Goal: Task Accomplishment & Management: Use online tool/utility

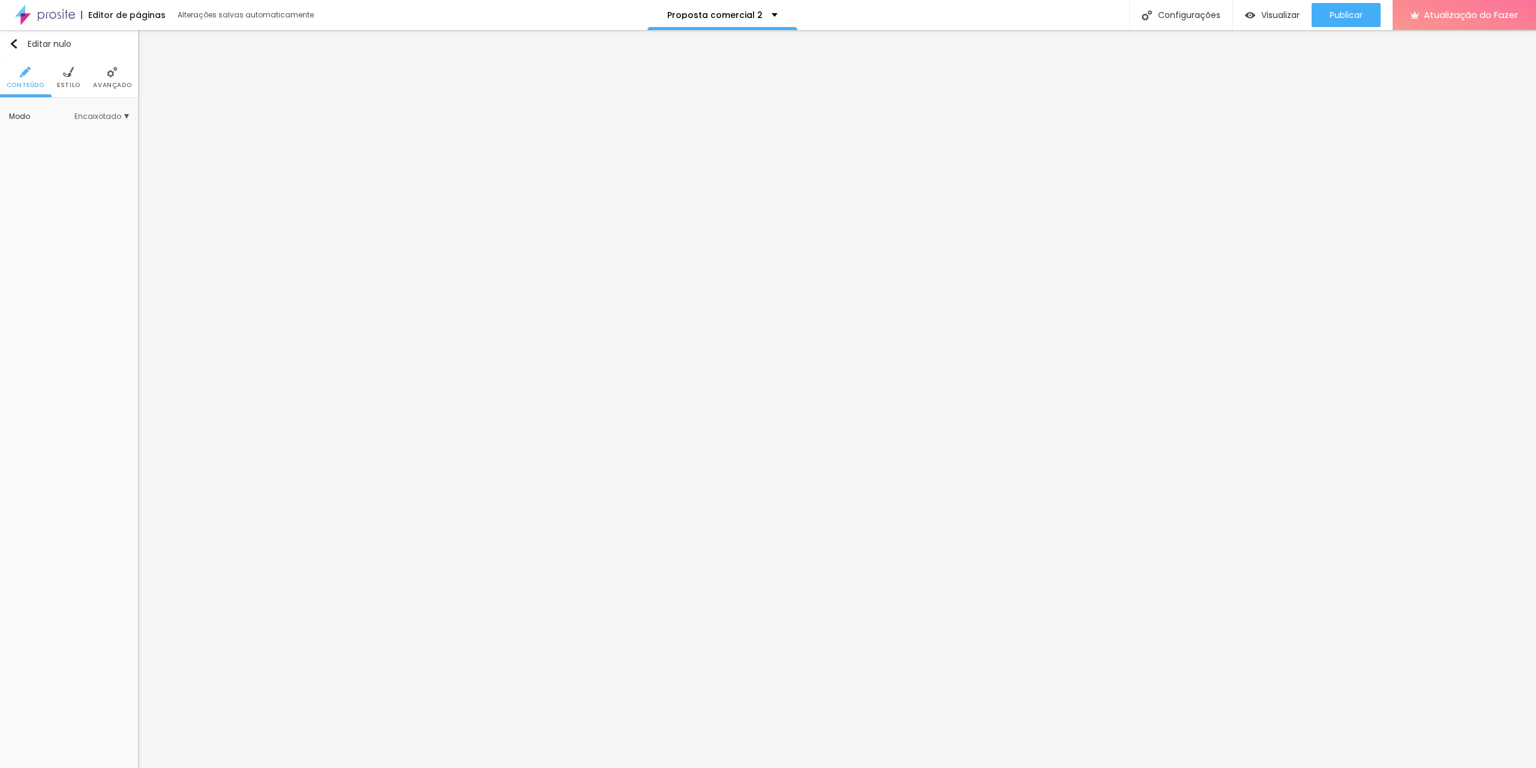
click at [113, 86] on font "Avançado" at bounding box center [112, 84] width 38 height 9
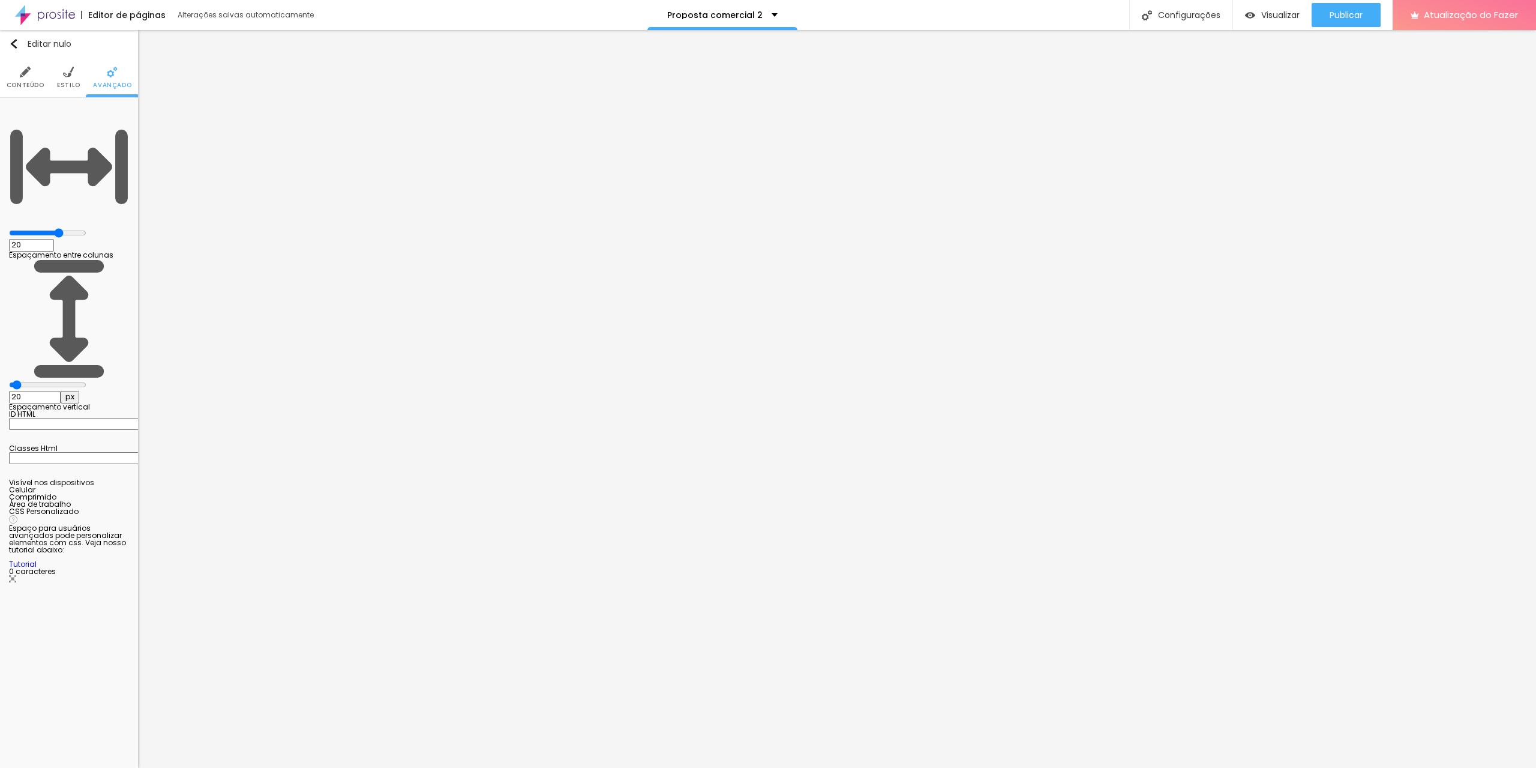
type input "15"
type input "10"
type input "15"
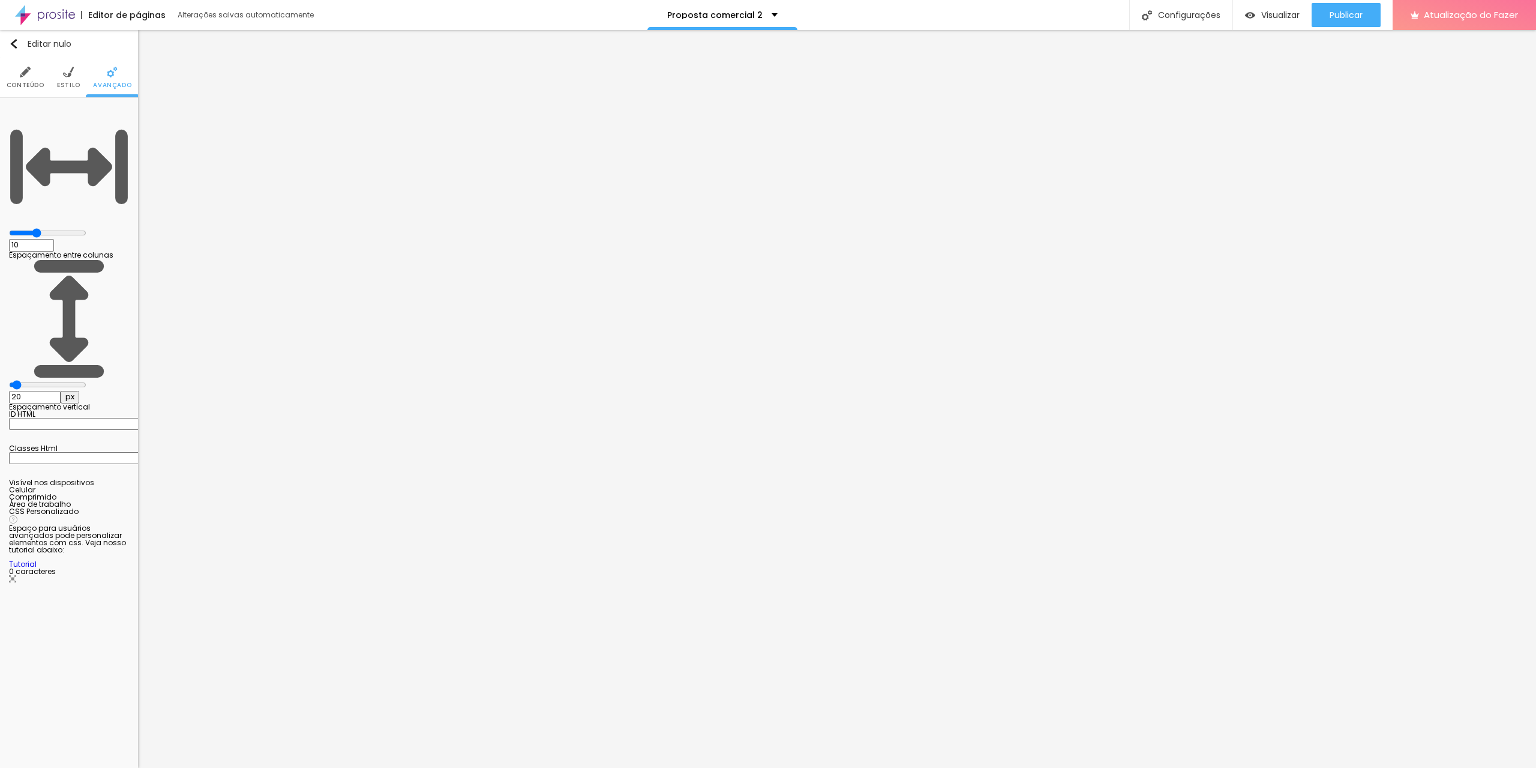
type input "15"
type input "20"
type input "25"
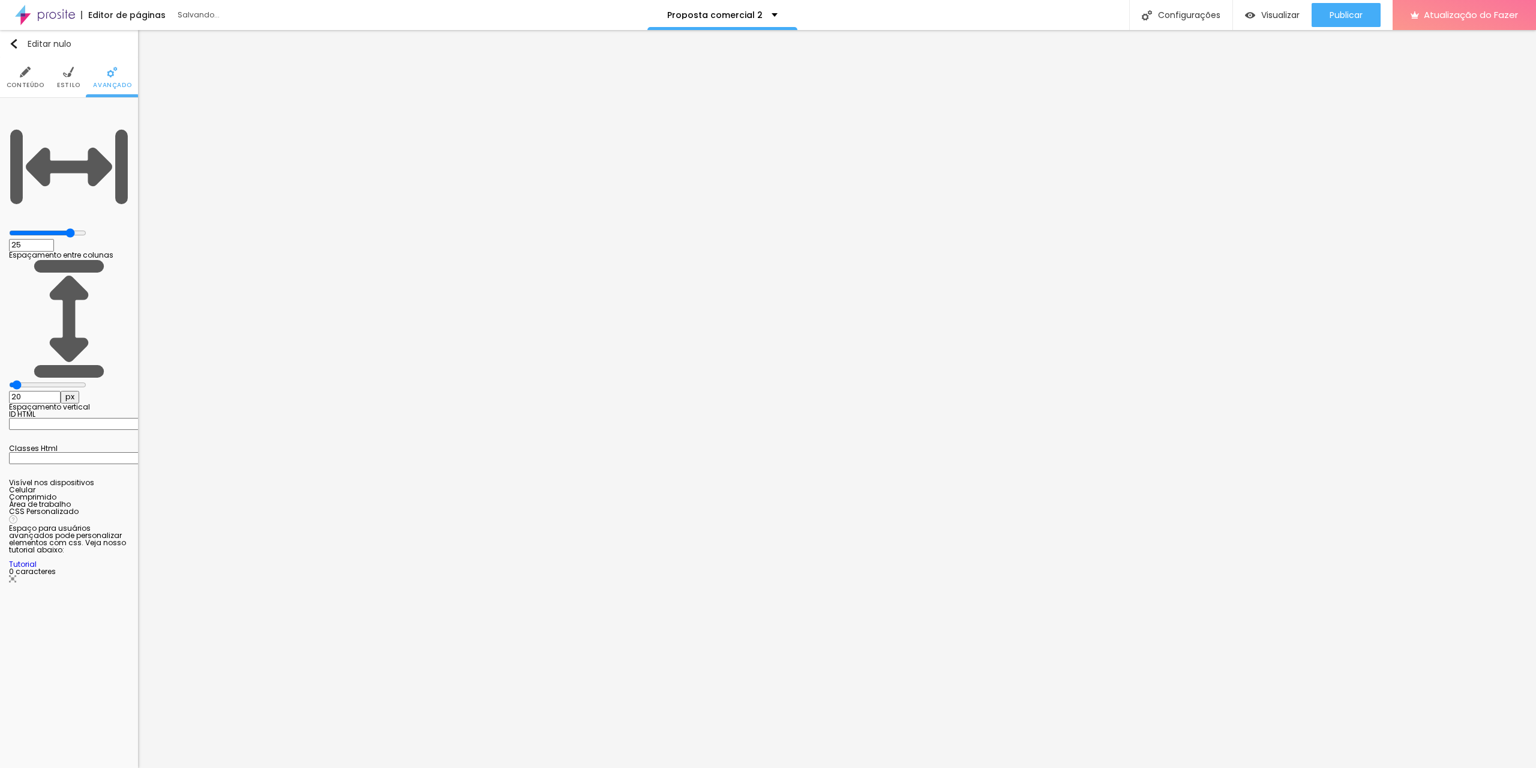
type input "20"
type input "25"
drag, startPoint x: 76, startPoint y: 117, endPoint x: 88, endPoint y: 116, distance: 12.7
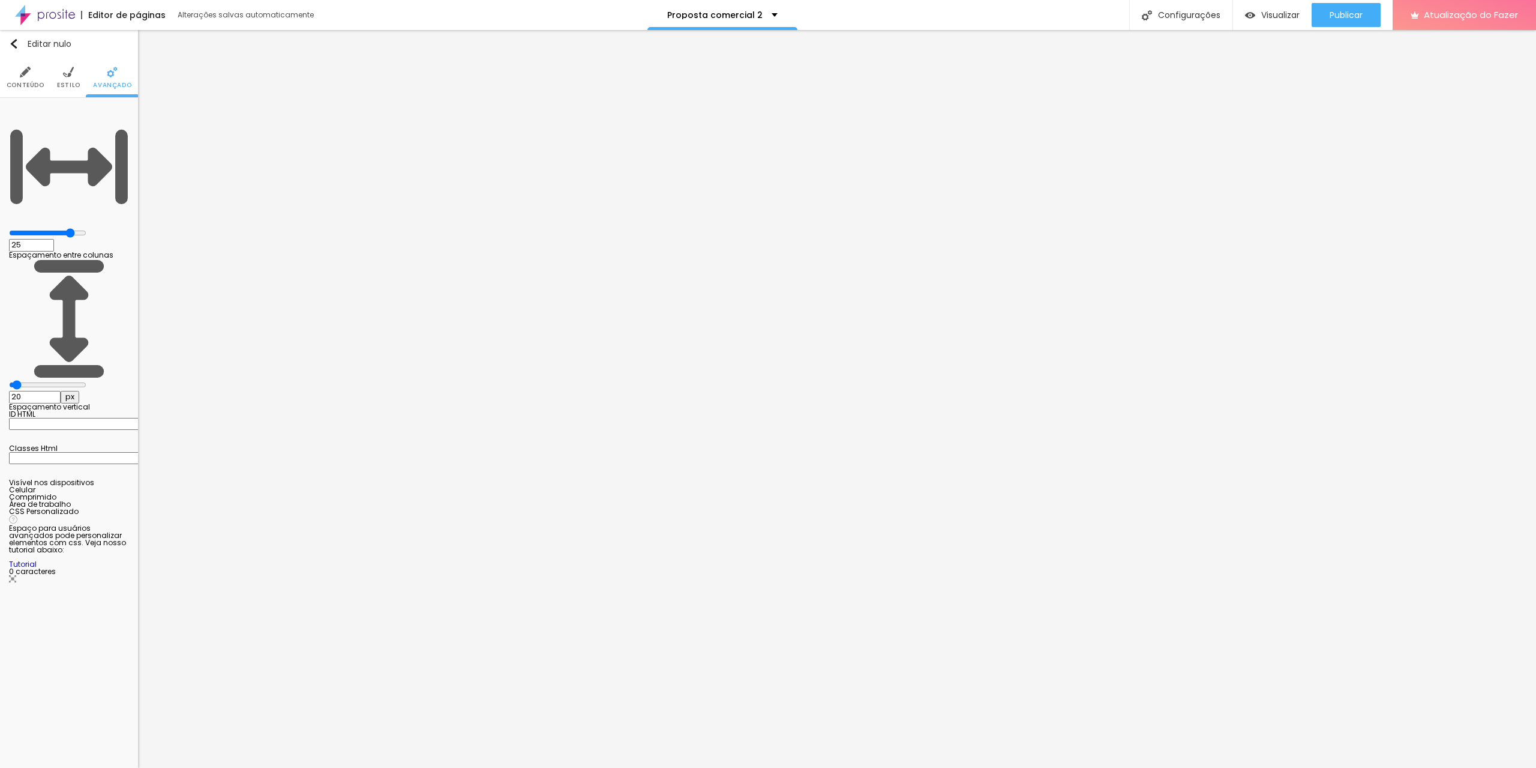
type input "25"
click at [86, 228] on input "range" at bounding box center [47, 233] width 77 height 10
type input "0"
type input "1"
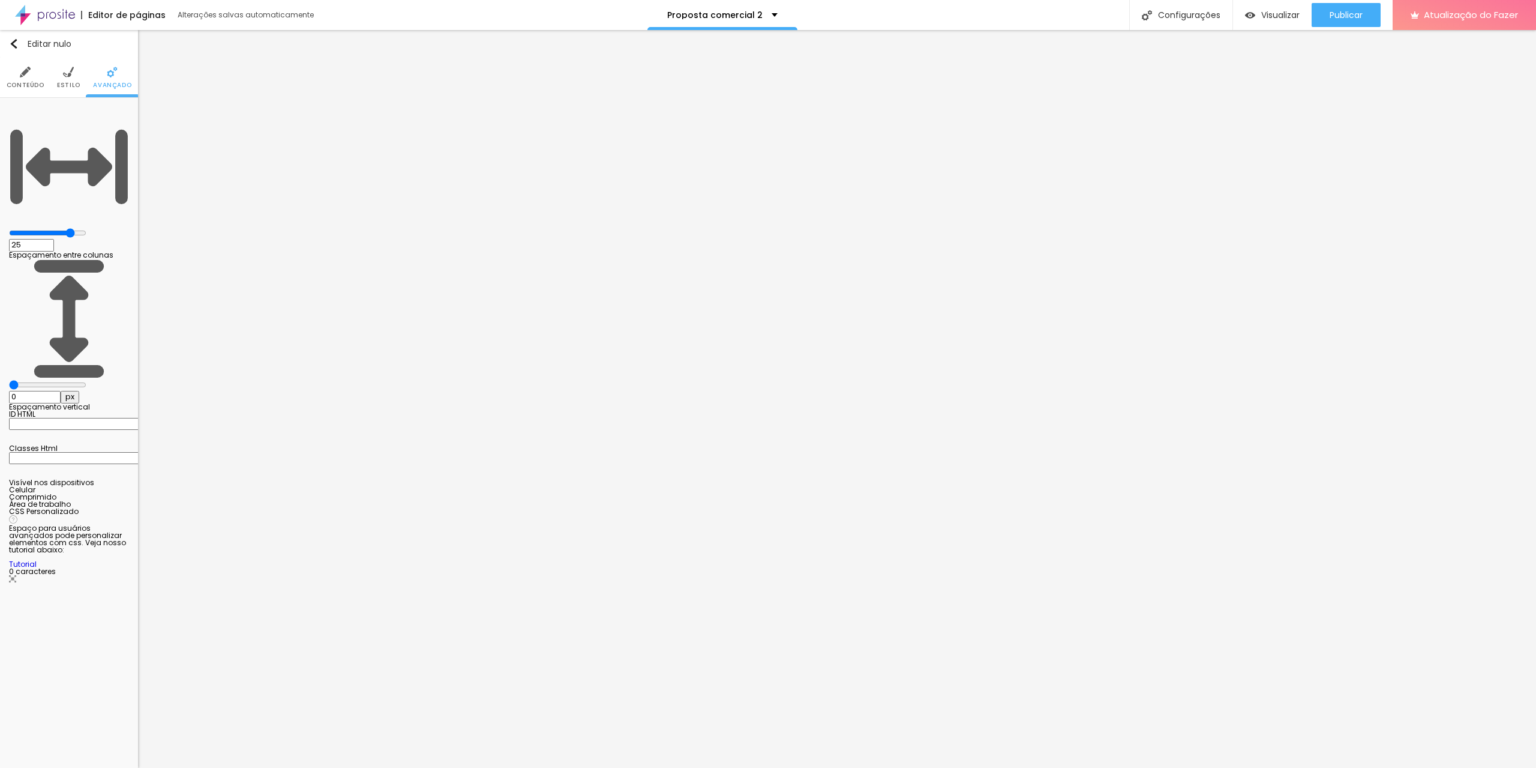
type input "1"
type input "28"
type input "39"
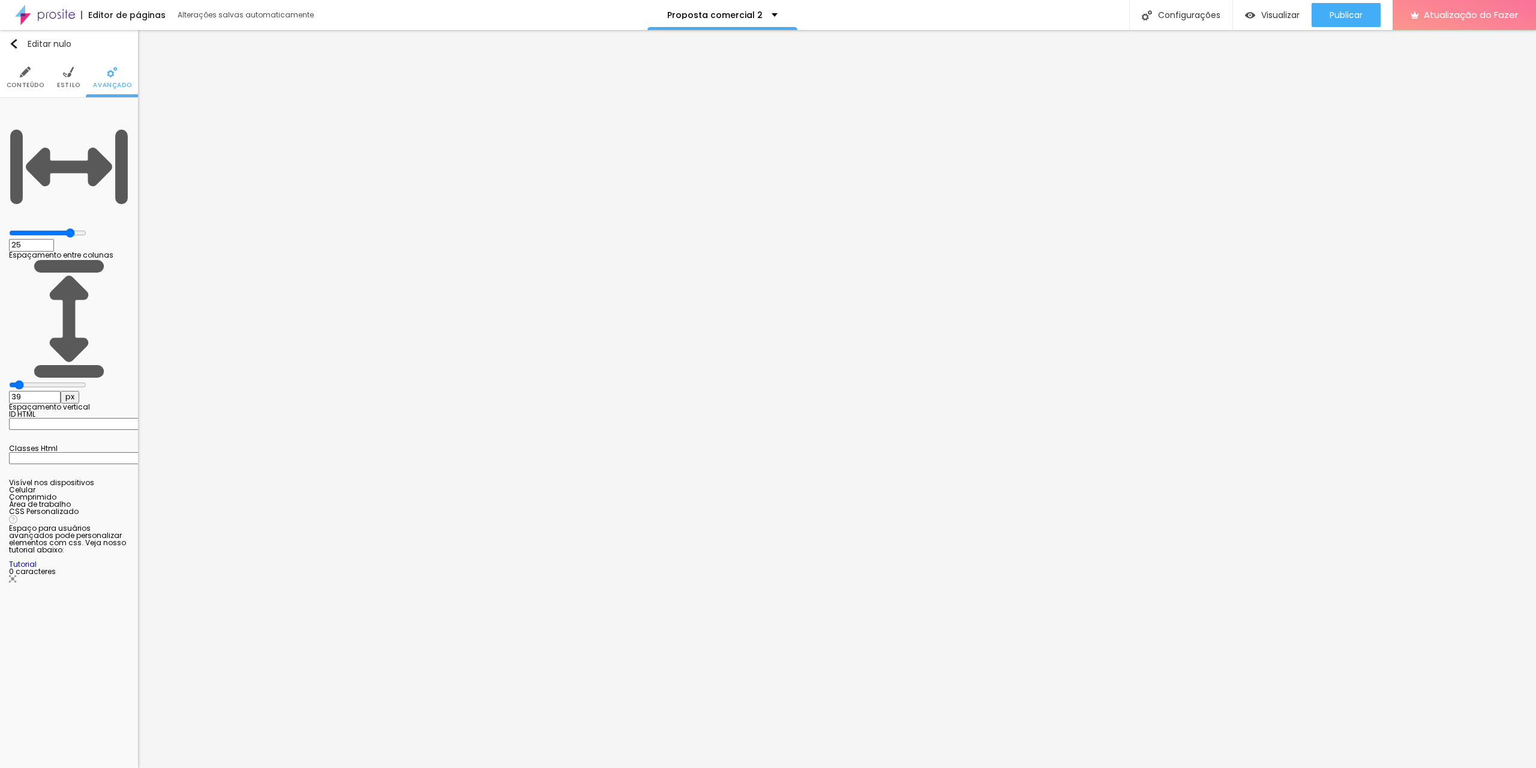
type input "43"
type input "50"
type input "53"
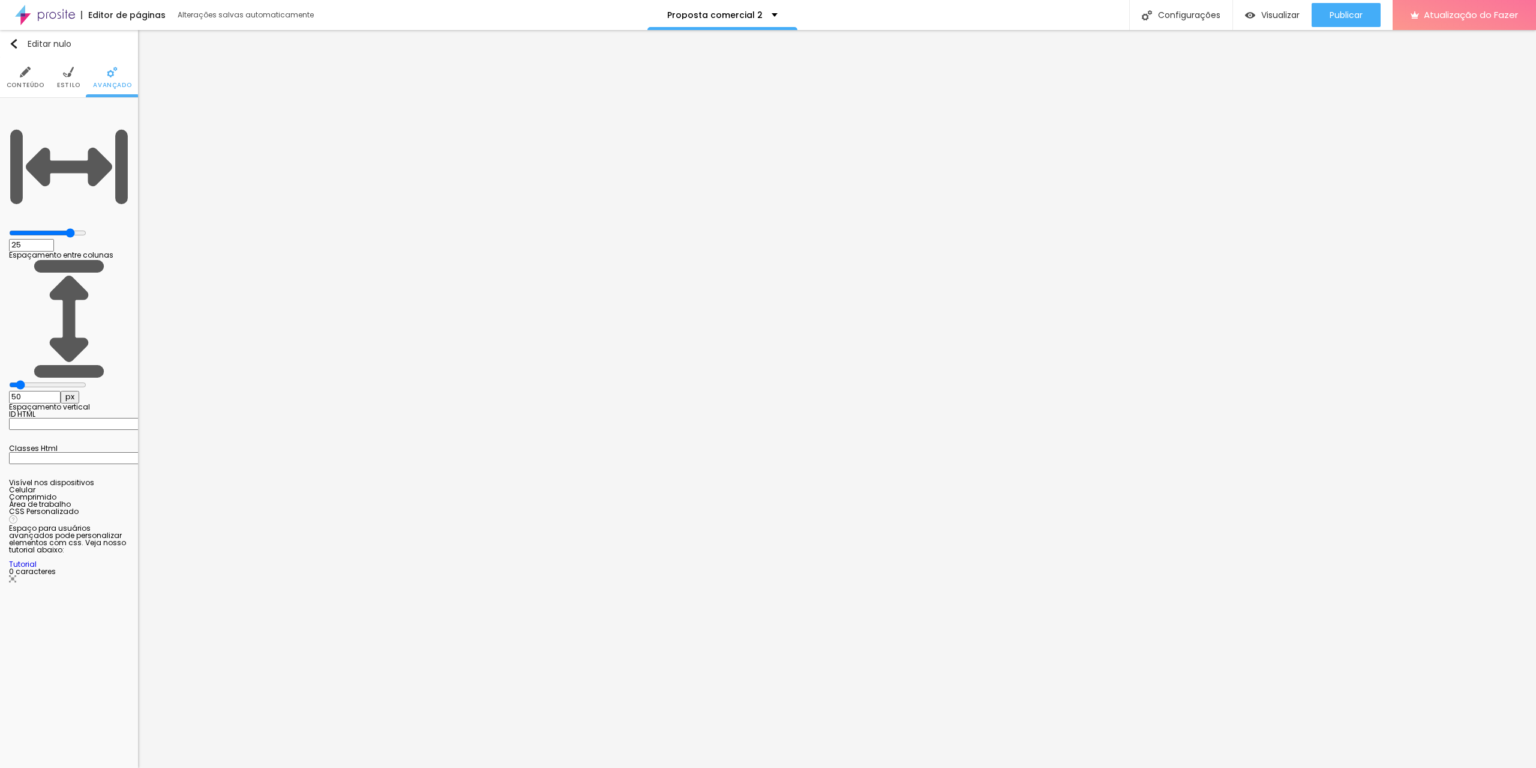
type input "53"
type input "57"
type input "141"
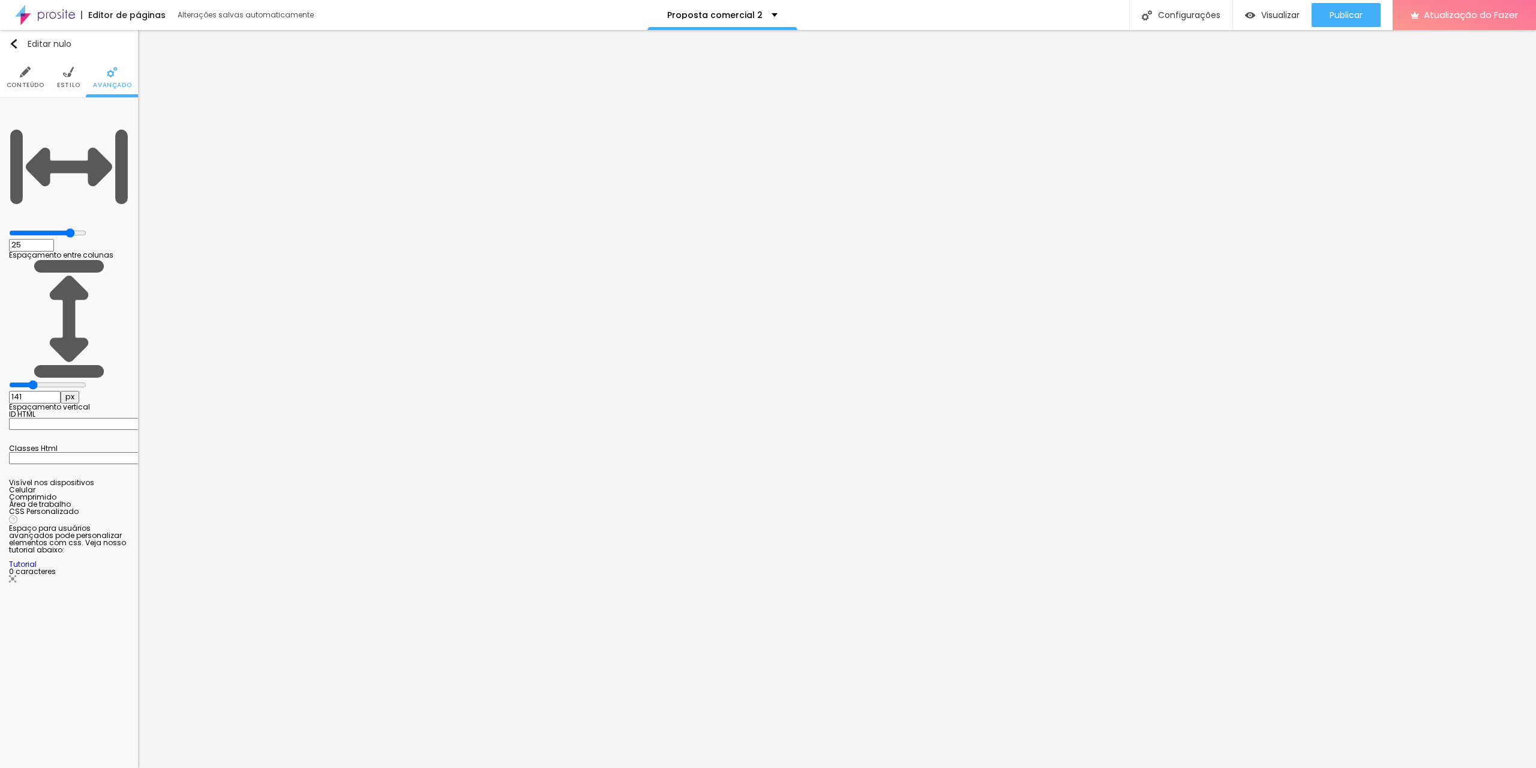
type input "151"
type input "155"
type input "162"
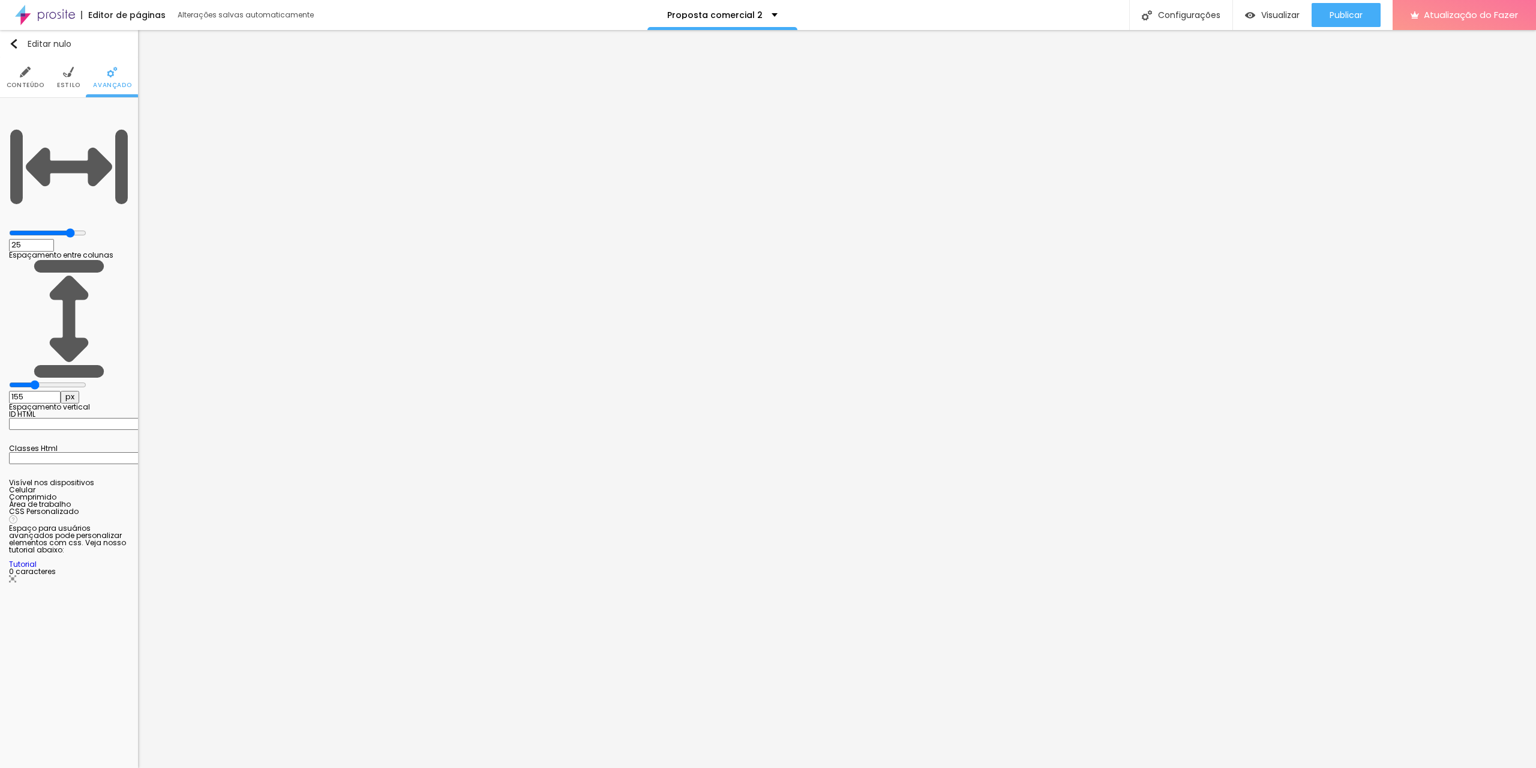
type input "162"
type input "190"
type input "218"
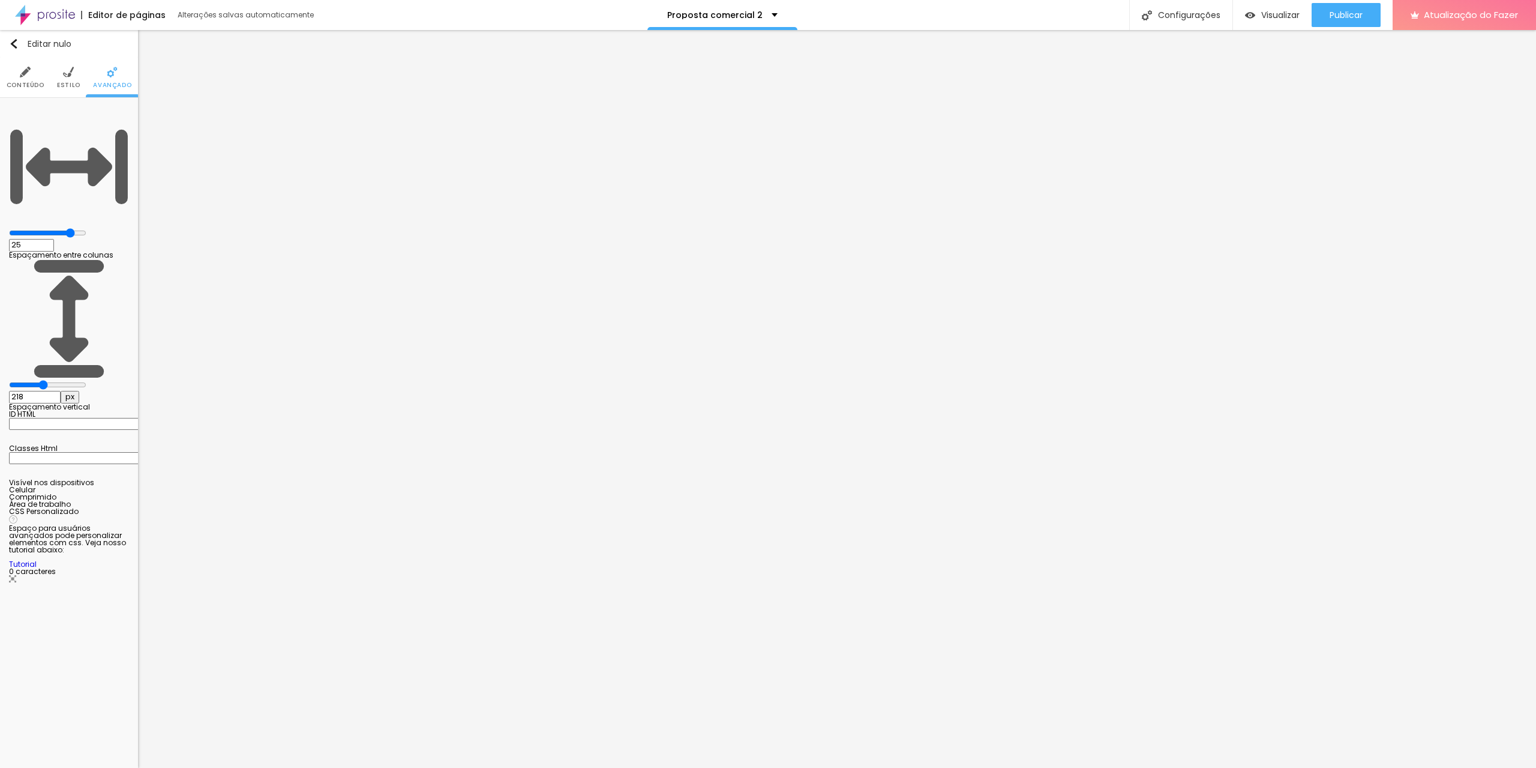
type input "243"
type input "253"
type input "257"
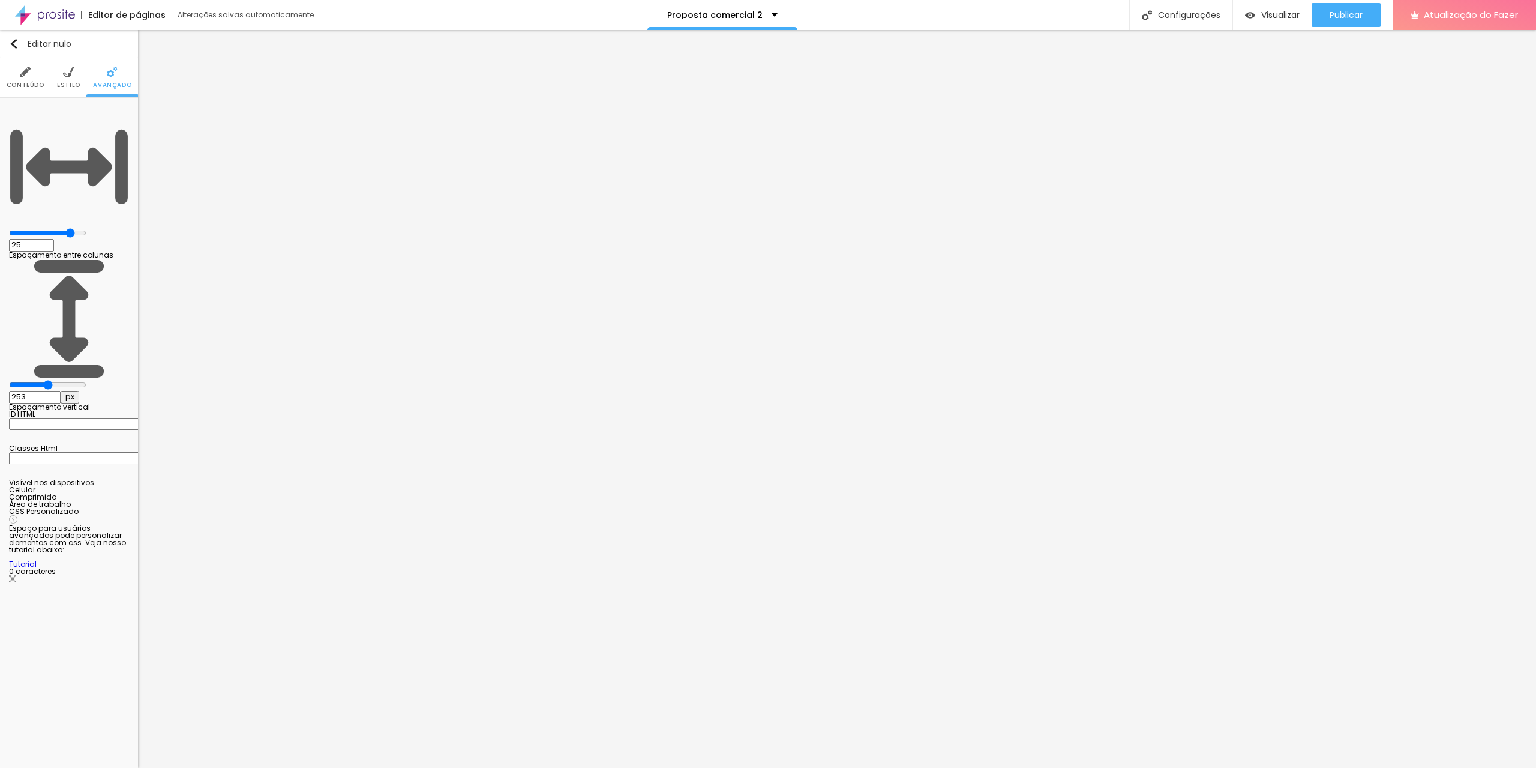
type input "257"
type input "260"
type input "274"
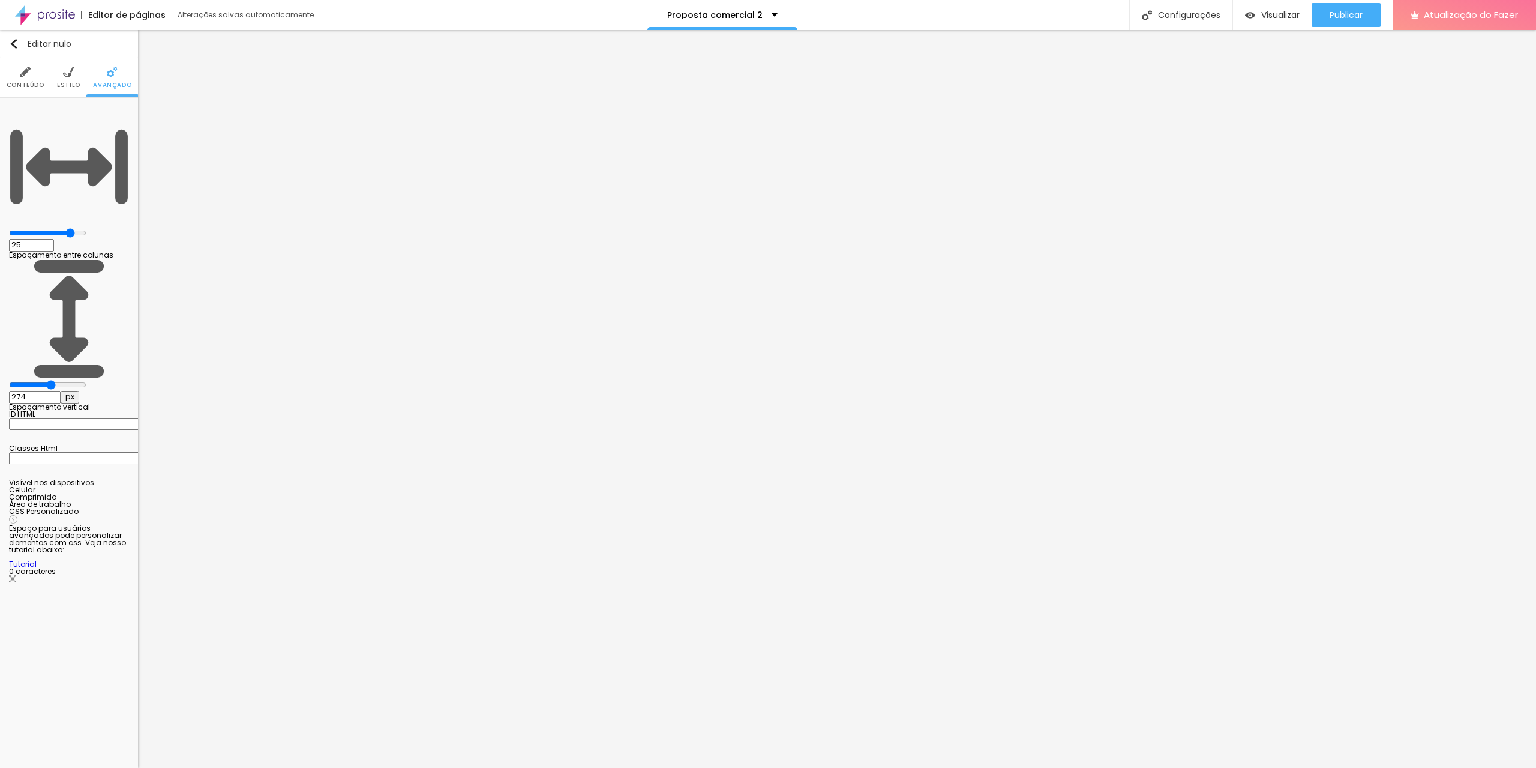
type input "285"
type input "306"
type input "310"
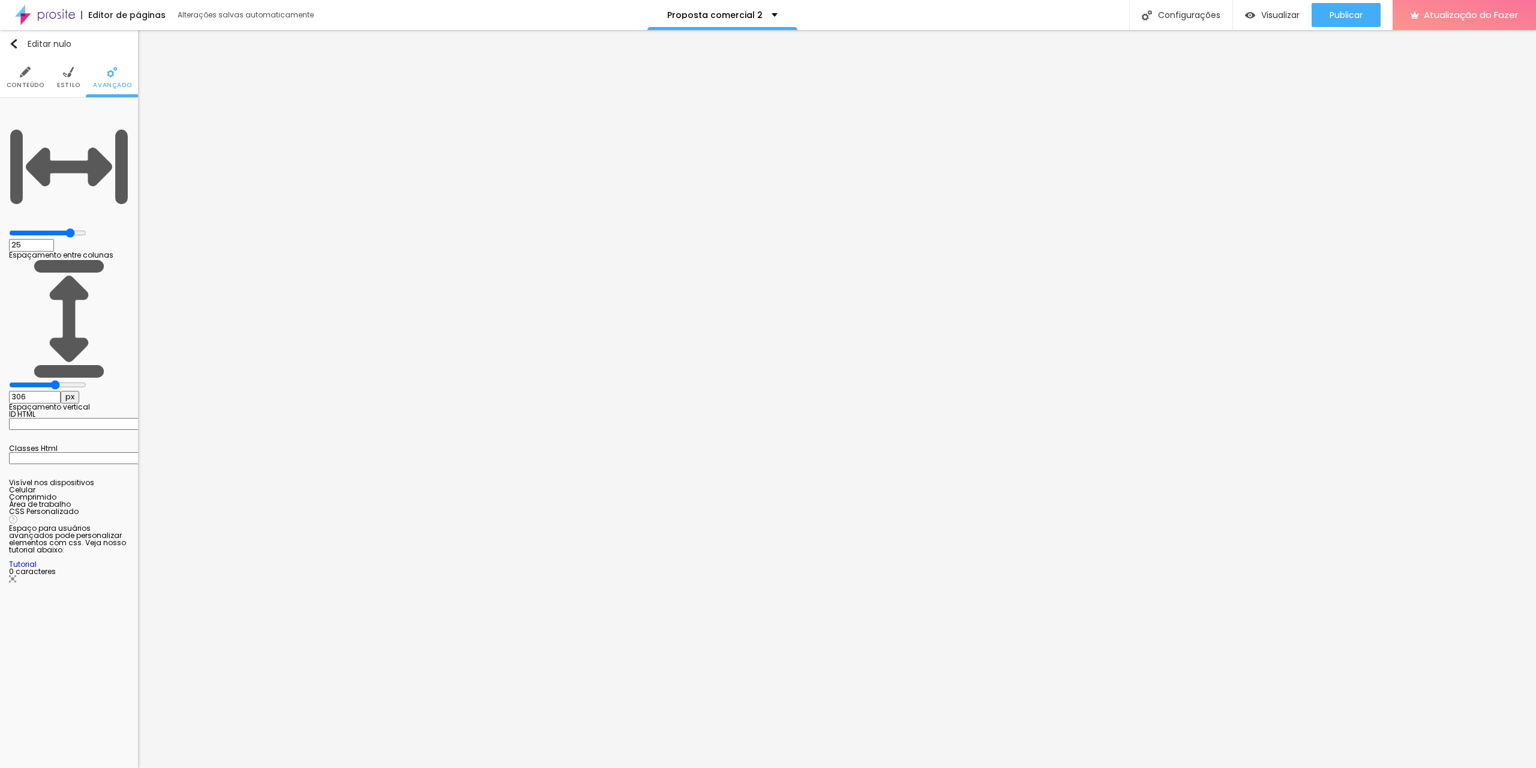
type input "310"
type input "320"
type input "324"
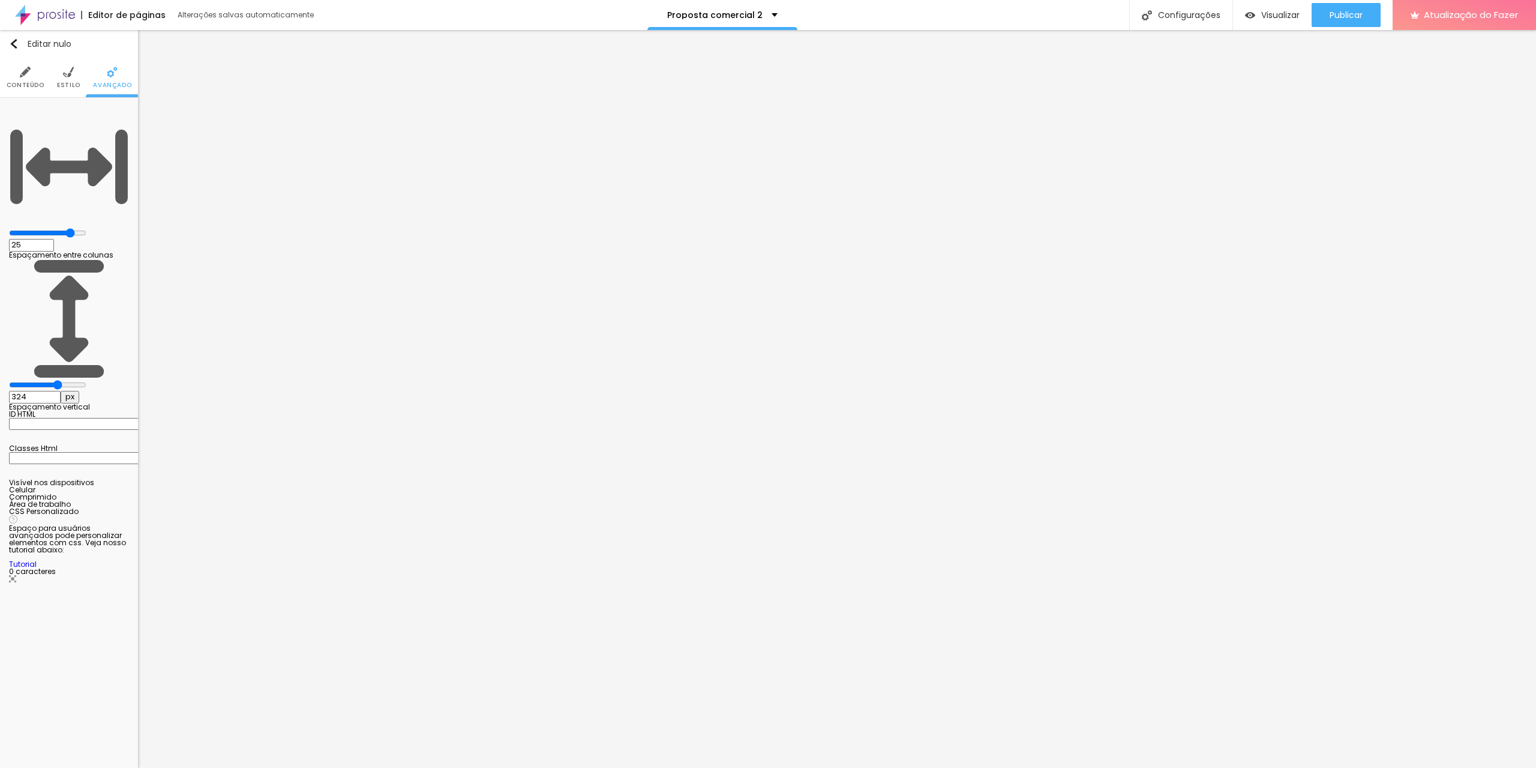
type input "331"
type input "334"
type input "338"
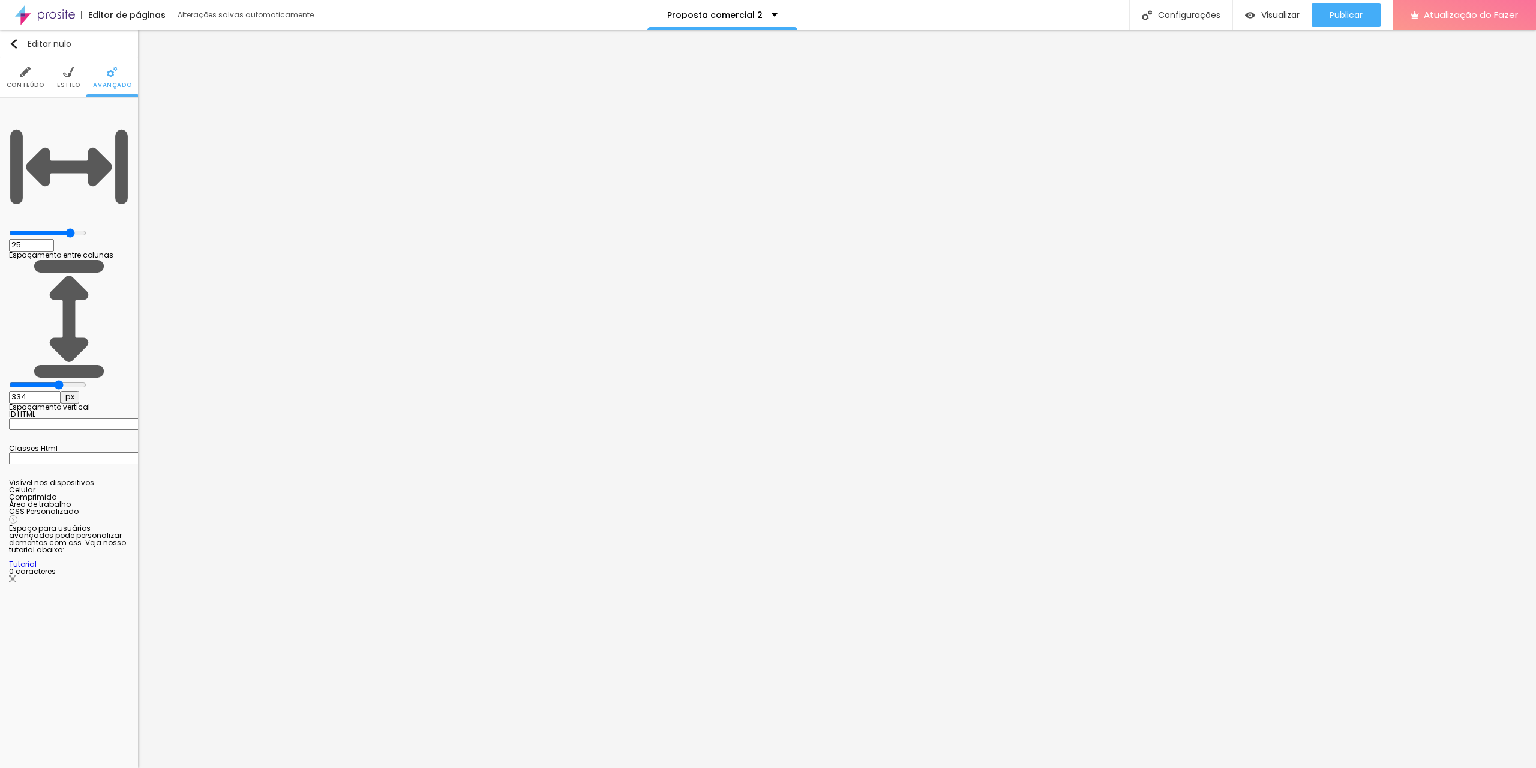
type input "338"
type input "341"
type input "348"
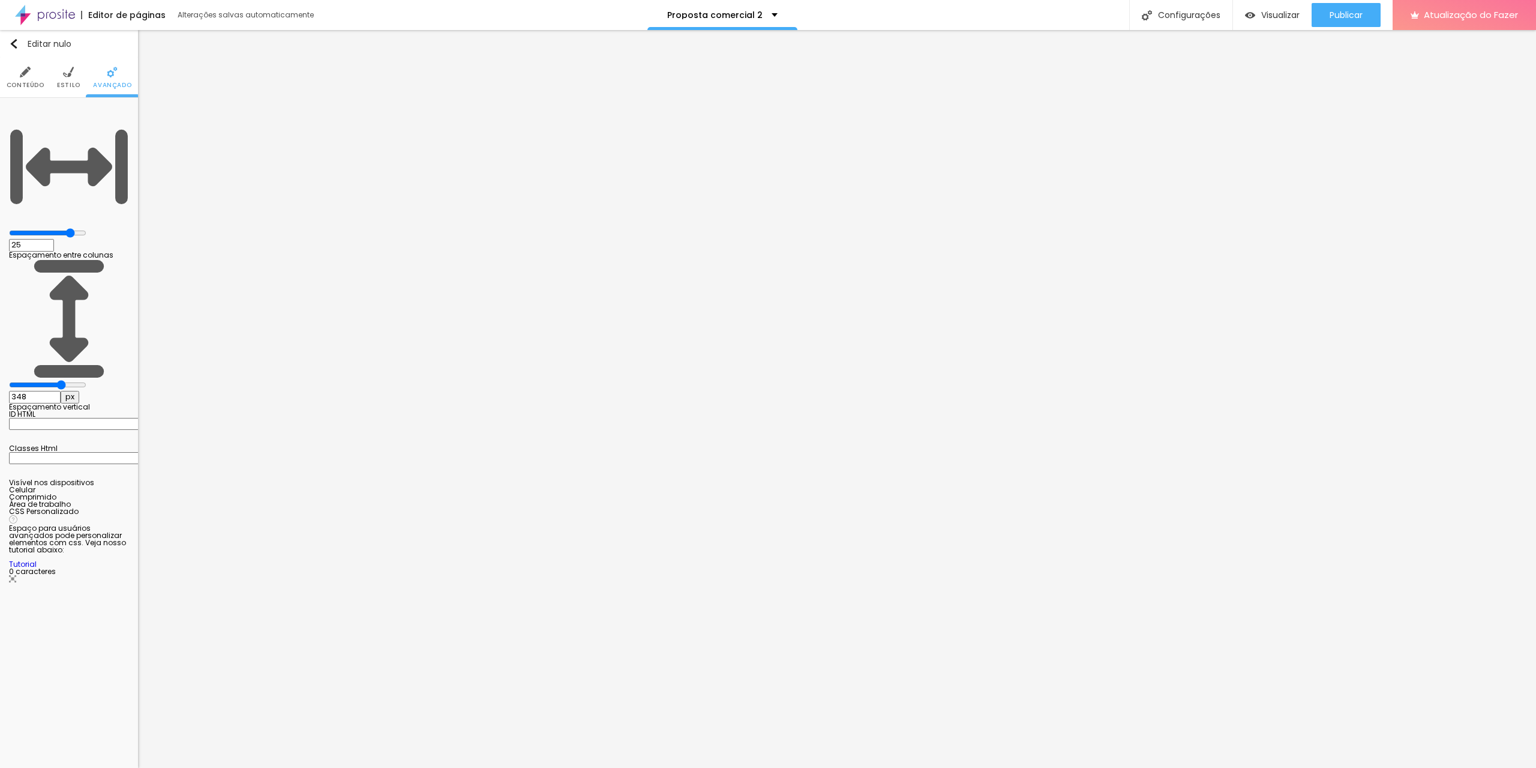
type input "355"
type input "359"
type input "366"
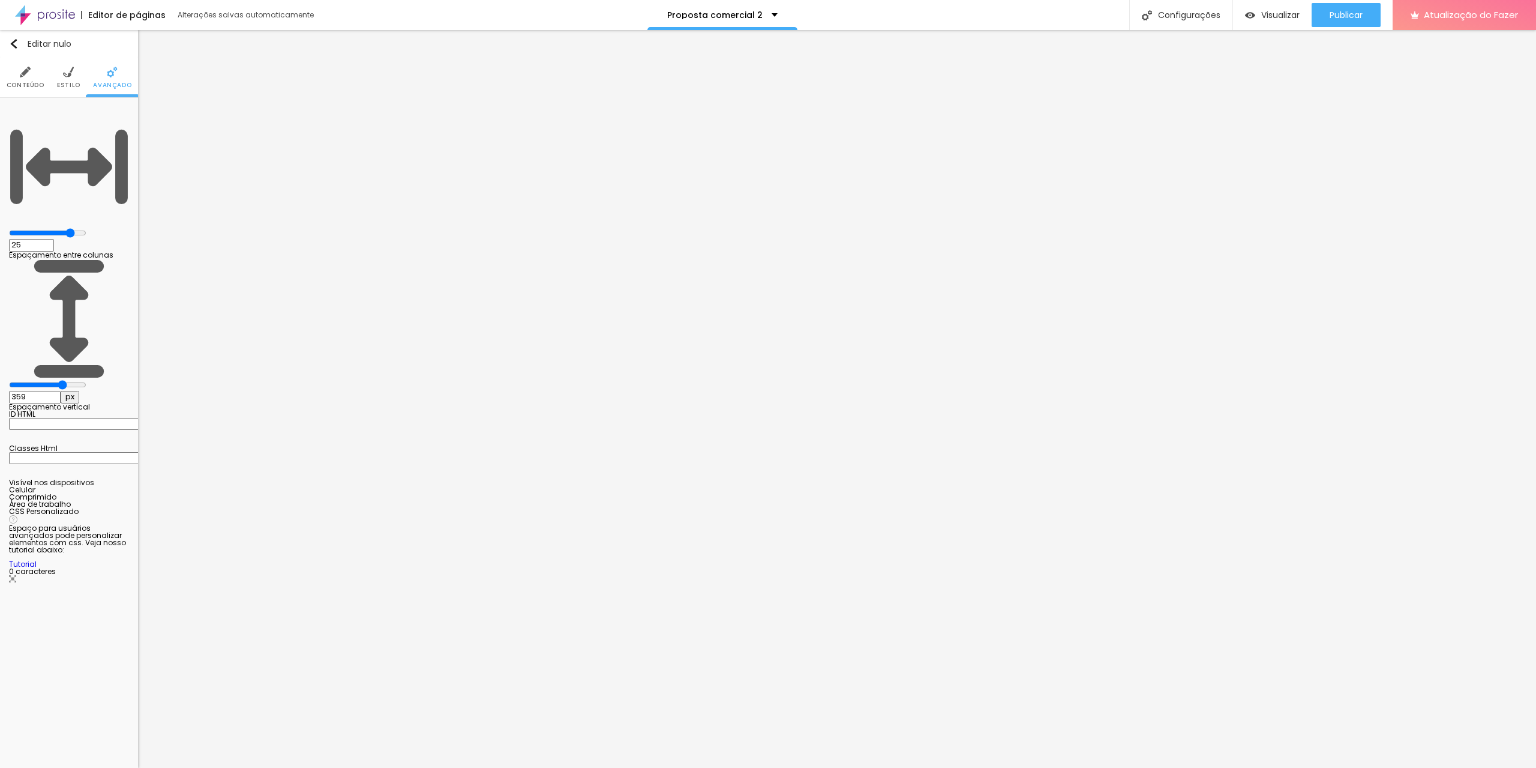
type input "366"
type input "369"
type input "373"
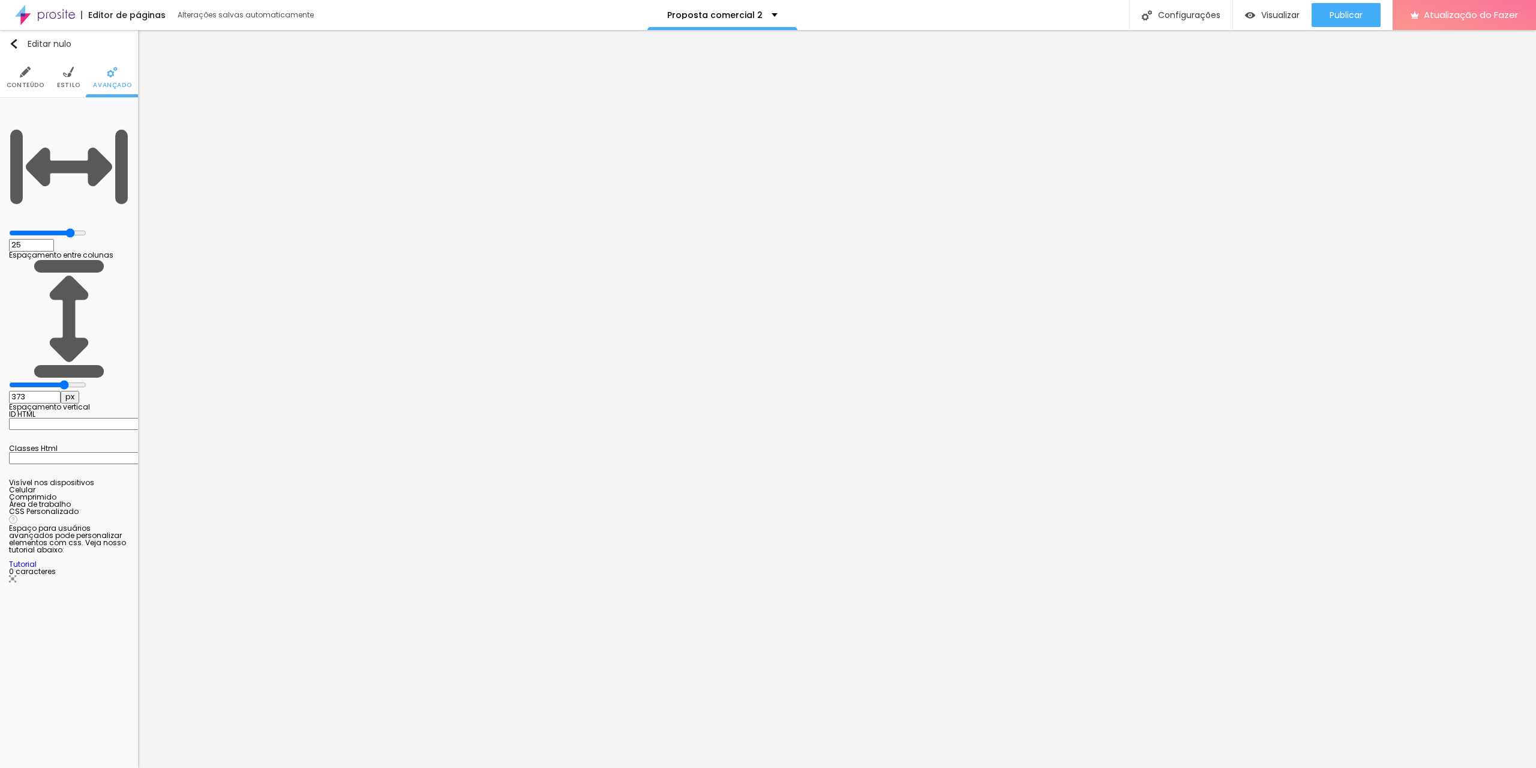
type input "369"
drag, startPoint x: 25, startPoint y: 138, endPoint x: 68, endPoint y: 139, distance: 43.2
type input "369"
click at [68, 380] on input "range" at bounding box center [47, 385] width 77 height 10
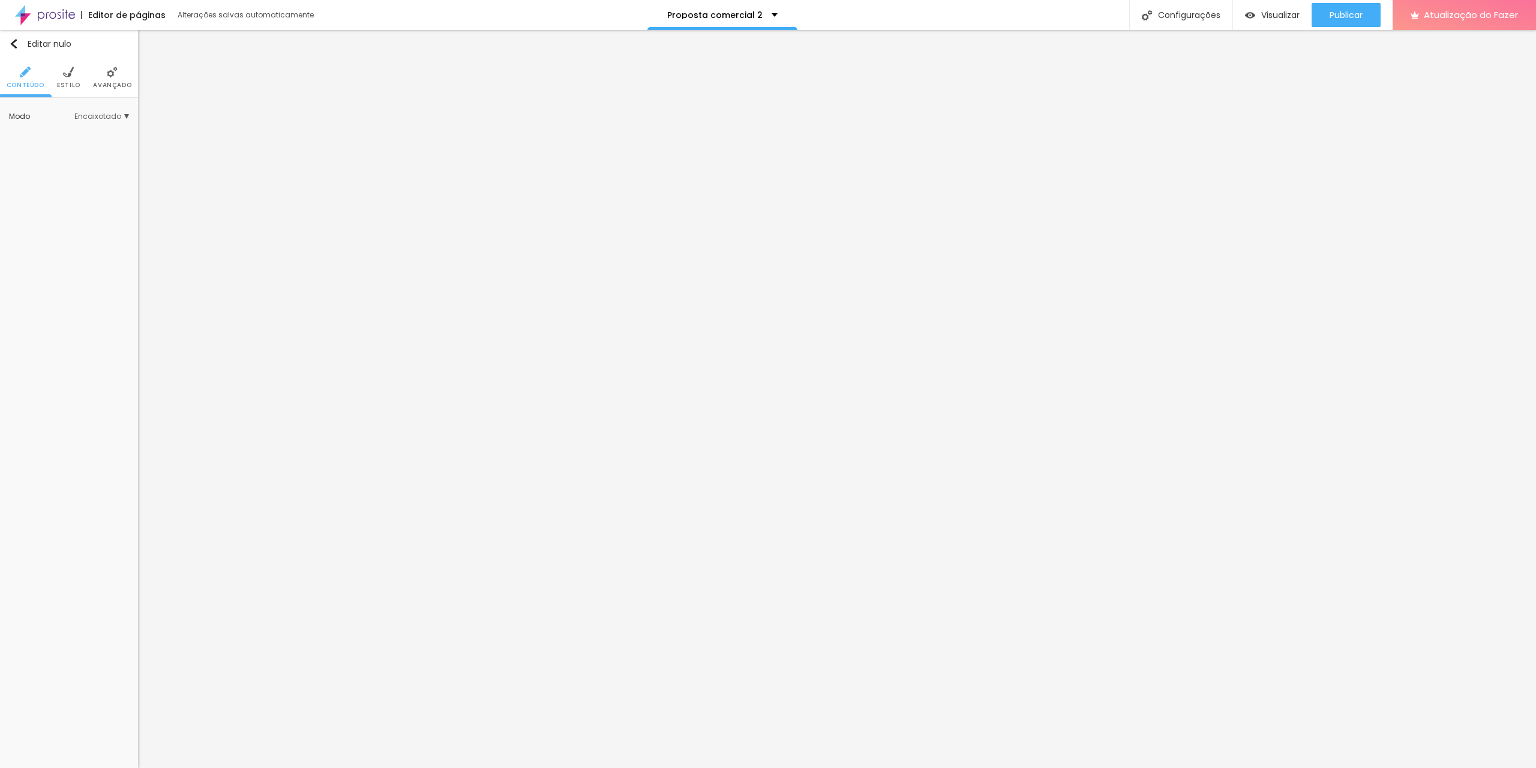
click at [66, 80] on li "Estilo" at bounding box center [68, 78] width 23 height 40
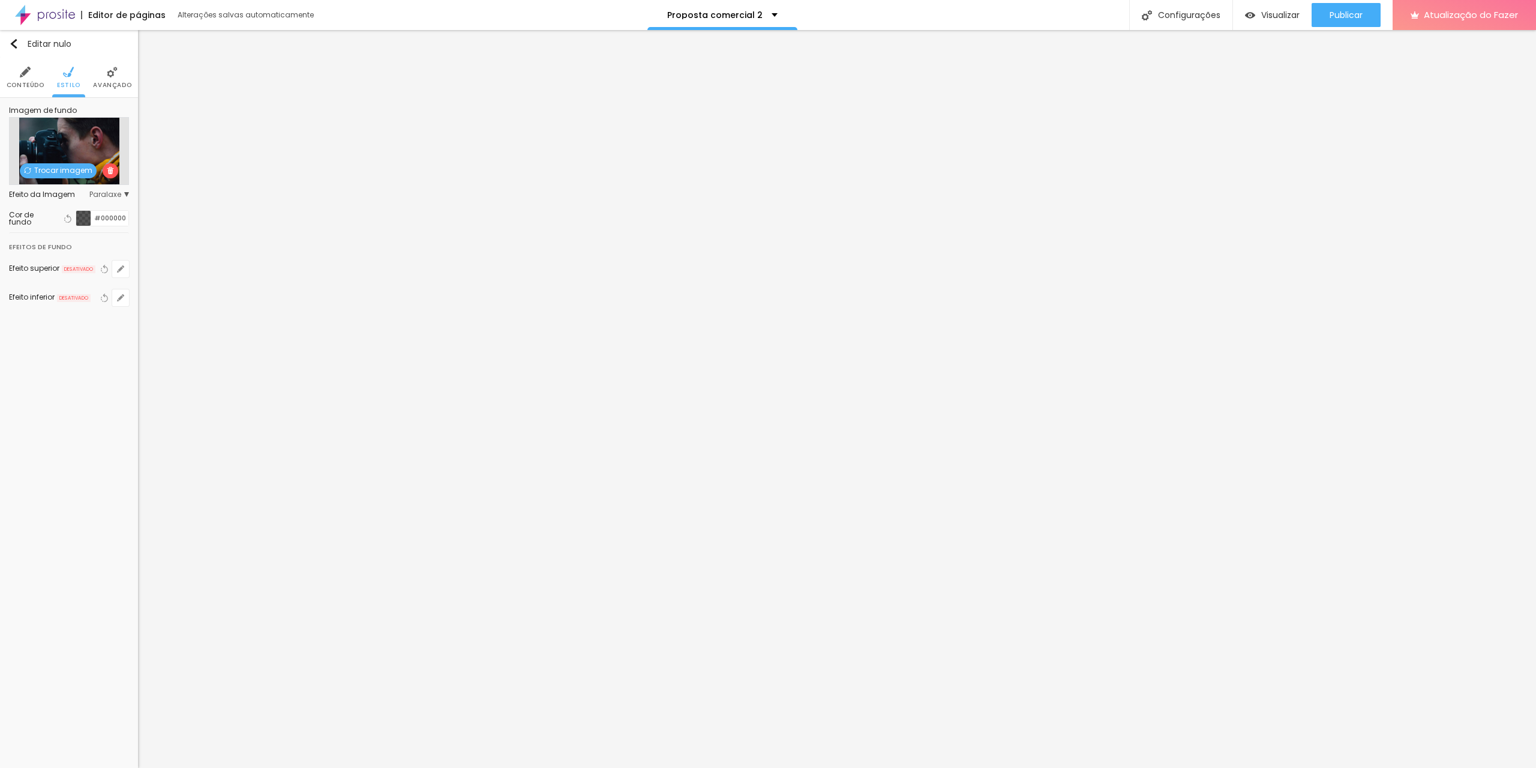
click at [68, 170] on font "Trocar imagem" at bounding box center [63, 170] width 58 height 10
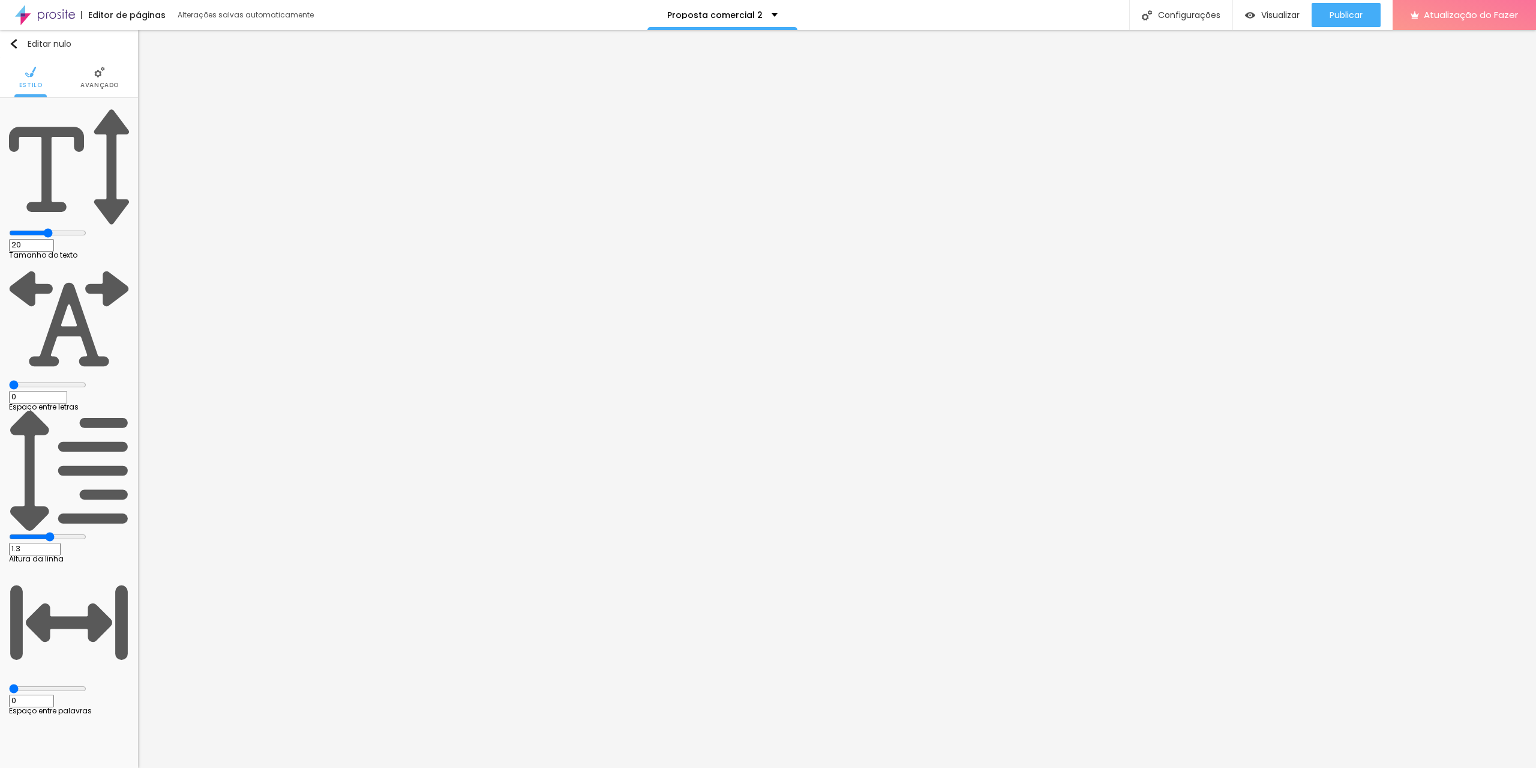
type input "0.8"
type input "1.2"
type input "1.5"
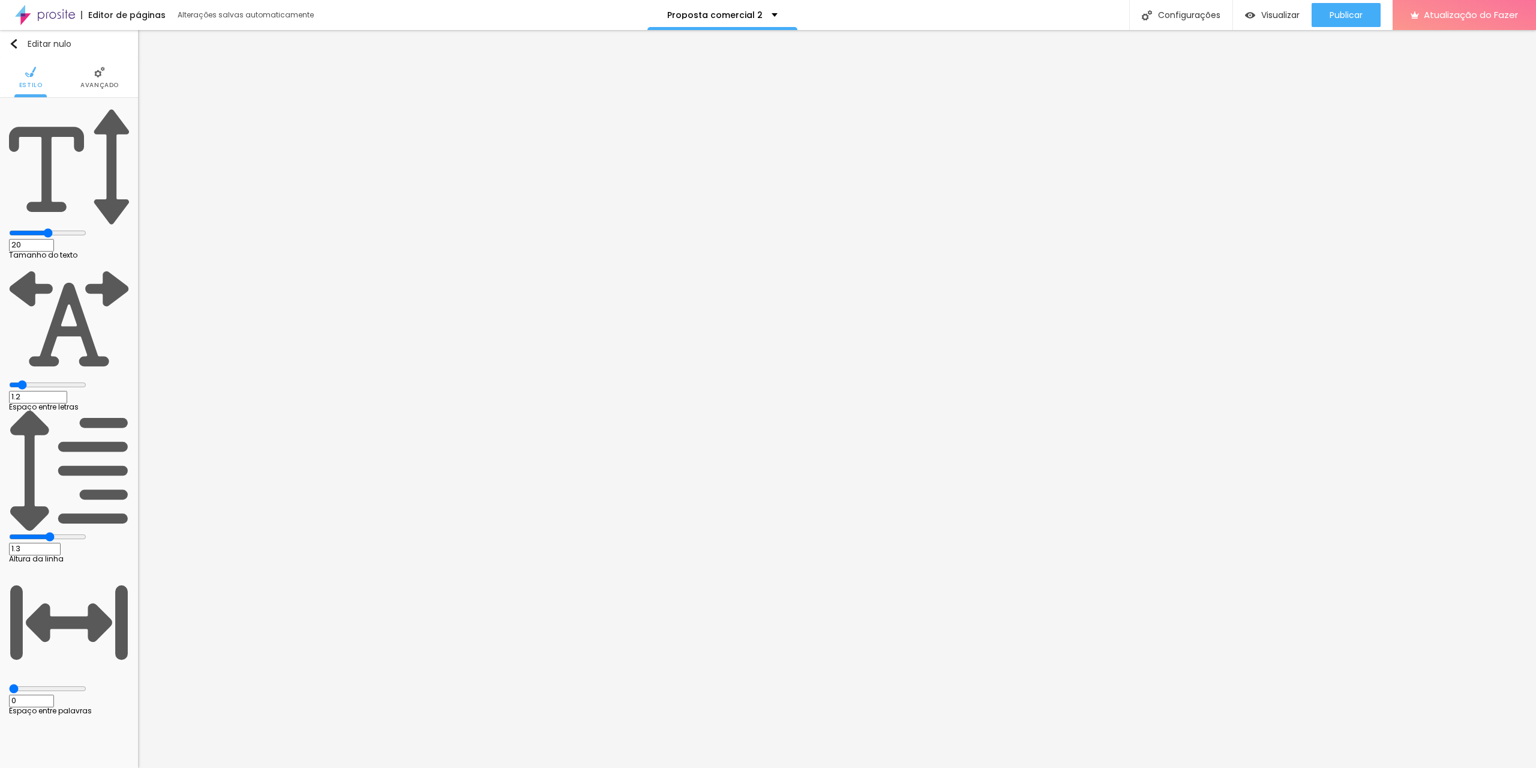
type input "1.5"
type input "1.8"
type input "2"
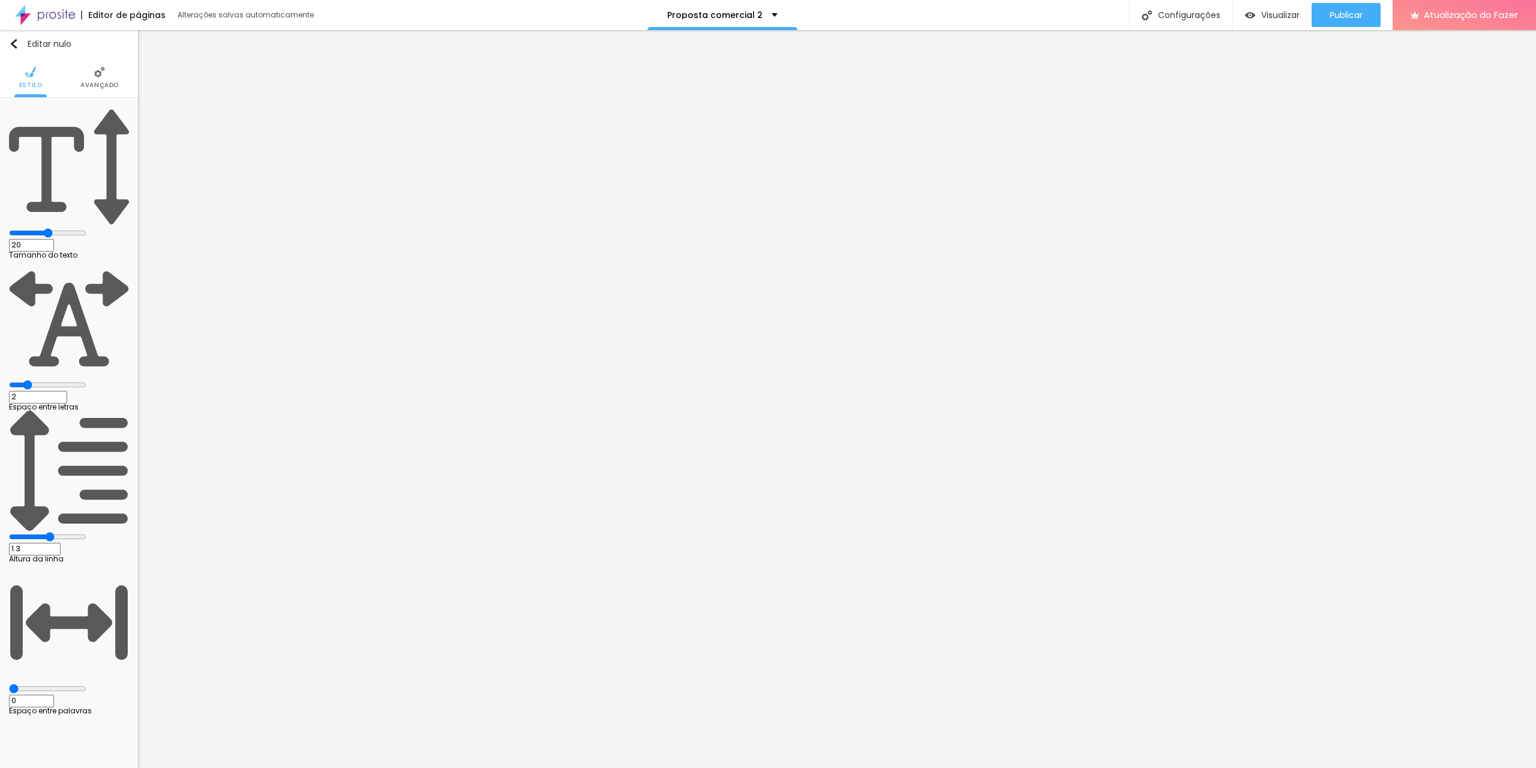
type input "2.2"
type input "2.3"
type input "2.8"
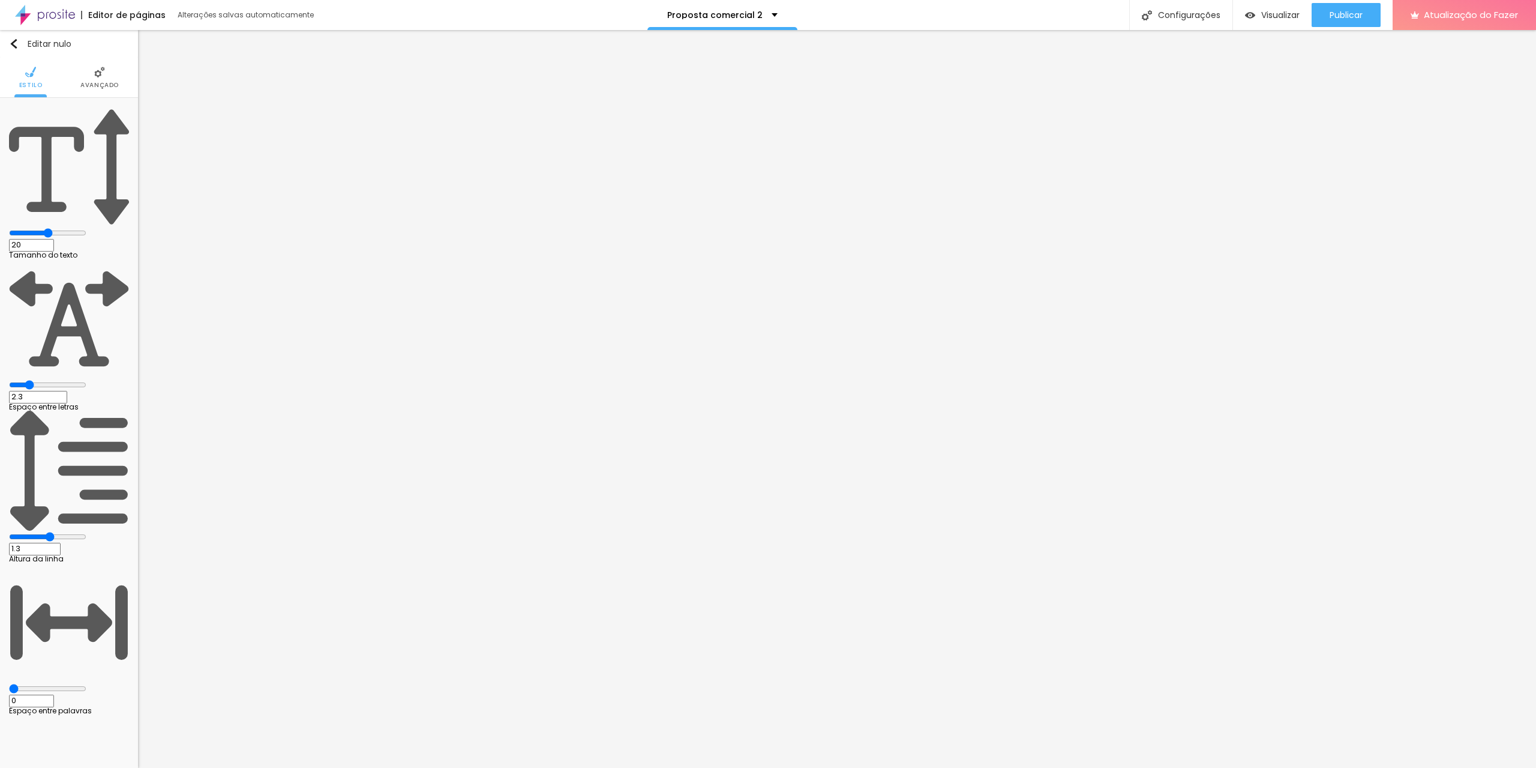
type input "2.8"
type input "3.8"
type input "4.4"
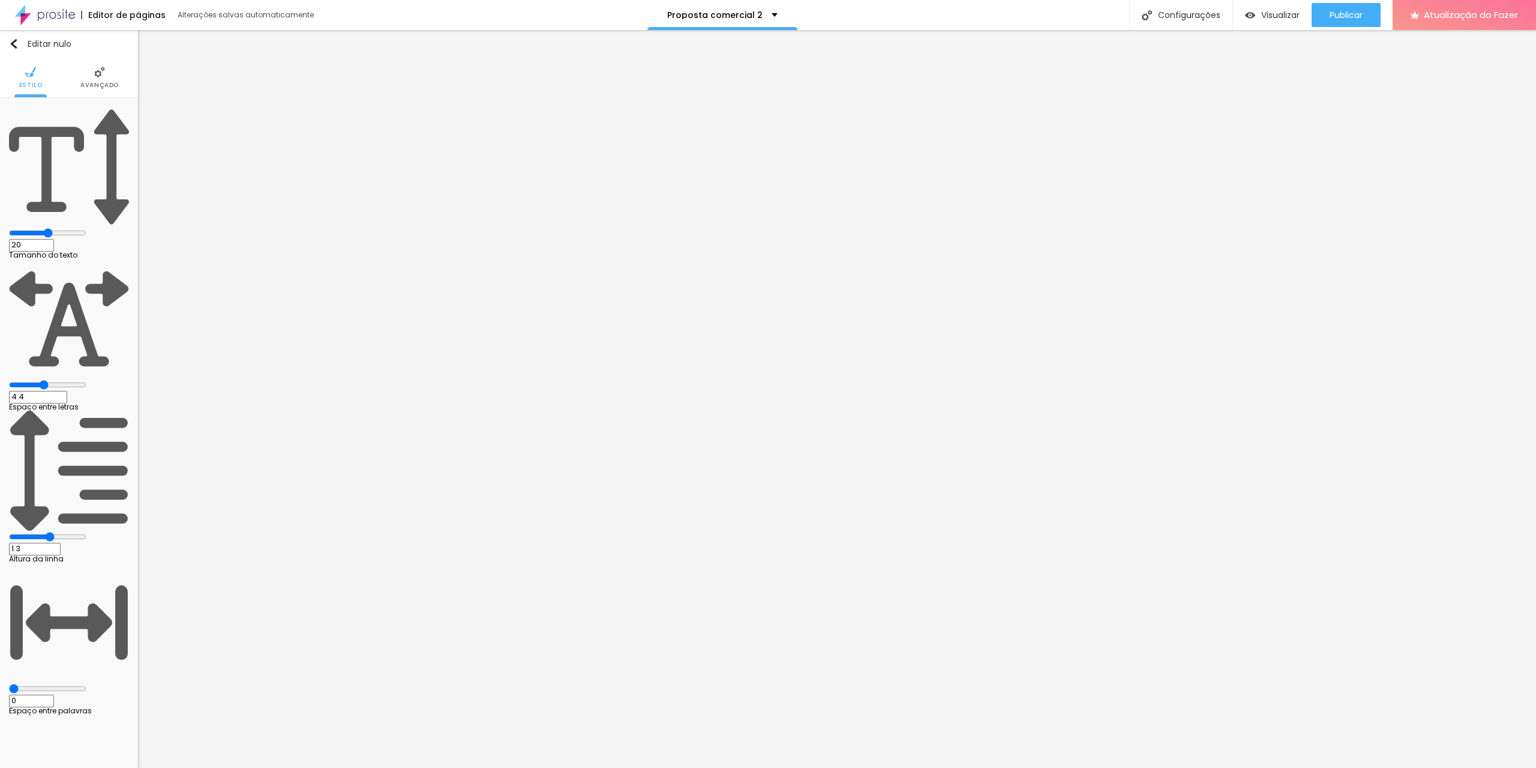
type input "5.1"
type input "5.5"
type input "5.7"
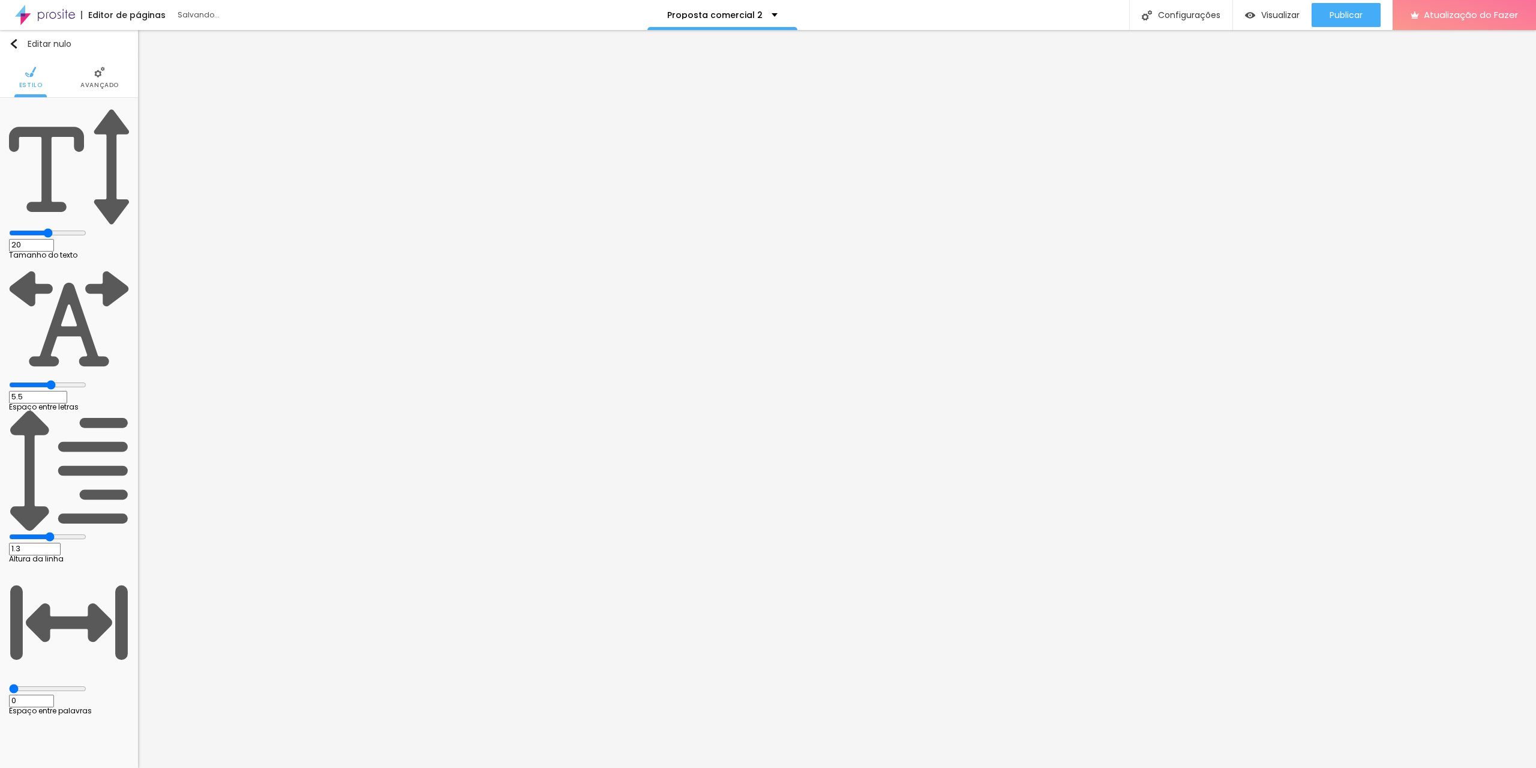
type input "5.7"
type input "6"
type input "6.1"
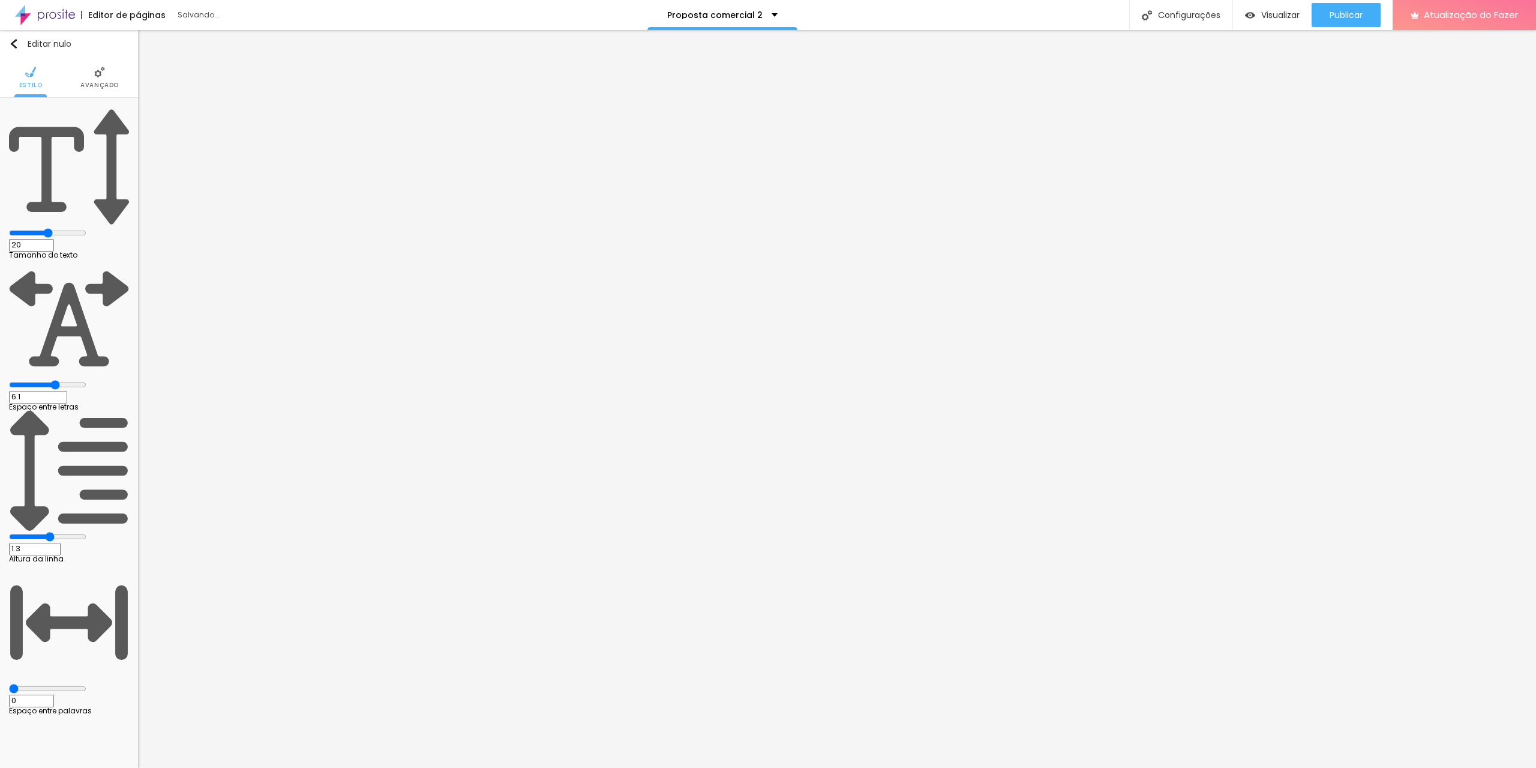
type input "6.2"
type input "6.3"
type input "6.4"
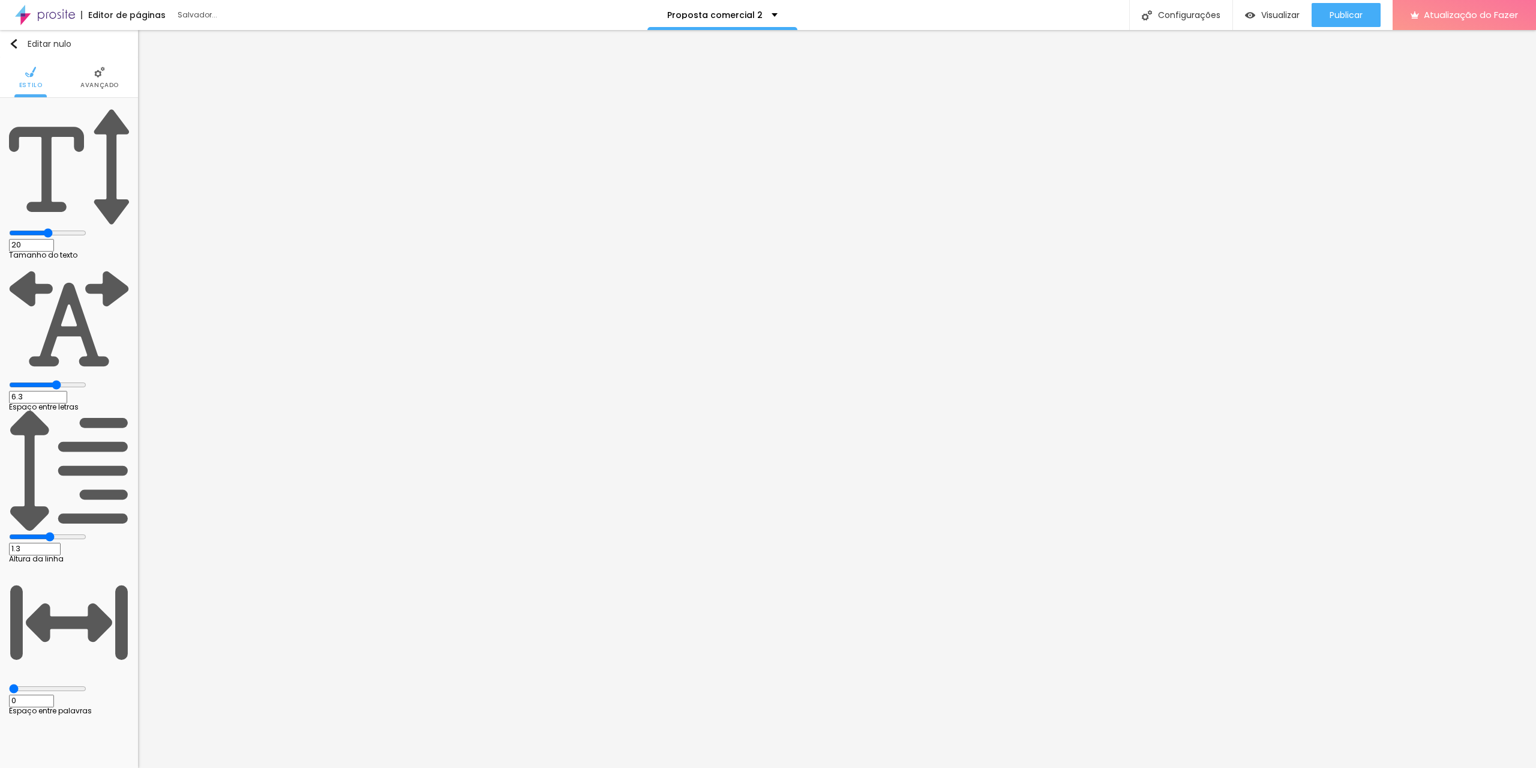
type input "6.4"
type input "6.6"
type input "6.9"
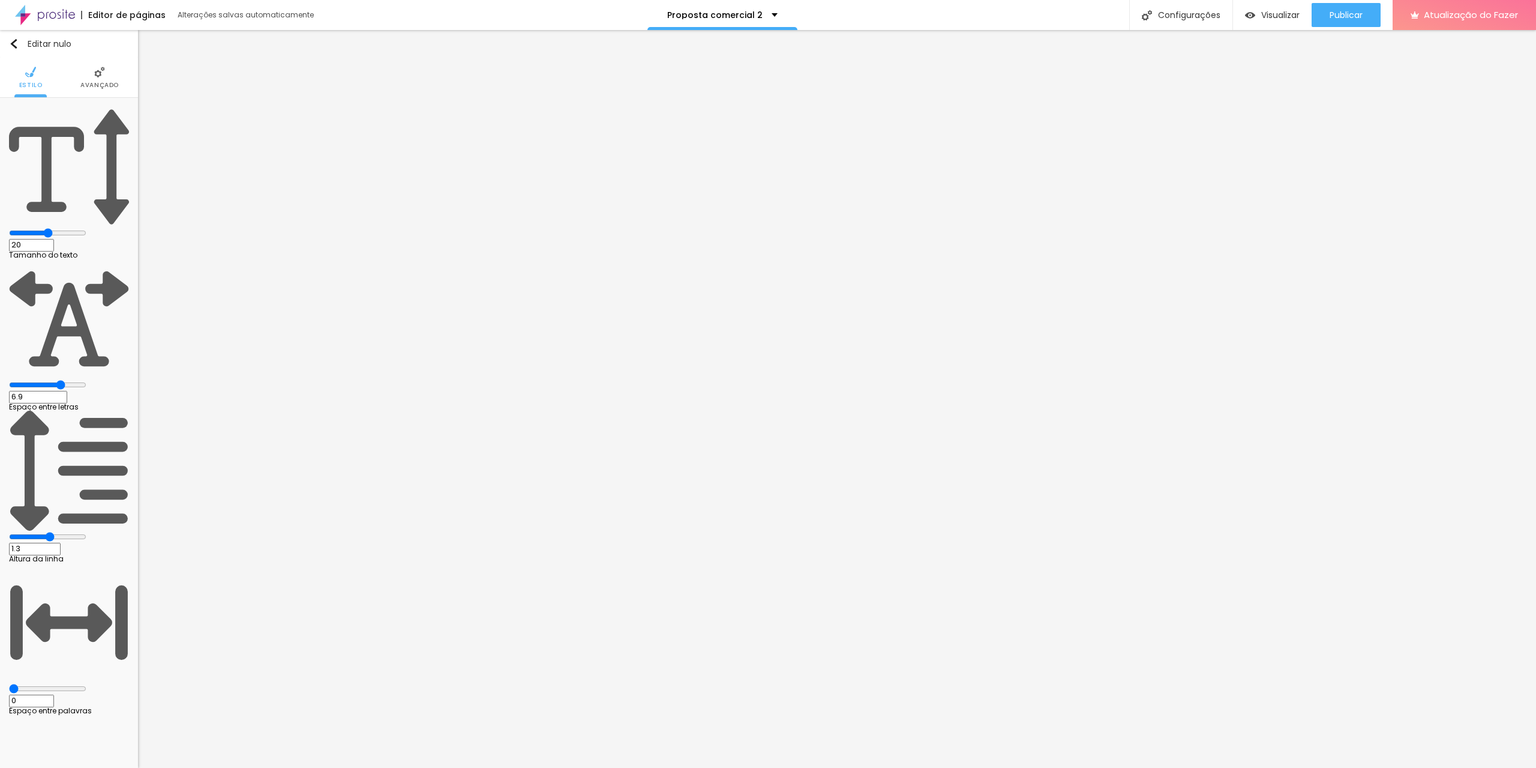
type input "7.2"
type input "7.3"
type input "7.4"
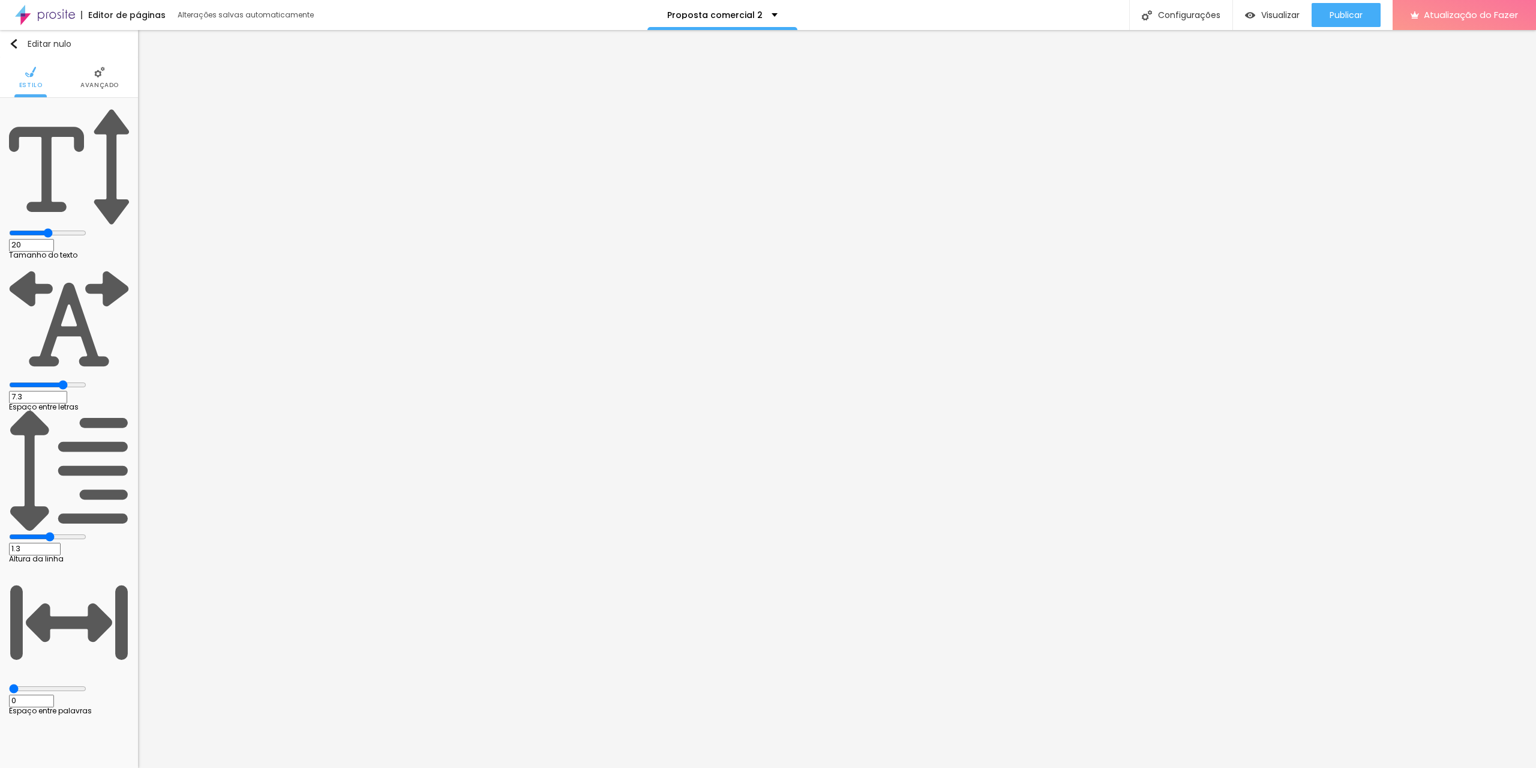
type input "7.4"
type input "7.7"
type input "7.8"
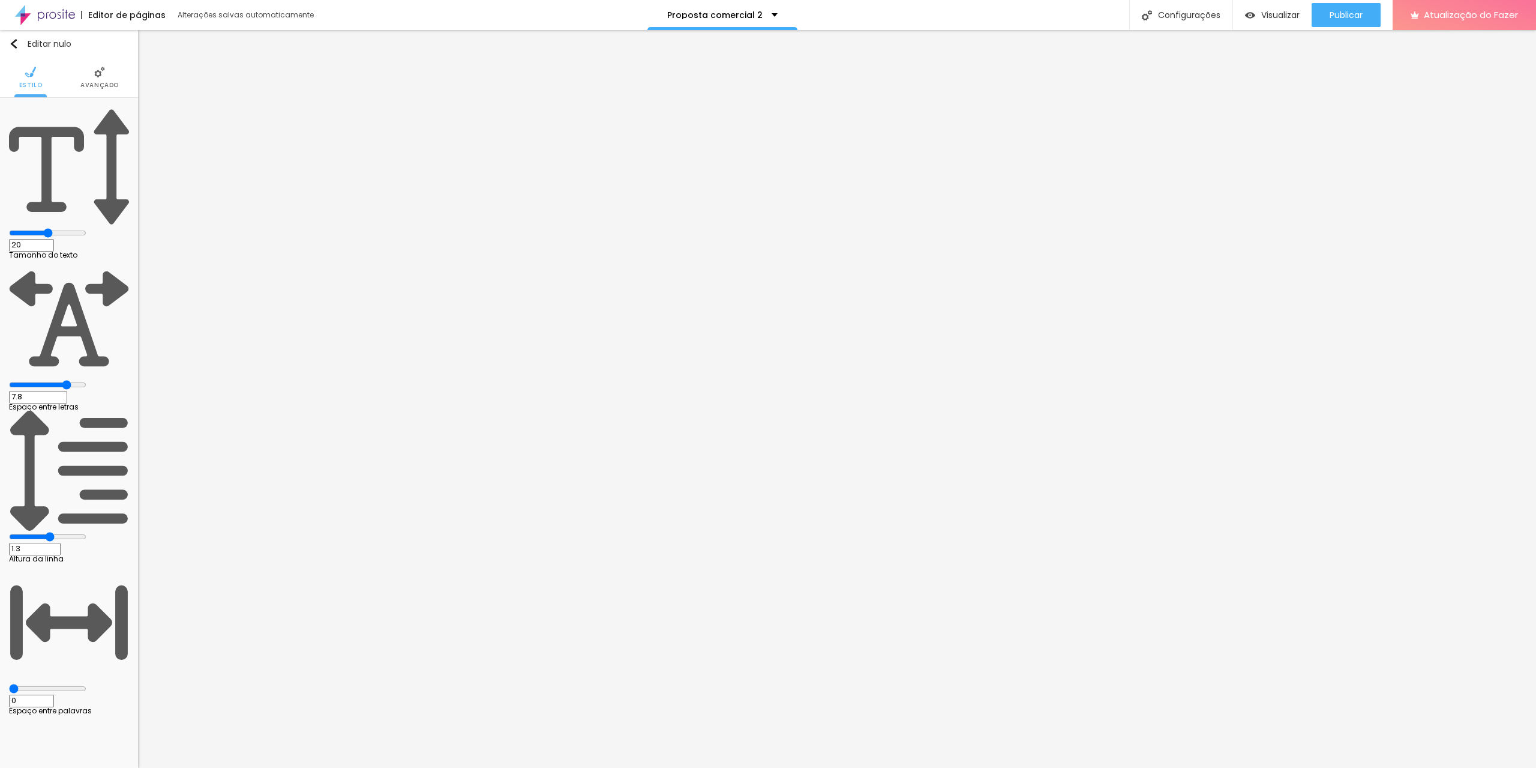
type input "7.9"
type input "8"
type input "8.1"
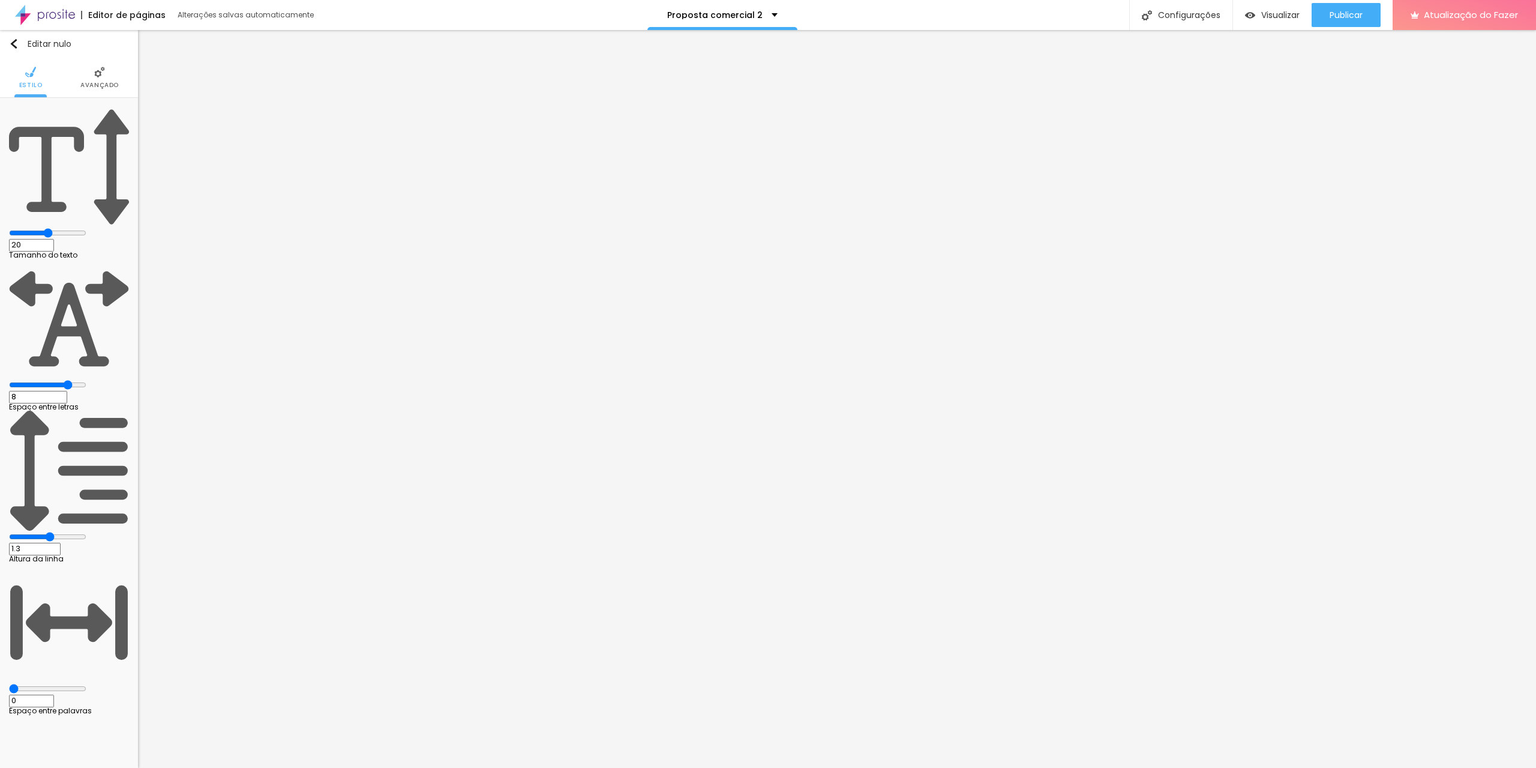
type input "8.1"
type input "8"
type input "7.7"
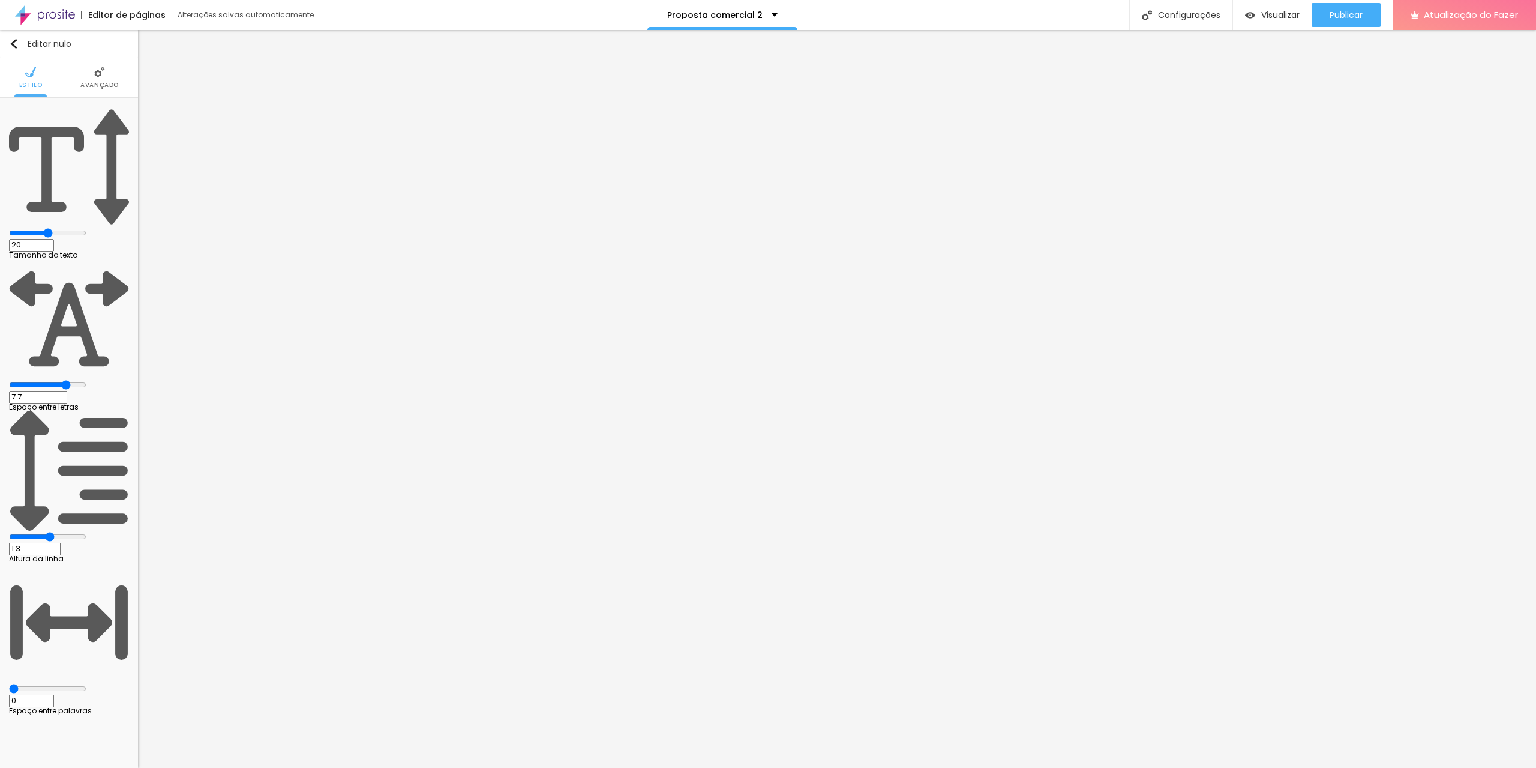
type input "7.6"
type input "7.5"
drag, startPoint x: 27, startPoint y: 141, endPoint x: 83, endPoint y: 142, distance: 55.8
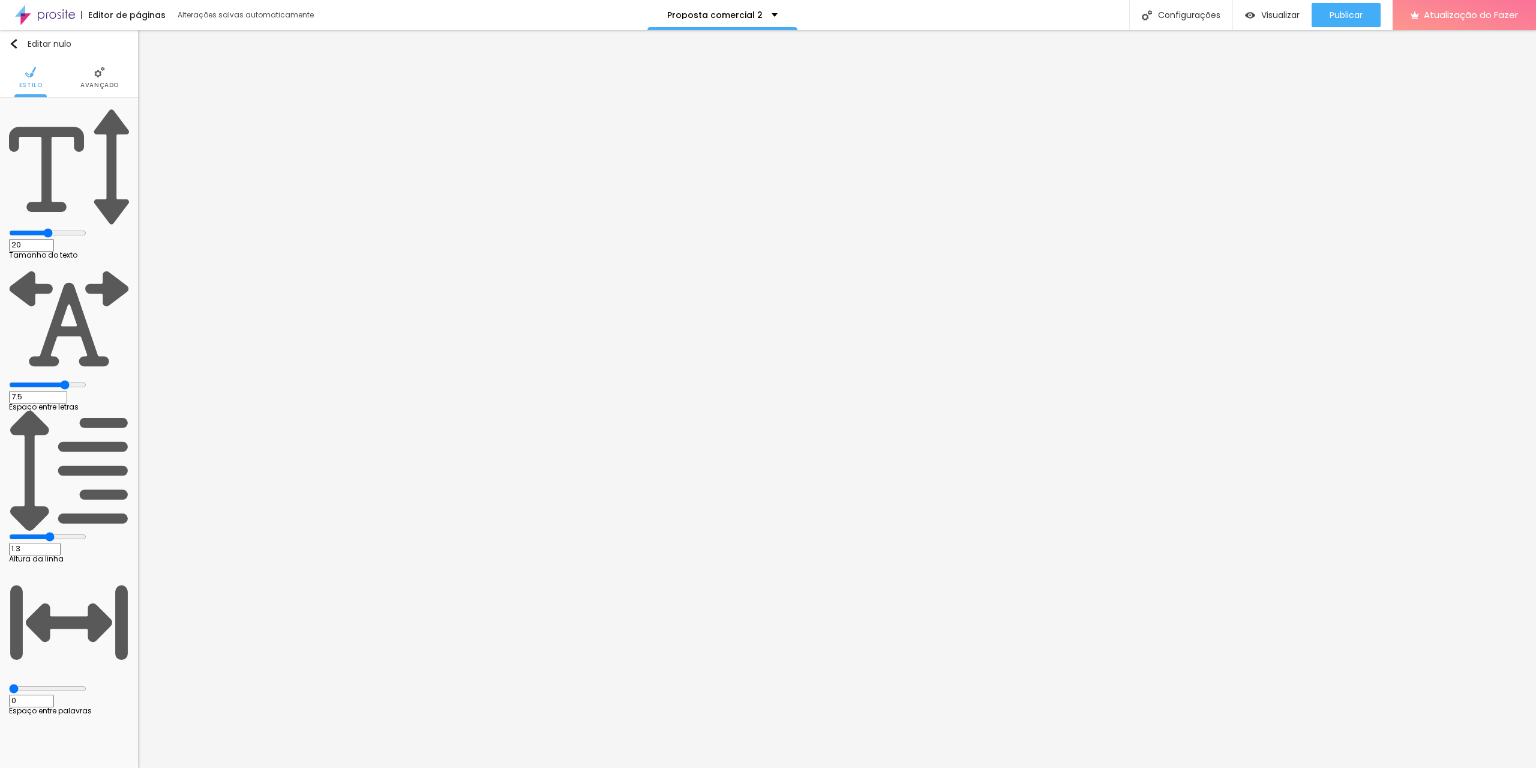
type input "7.5"
click at [83, 380] on input "range" at bounding box center [47, 385] width 77 height 10
type input "19"
type input "18"
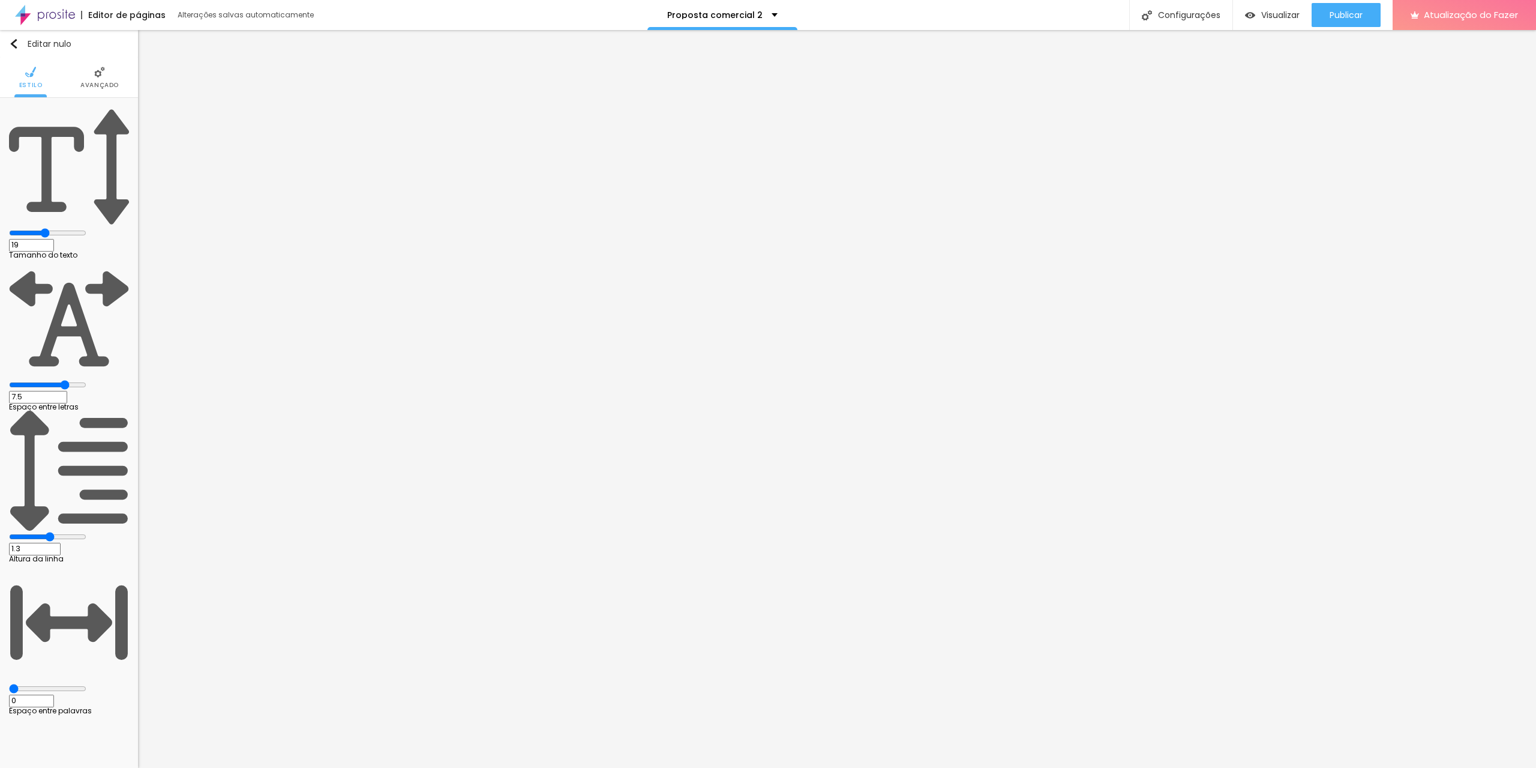
type input "18"
type input "17"
type input "16"
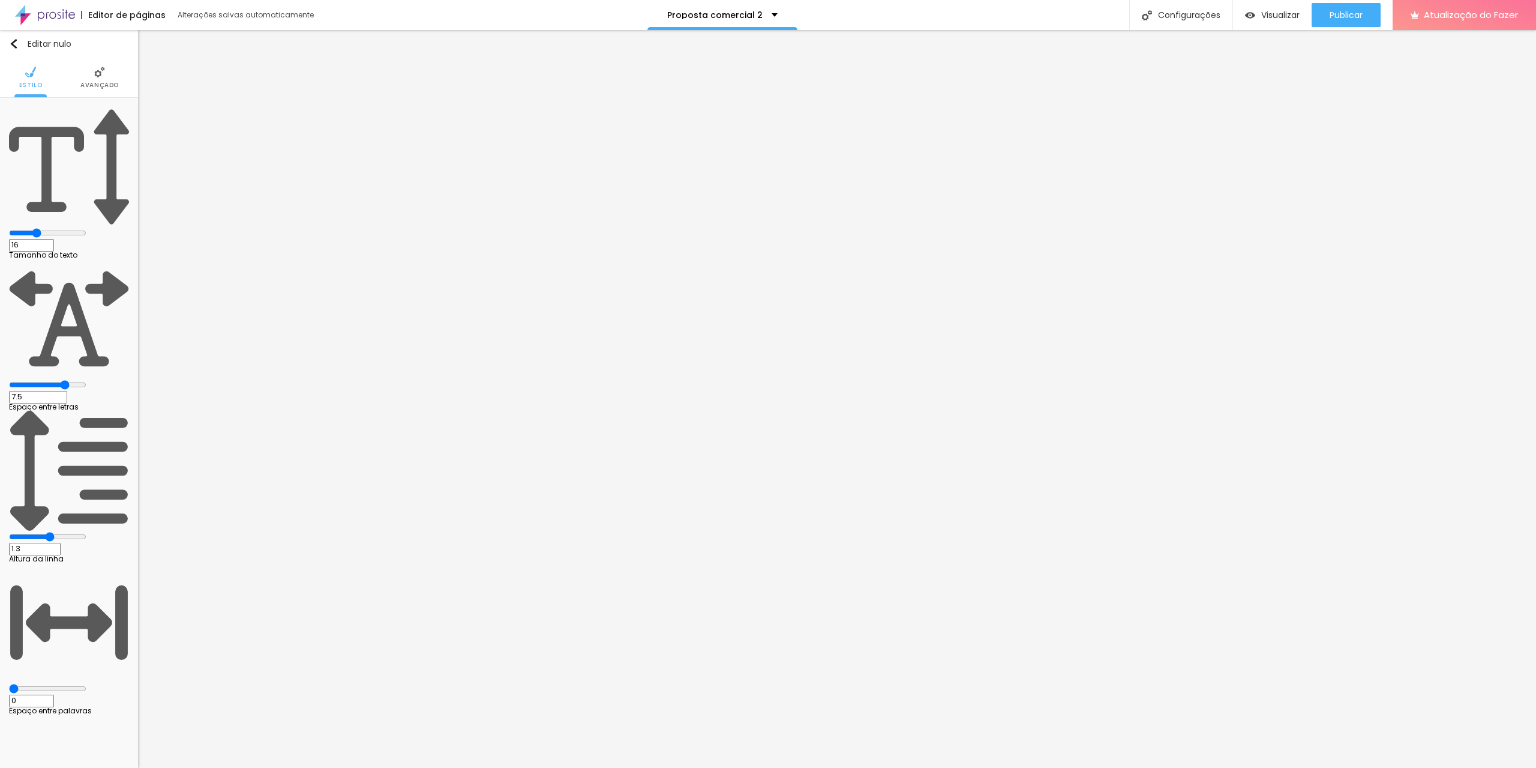
type input "15"
type input "14"
type input "15"
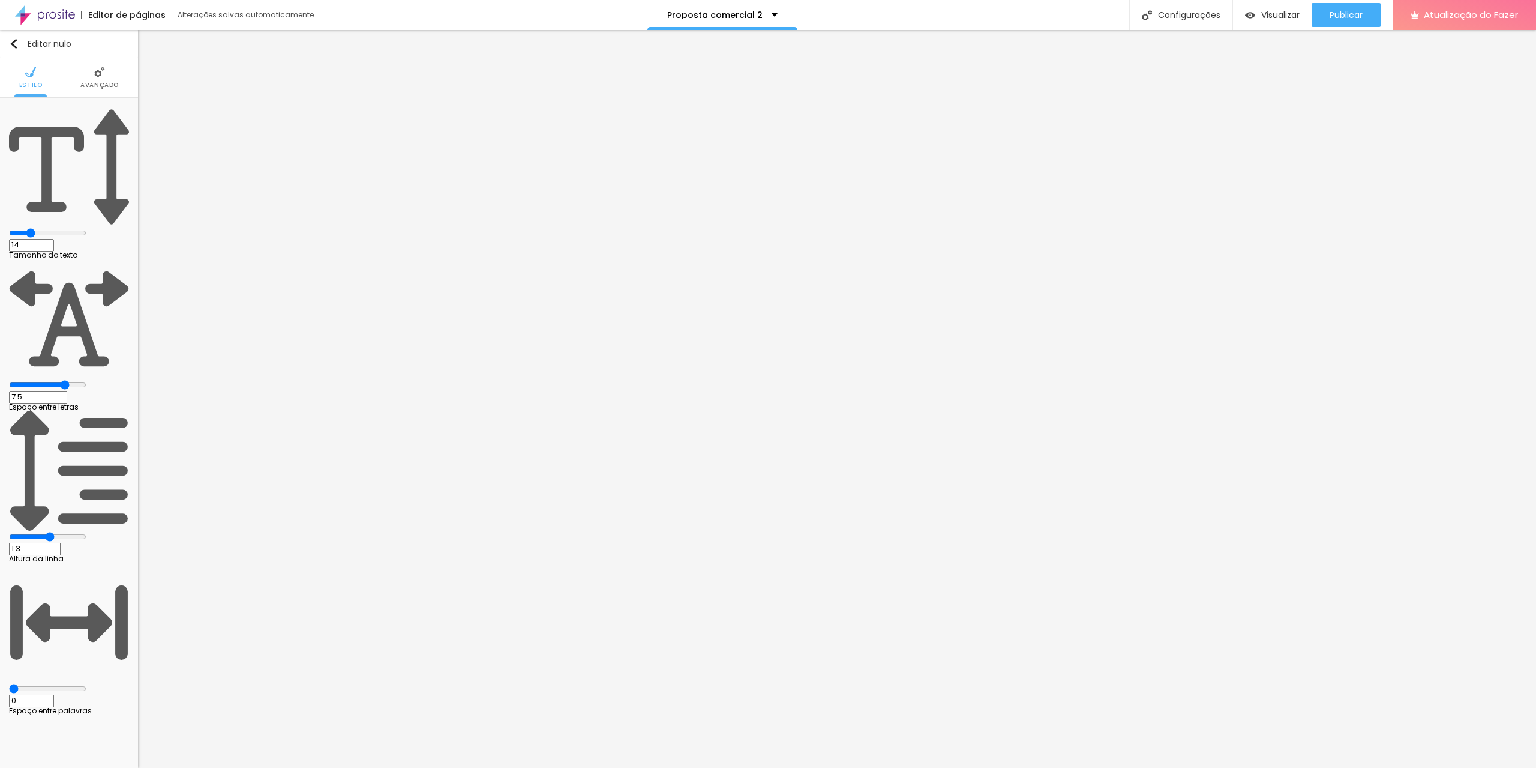
type input "15"
type input "16"
type input "20"
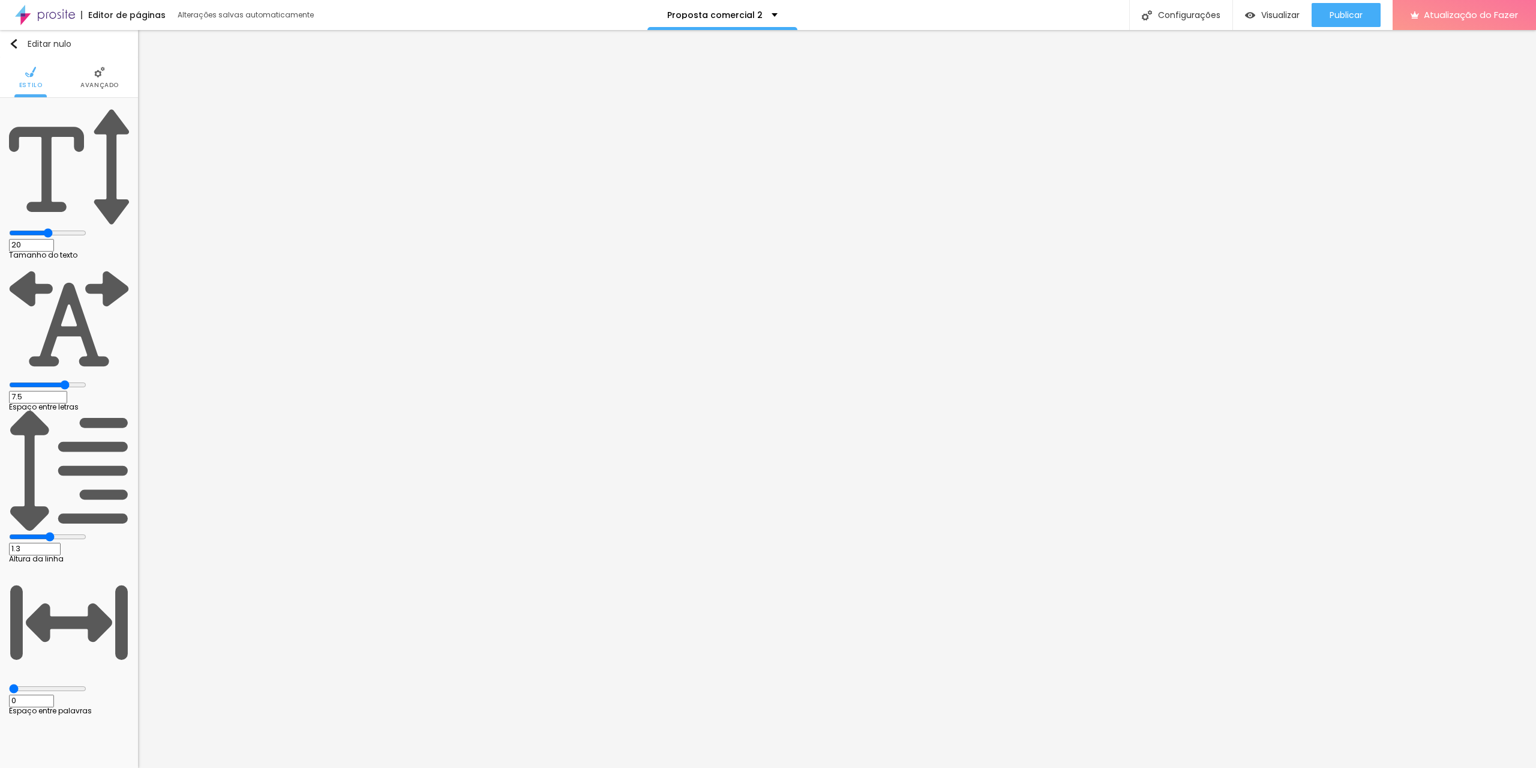
type input "21"
type input "22"
type input "23"
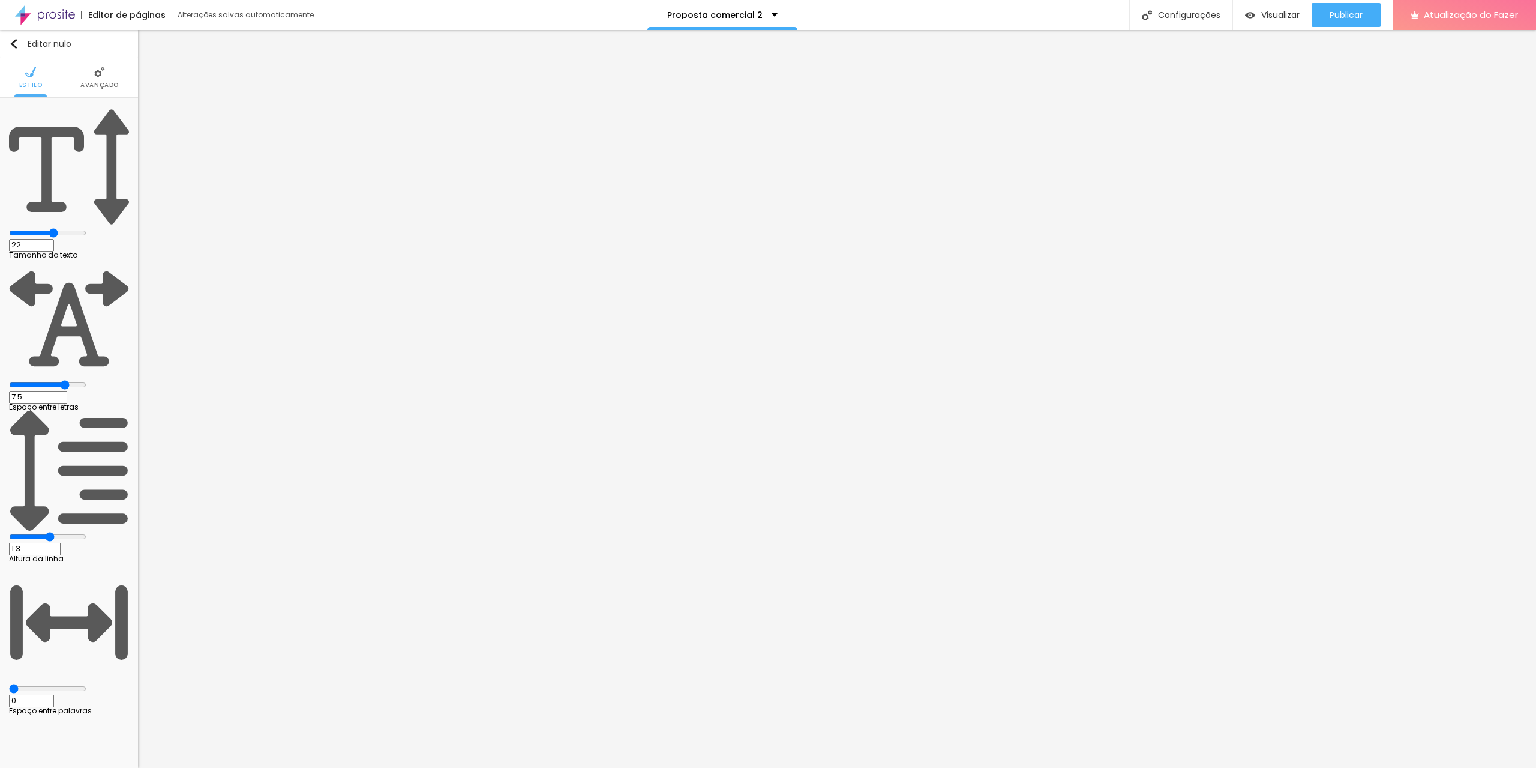
type input "23"
type input "25"
type input "28"
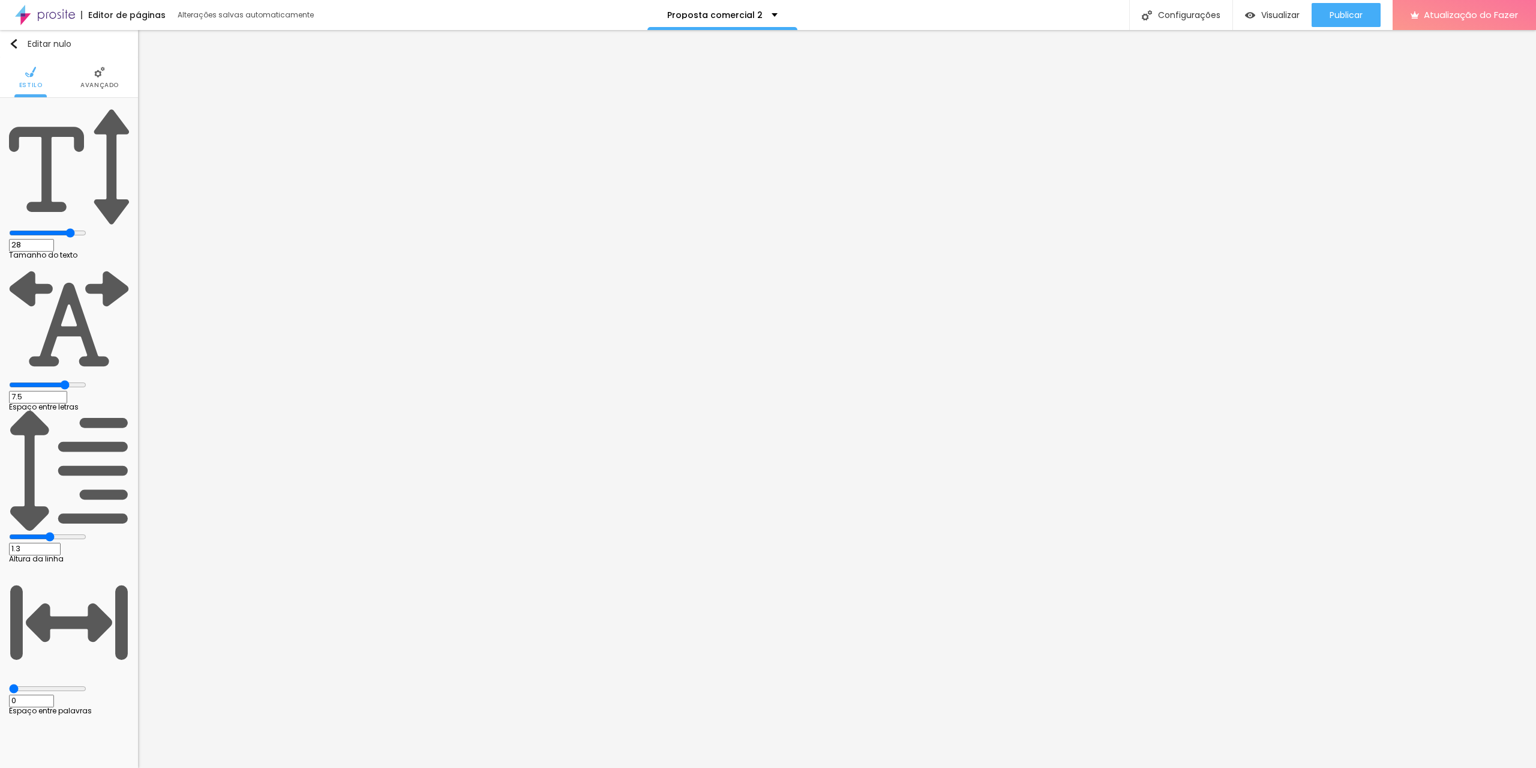
type input "29"
type input "30"
type input "31"
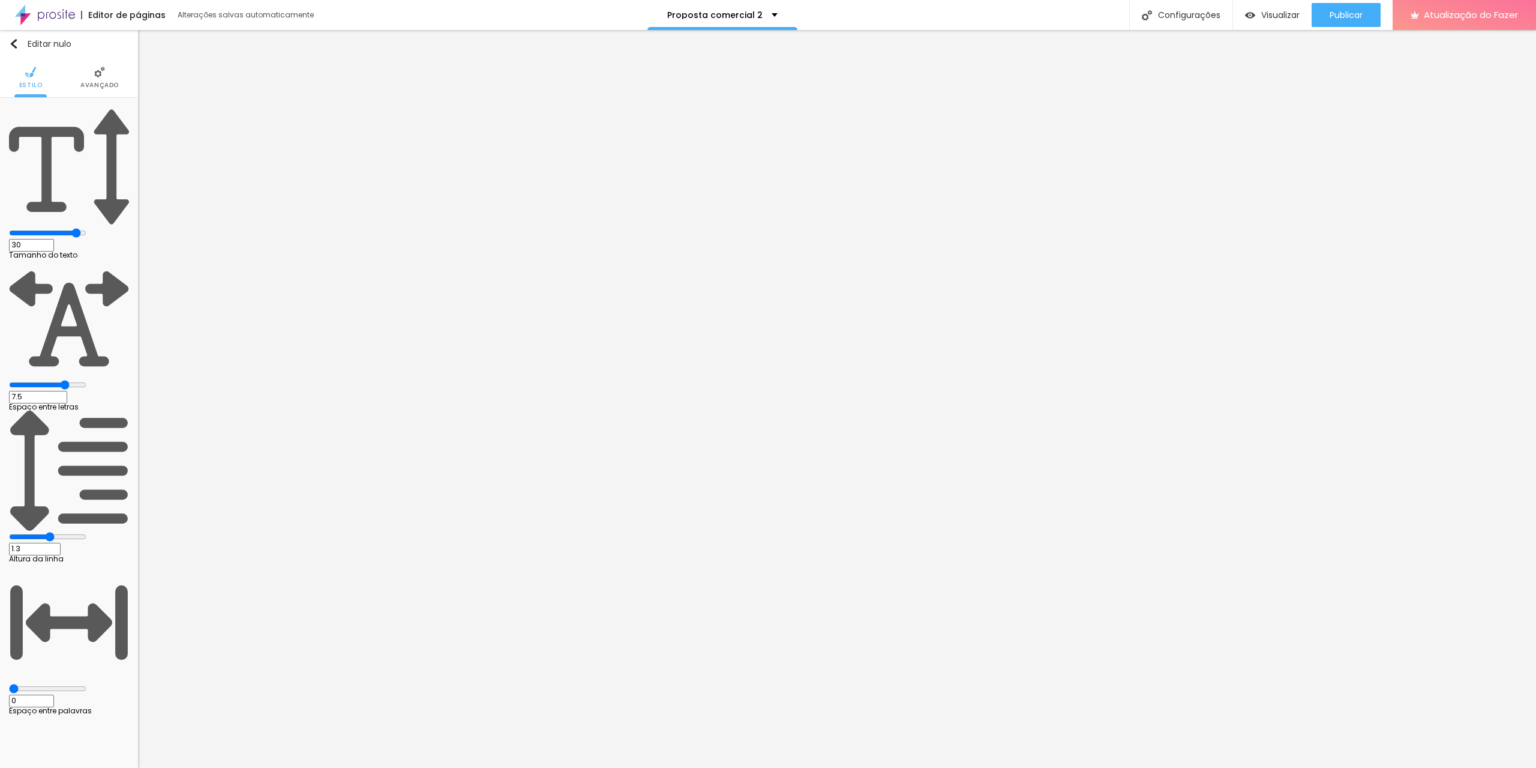
type input "31"
type input "32"
drag, startPoint x: 64, startPoint y: 118, endPoint x: 140, endPoint y: 131, distance: 76.8
type input "32"
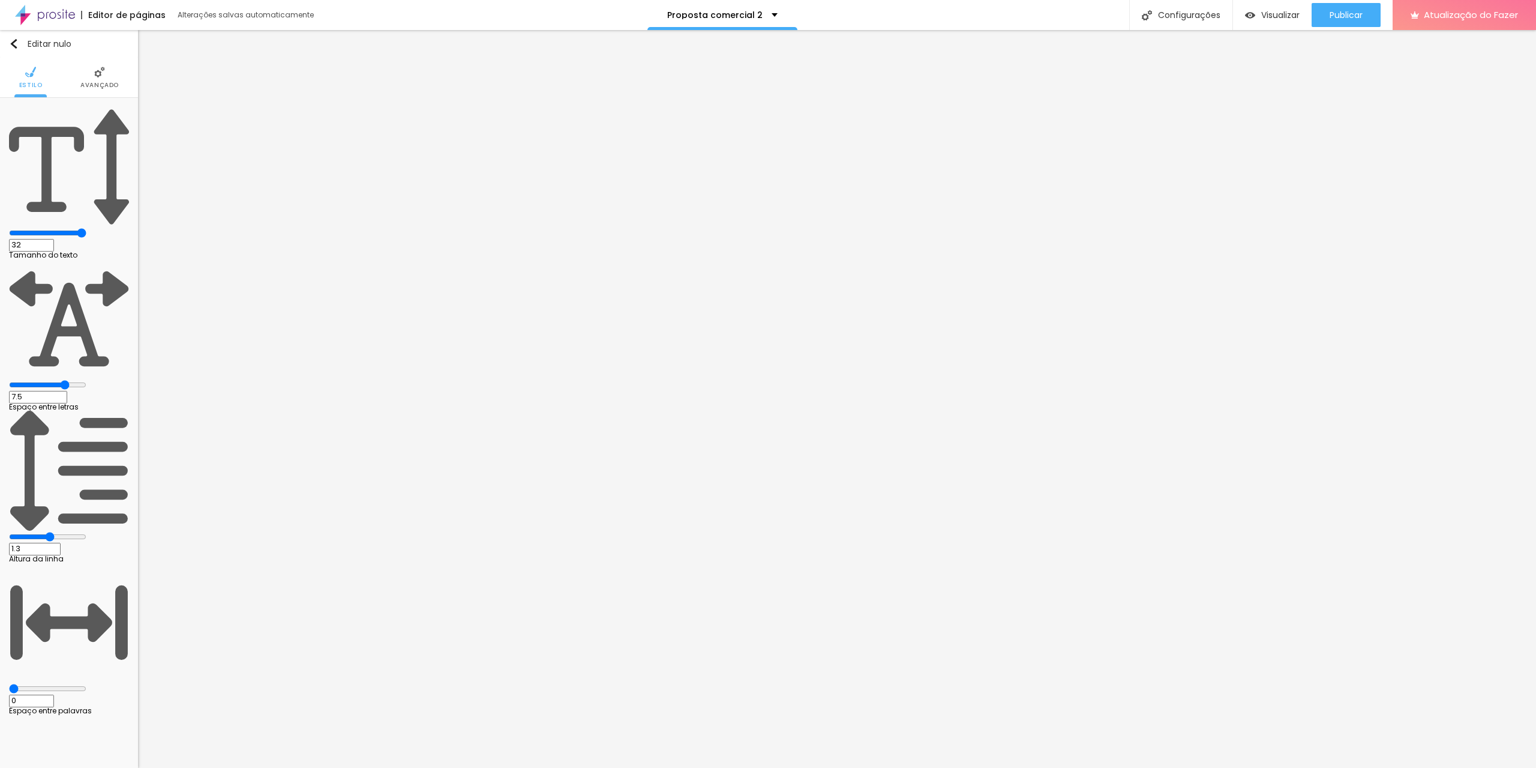
click at [86, 228] on input "range" at bounding box center [47, 233] width 77 height 10
type input "7.4"
type input "8"
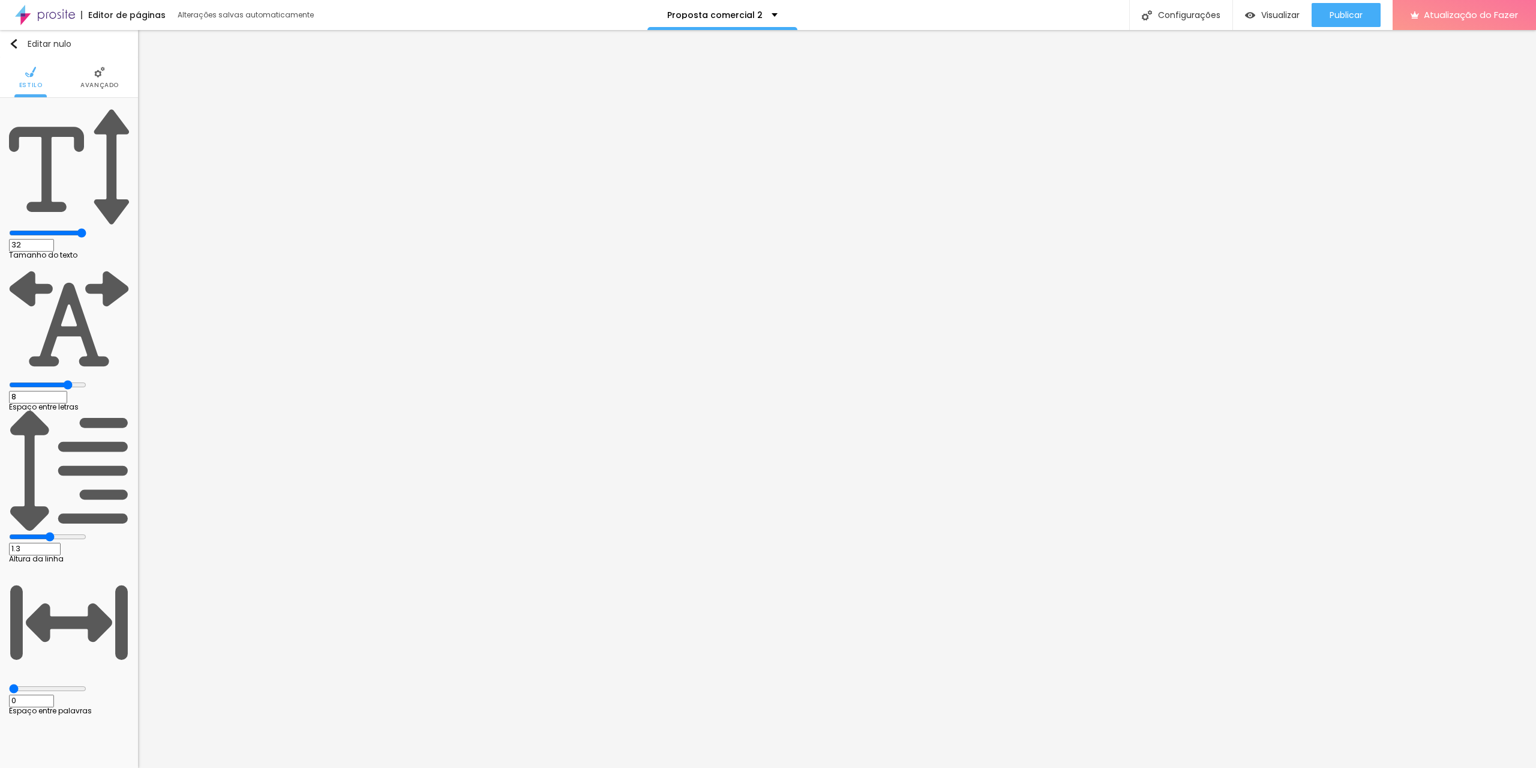
type input "10"
drag, startPoint x: 80, startPoint y: 139, endPoint x: 110, endPoint y: 137, distance: 30.1
type input "10"
click at [86, 380] on input "range" at bounding box center [47, 385] width 77 height 10
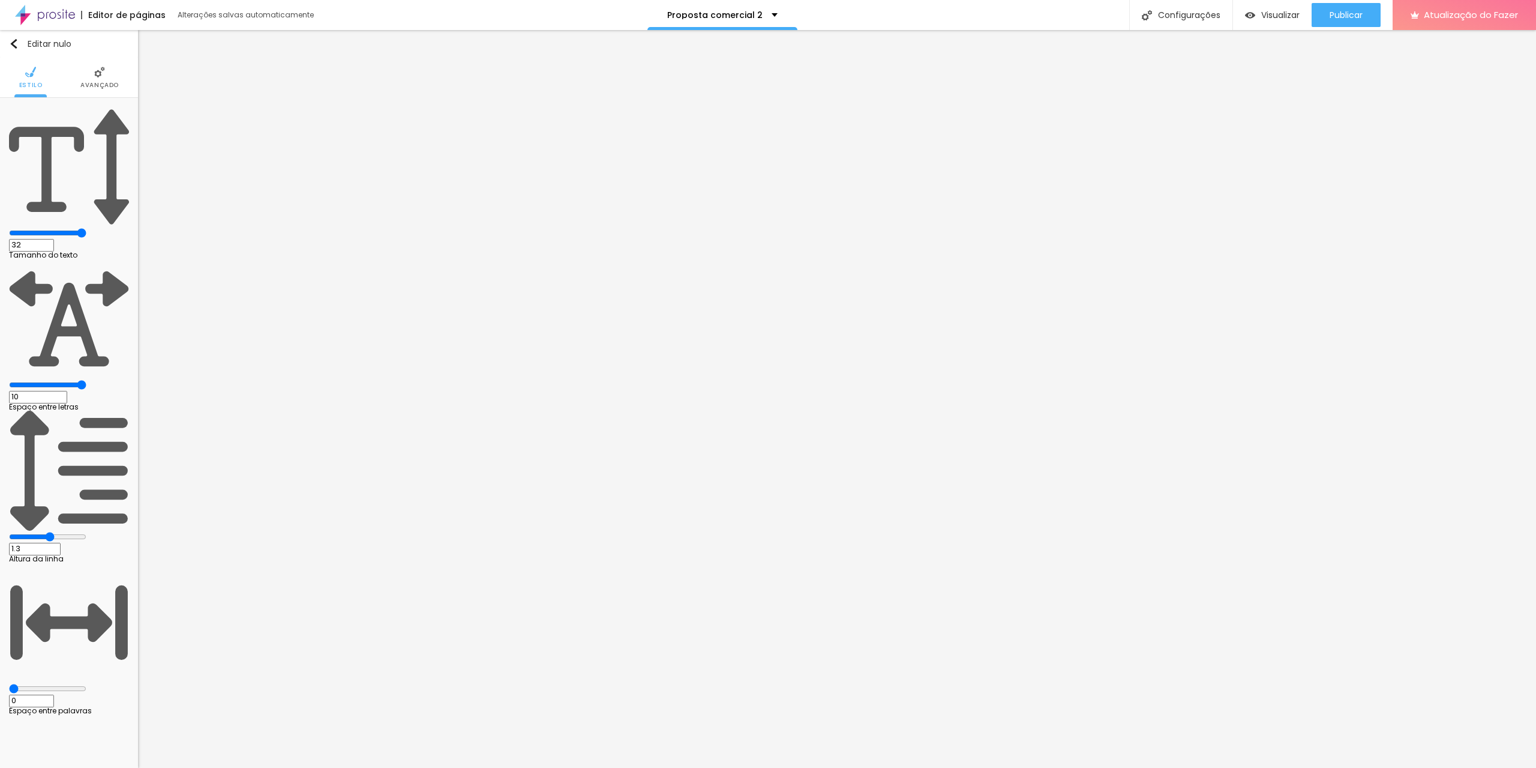
type input "1.4"
type input "1.6"
type input "1.8"
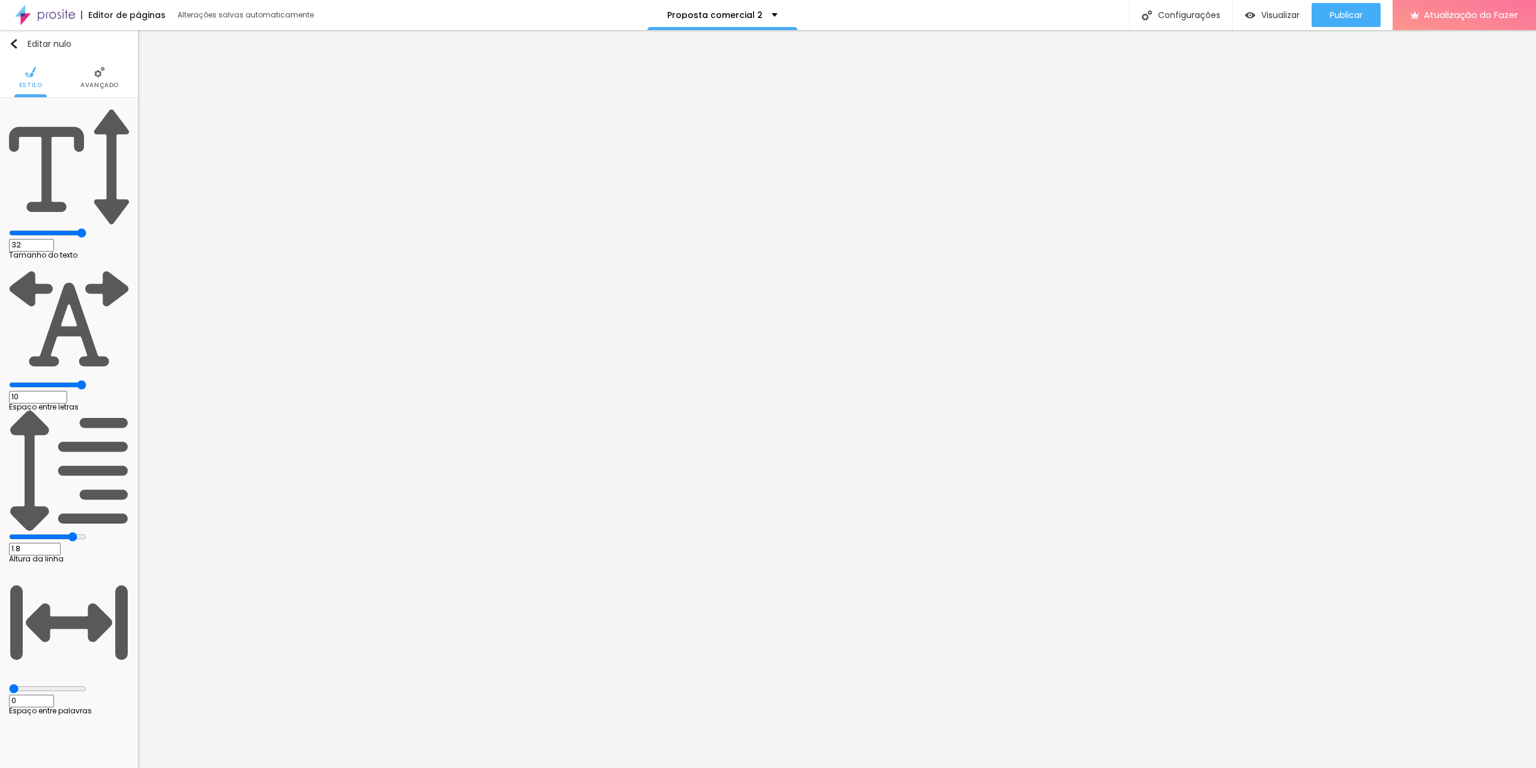
drag, startPoint x: 65, startPoint y: 163, endPoint x: 89, endPoint y: 164, distance: 24.0
click at [86, 532] on input "range" at bounding box center [47, 537] width 77 height 10
drag, startPoint x: 29, startPoint y: 187, endPoint x: 108, endPoint y: 188, distance: 79.2
click at [86, 684] on input "range" at bounding box center [47, 689] width 77 height 10
drag, startPoint x: 100, startPoint y: 185, endPoint x: 0, endPoint y: 196, distance: 100.2
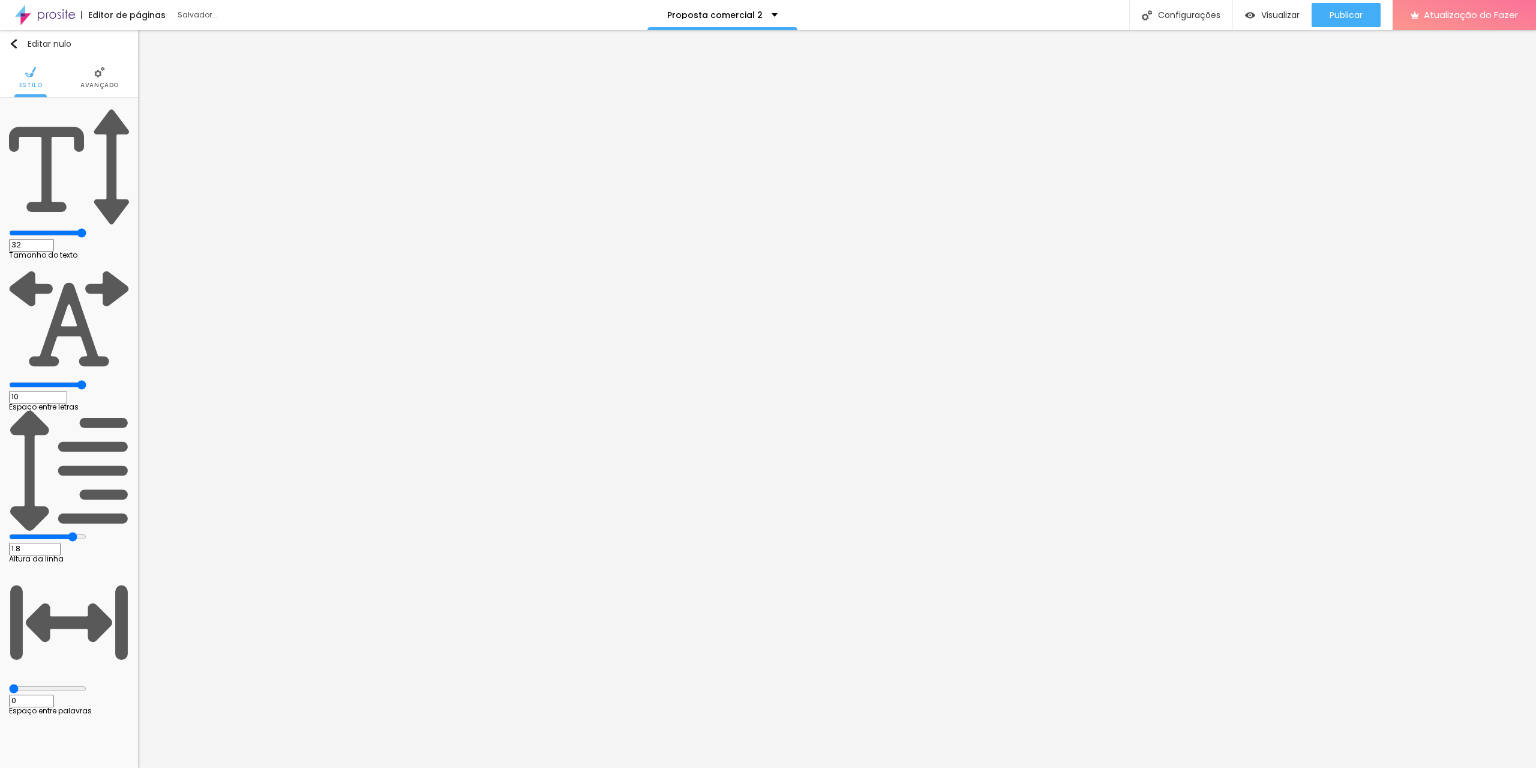
click at [9, 684] on input "range" at bounding box center [47, 689] width 77 height 10
drag, startPoint x: 101, startPoint y: 139, endPoint x: 127, endPoint y: 145, distance: 27.1
click at [86, 380] on input "range" at bounding box center [47, 385] width 77 height 10
drag, startPoint x: 103, startPoint y: 119, endPoint x: 67, endPoint y: 127, distance: 36.3
click at [67, 228] on input "range" at bounding box center [47, 233] width 77 height 10
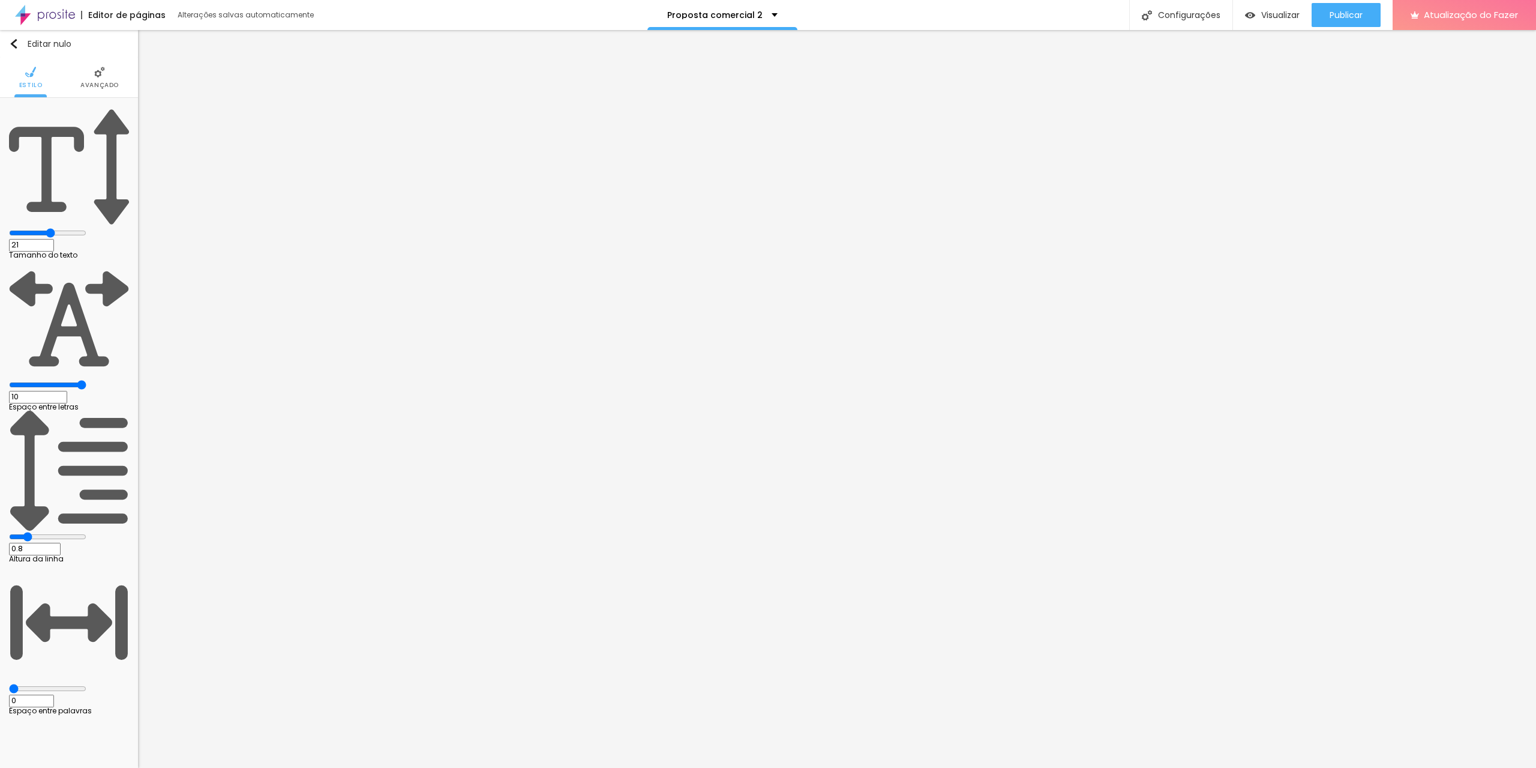
drag, startPoint x: 89, startPoint y: 161, endPoint x: 42, endPoint y: 163, distance: 46.8
click at [42, 532] on input "range" at bounding box center [47, 537] width 77 height 10
click at [88, 76] on li "Avançado" at bounding box center [99, 78] width 38 height 40
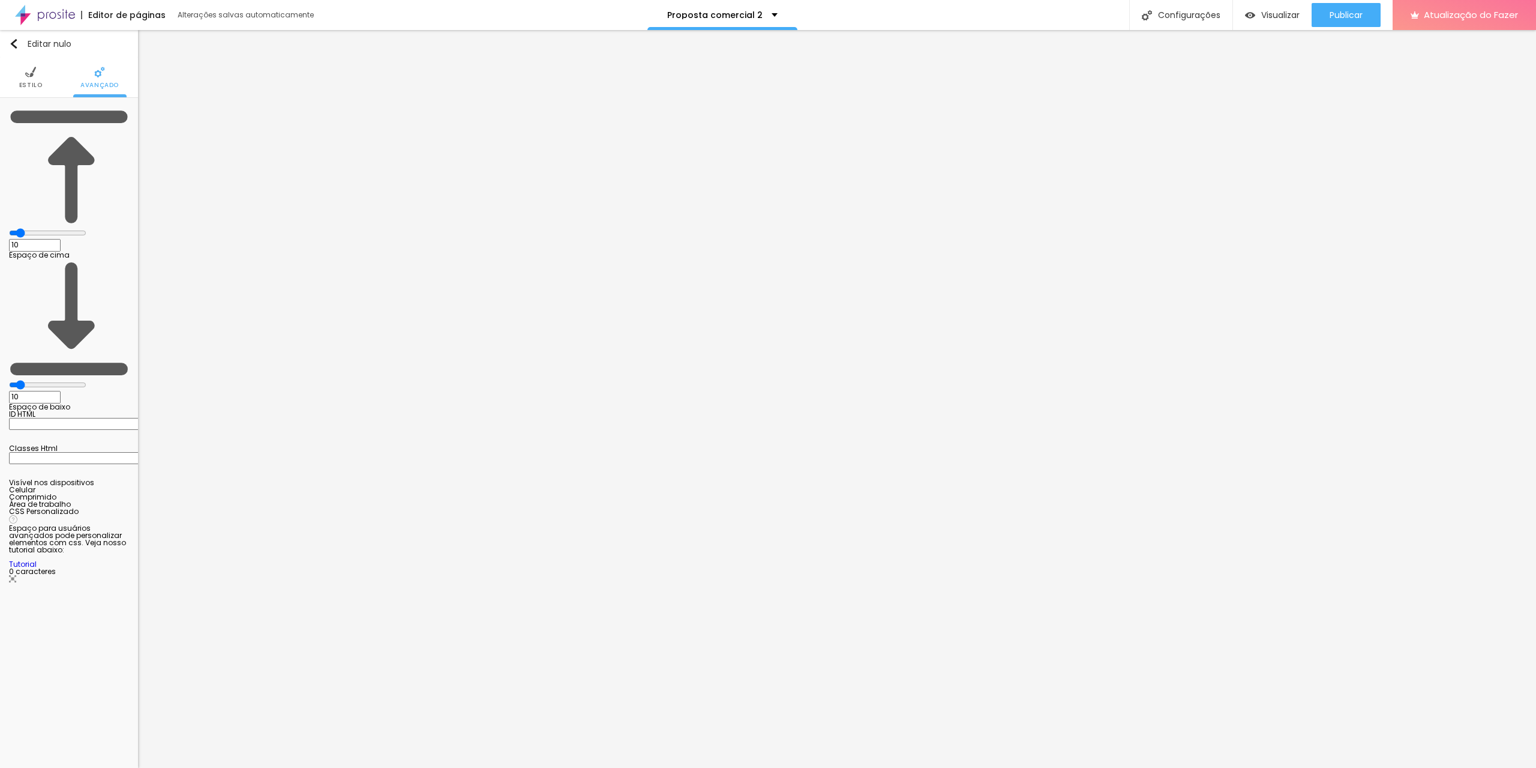
click at [30, 77] on li "Estilo" at bounding box center [30, 78] width 23 height 40
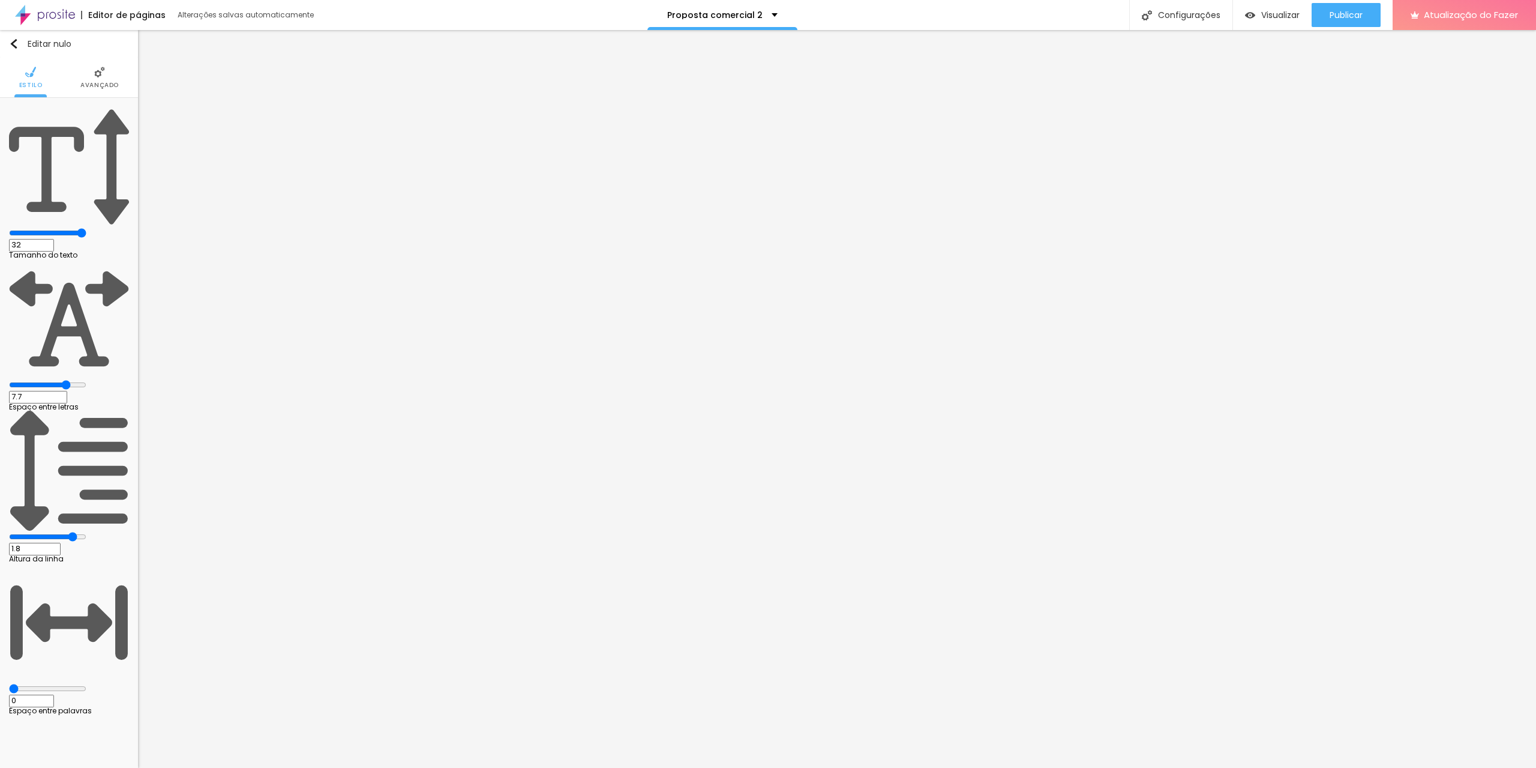
drag, startPoint x: 103, startPoint y: 139, endPoint x: 84, endPoint y: 141, distance: 19.3
click at [84, 380] on input "range" at bounding box center [47, 385] width 77 height 10
drag, startPoint x: 90, startPoint y: 163, endPoint x: 34, endPoint y: 165, distance: 56.5
click at [34, 532] on input "range" at bounding box center [47, 537] width 77 height 10
drag, startPoint x: 98, startPoint y: 115, endPoint x: 79, endPoint y: 117, distance: 19.9
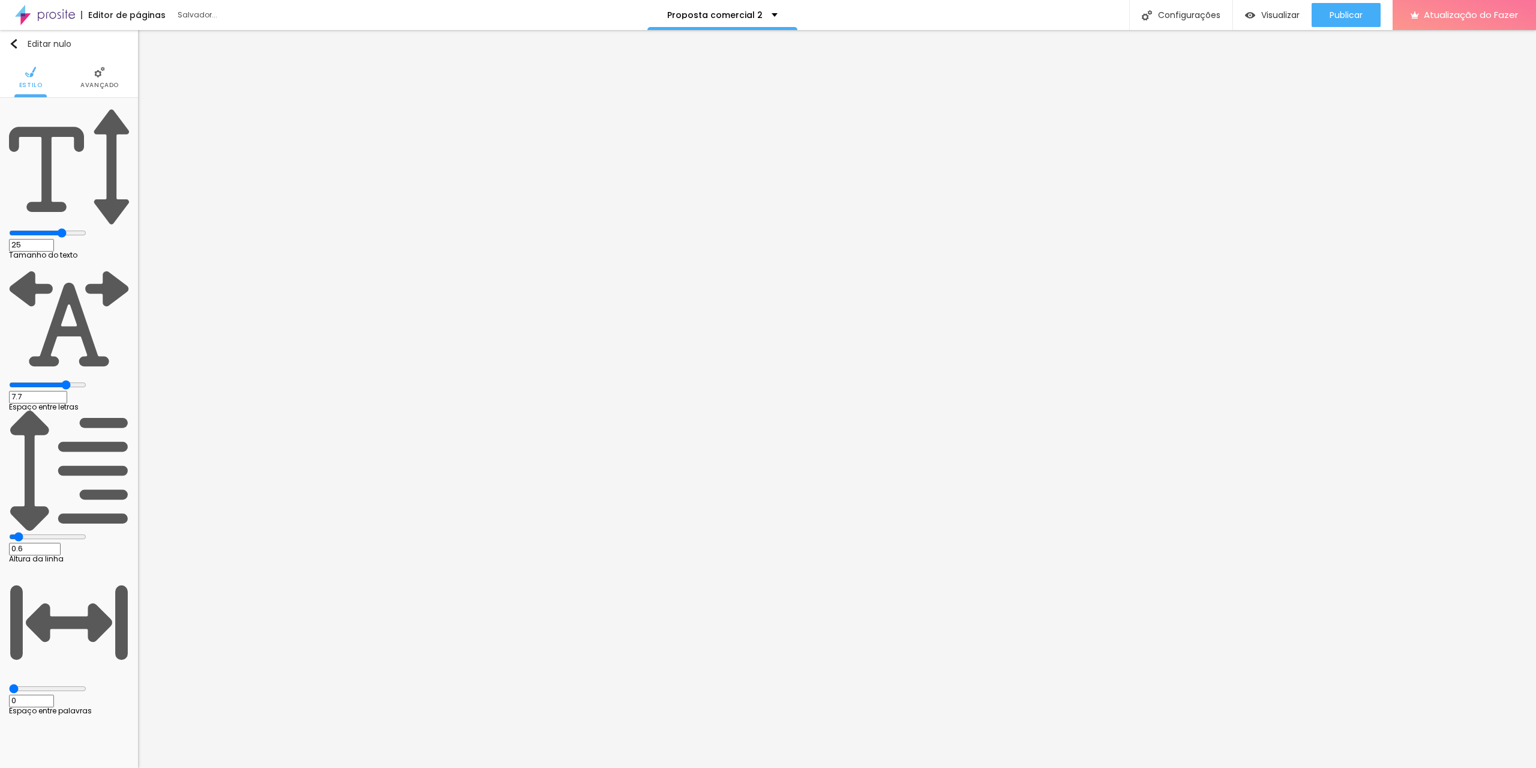
click at [79, 228] on input "range" at bounding box center [47, 233] width 77 height 10
drag, startPoint x: 79, startPoint y: 115, endPoint x: 89, endPoint y: 115, distance: 9.6
click at [86, 228] on input "range" at bounding box center [47, 233] width 77 height 10
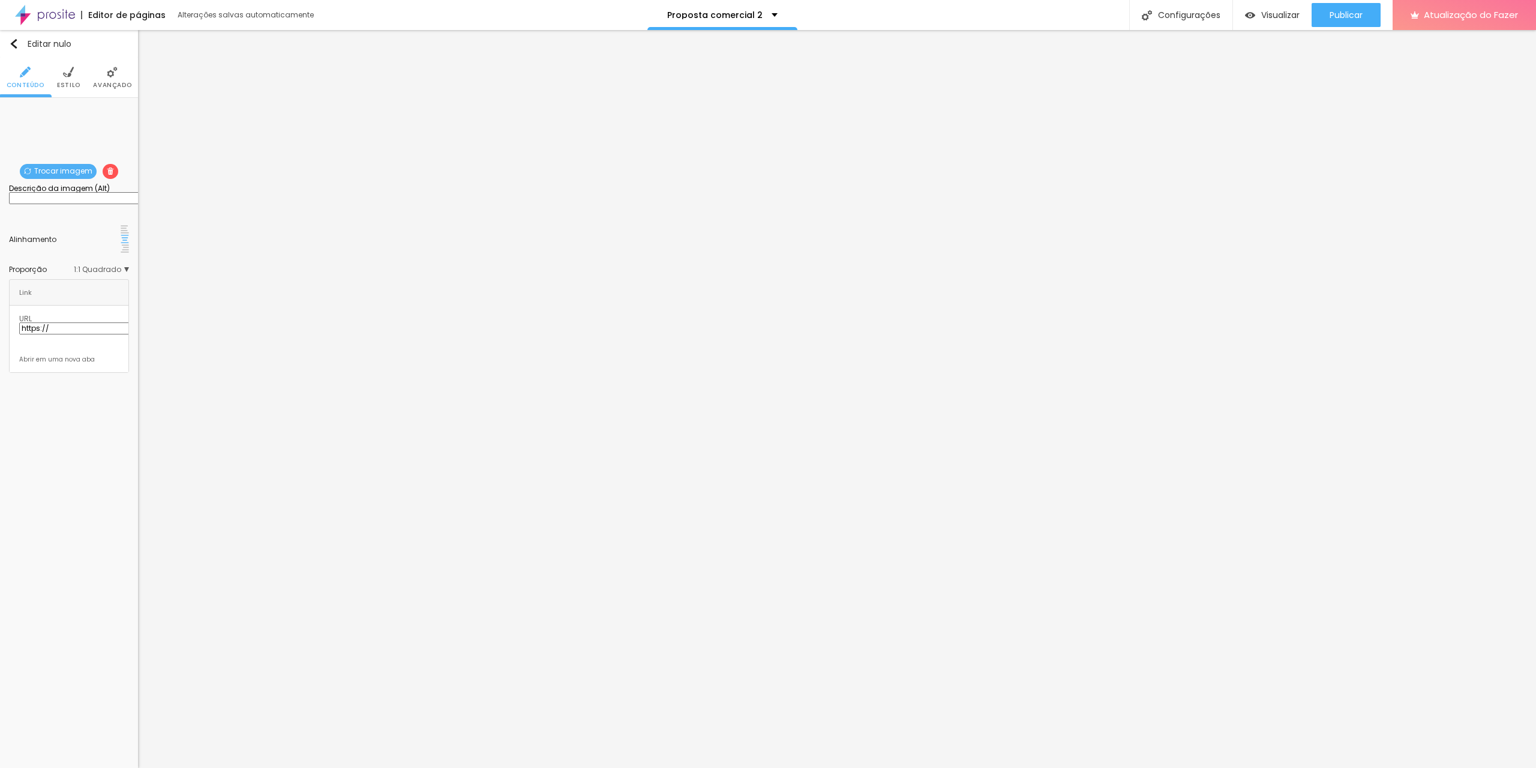
click at [56, 171] on font "Trocar imagem" at bounding box center [63, 171] width 58 height 10
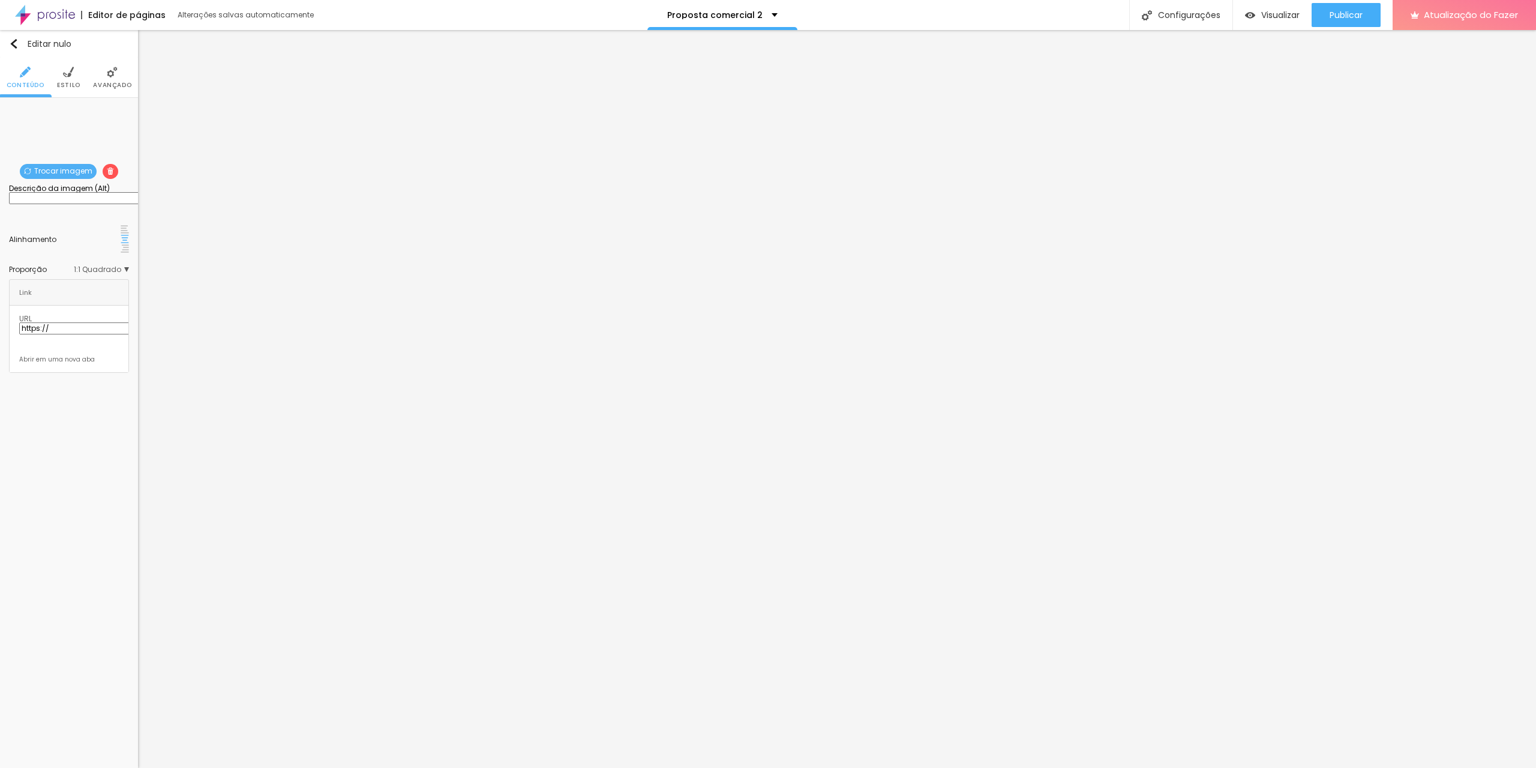
click at [53, 254] on input "https://" at bounding box center [91, 260] width 144 height 12
click at [66, 83] on font "Estilo" at bounding box center [68, 84] width 23 height 9
click at [71, 83] on font "Estilo" at bounding box center [68, 84] width 23 height 9
click at [114, 76] on img at bounding box center [112, 72] width 11 height 11
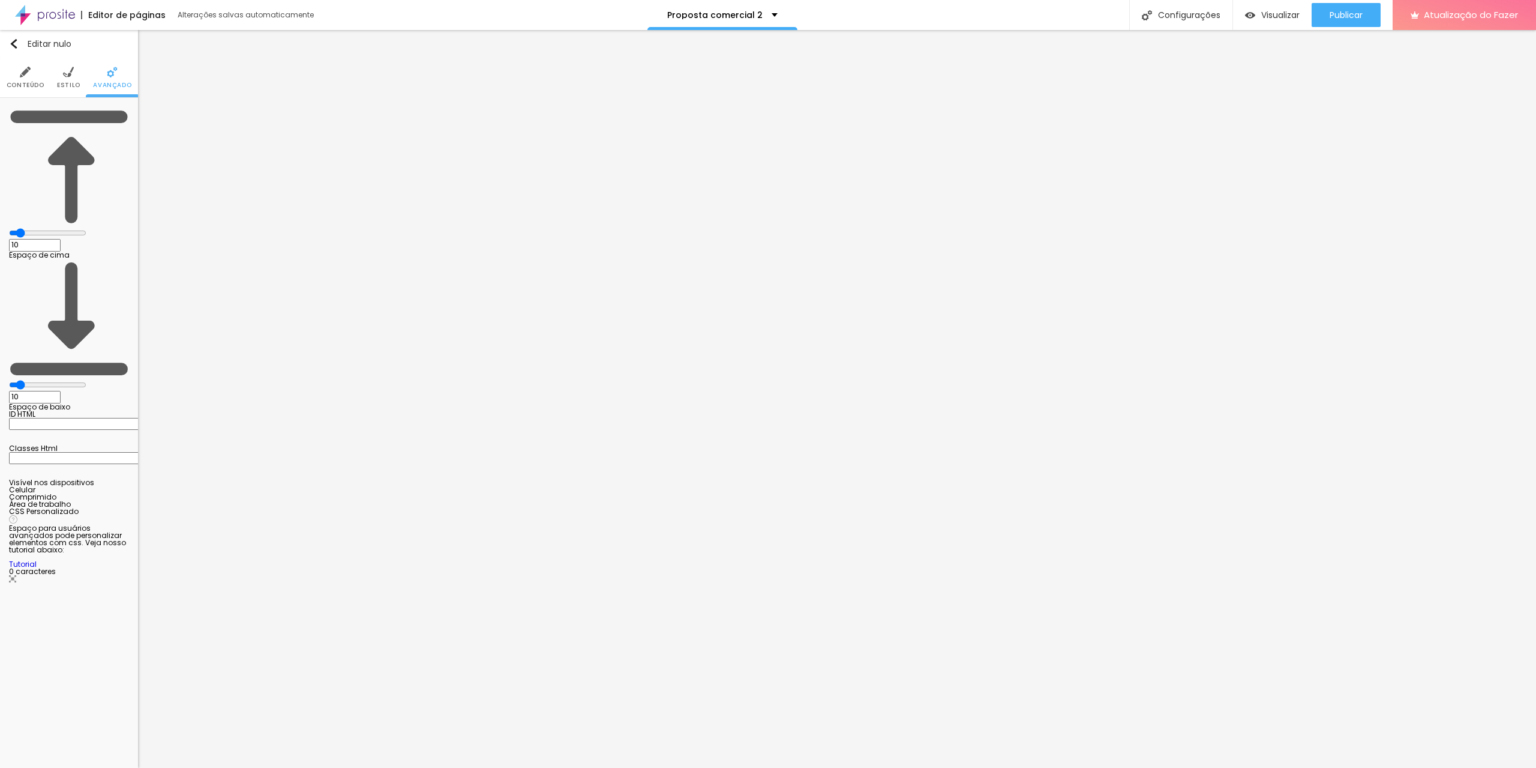
click at [68, 77] on img at bounding box center [68, 72] width 11 height 11
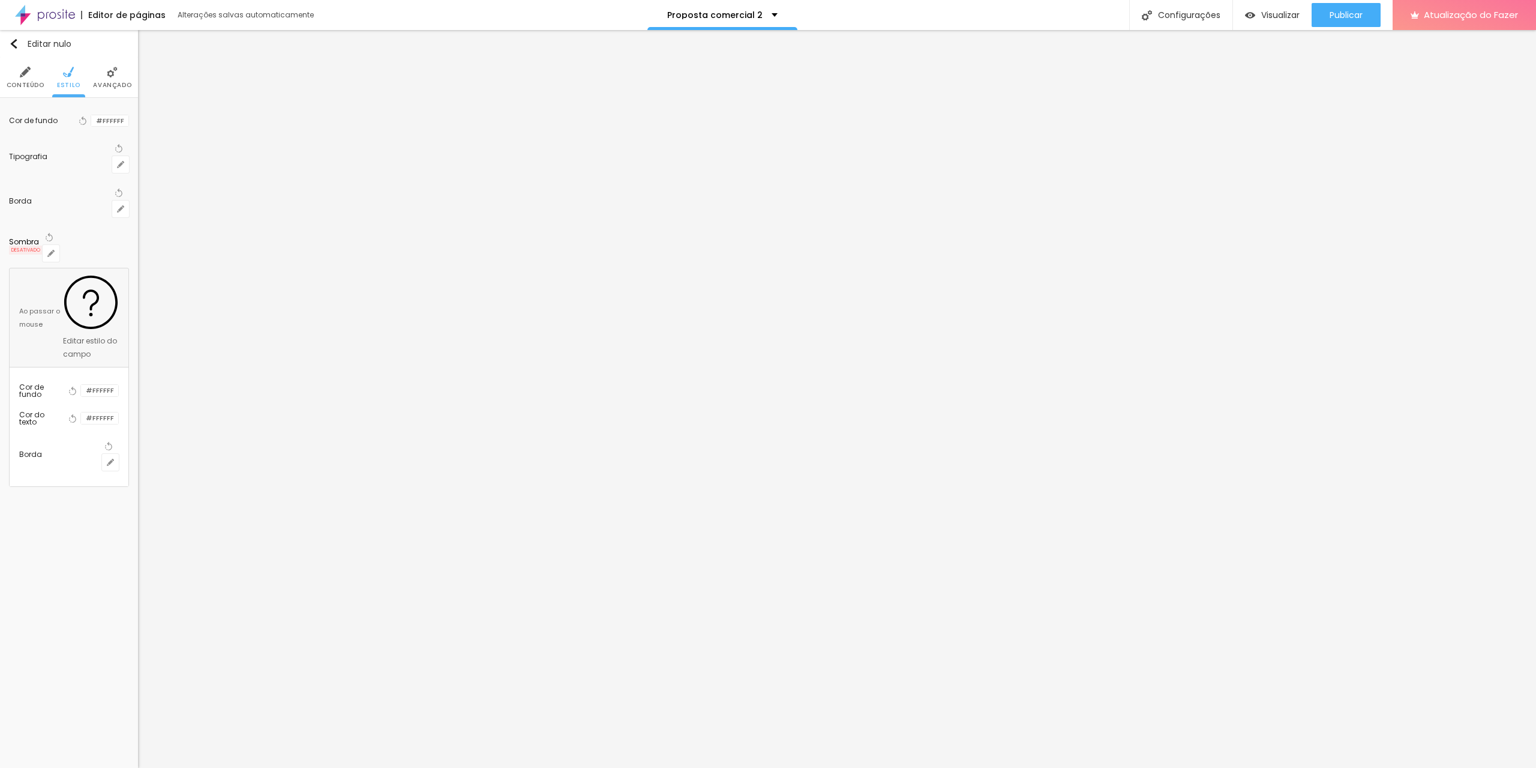
click at [91, 118] on div at bounding box center [91, 120] width 0 height 11
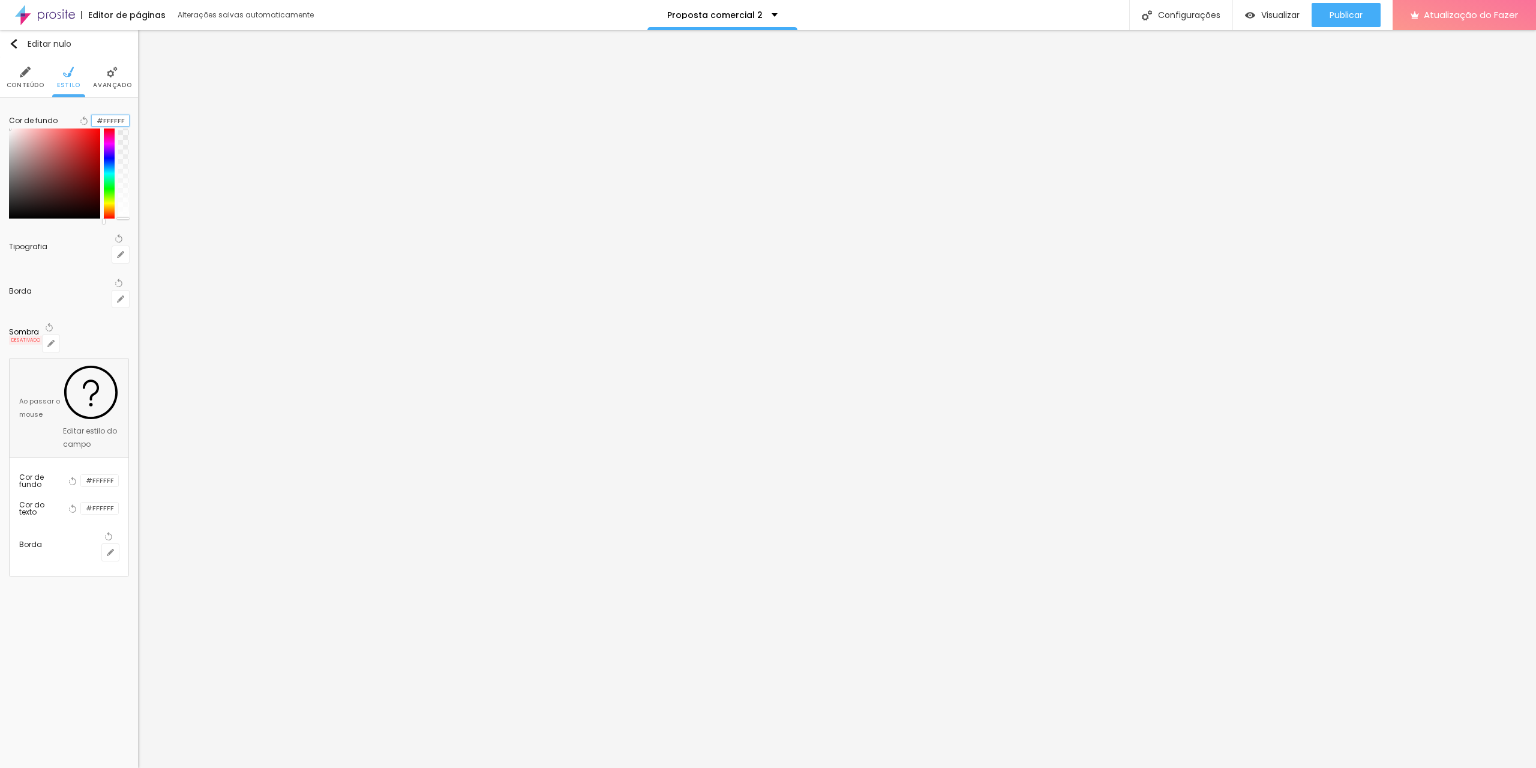
drag, startPoint x: 122, startPoint y: 118, endPoint x: 94, endPoint y: 118, distance: 27.6
click at [94, 118] on input "#FFFFFF" at bounding box center [110, 120] width 37 height 11
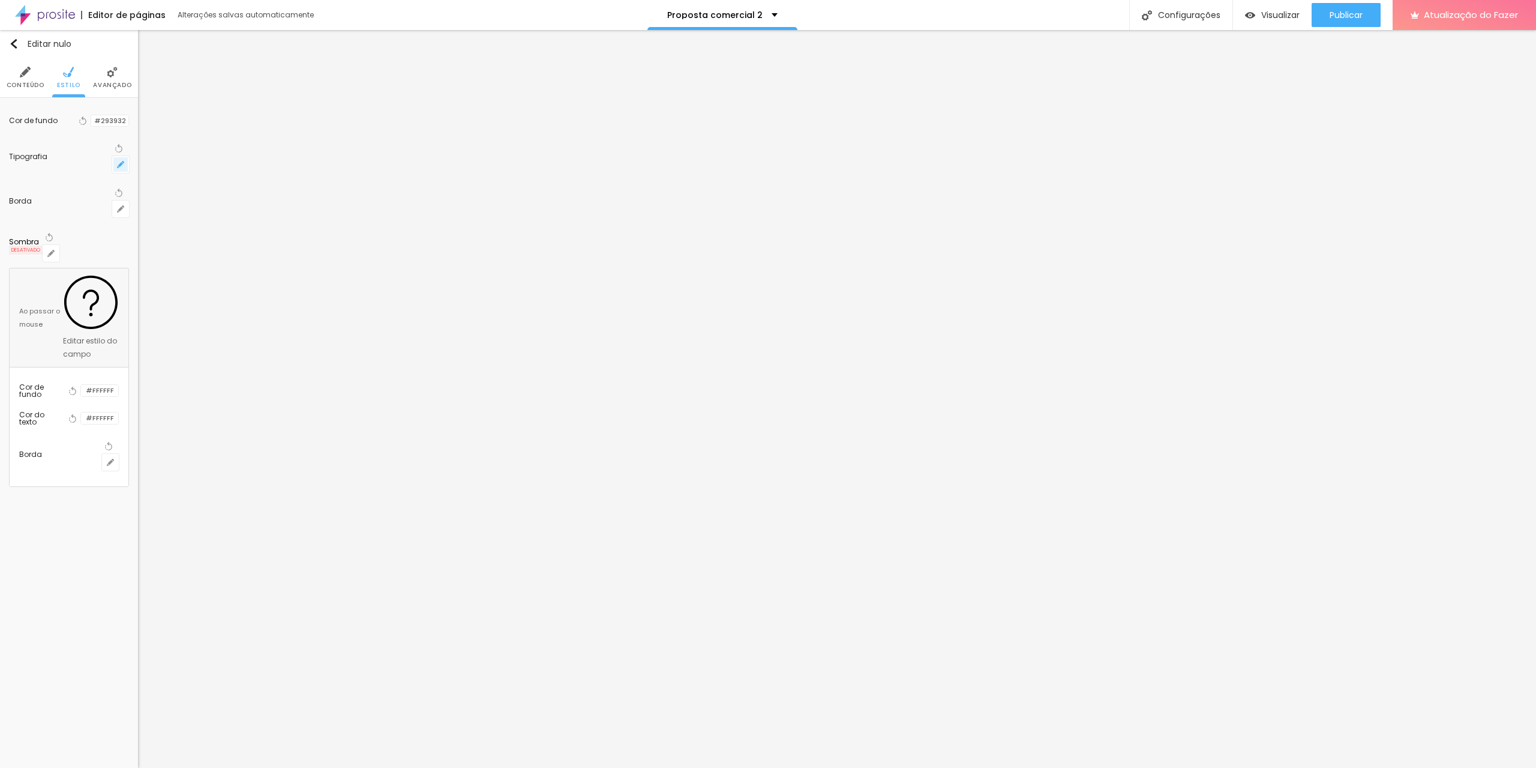
click at [122, 162] on icon "button" at bounding box center [120, 164] width 5 height 5
drag, startPoint x: 152, startPoint y: 257, endPoint x: 148, endPoint y: 264, distance: 7.8
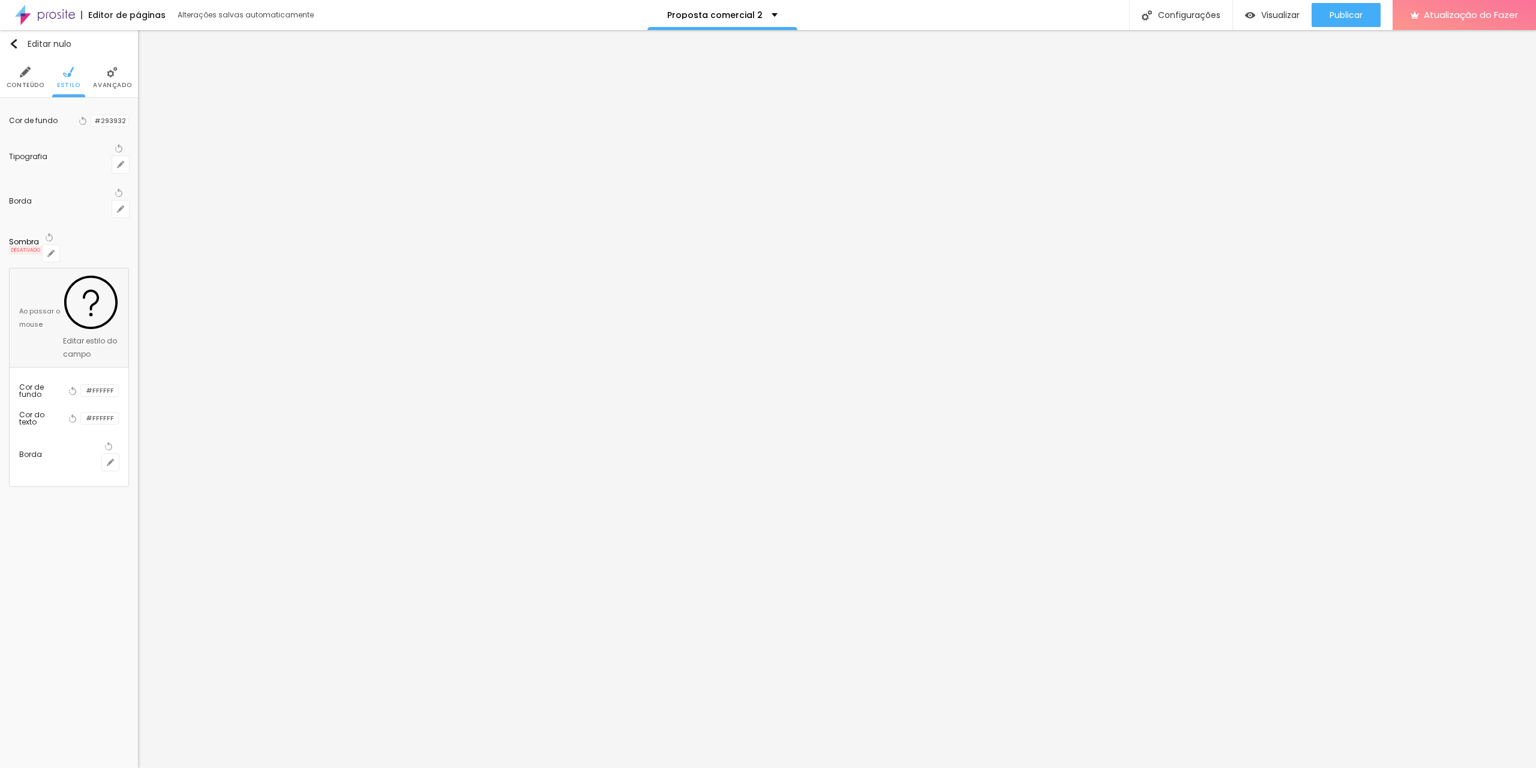
click at [118, 81] on font "Avançado" at bounding box center [112, 84] width 38 height 9
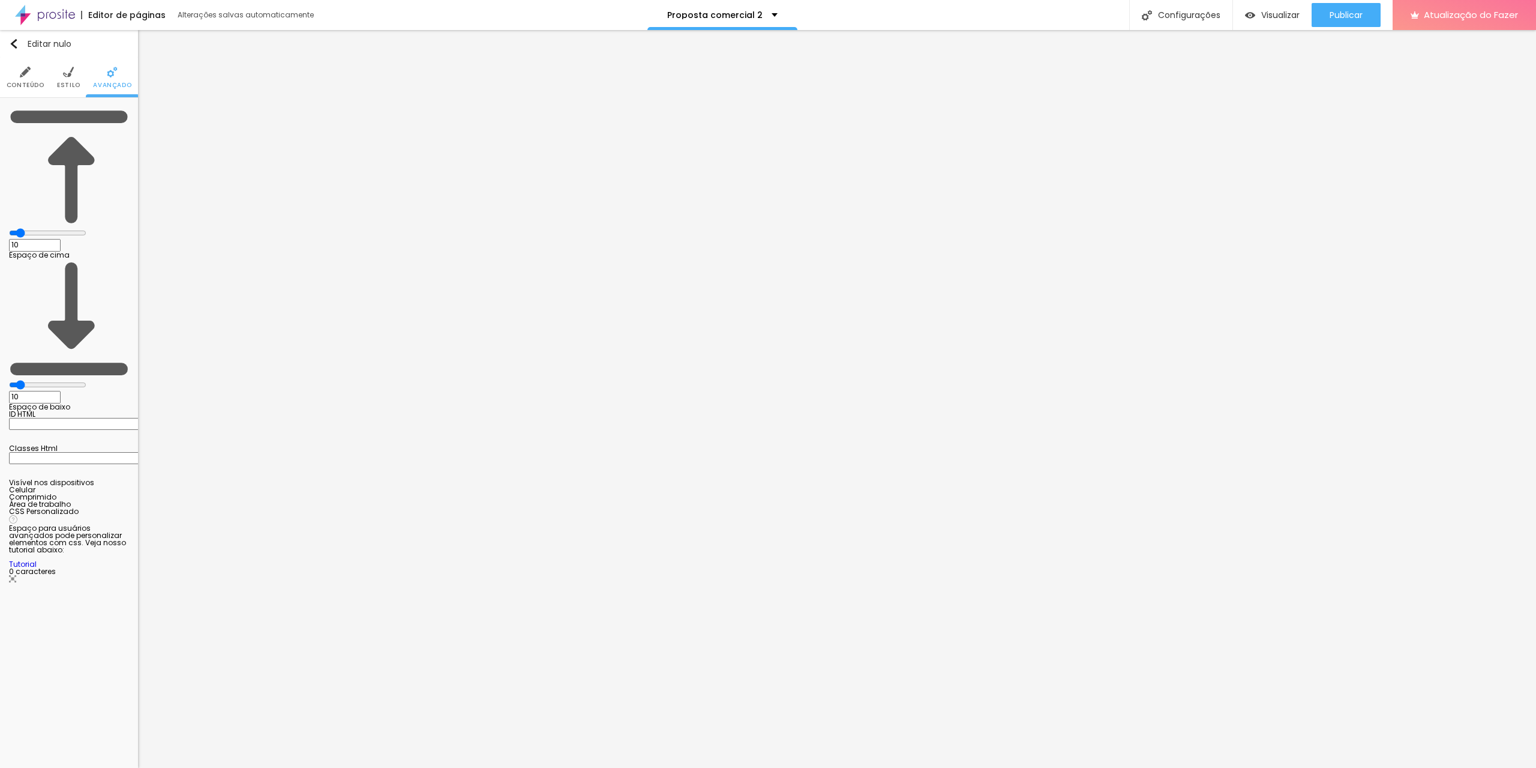
click at [64, 79] on li "Estilo" at bounding box center [68, 78] width 23 height 40
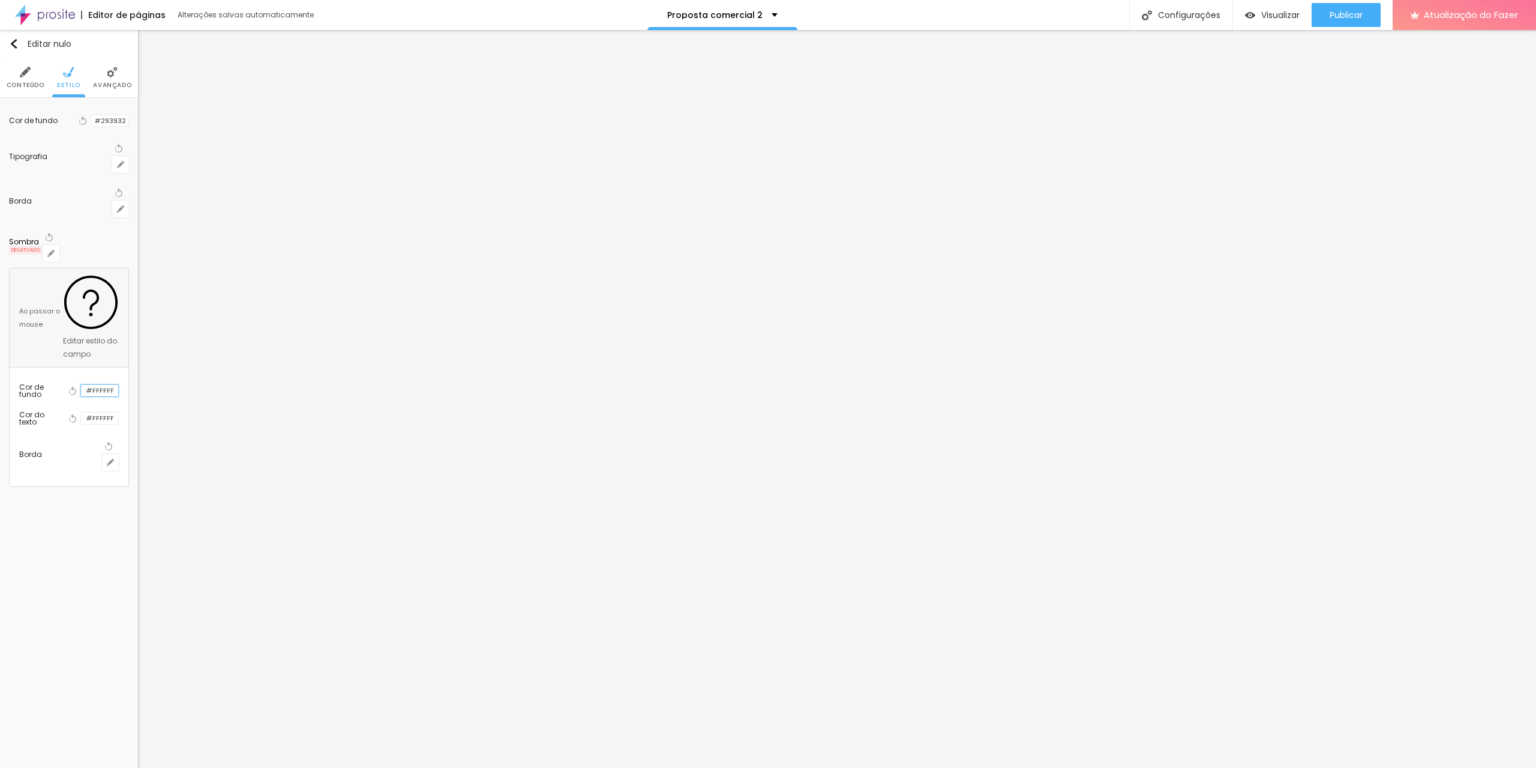
click at [106, 385] on input "#FFFFFF" at bounding box center [99, 390] width 37 height 11
drag, startPoint x: 124, startPoint y: 253, endPoint x: 76, endPoint y: 251, distance: 48.0
click at [80, 384] on div "#FFFFFF" at bounding box center [99, 390] width 38 height 13
click at [118, 412] on input "#FFFFFF" at bounding box center [99, 417] width 37 height 11
drag, startPoint x: 125, startPoint y: 283, endPoint x: 86, endPoint y: 283, distance: 38.4
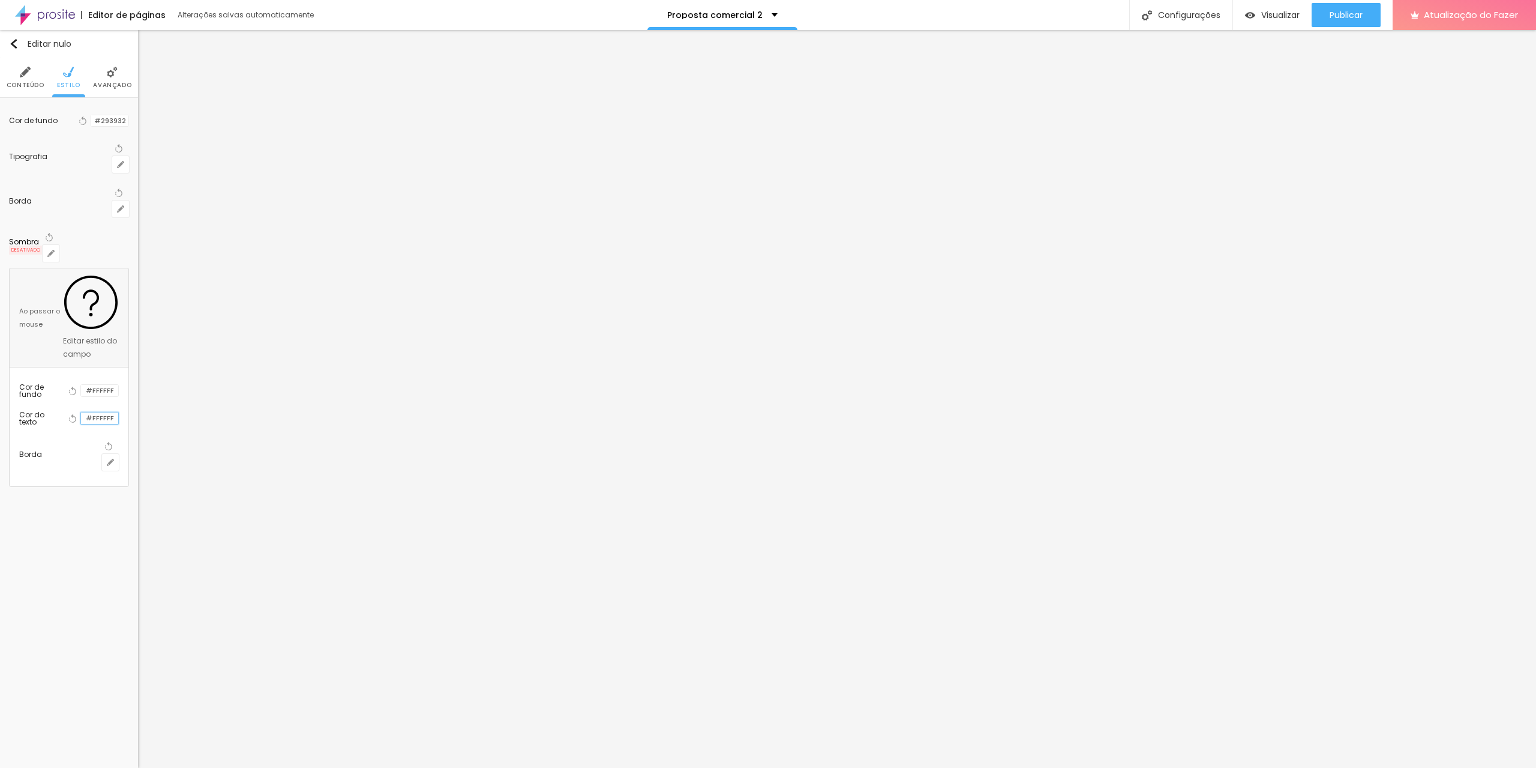
click at [86, 412] on div "#FFFFFF" at bounding box center [99, 418] width 38 height 13
click at [81, 412] on div at bounding box center [81, 417] width 0 height 11
click at [20, 426] on div at bounding box center [54, 471] width 71 height 90
click at [112, 77] on li "Avançado" at bounding box center [112, 78] width 38 height 40
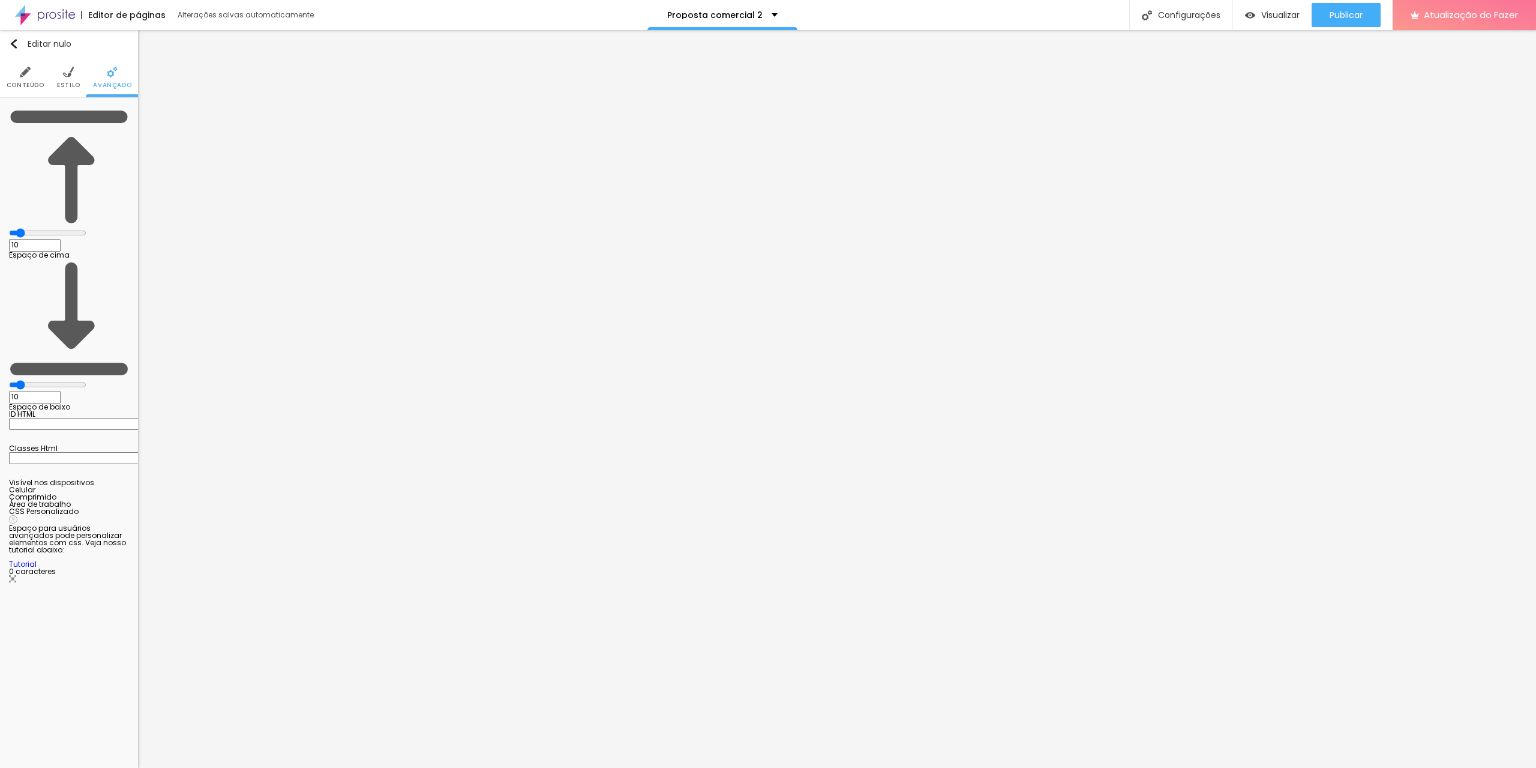
click at [67, 80] on li "Estilo" at bounding box center [68, 78] width 23 height 40
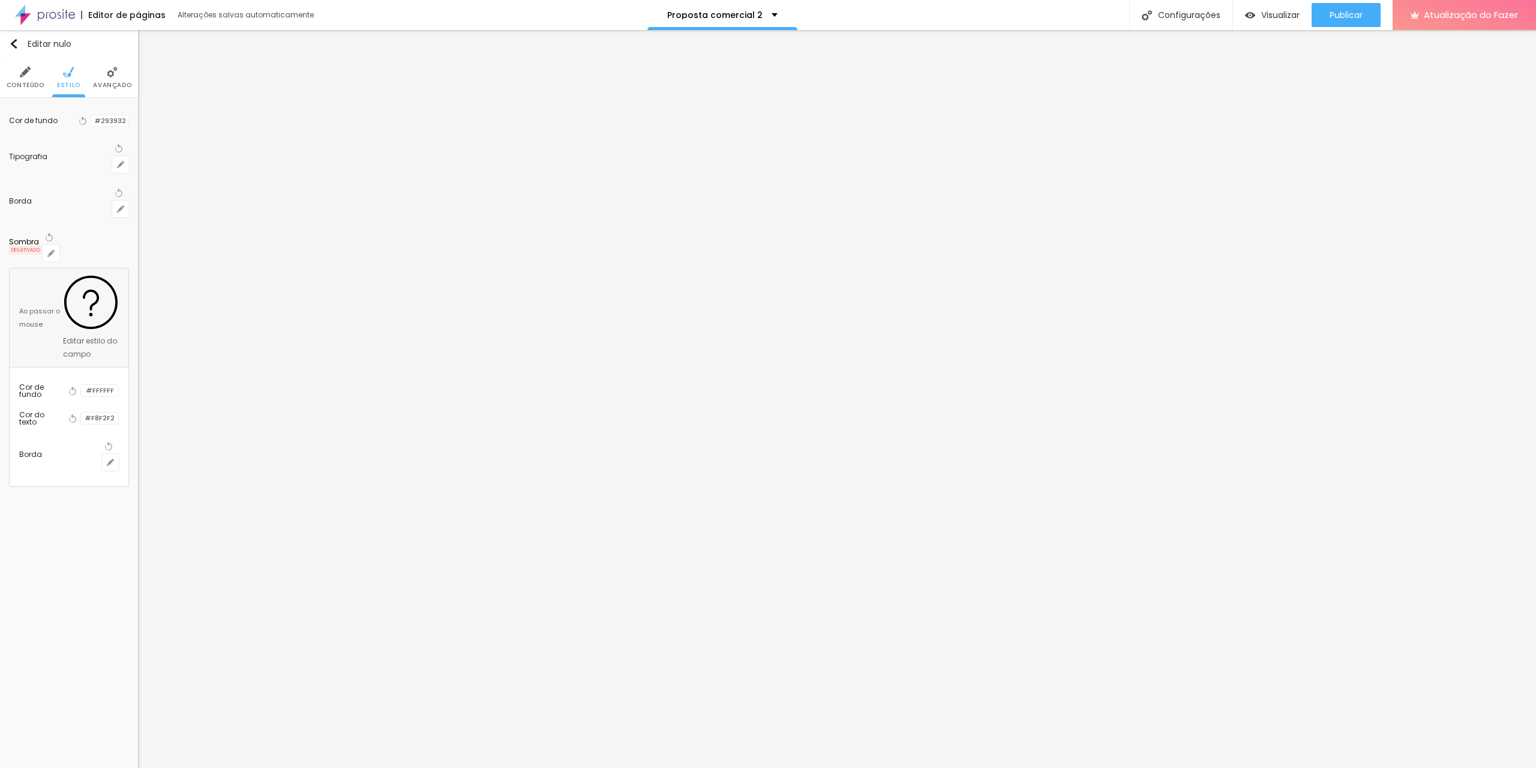
click at [81, 412] on div at bounding box center [81, 417] width 0 height 11
click at [104, 426] on div at bounding box center [99, 471] width 10 height 90
click at [91, 426] on div at bounding box center [54, 471] width 71 height 90
click at [77, 426] on div at bounding box center [54, 471] width 71 height 90
click at [68, 426] on div at bounding box center [54, 471] width 71 height 90
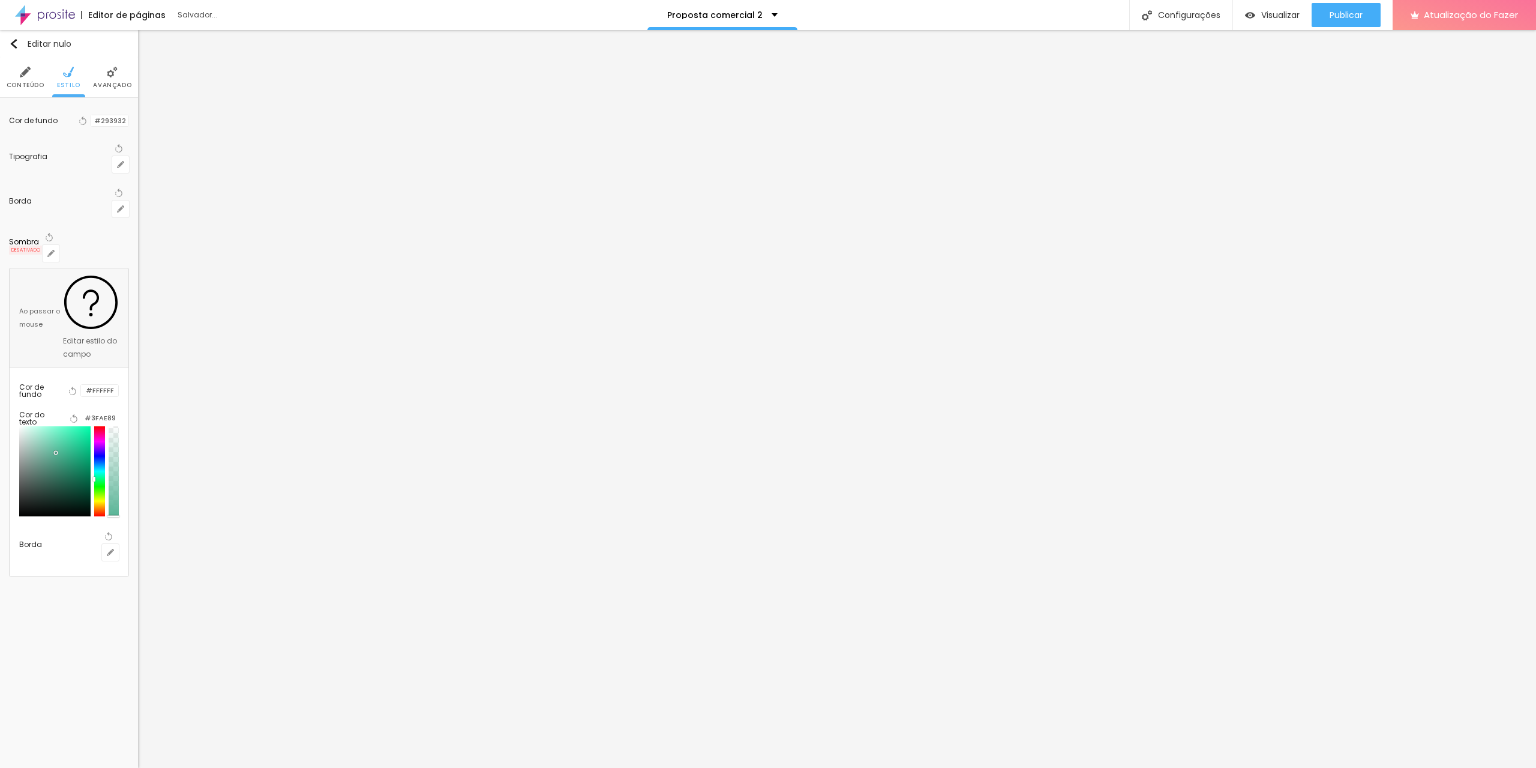
click at [59, 426] on div at bounding box center [54, 471] width 71 height 90
click at [54, 426] on div at bounding box center [54, 471] width 71 height 90
click at [55, 426] on div at bounding box center [54, 471] width 71 height 90
click at [56, 426] on div at bounding box center [54, 471] width 71 height 90
click at [51, 426] on div at bounding box center [54, 471] width 71 height 90
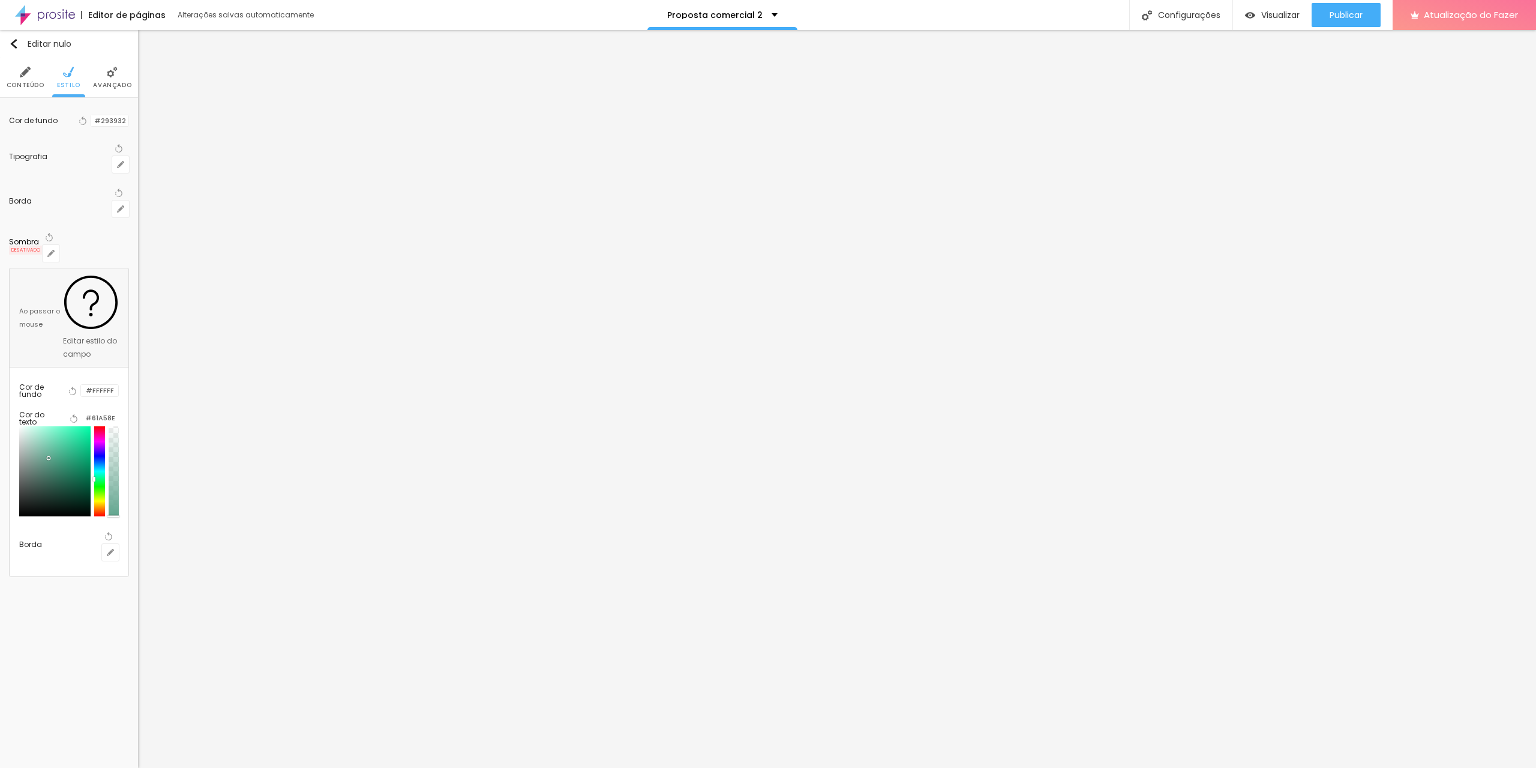
click at [47, 426] on div at bounding box center [54, 471] width 71 height 90
drag, startPoint x: 124, startPoint y: 284, endPoint x: 83, endPoint y: 283, distance: 40.8
click at [83, 412] on div "#61A58E" at bounding box center [100, 417] width 37 height 11
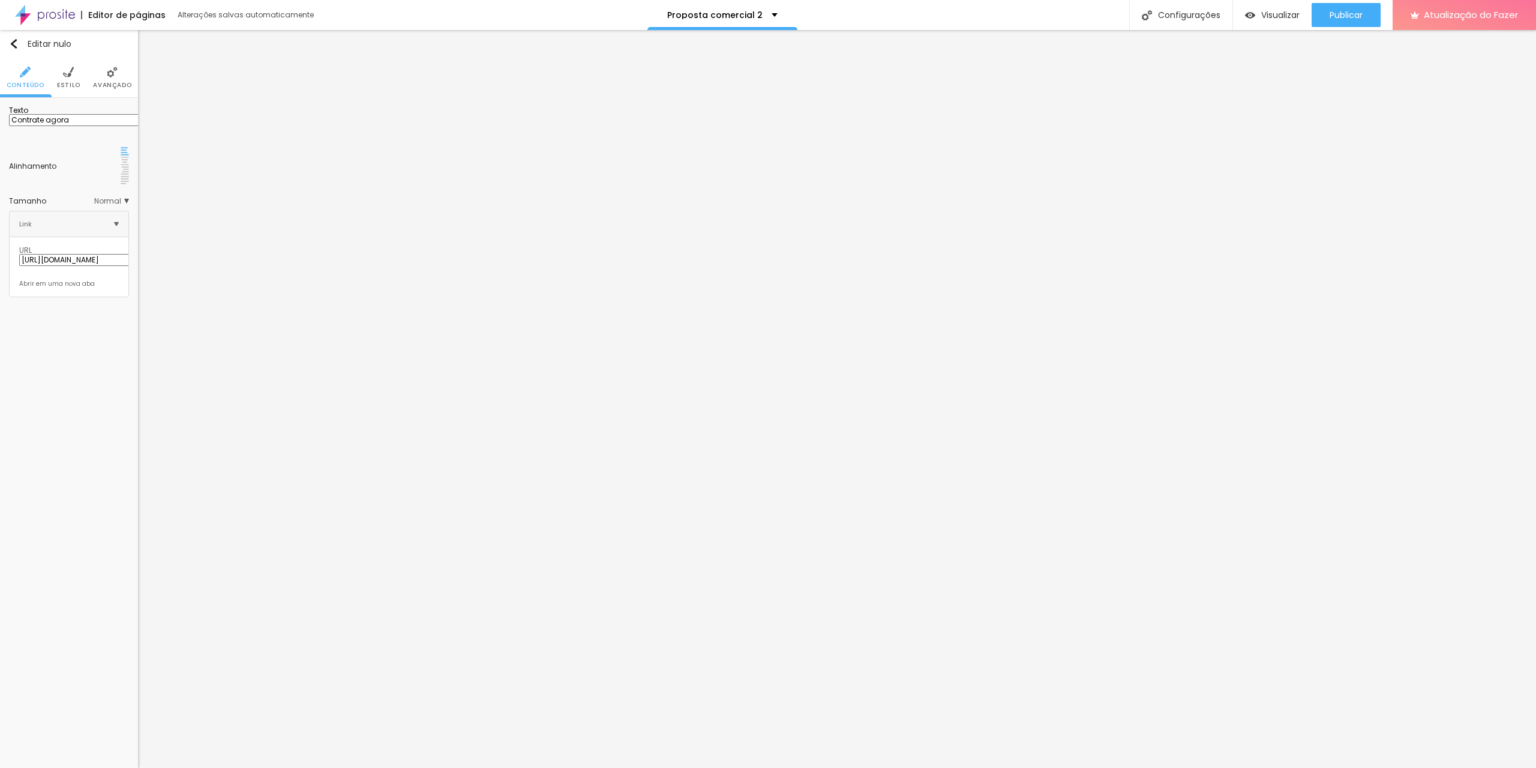
click at [113, 73] on img at bounding box center [112, 72] width 11 height 11
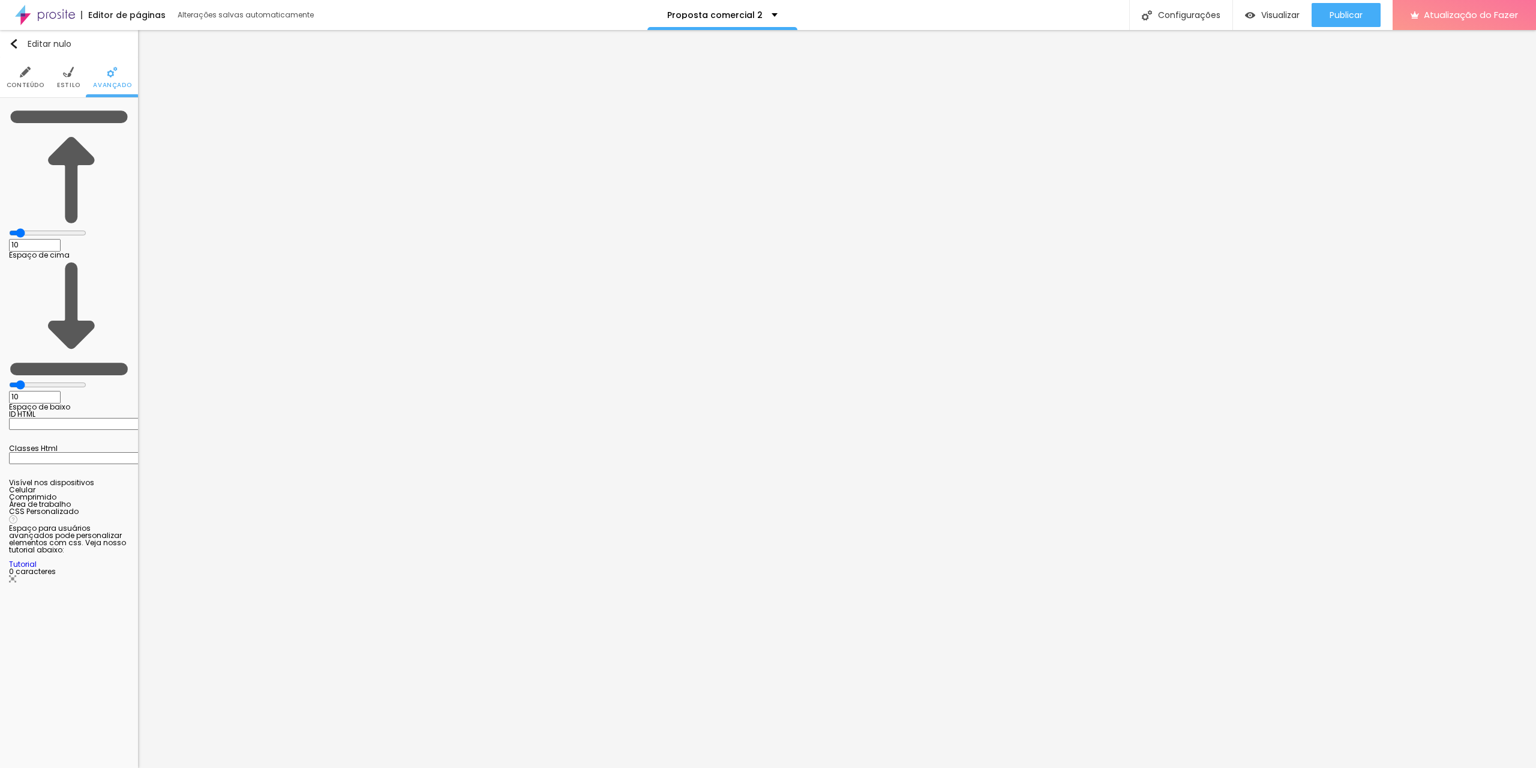
click at [71, 76] on img at bounding box center [68, 72] width 11 height 11
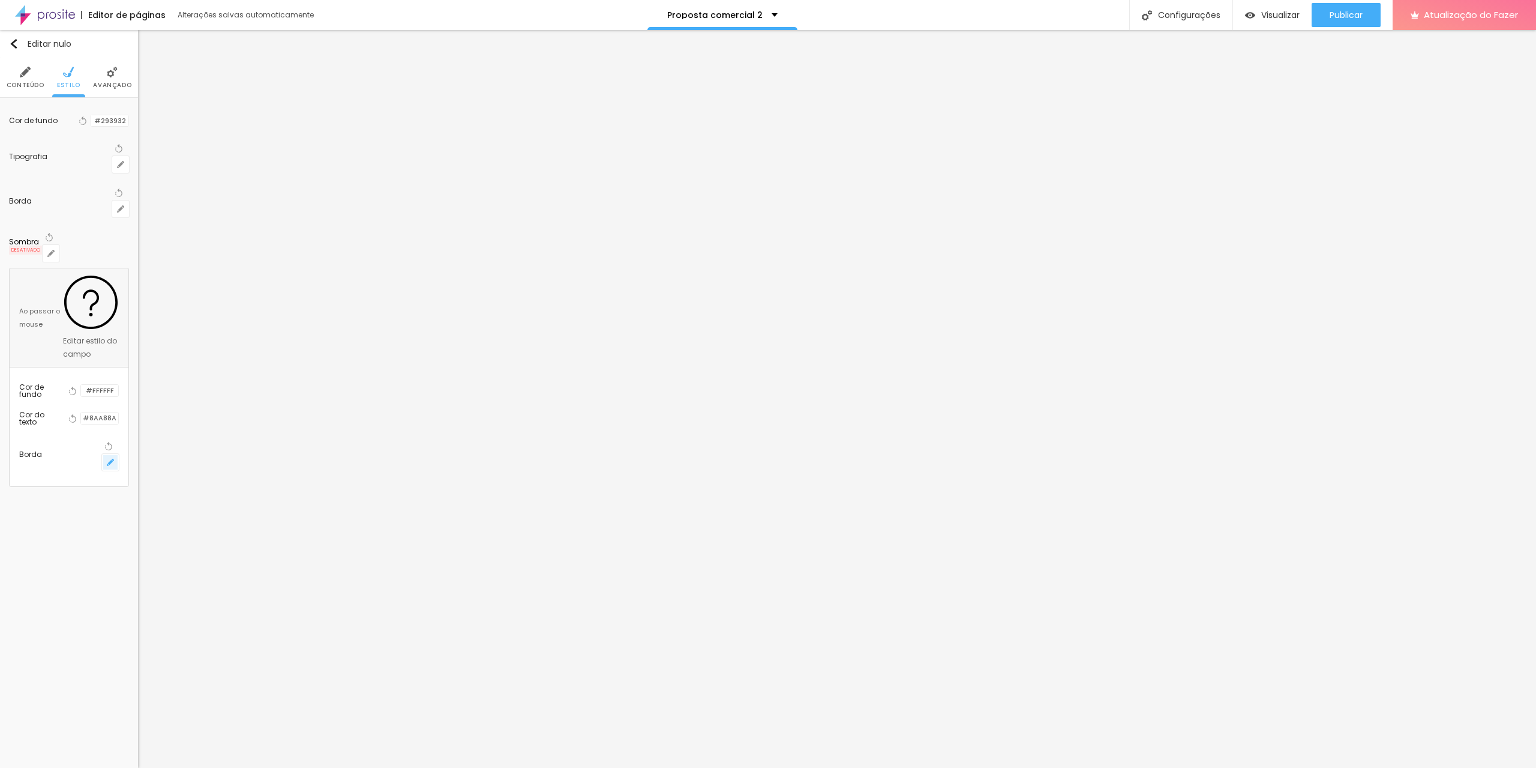
click at [114, 458] on icon "button" at bounding box center [110, 461] width 7 height 7
drag, startPoint x: 131, startPoint y: 357, endPoint x: 220, endPoint y: 358, distance: 89.4
drag, startPoint x: 211, startPoint y: 358, endPoint x: 40, endPoint y: 356, distance: 171.0
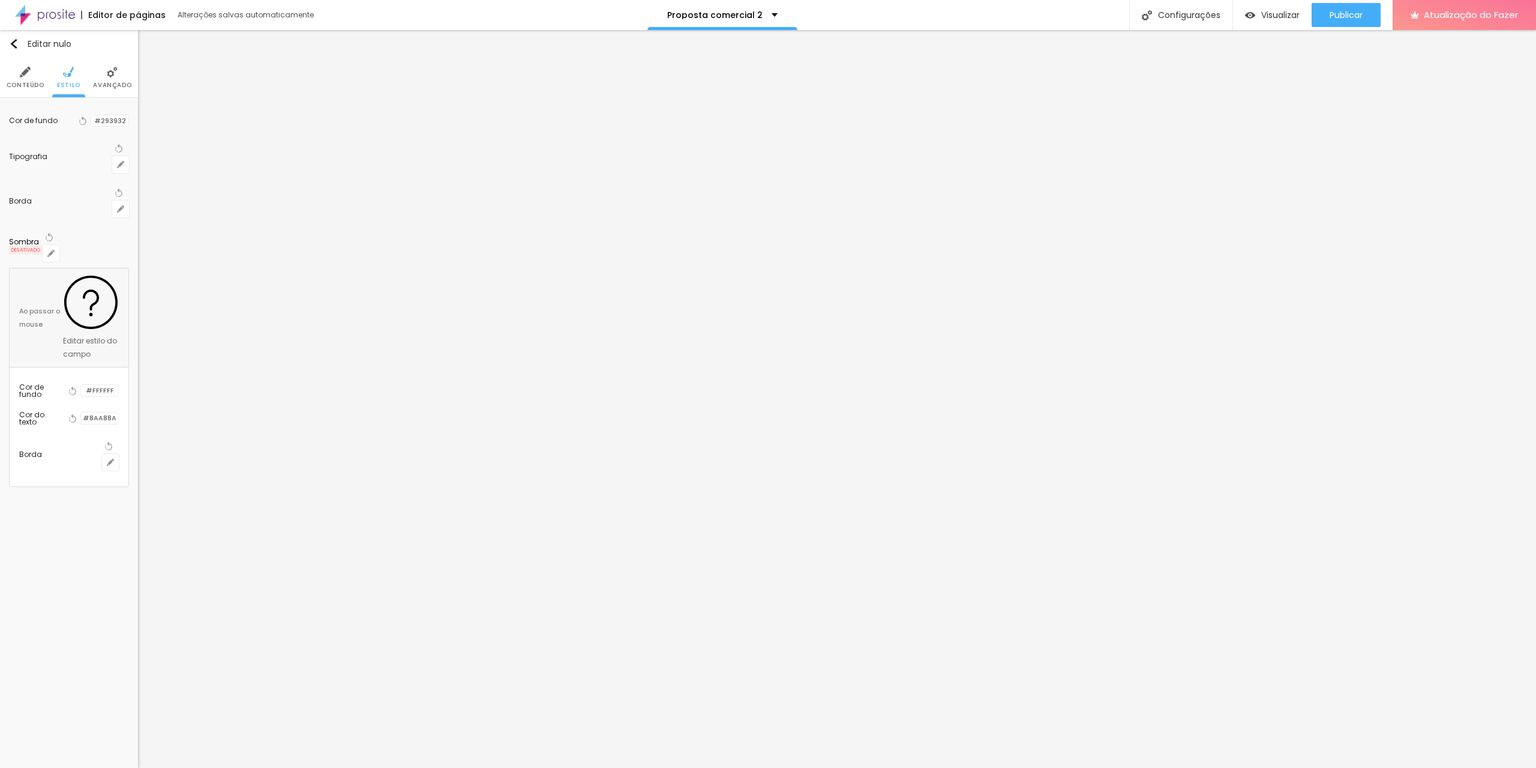
click at [32, 81] on font "Conteúdo" at bounding box center [26, 84] width 38 height 9
click at [125, 197] on span "Normal" at bounding box center [111, 200] width 35 height 7
click at [76, 213] on font "Pequeno" at bounding box center [87, 218] width 32 height 10
click at [71, 229] on font "Normal" at bounding box center [84, 234] width 27 height 10
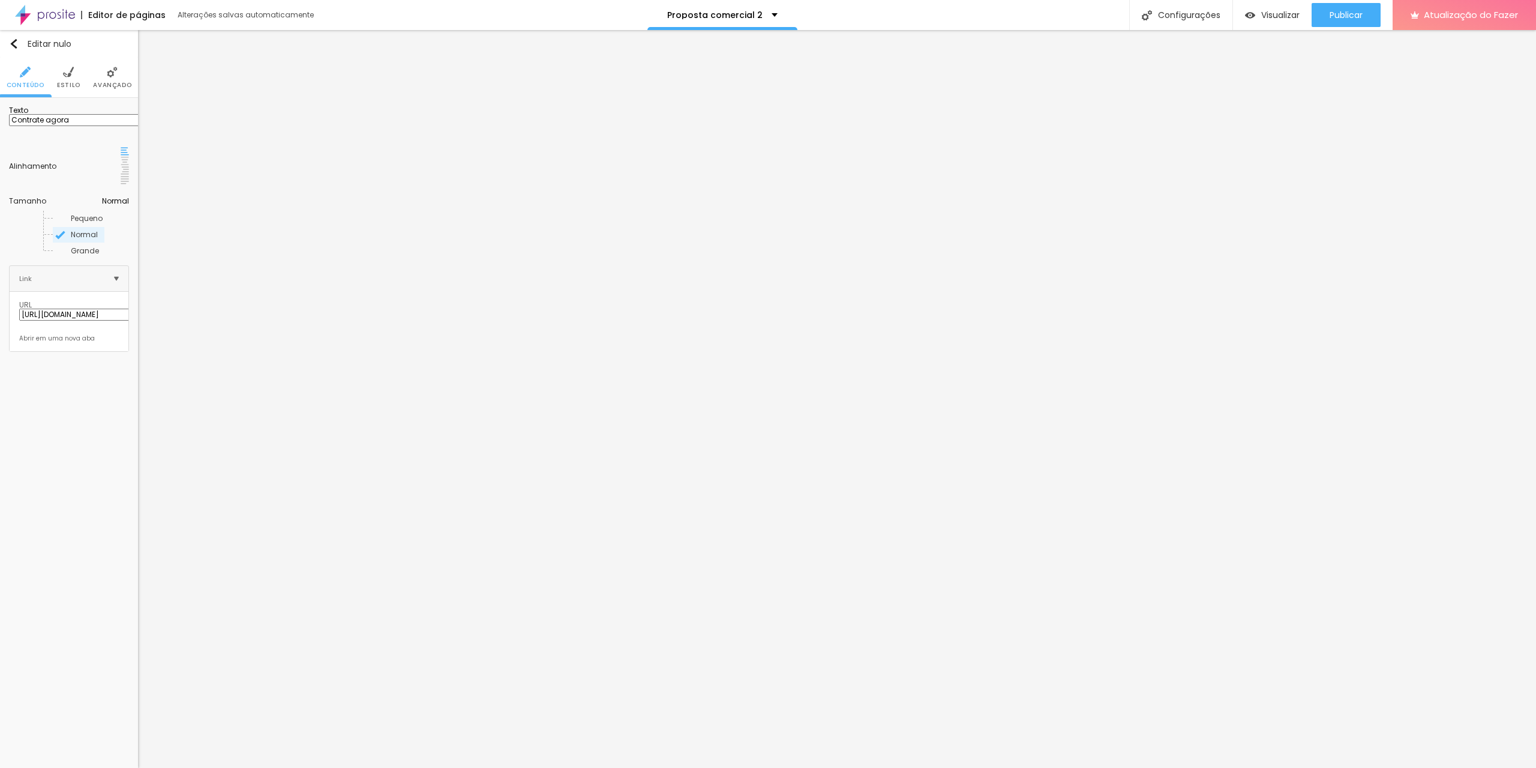
click at [124, 197] on span "Normal" at bounding box center [115, 200] width 27 height 7
click at [126, 197] on span "Normal" at bounding box center [111, 200] width 35 height 7
click at [125, 197] on span "Normal" at bounding box center [115, 200] width 27 height 7
click at [125, 197] on span "Normal" at bounding box center [111, 200] width 35 height 7
click at [68, 79] on li "Estilo" at bounding box center [68, 78] width 23 height 40
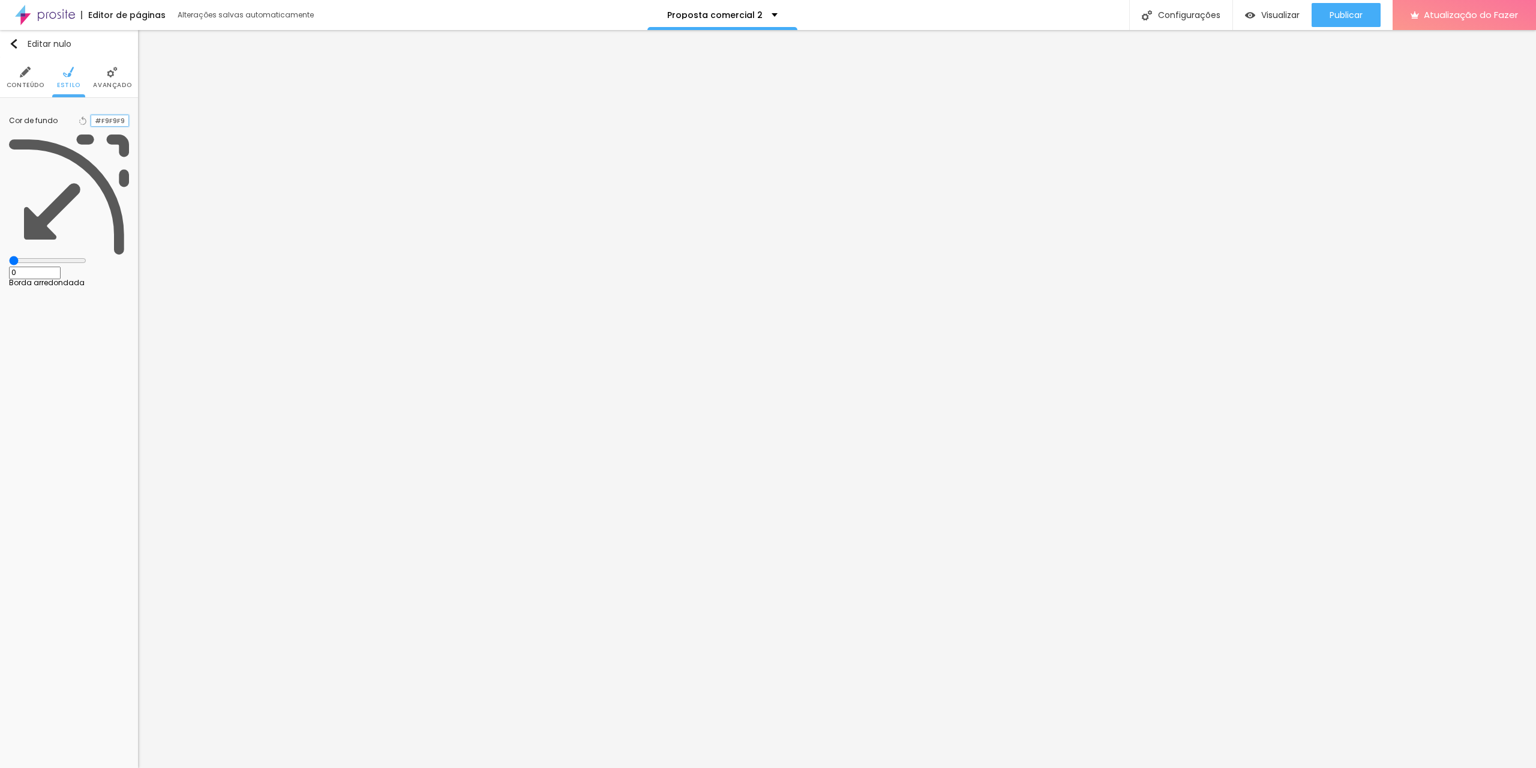
drag, startPoint x: 127, startPoint y: 121, endPoint x: 84, endPoint y: 120, distance: 42.6
click at [91, 120] on div "#F9F9F9" at bounding box center [110, 121] width 38 height 13
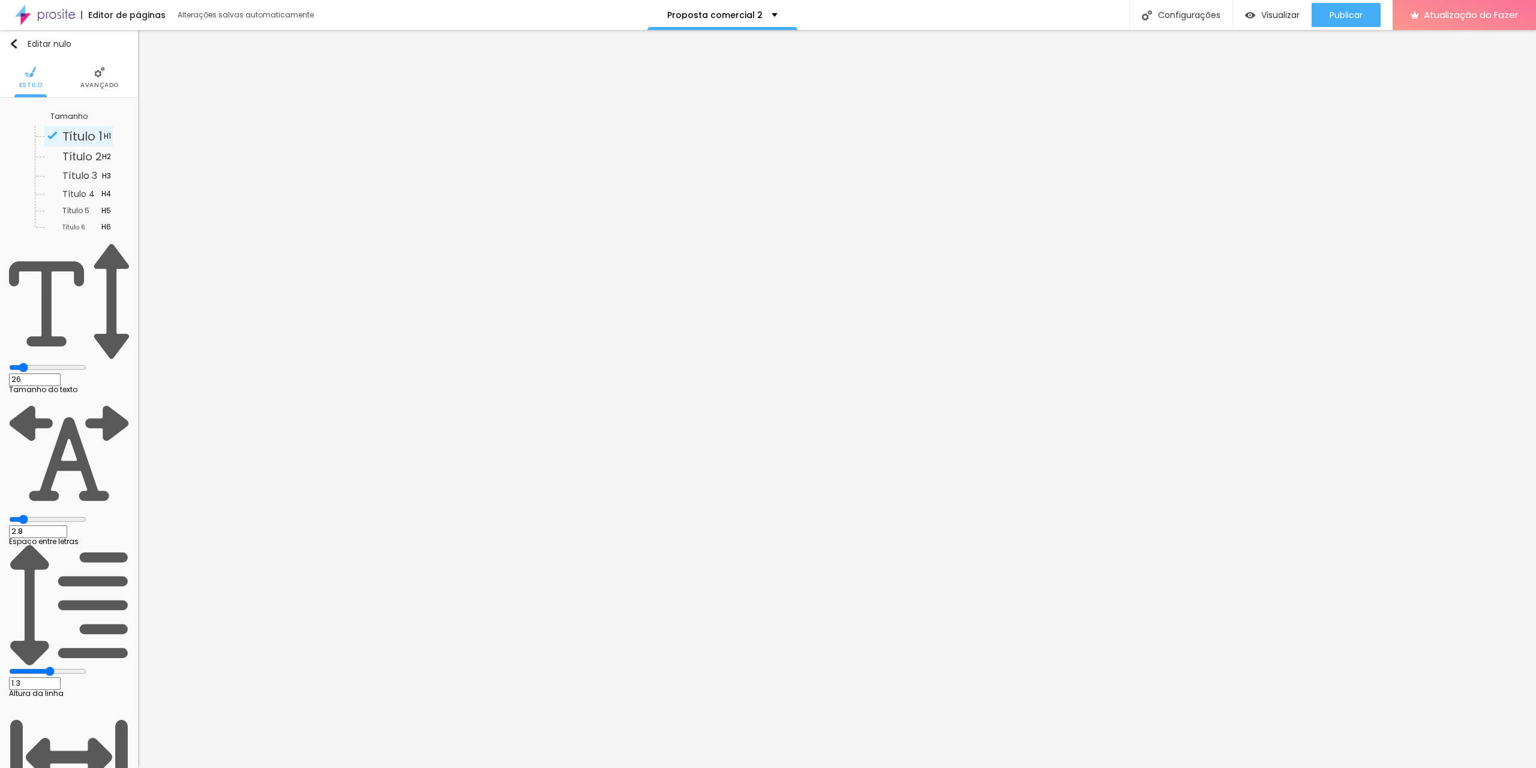
click at [97, 73] on img at bounding box center [99, 72] width 11 height 11
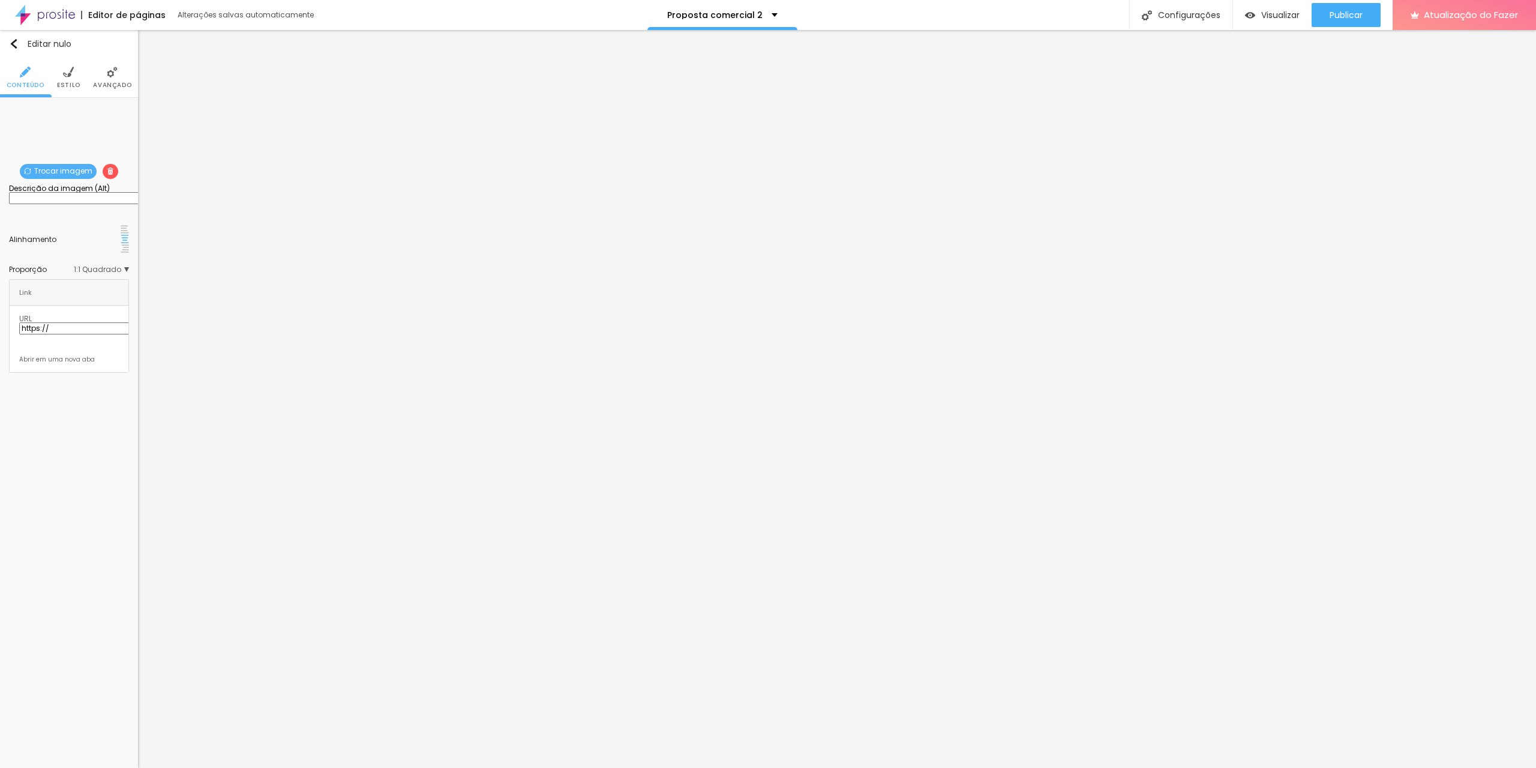
click at [64, 172] on font "Trocar imagem" at bounding box center [63, 171] width 58 height 10
click at [52, 170] on font "Trocar imagem" at bounding box center [63, 171] width 58 height 10
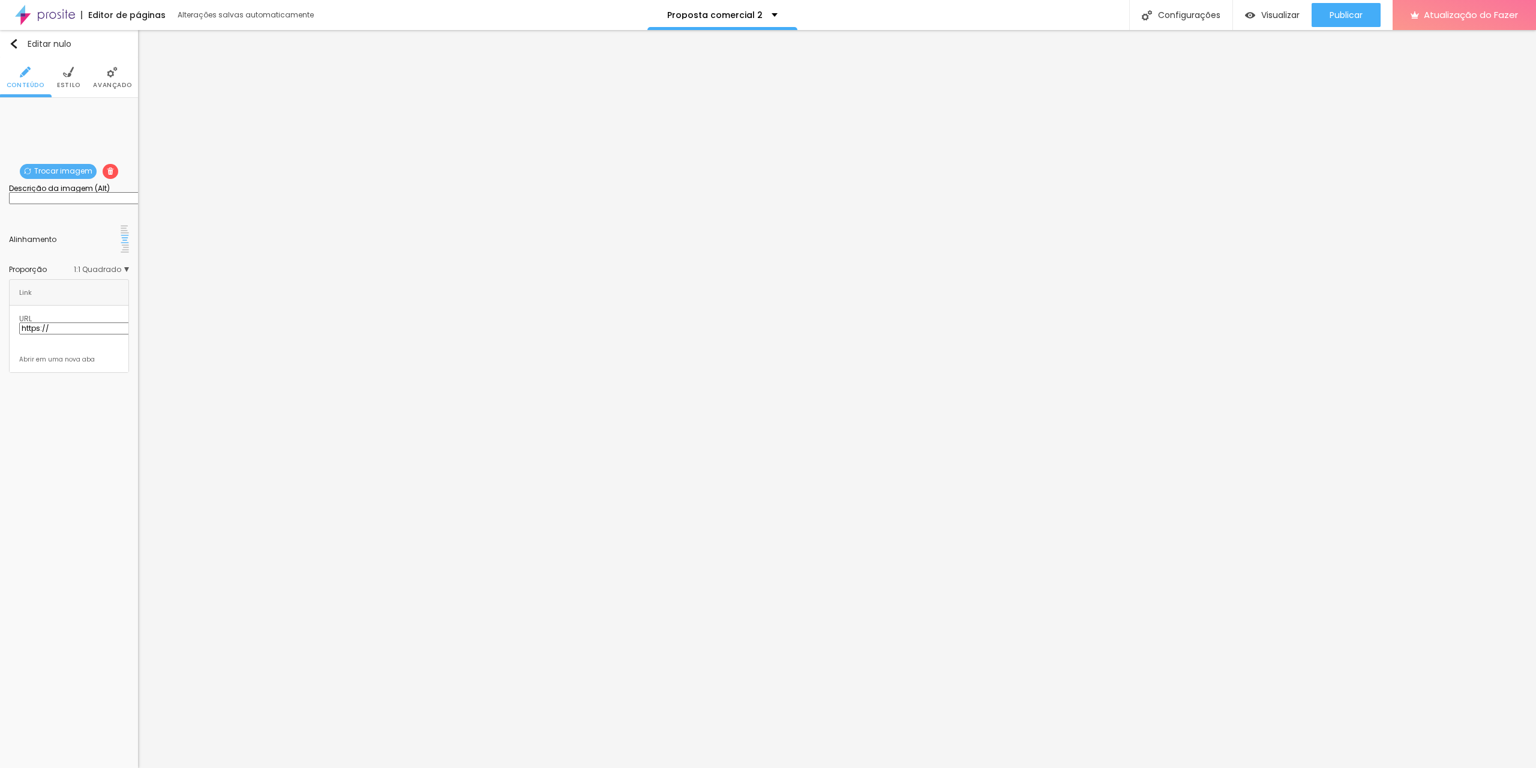
click at [51, 173] on font "Trocar imagem" at bounding box center [63, 171] width 58 height 10
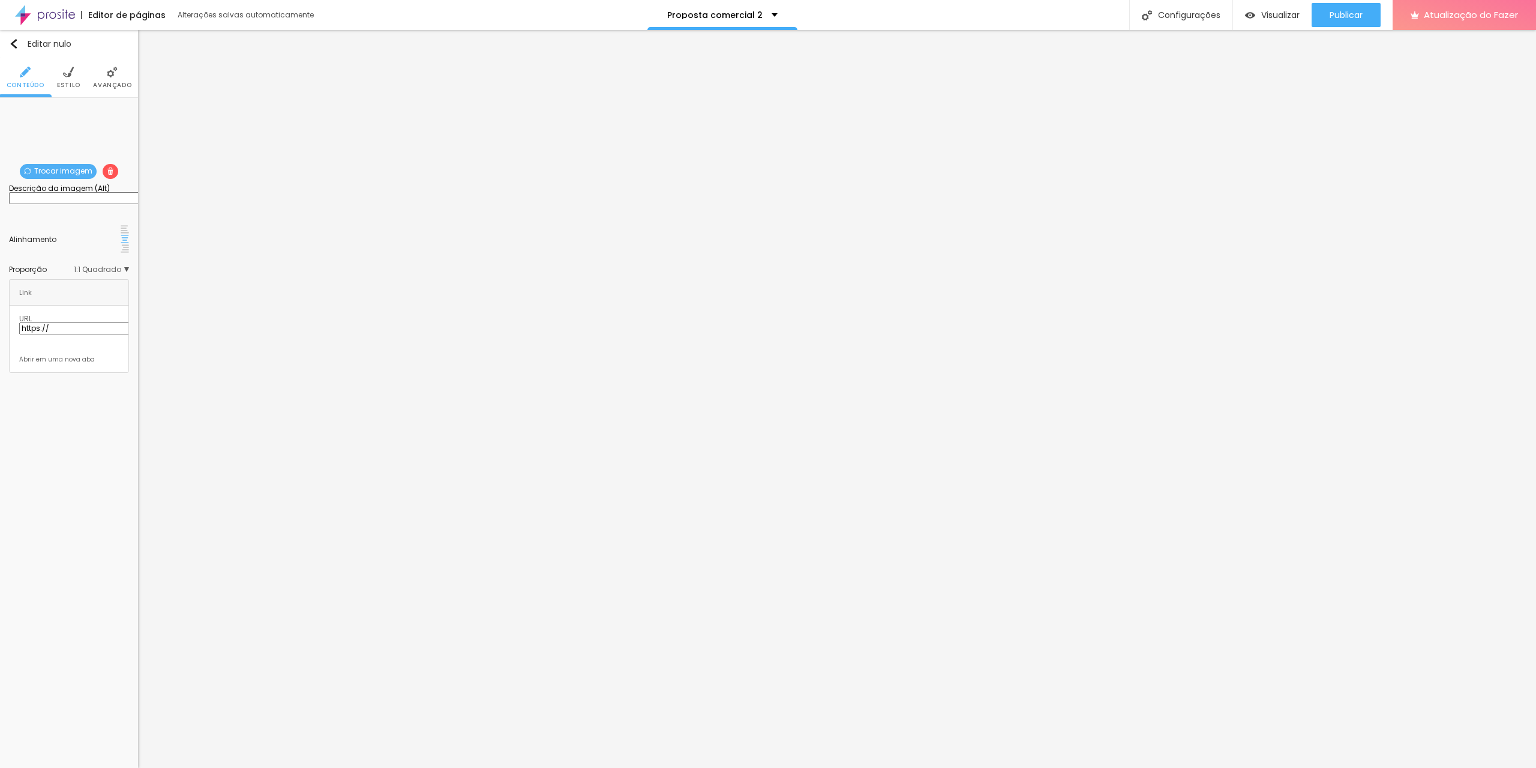
click at [69, 170] on font "Trocar imagem" at bounding box center [63, 171] width 58 height 10
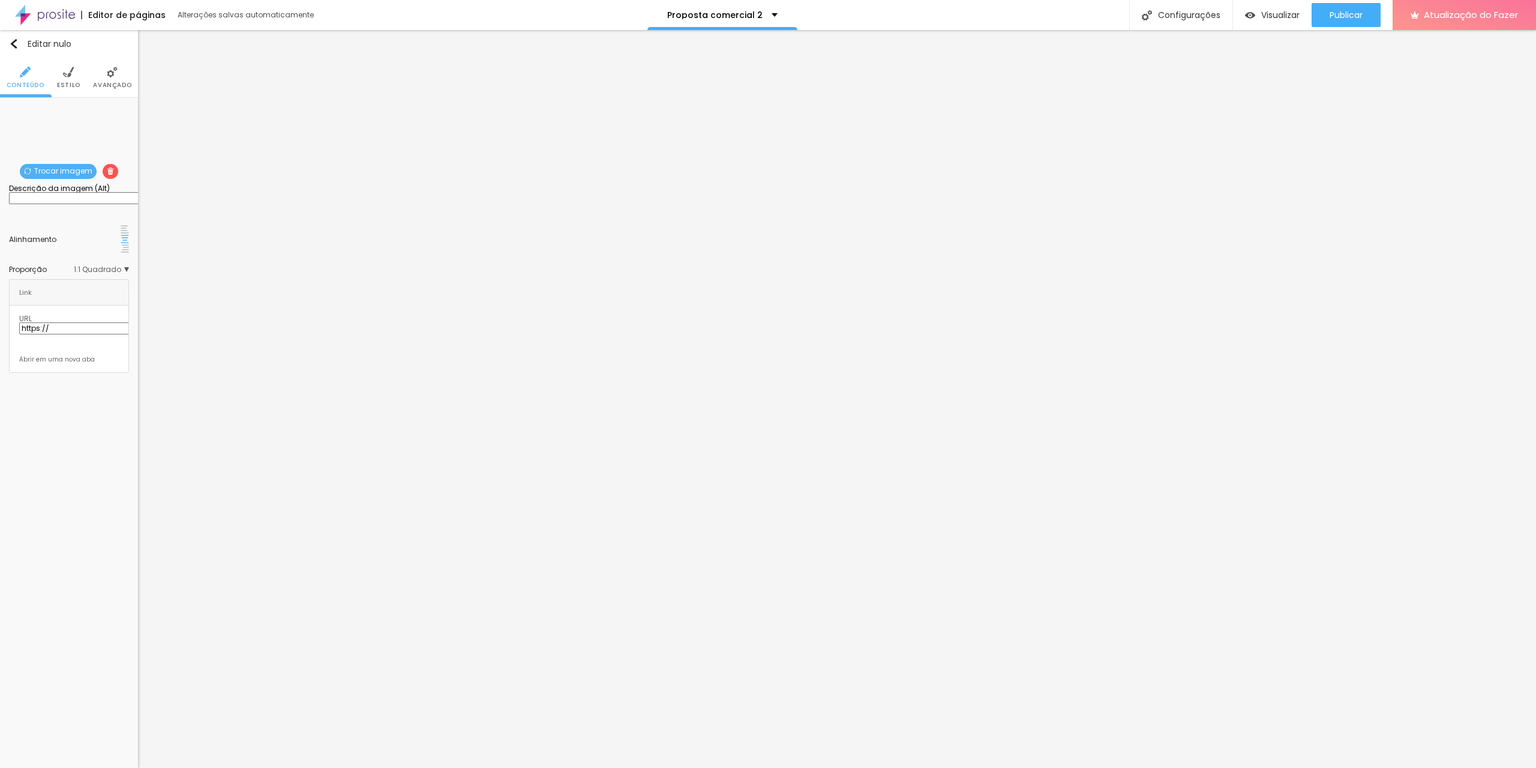
click at [61, 170] on font "Trocar imagem" at bounding box center [63, 171] width 58 height 10
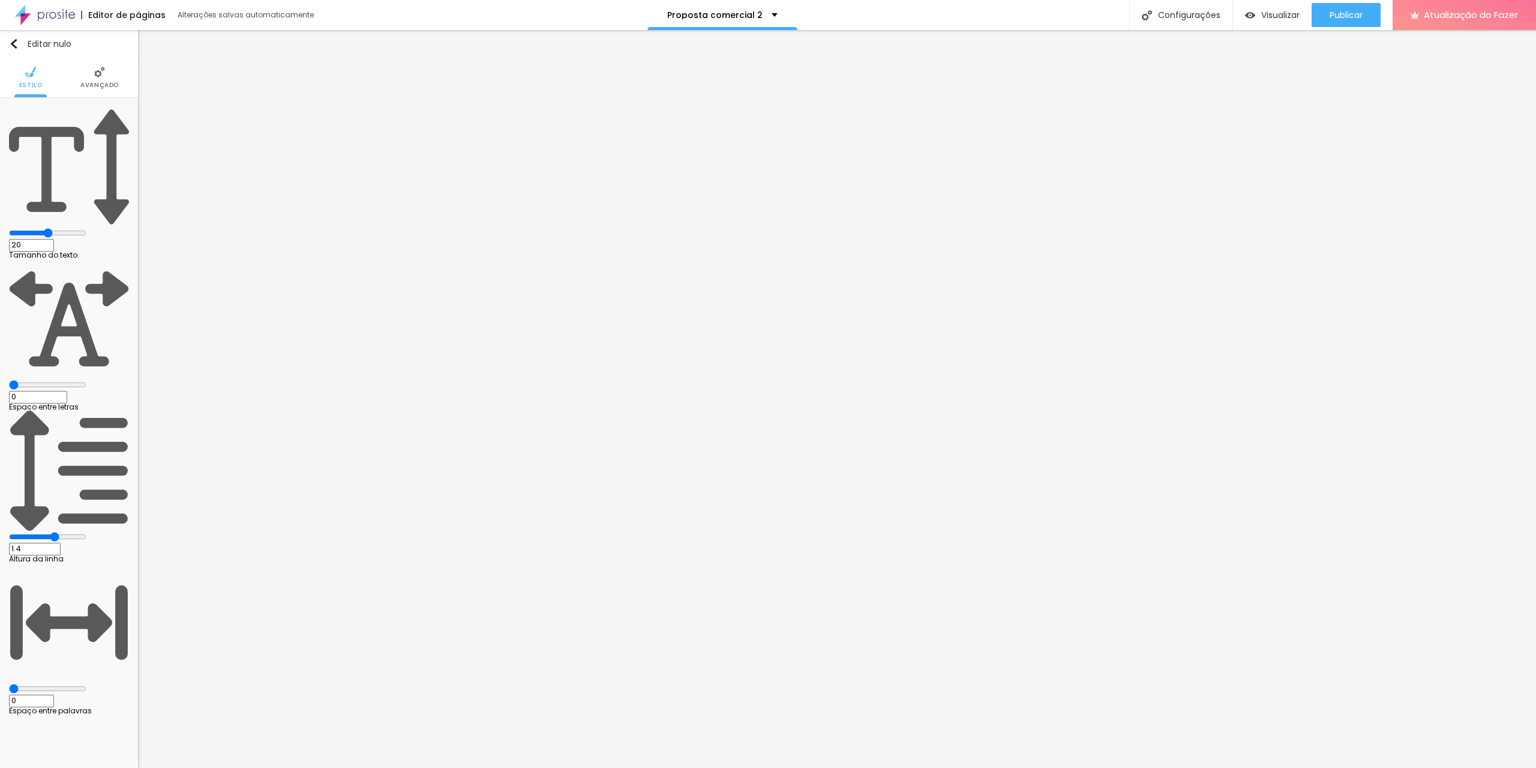
click at [90, 79] on li "Avançado" at bounding box center [99, 78] width 38 height 40
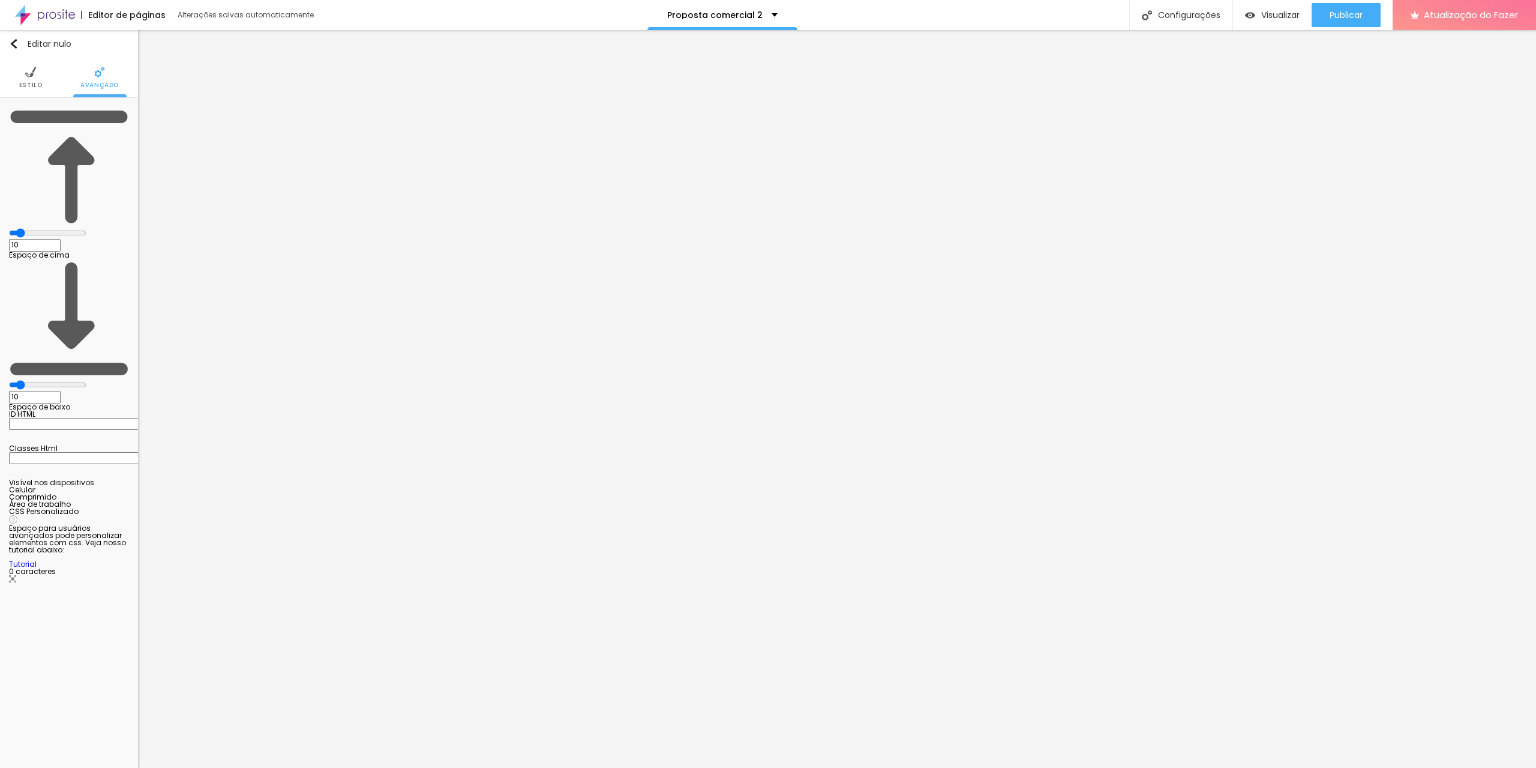
click at [31, 87] on font "Estilo" at bounding box center [30, 84] width 23 height 9
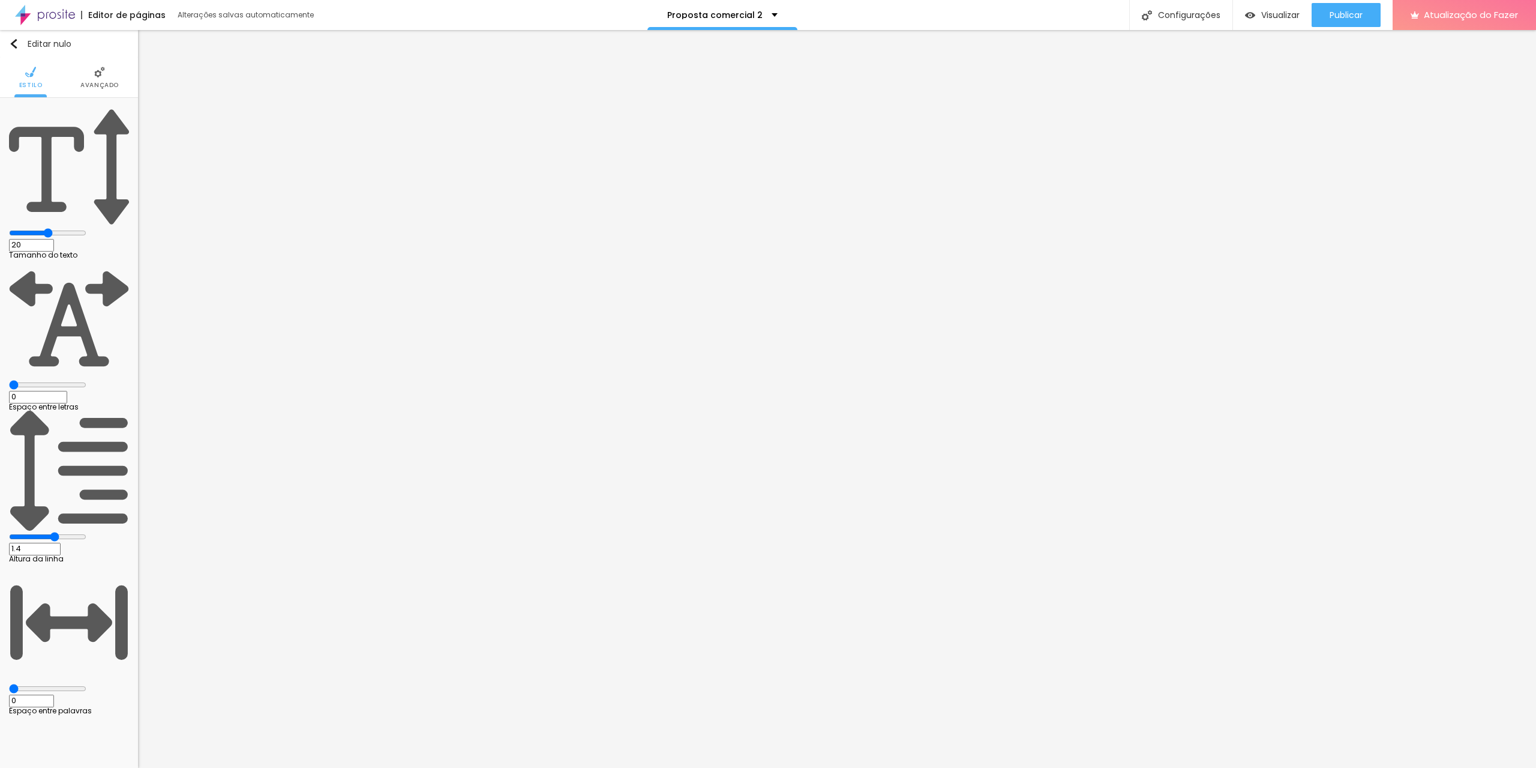
click at [102, 78] on li "Avançado" at bounding box center [99, 78] width 38 height 40
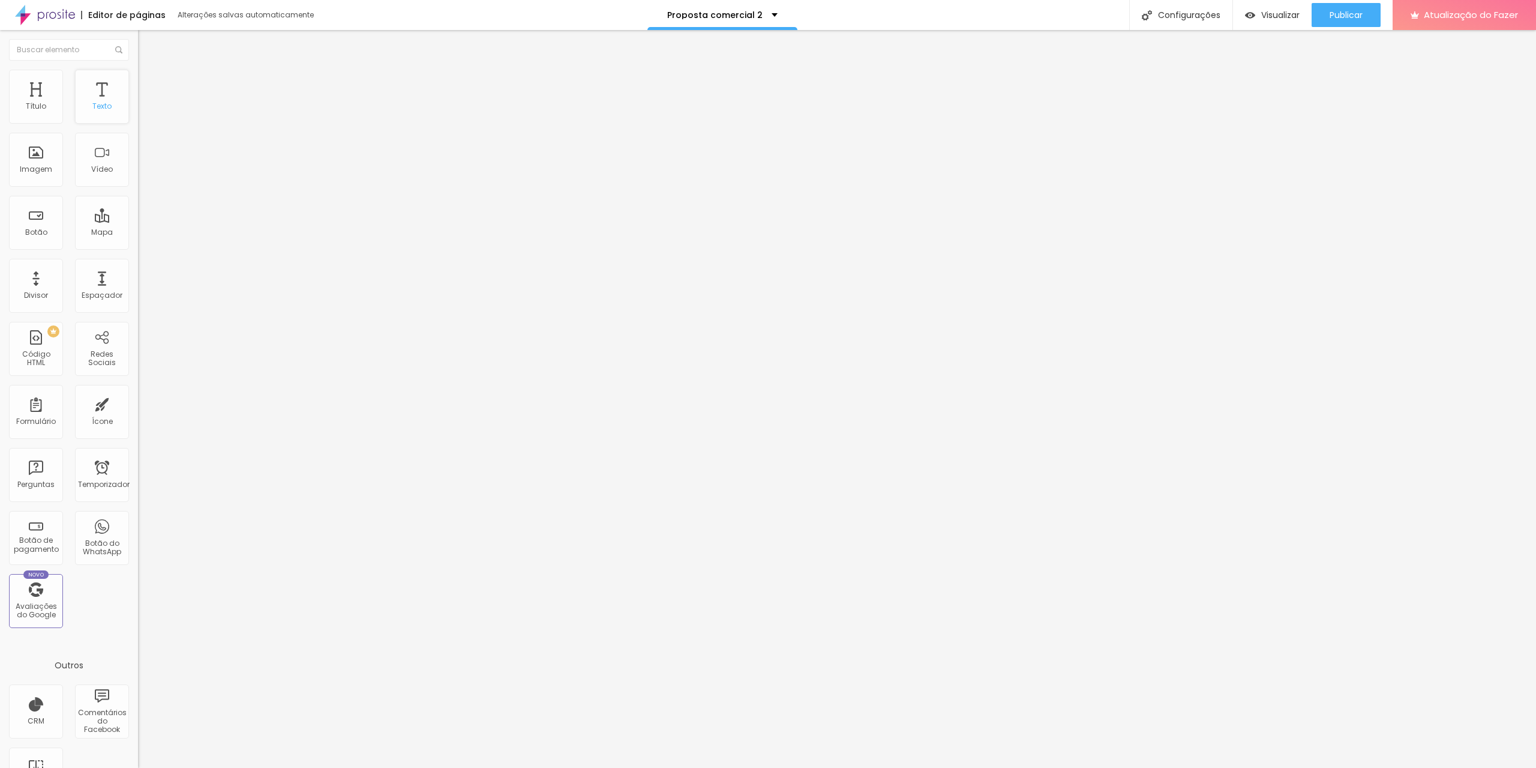
click at [93, 103] on font "Texto" at bounding box center [101, 106] width 19 height 10
click at [98, 104] on font "Texto" at bounding box center [101, 106] width 19 height 10
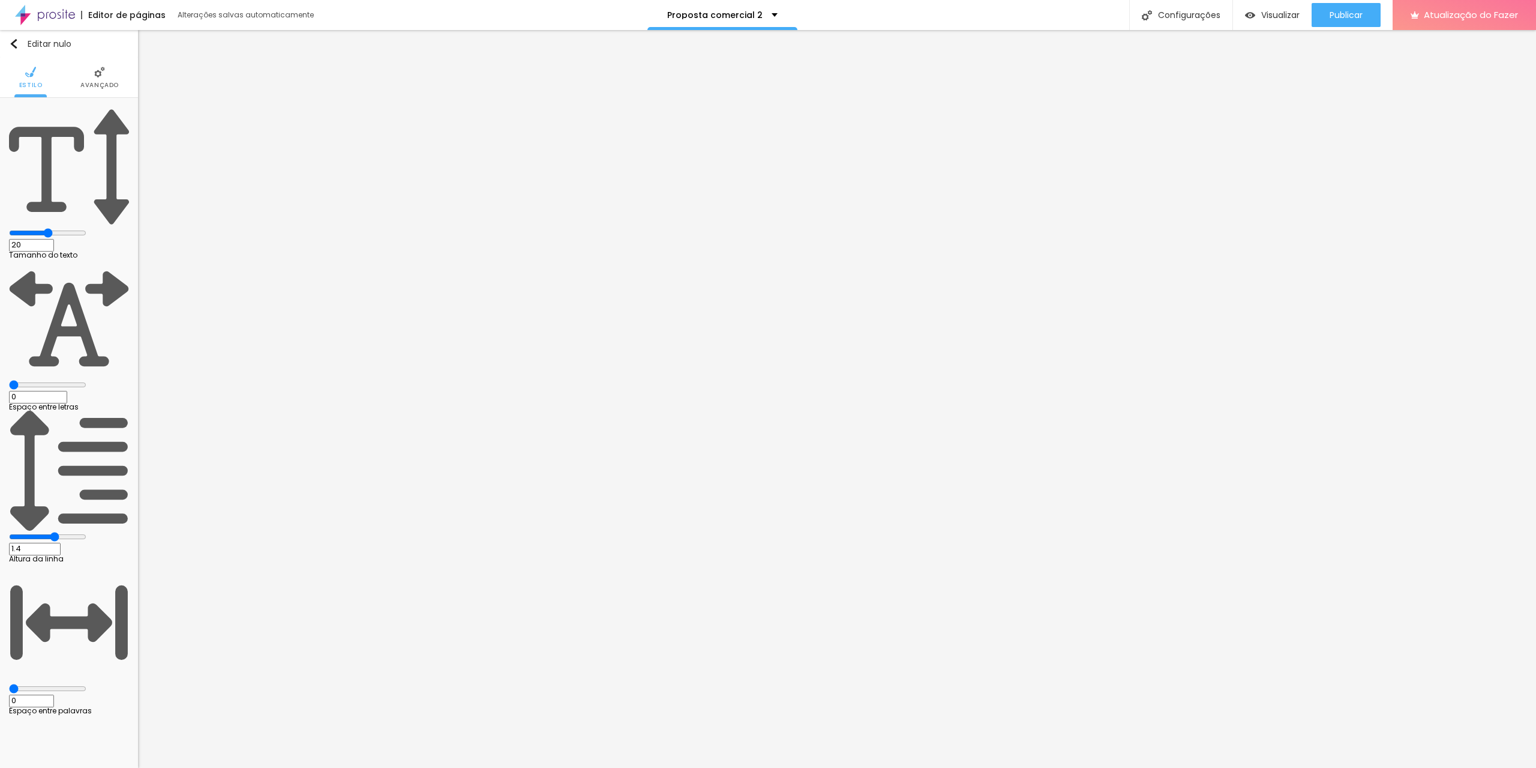
click at [85, 84] on font "Avançado" at bounding box center [99, 84] width 38 height 9
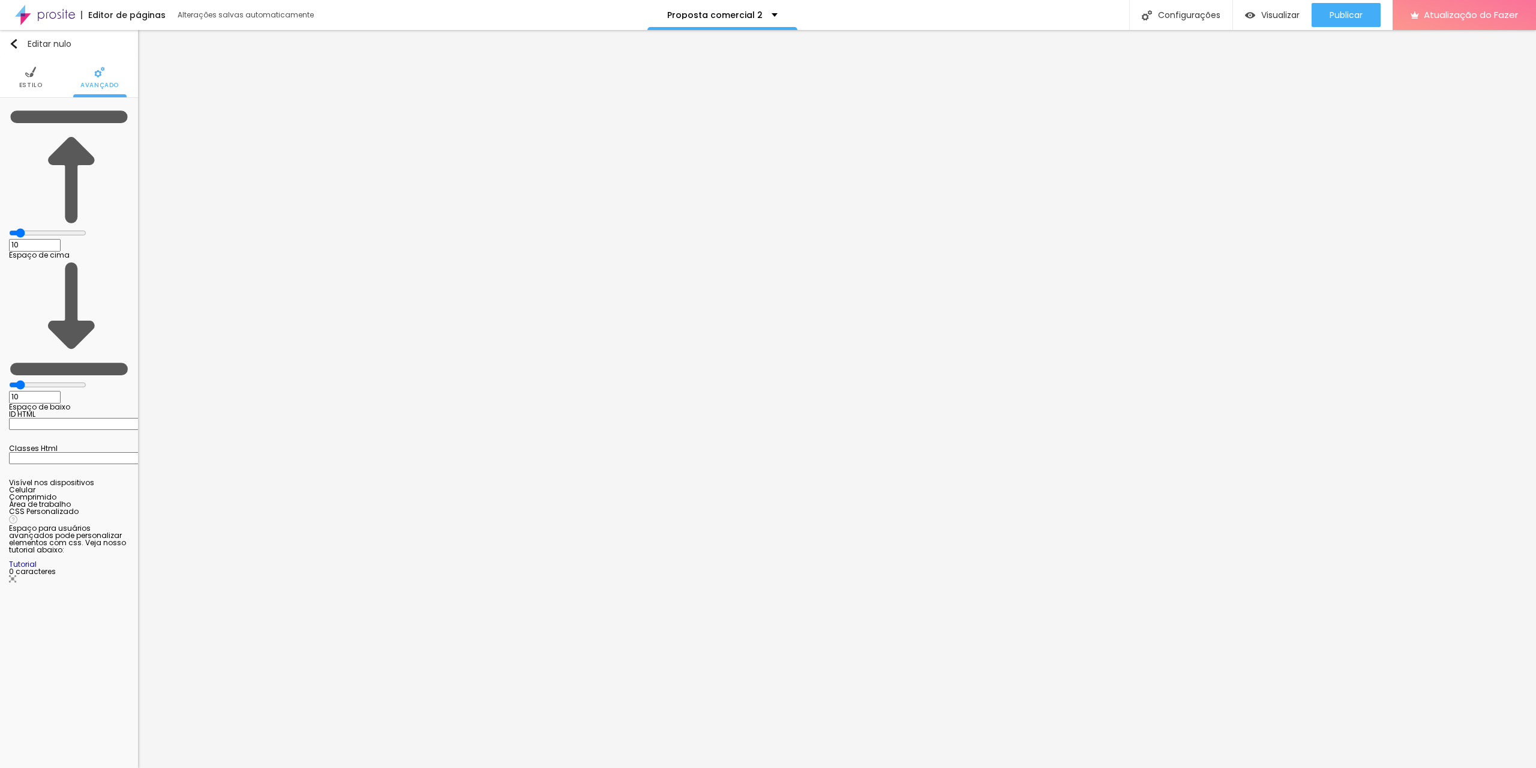
scroll to position [825, 0]
click at [33, 83] on font "Estilo" at bounding box center [30, 84] width 23 height 9
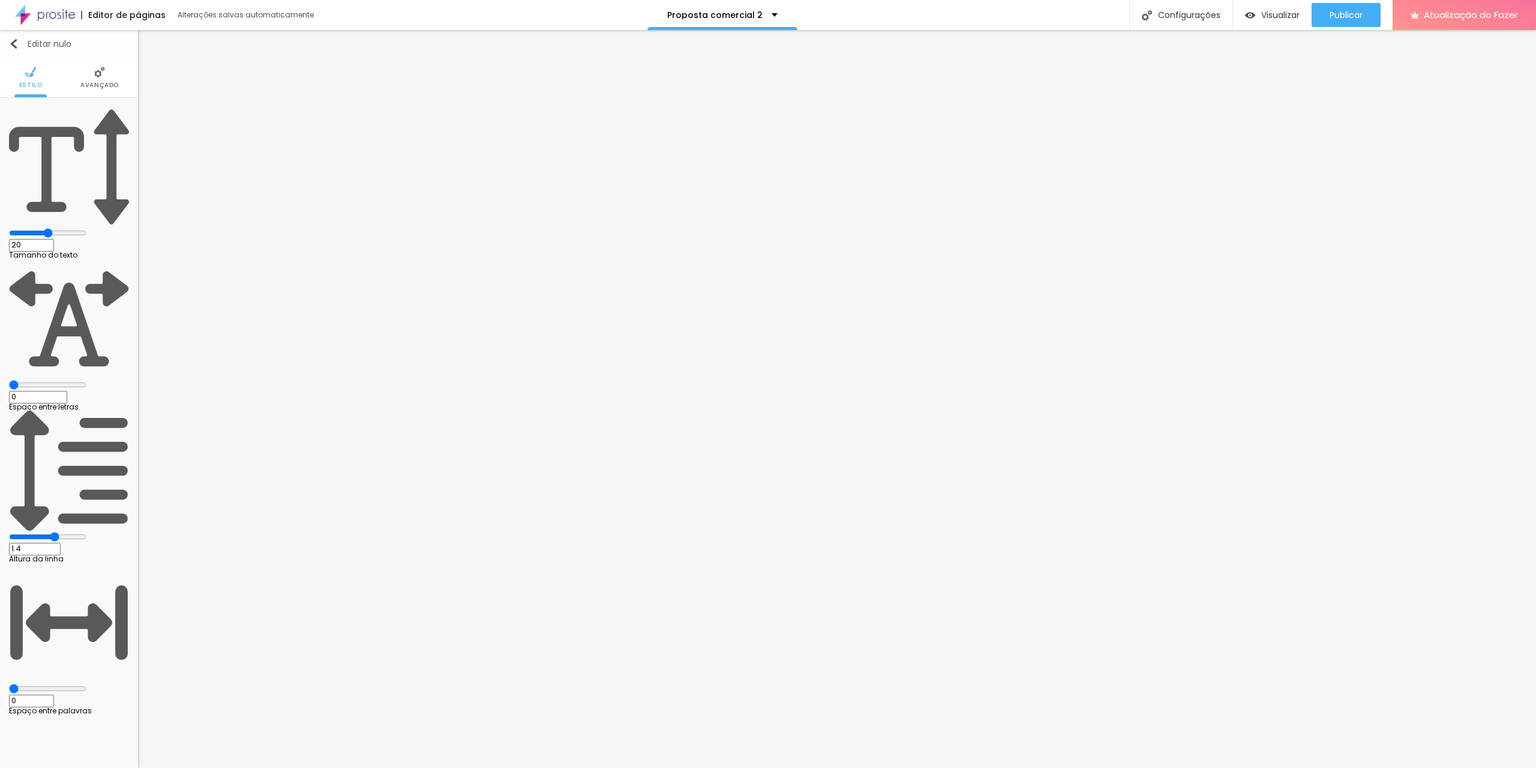
click at [14, 46] on img "button" at bounding box center [14, 44] width 10 height 10
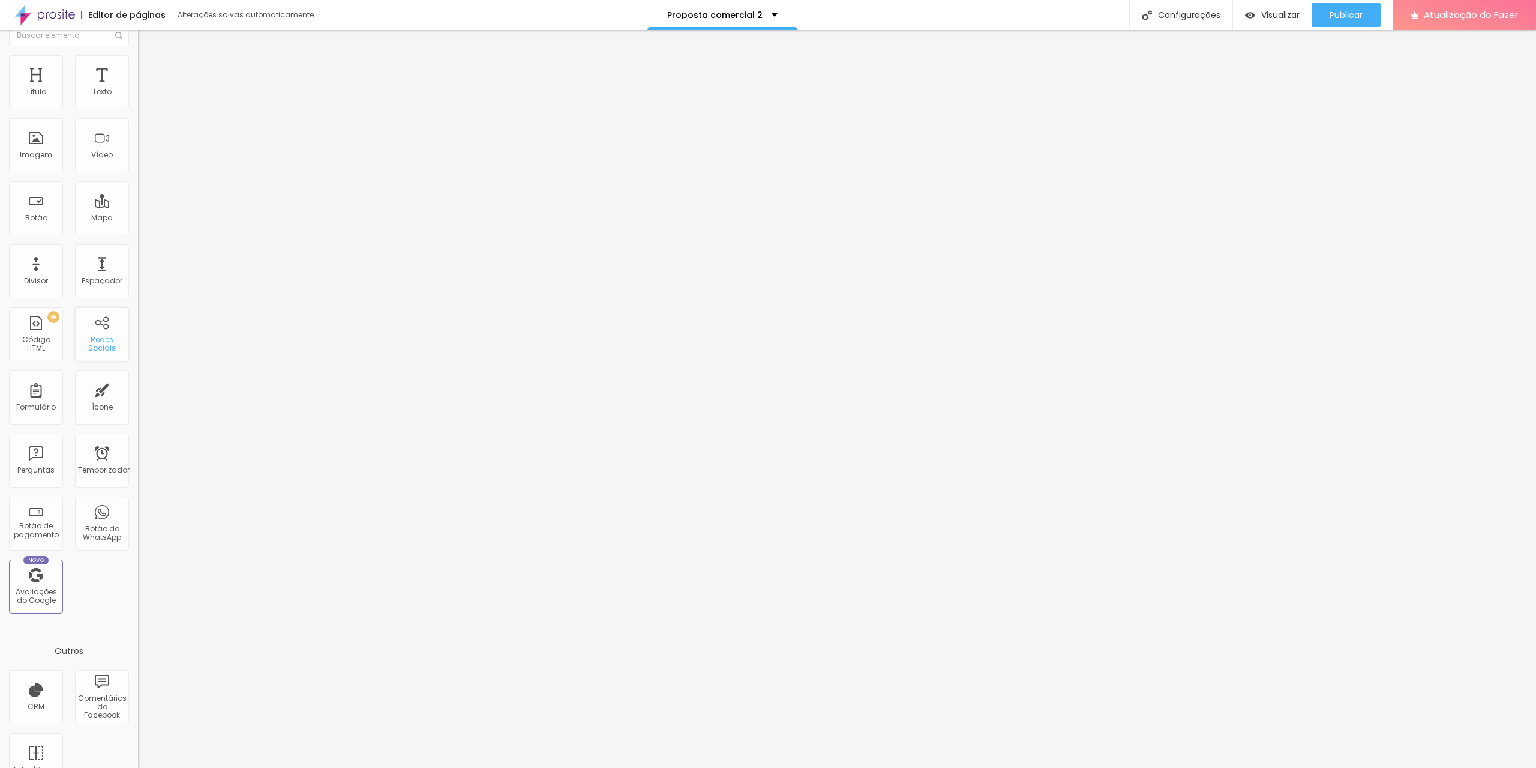
scroll to position [0, 0]
click at [92, 110] on font "Texto" at bounding box center [101, 106] width 19 height 10
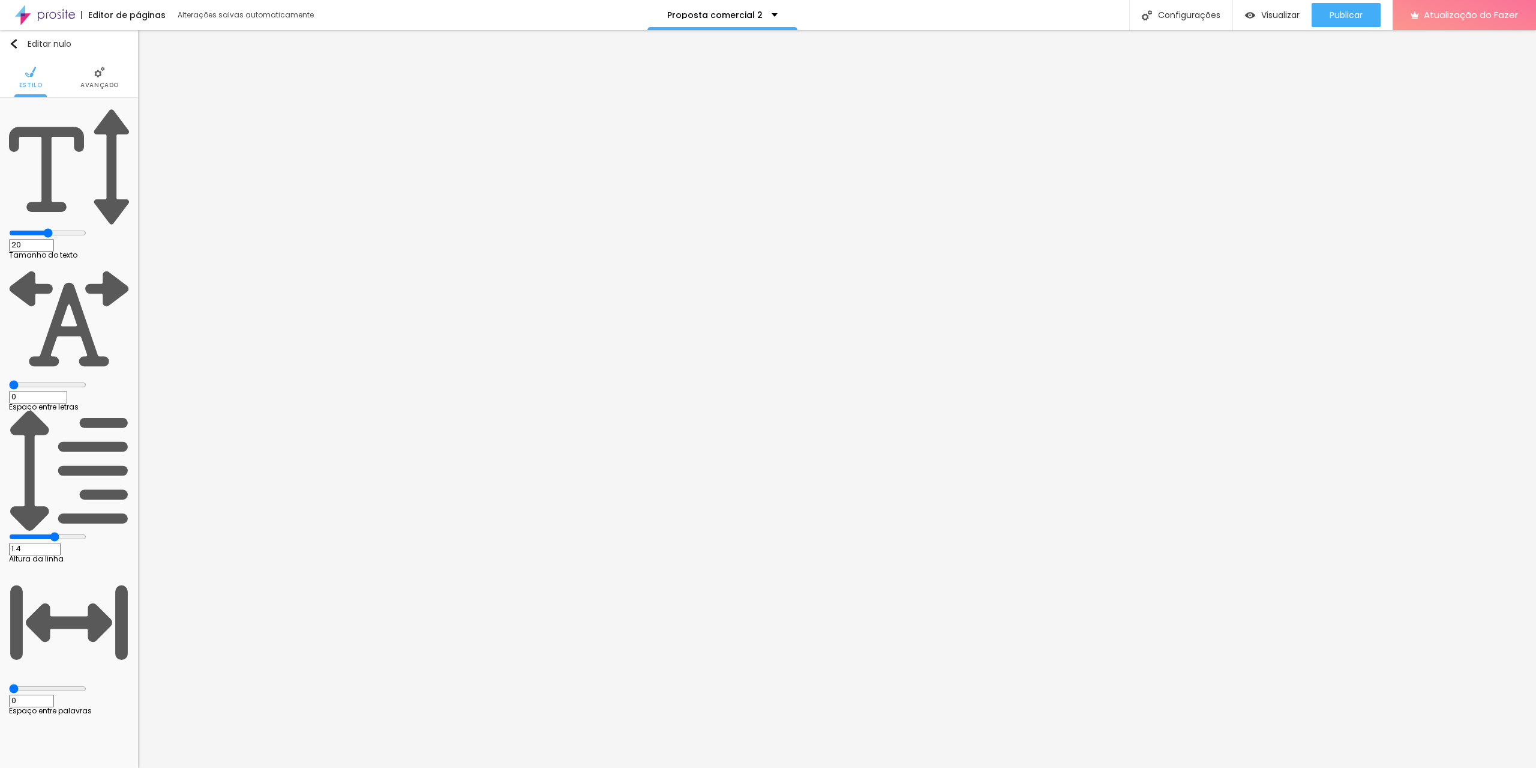
click at [110, 76] on li "Avançado" at bounding box center [99, 78] width 38 height 40
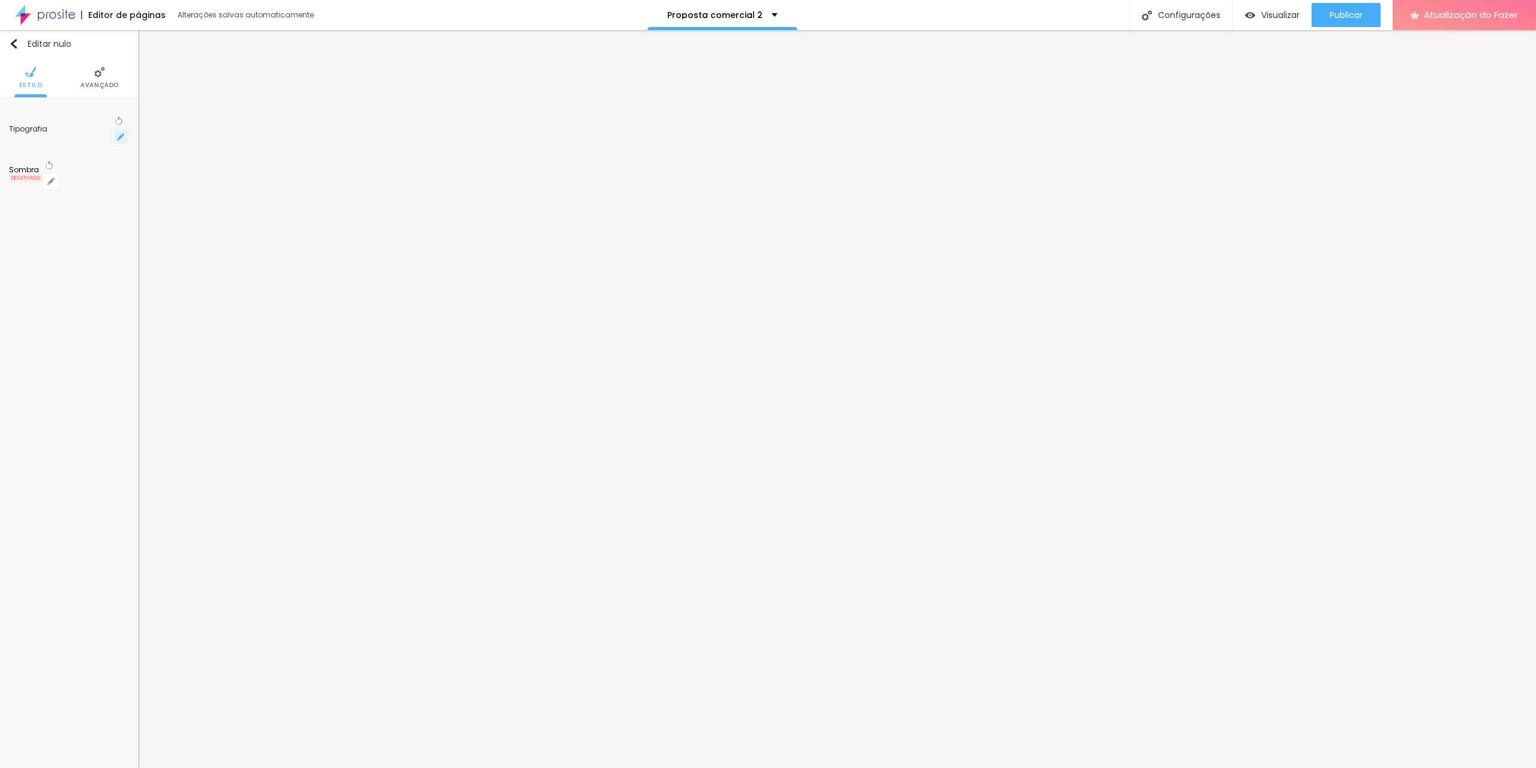
click at [121, 133] on icon "button" at bounding box center [120, 136] width 7 height 7
click at [119, 133] on icon "button" at bounding box center [120, 136] width 7 height 7
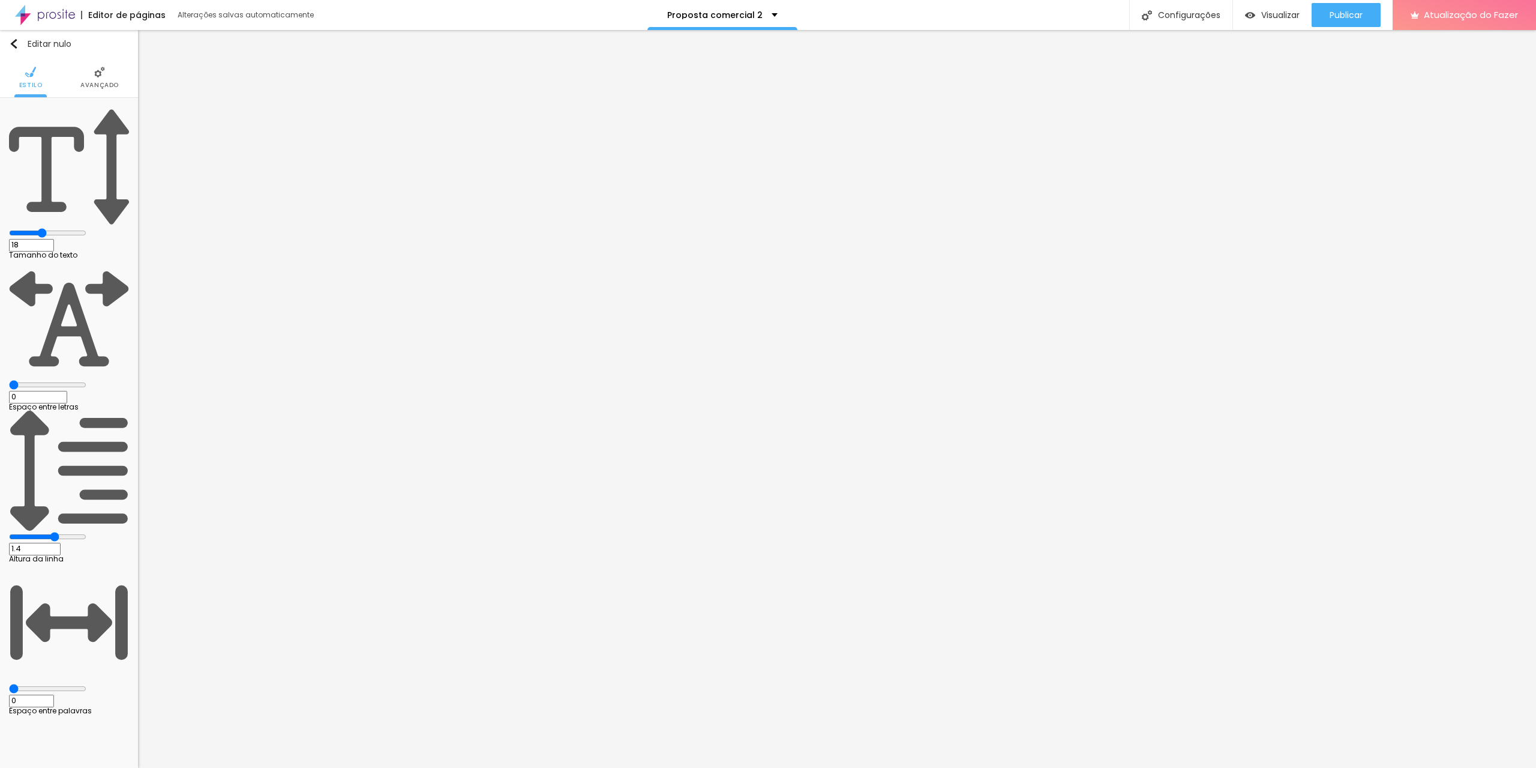
click at [95, 79] on li "Avançado" at bounding box center [99, 78] width 38 height 40
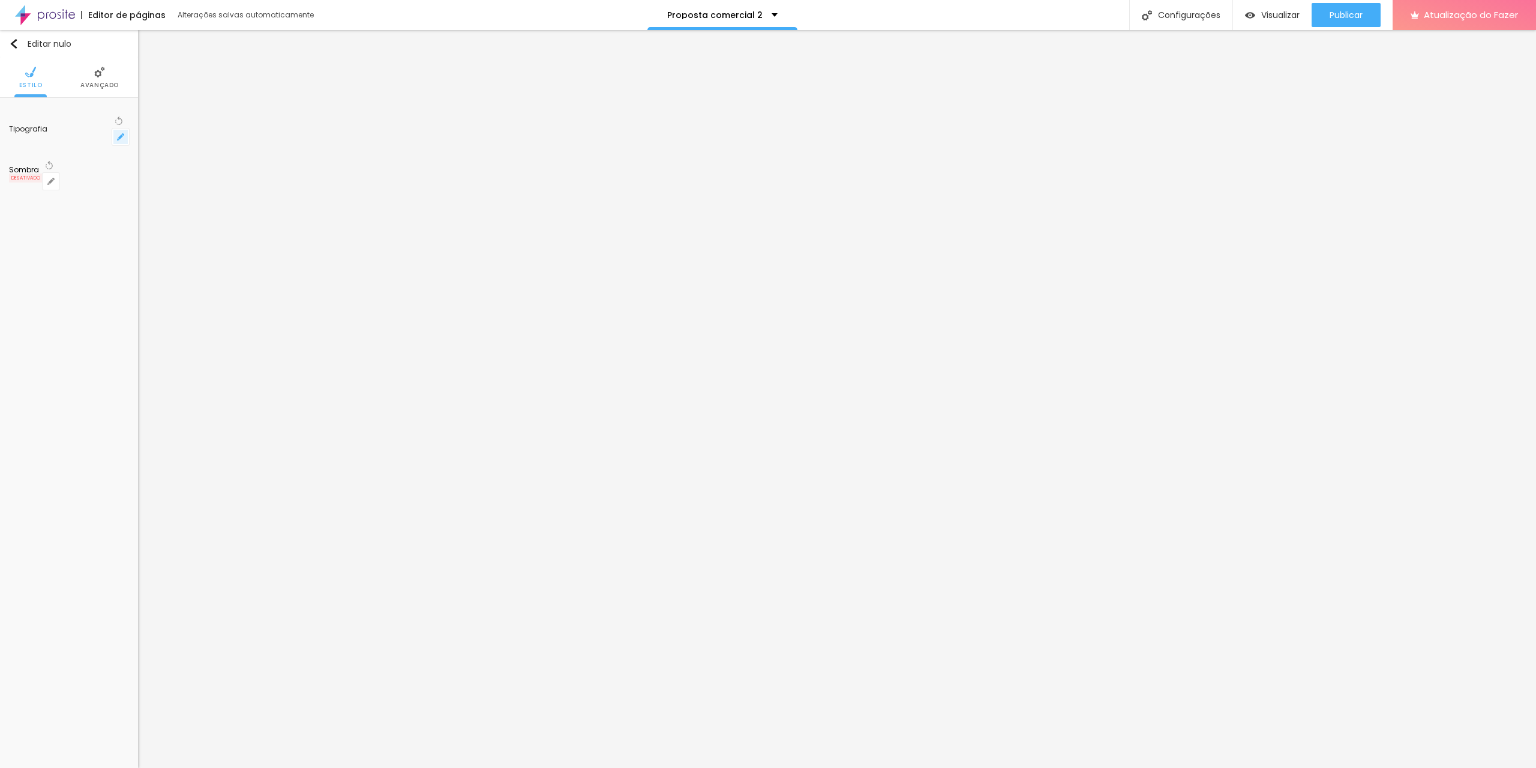
click at [124, 133] on icon "button" at bounding box center [120, 136] width 7 height 7
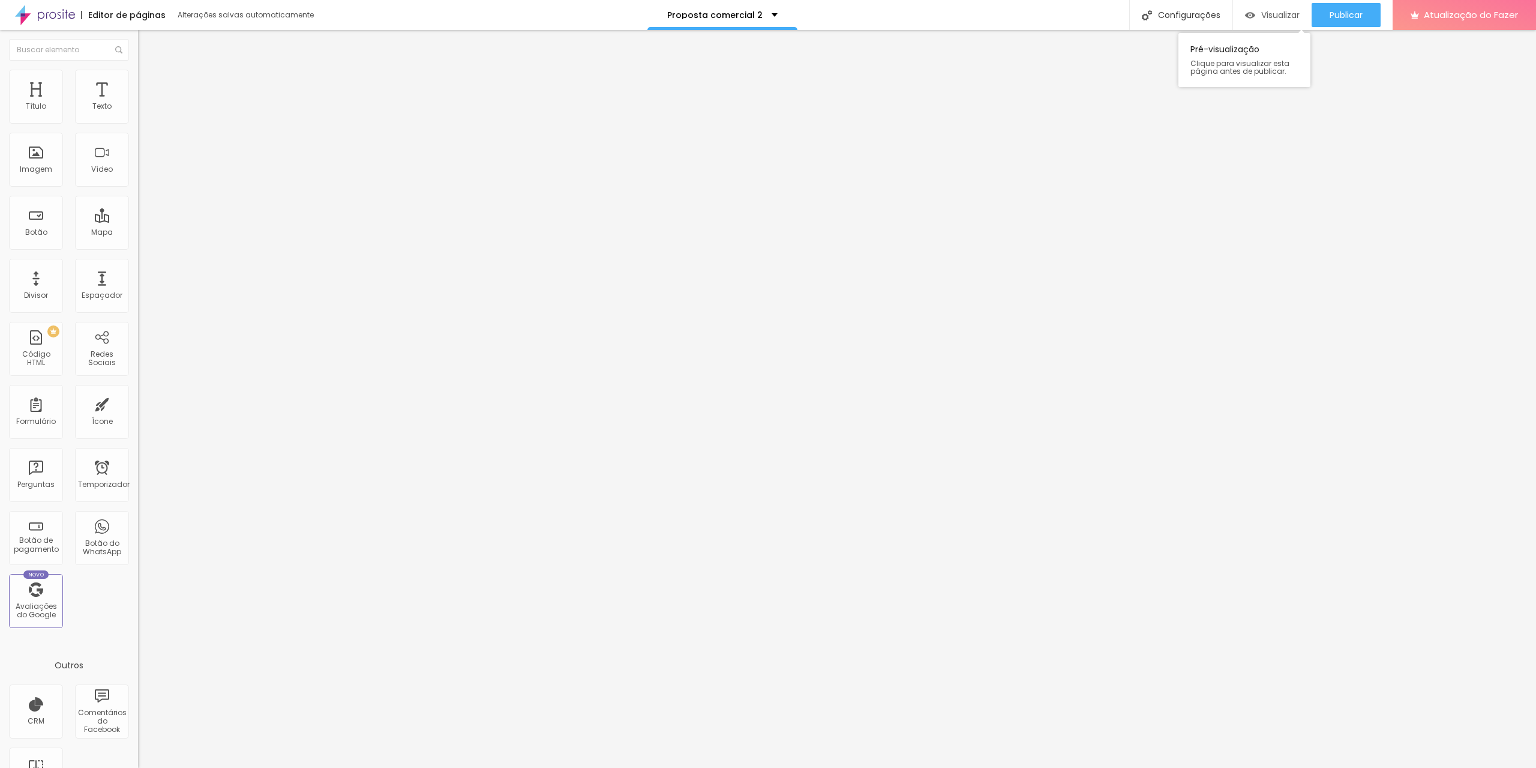
click at [1266, 16] on font "Visualizar" at bounding box center [1280, 15] width 38 height 12
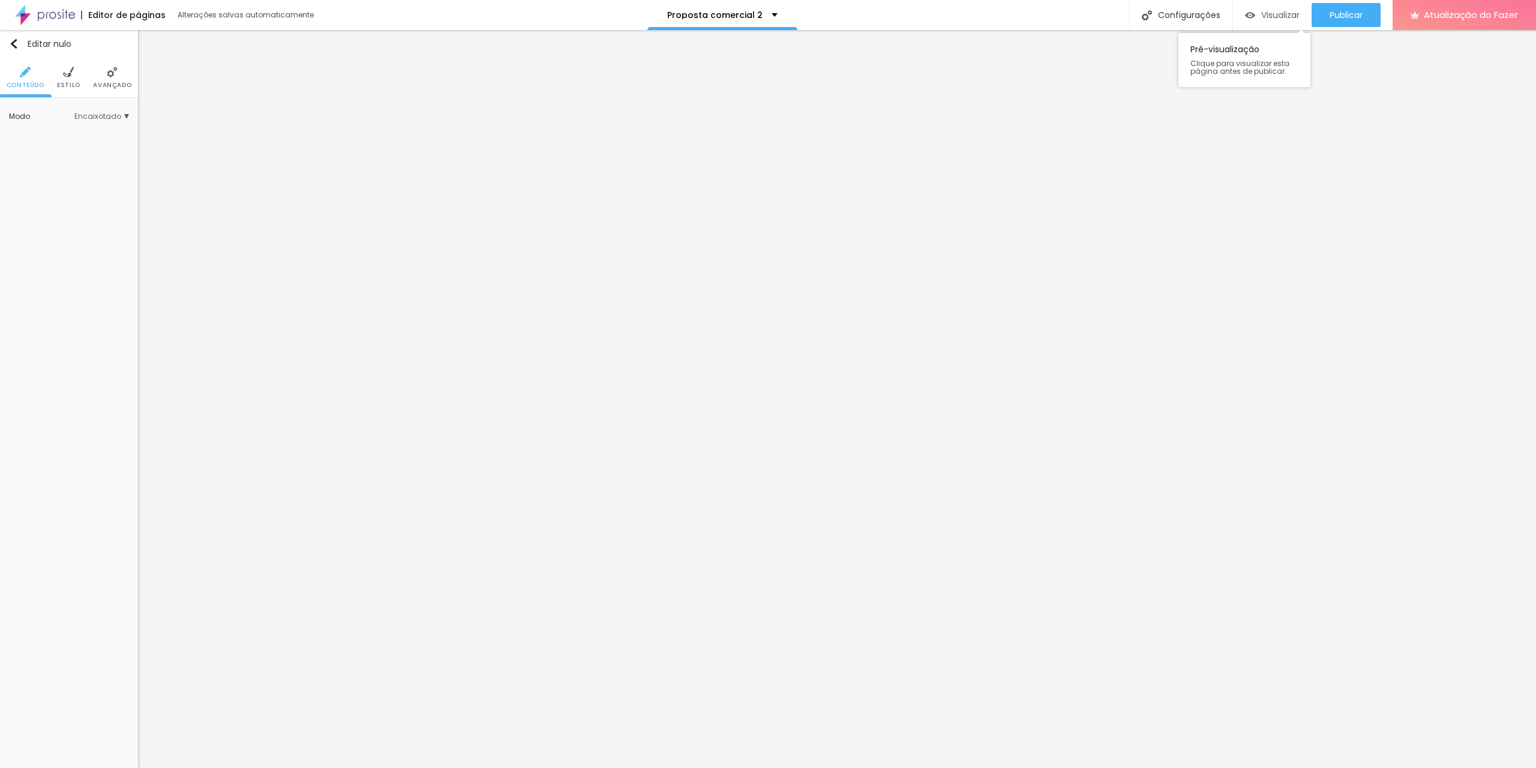
click at [1277, 16] on font "Visualizar" at bounding box center [1280, 15] width 38 height 12
click at [1023, 13] on div "Editor de páginas Alterações salvas automaticamente Proposta comercial 2 Config…" at bounding box center [768, 15] width 1536 height 30
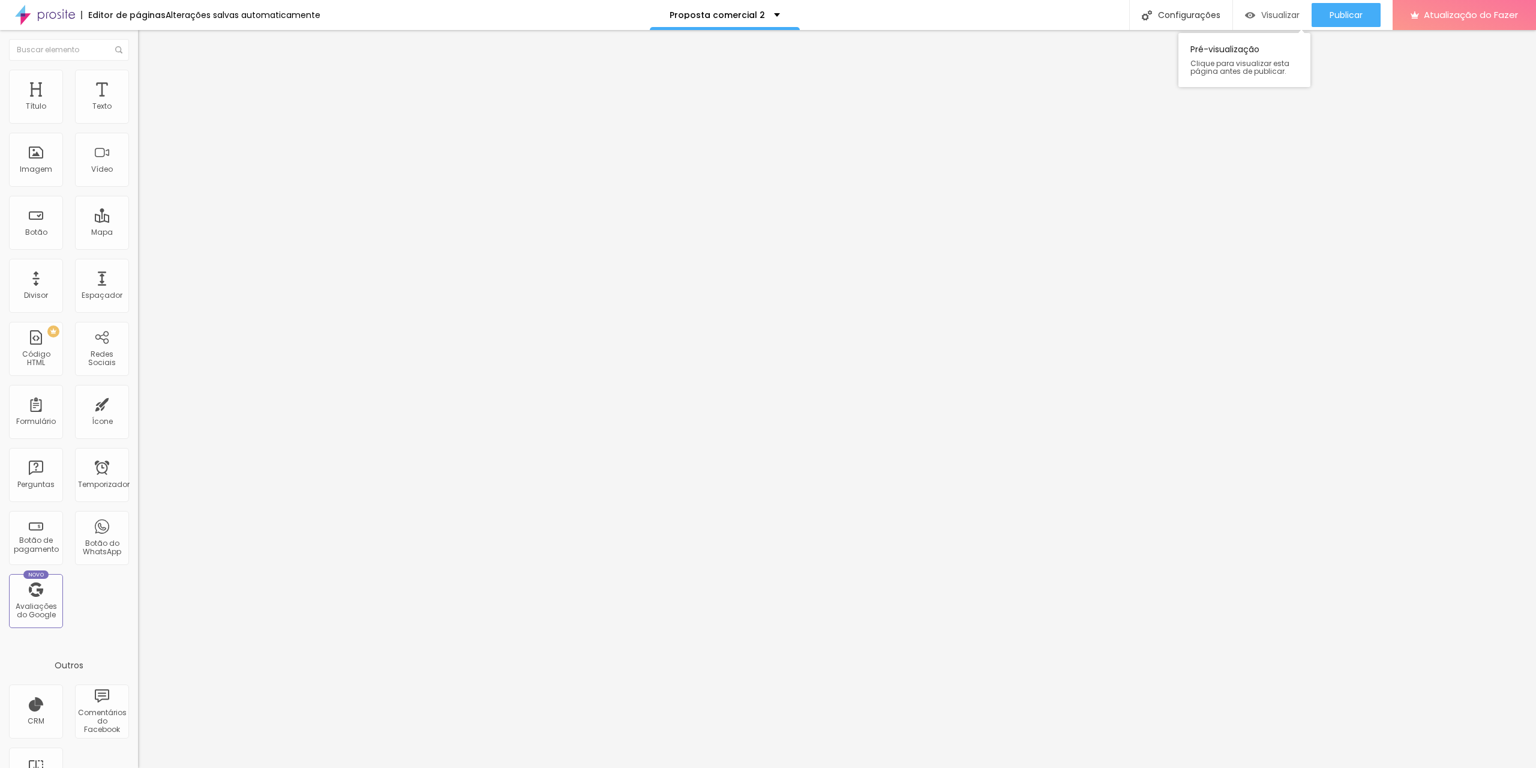
click at [1281, 15] on font "Visualizar" at bounding box center [1280, 15] width 38 height 12
click at [145, 103] on font "Trocar imagem" at bounding box center [174, 98] width 58 height 10
click at [149, 82] on font "Avançado" at bounding box center [169, 78] width 40 height 10
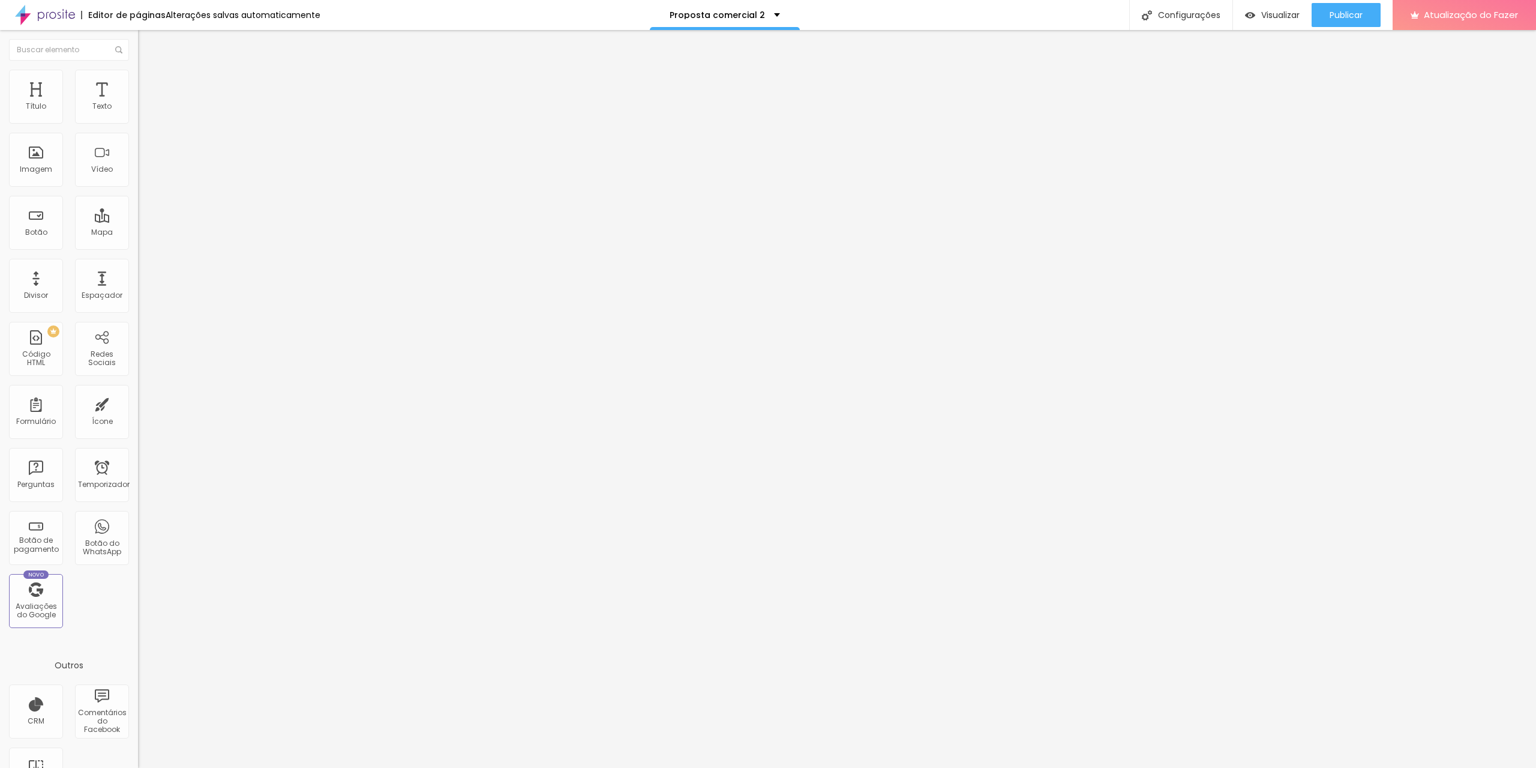
click at [144, 110] on icon "button" at bounding box center [146, 108] width 5 height 5
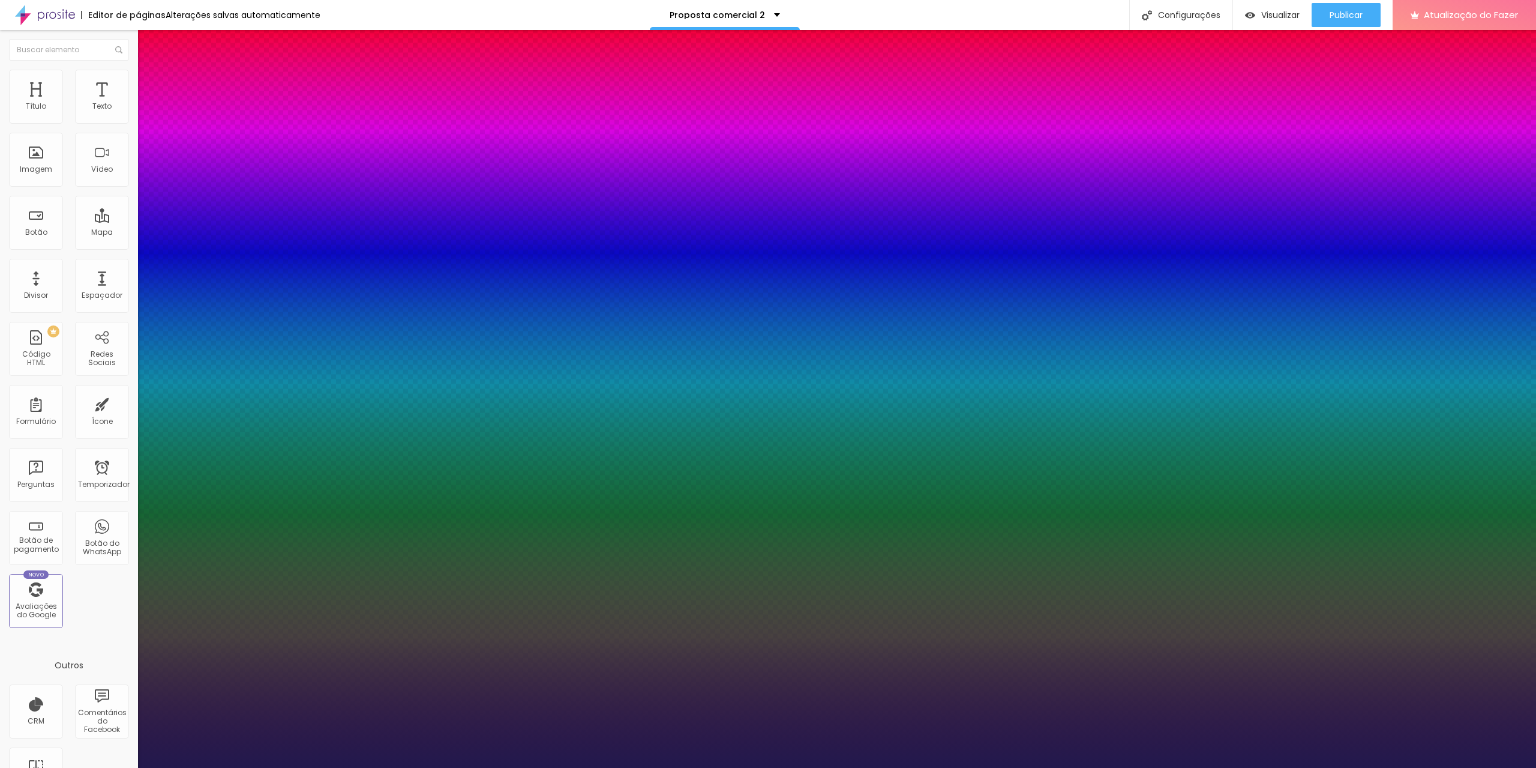
type input "1"
click at [129, 767] on select "AbrilFatface-Regular Actor-Regular Alegreya AlegreyaBlack [PERSON_NAME] [PERSON…" at bounding box center [64, 781] width 129 height 13
select select "Montserrat"
click at [128, 767] on select "AbrilFatface-Regular Actor-Regular Alegreya AlegreyaBlack [PERSON_NAME] [PERSON…" at bounding box center [64, 781] width 129 height 13
type input "1"
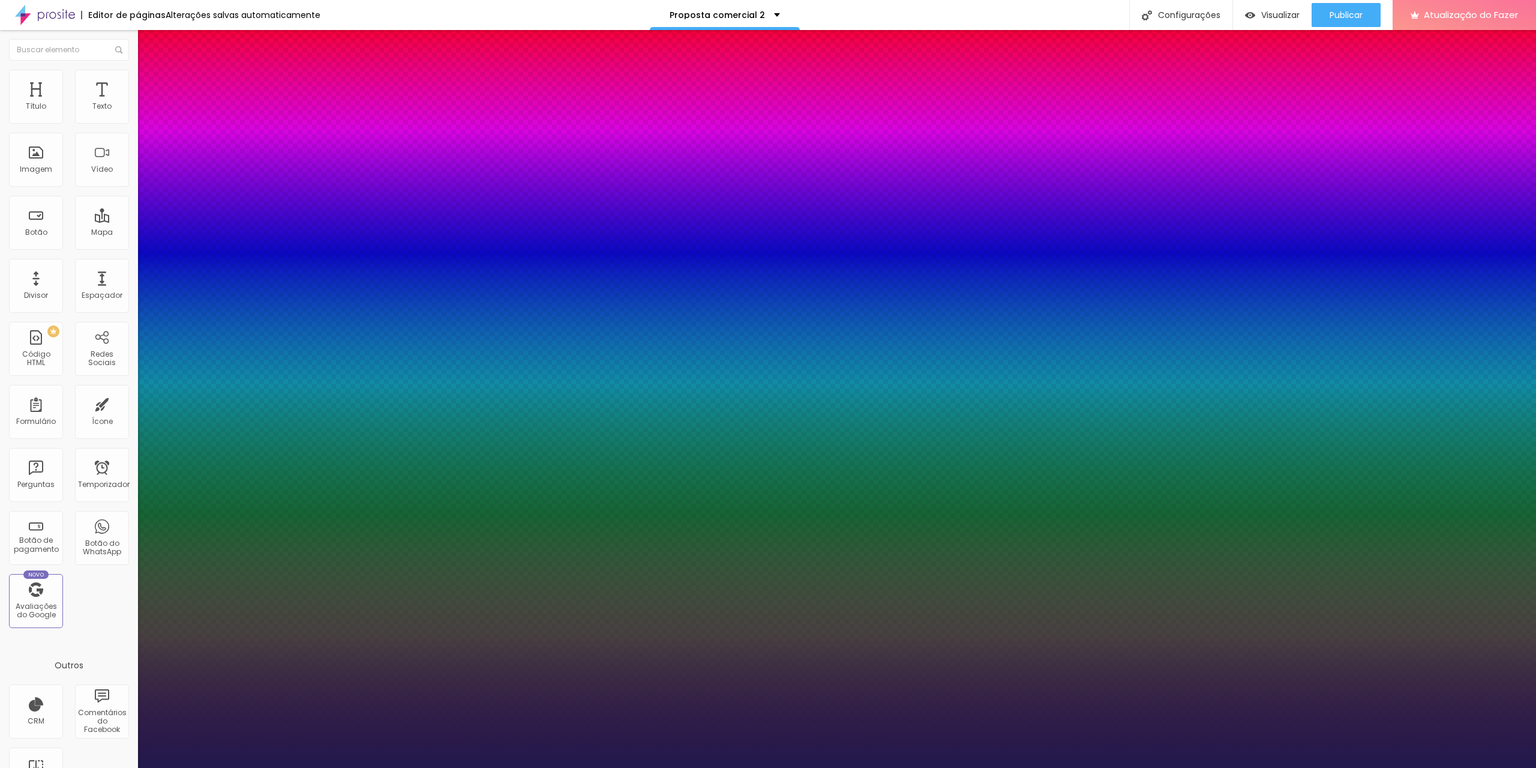
click at [991, 767] on div at bounding box center [768, 768] width 1536 height 0
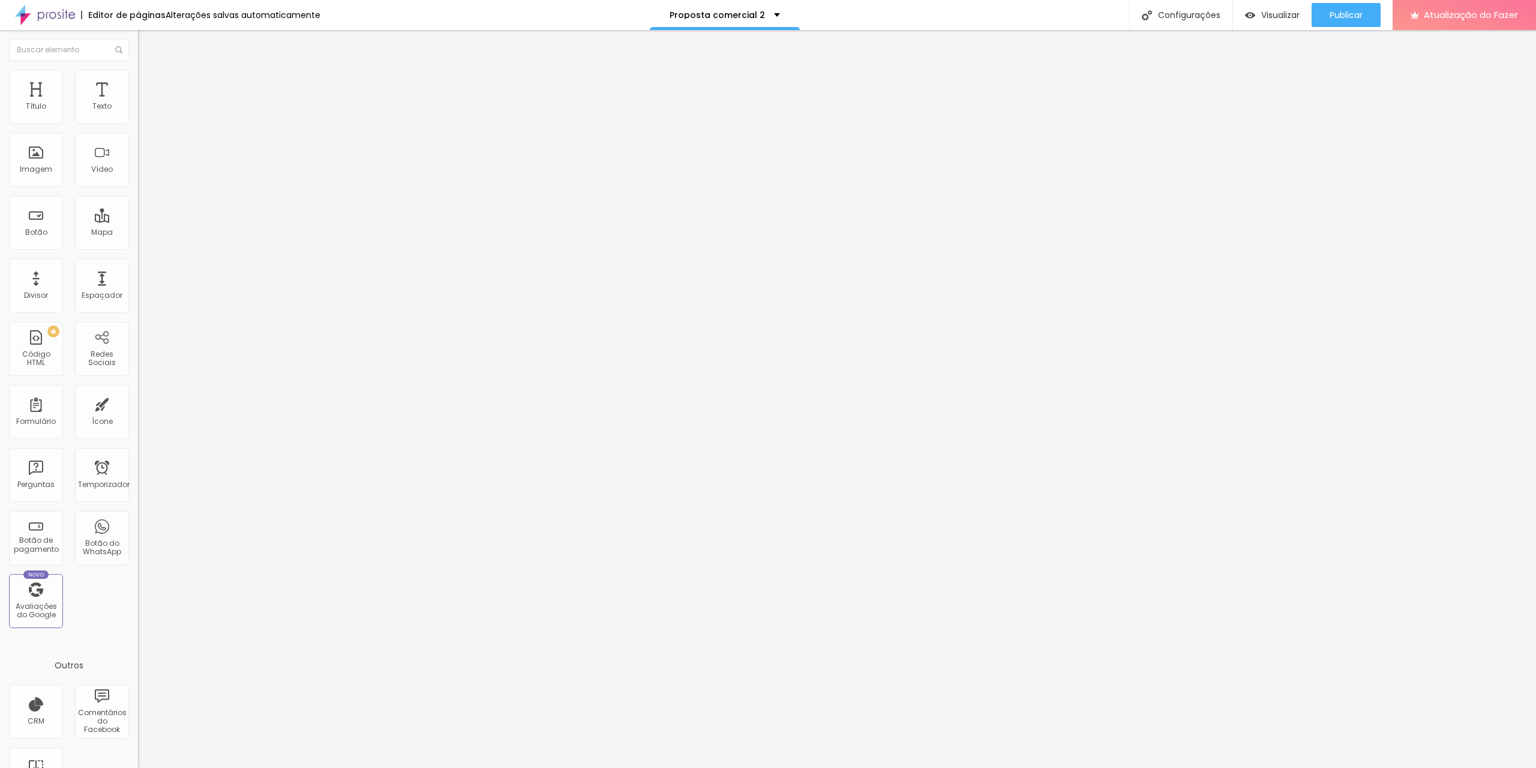
click at [145, 103] on font "Trocar imagem" at bounding box center [174, 98] width 58 height 10
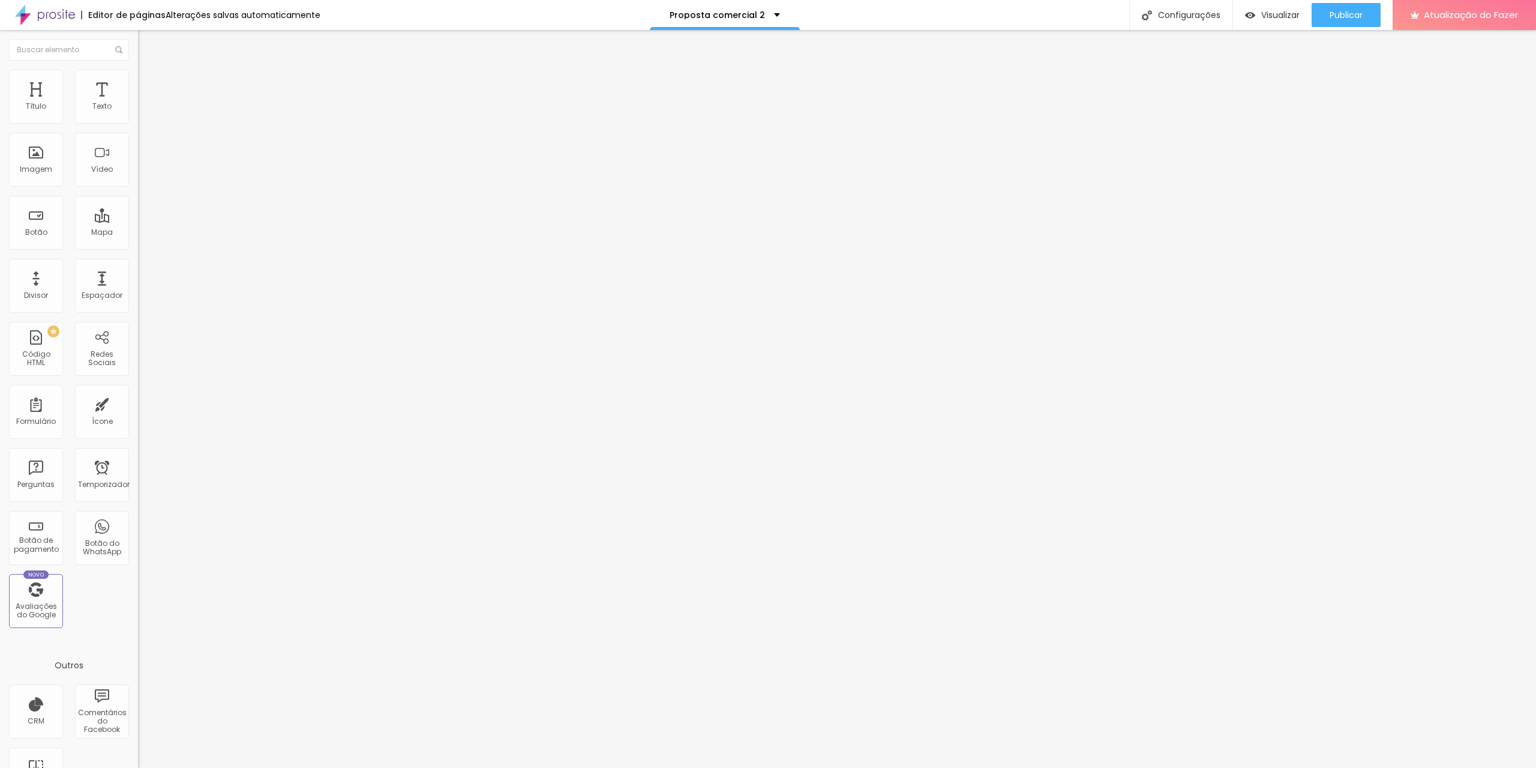
click at [145, 103] on font "Trocar imagem" at bounding box center [174, 98] width 58 height 10
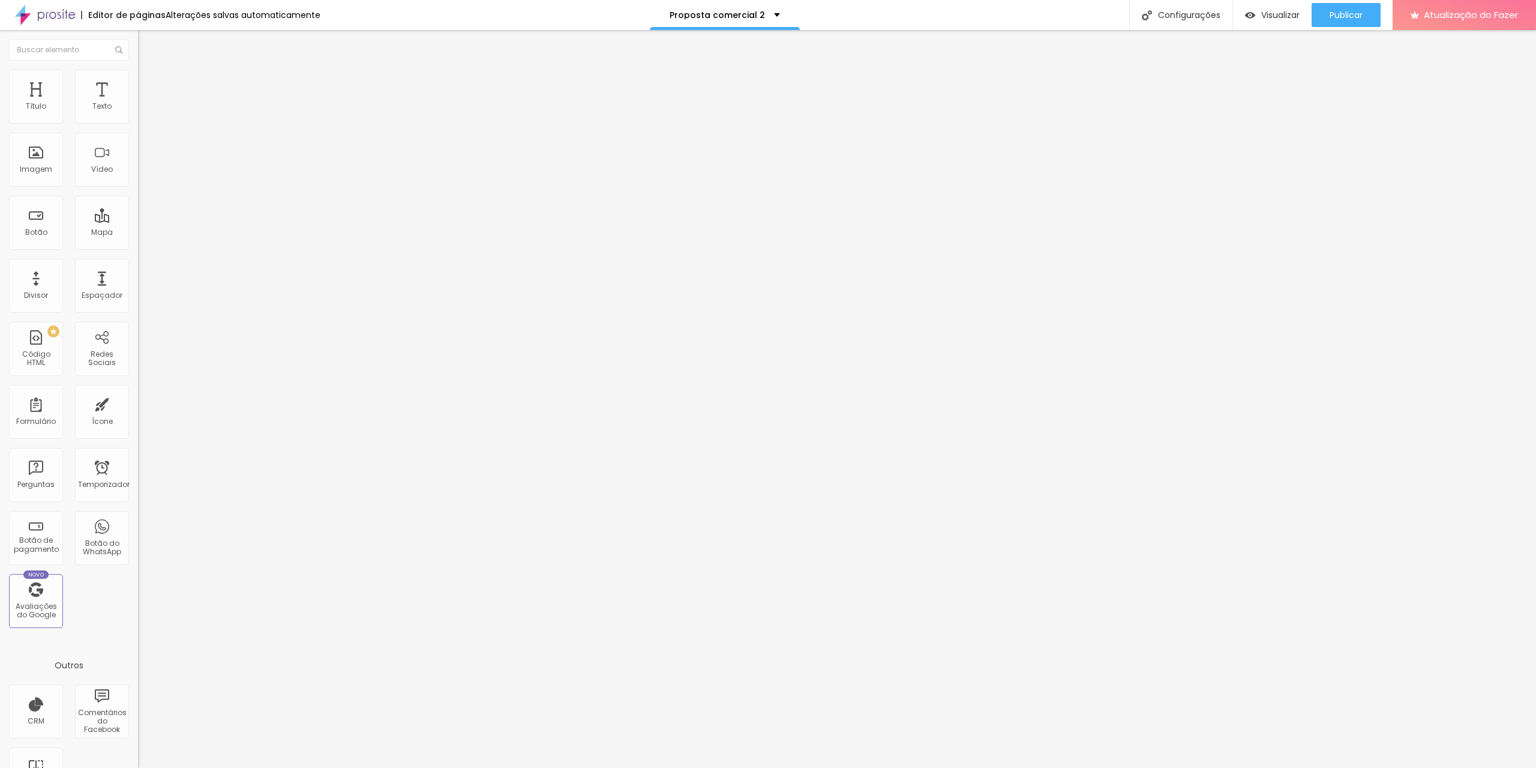
click at [145, 103] on font "Trocar imagem" at bounding box center [174, 98] width 58 height 10
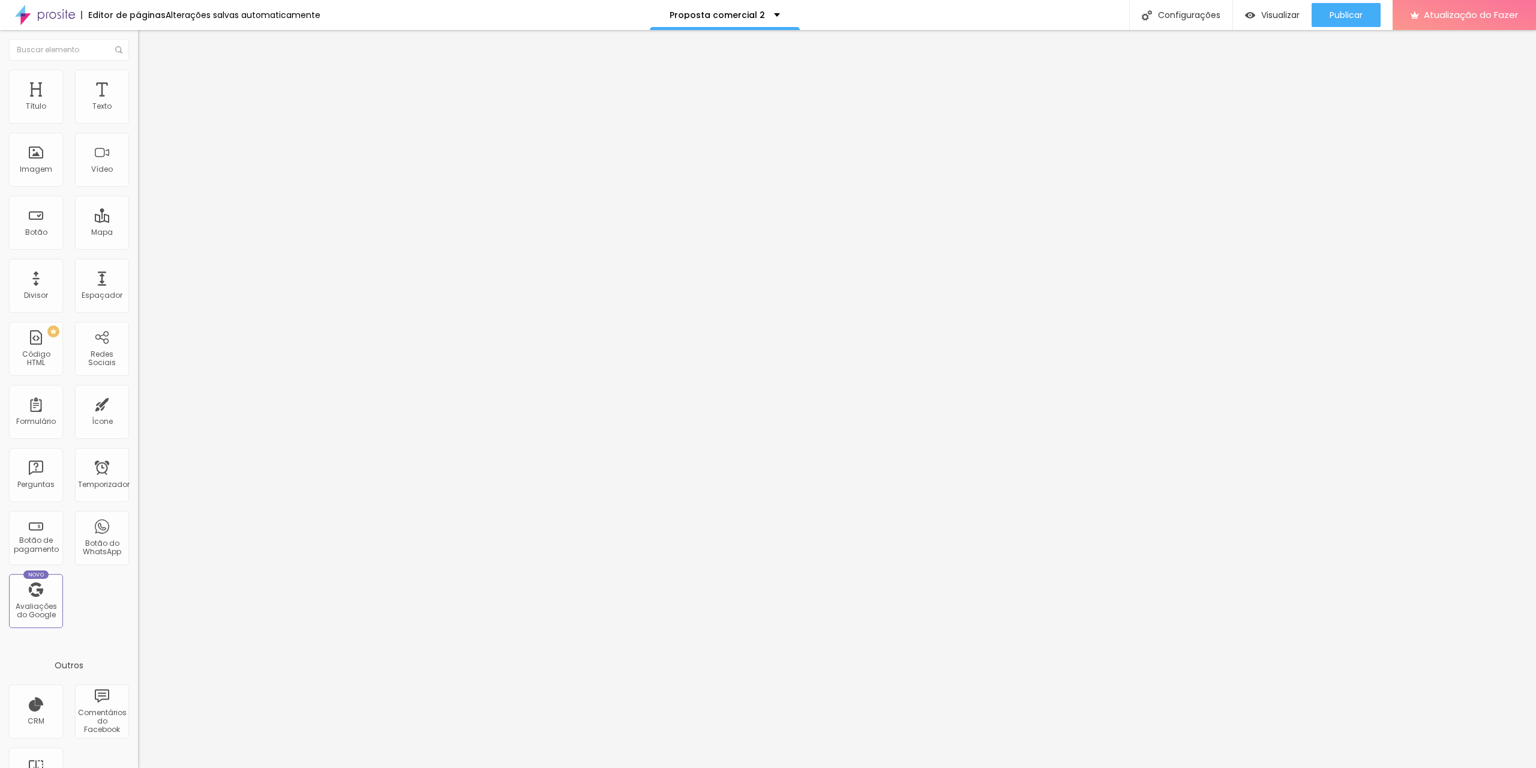
click at [138, 121] on div "Contato" at bounding box center [207, 111] width 138 height 20
click at [149, 85] on font "Avançado" at bounding box center [169, 90] width 40 height 10
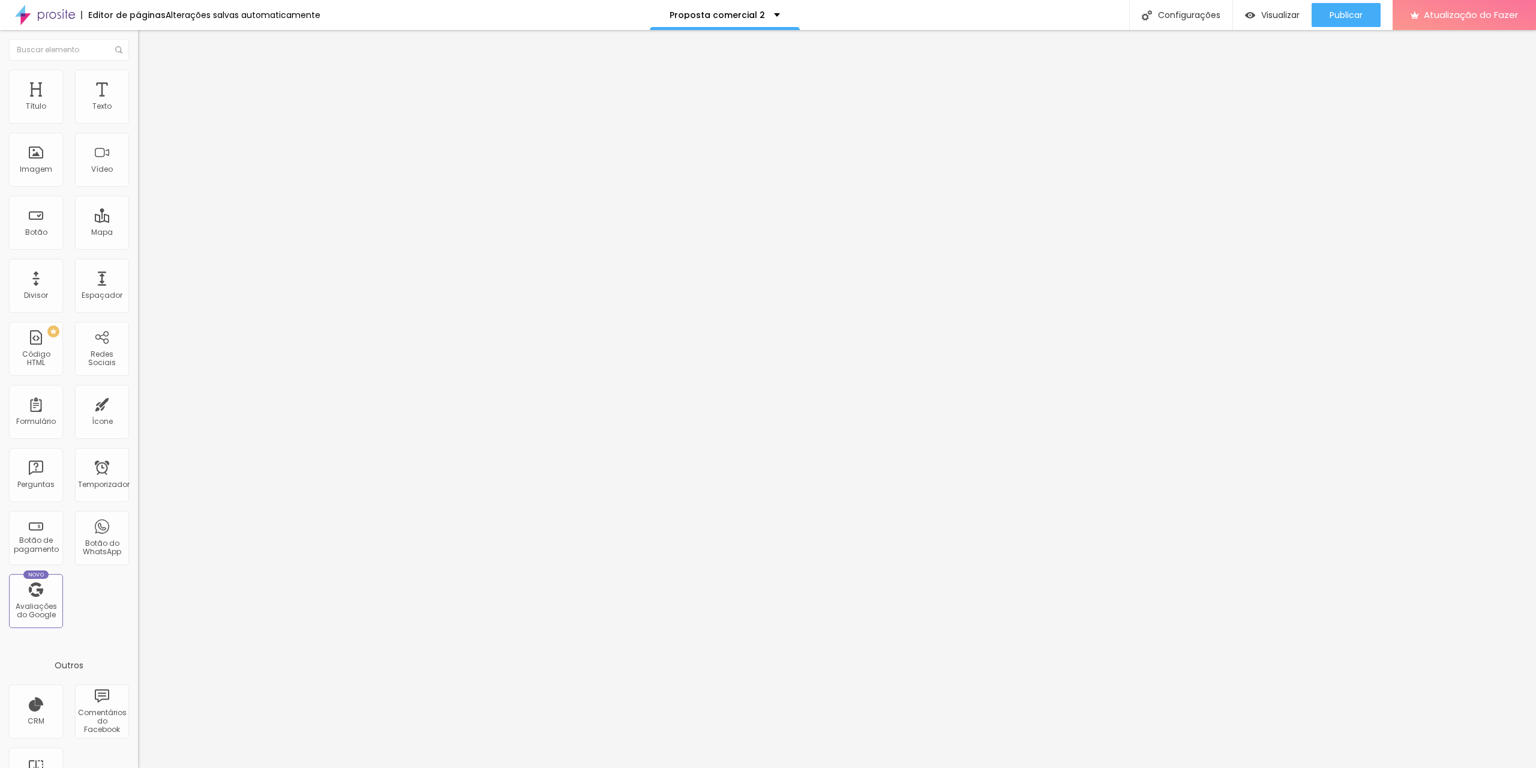
click at [138, 76] on li "Estilo" at bounding box center [207, 76] width 138 height 12
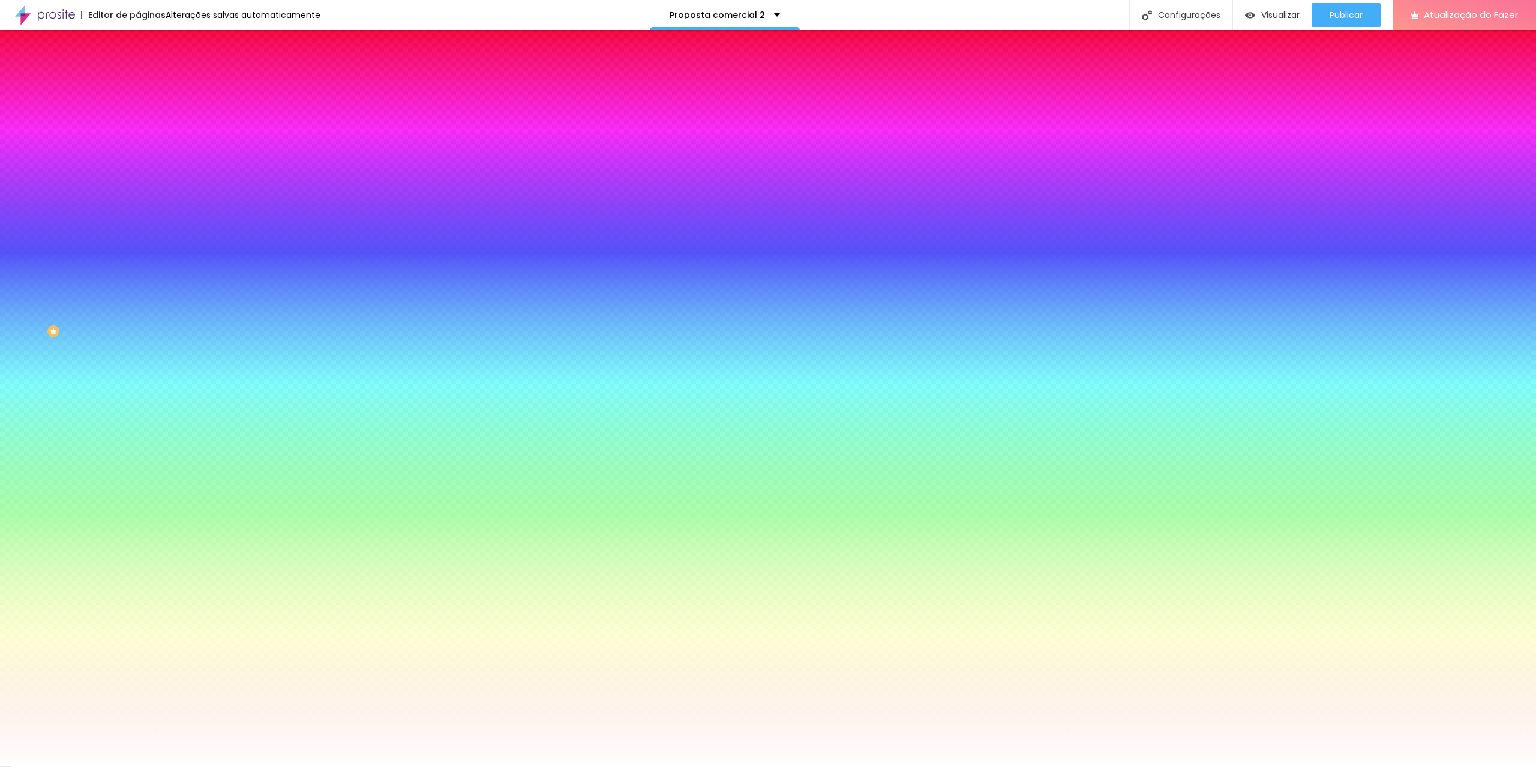
click at [138, 82] on img at bounding box center [143, 87] width 11 height 11
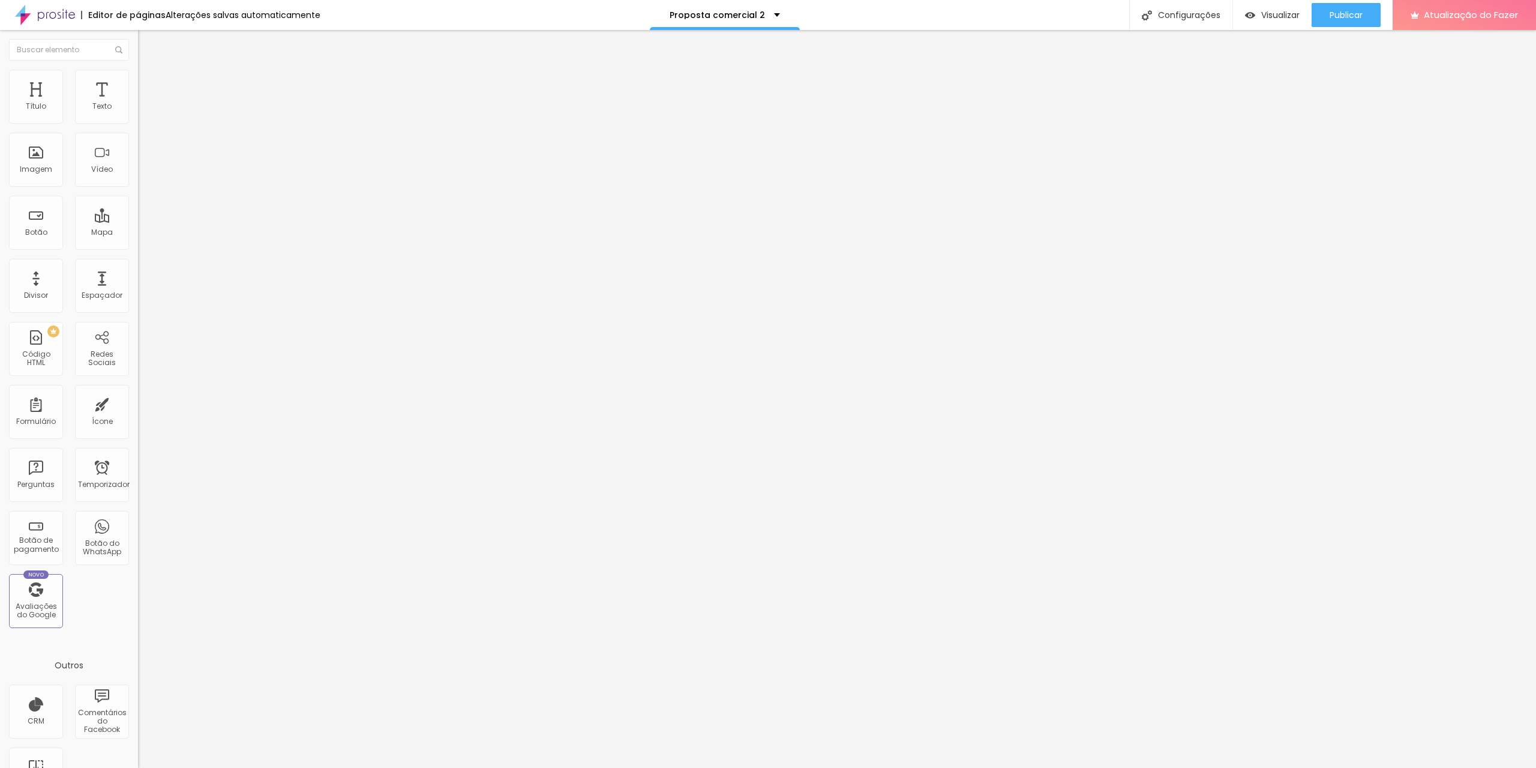
click at [149, 71] on font "Conteúdo" at bounding box center [167, 66] width 37 height 10
click at [138, 605] on font "Instagram" at bounding box center [158, 610] width 40 height 10
click at [138, 767] on input "https://" at bounding box center [210, 778] width 144 height 12
click at [138, 767] on input "[URL]" at bounding box center [210, 778] width 144 height 12
type input "[URL]"
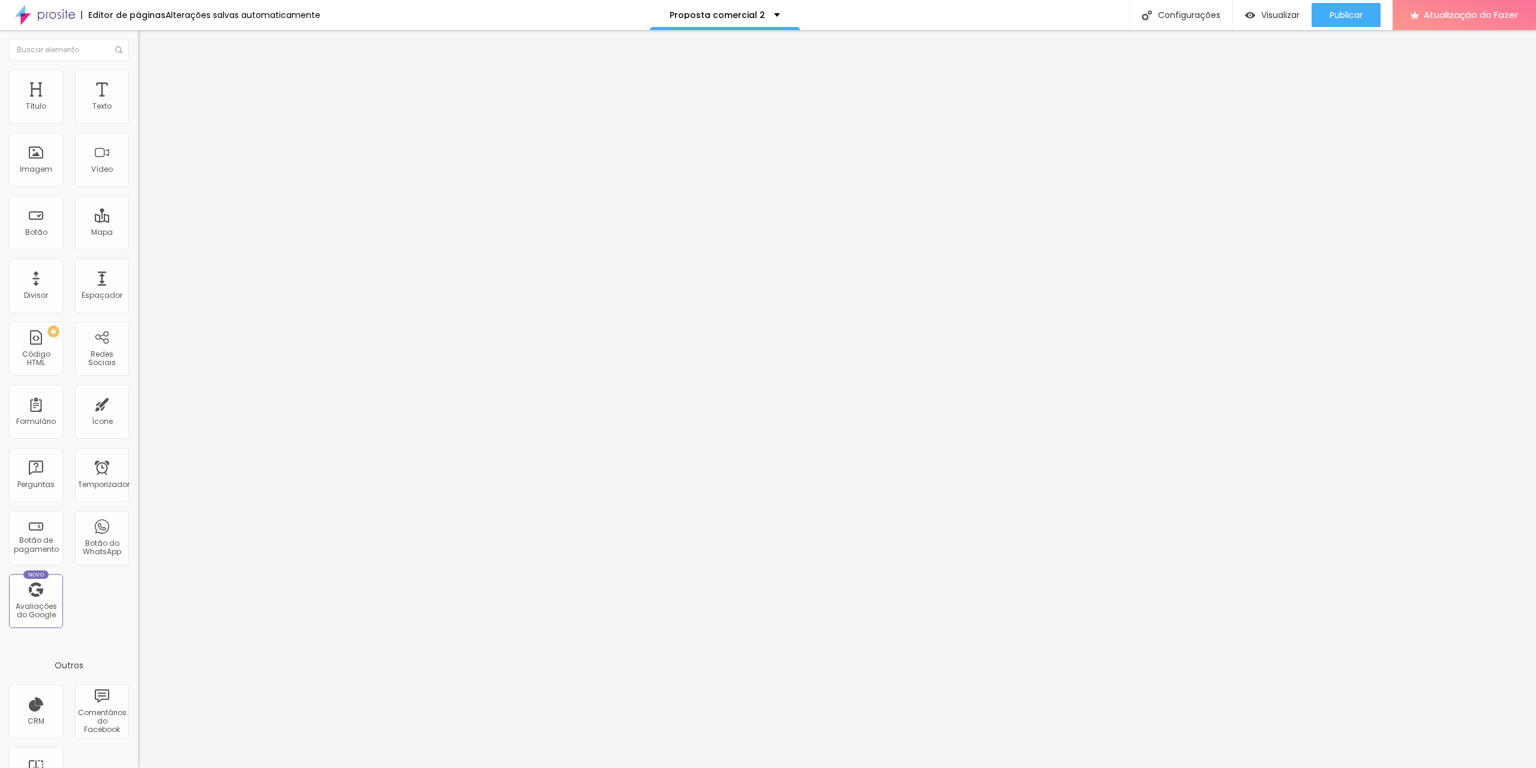
click at [138, 341] on div "Editar nulo Conteúdo Estilo Avançado Facebook Rede social Facebook Endereço URL…" at bounding box center [207, 399] width 138 height 738
click at [138, 110] on div "Facebook" at bounding box center [207, 177] width 138 height 166
click at [138, 123] on div "Facebook" at bounding box center [207, 172] width 138 height 156
click at [138, 250] on img at bounding box center [142, 254] width 8 height 8
type input "[URL]"
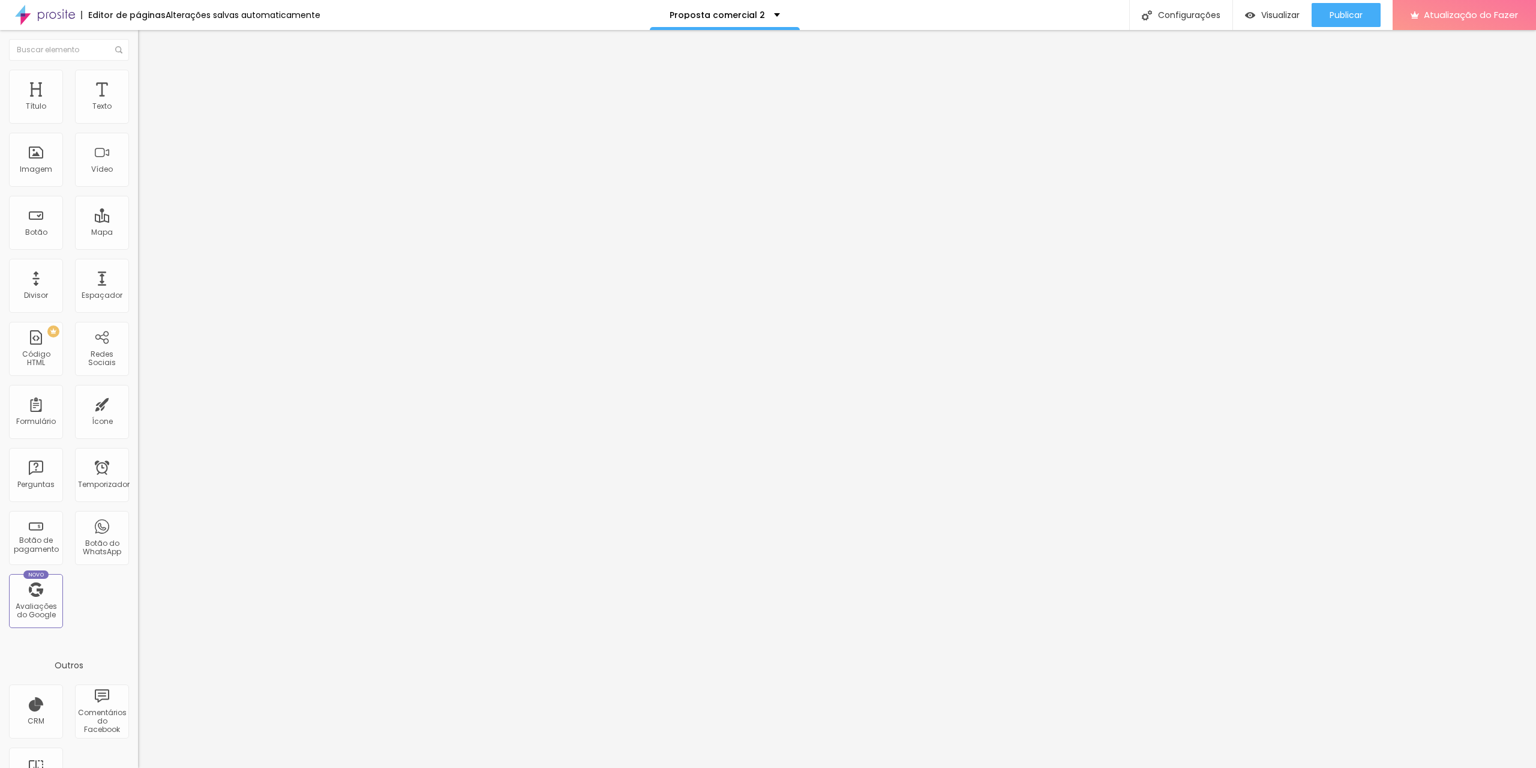
type input "https://"
click at [138, 614] on img at bounding box center [142, 618] width 8 height 8
click at [143, 458] on font "+ Adicionar Ícone" at bounding box center [176, 463] width 66 height 10
click at [138, 605] on font "Facebook" at bounding box center [156, 610] width 36 height 10
click at [138, 621] on div "Facebook" at bounding box center [207, 693] width 138 height 144
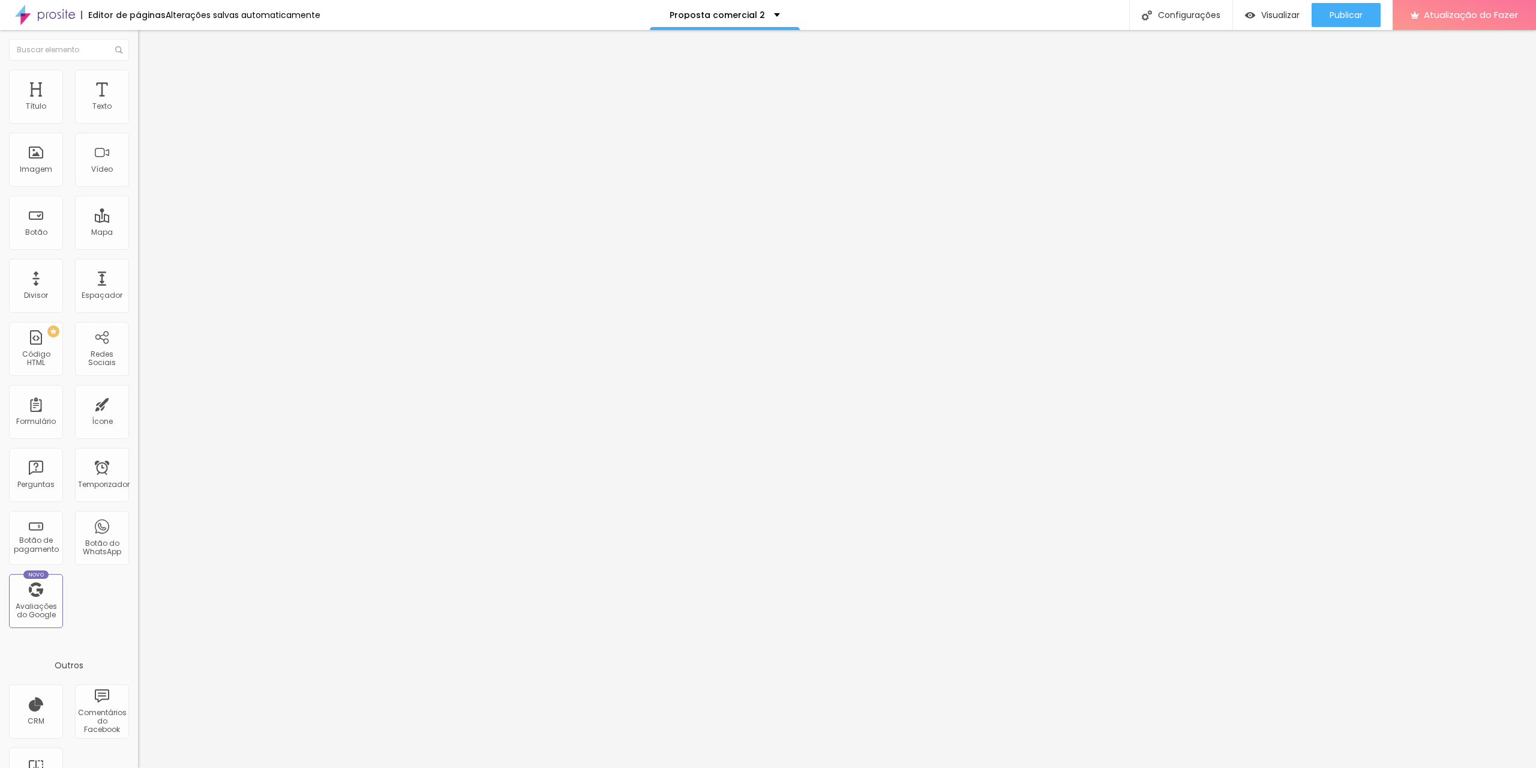
click at [138, 143] on div "Instagram Rede social Facebook Endereço URL [URL] Abrir em uma nova aba WhatsAp…" at bounding box center [207, 453] width 138 height 719
click at [138, 607] on div "WhatsApp" at bounding box center [207, 610] width 138 height 7
click at [138, 458] on div "WhatsApp" at bounding box center [207, 541] width 138 height 166
click at [138, 767] on input "https://" at bounding box center [210, 778] width 144 height 12
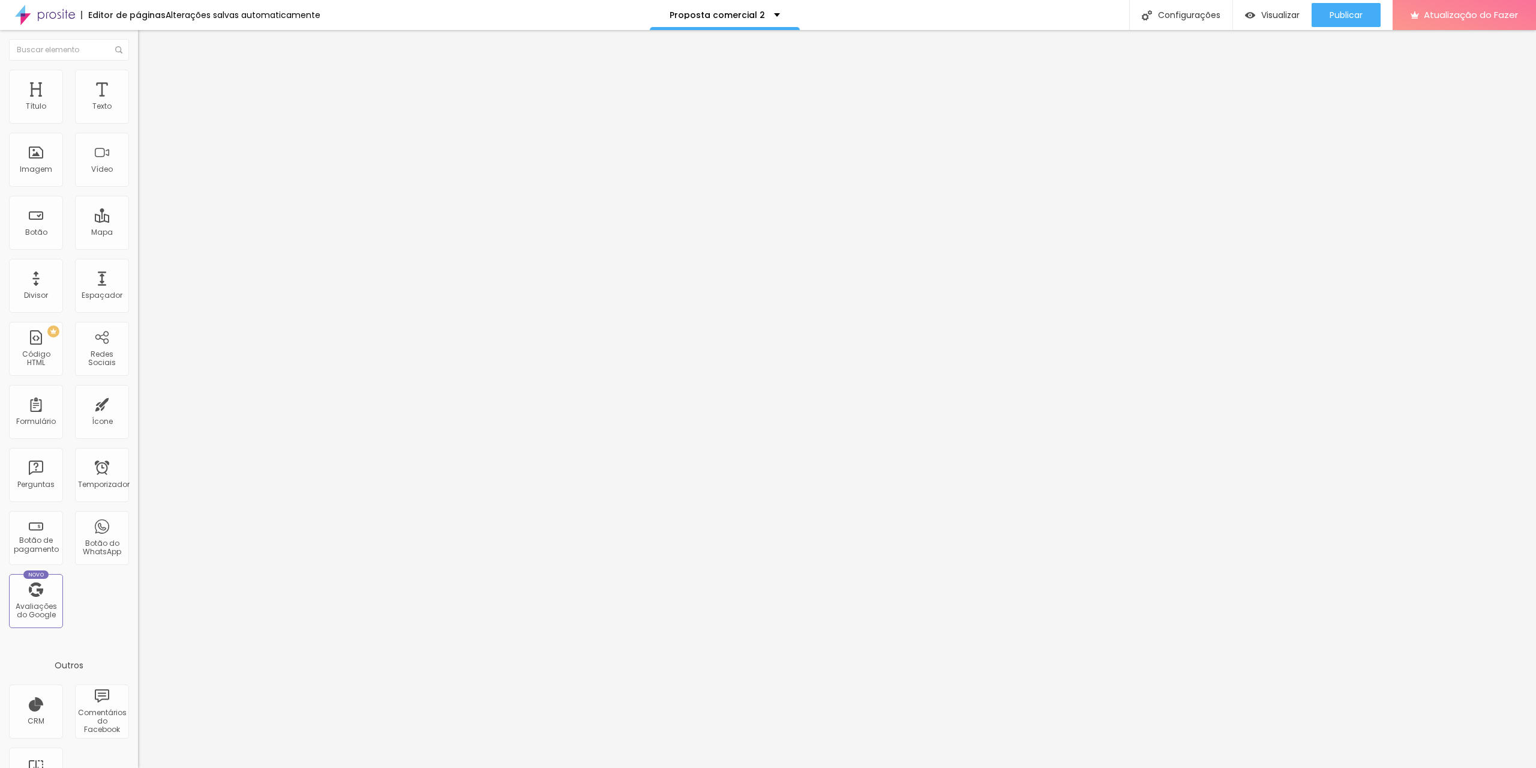
scroll to position [0, 5]
type input "[URL][DOMAIN_NAME]"
click at [138, 332] on div "Editar nulo Conteúdo Estilo Avançado Instagram Rede social Facebook Endereço UR…" at bounding box center [207, 399] width 138 height 738
click at [138, 607] on div "WhatsApp" at bounding box center [207, 610] width 138 height 7
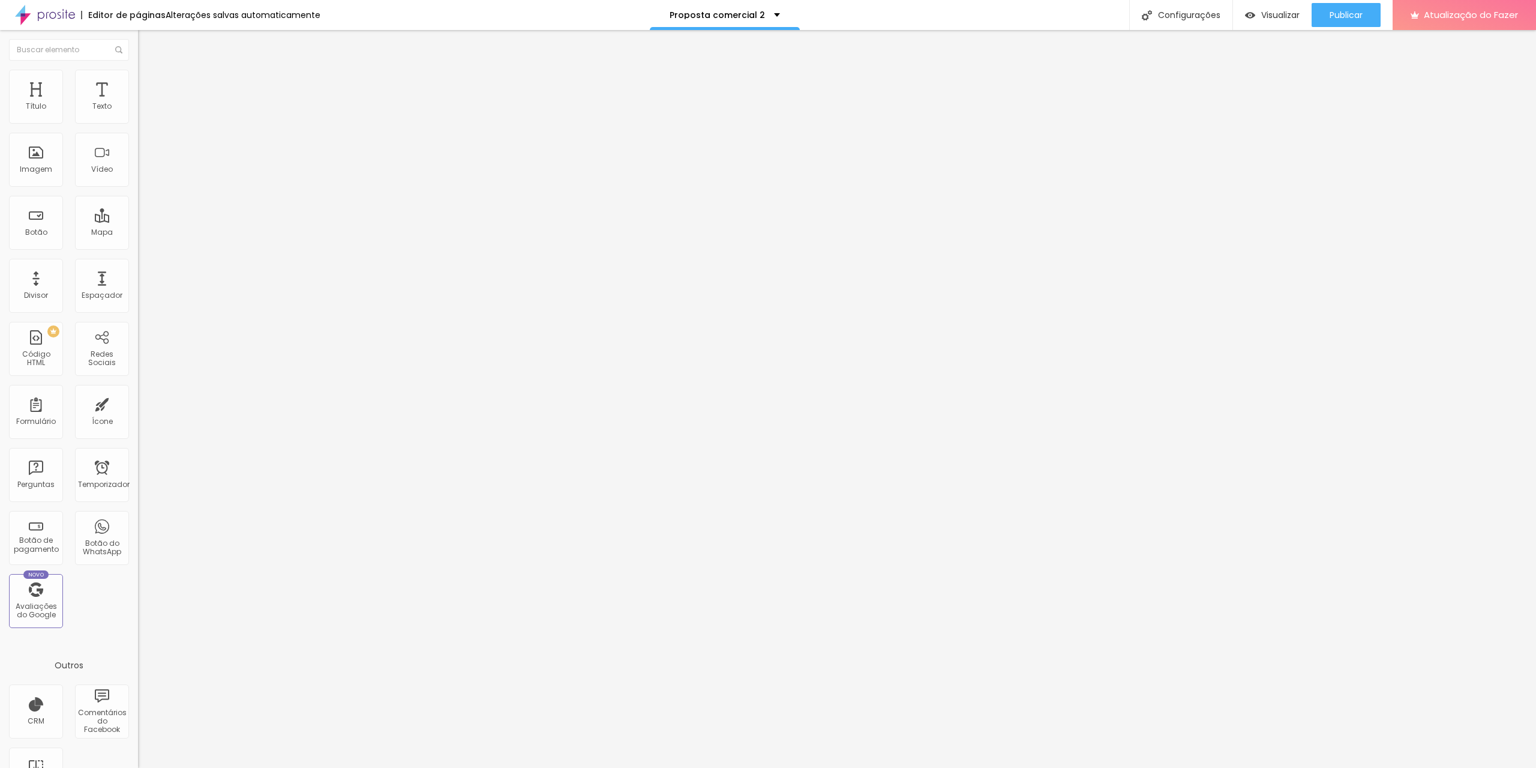
click at [138, 459] on div "Editar nulo Conteúdo Estilo Avançado Instagram Rede social Facebook Endereço UR…" at bounding box center [207, 399] width 138 height 738
click at [146, 117] on div "Contato" at bounding box center [207, 111] width 122 height 11
click at [62, 767] on div "Contato" at bounding box center [60, 775] width 114 height 7
click at [146, 117] on div "Contato" at bounding box center [207, 111] width 122 height 11
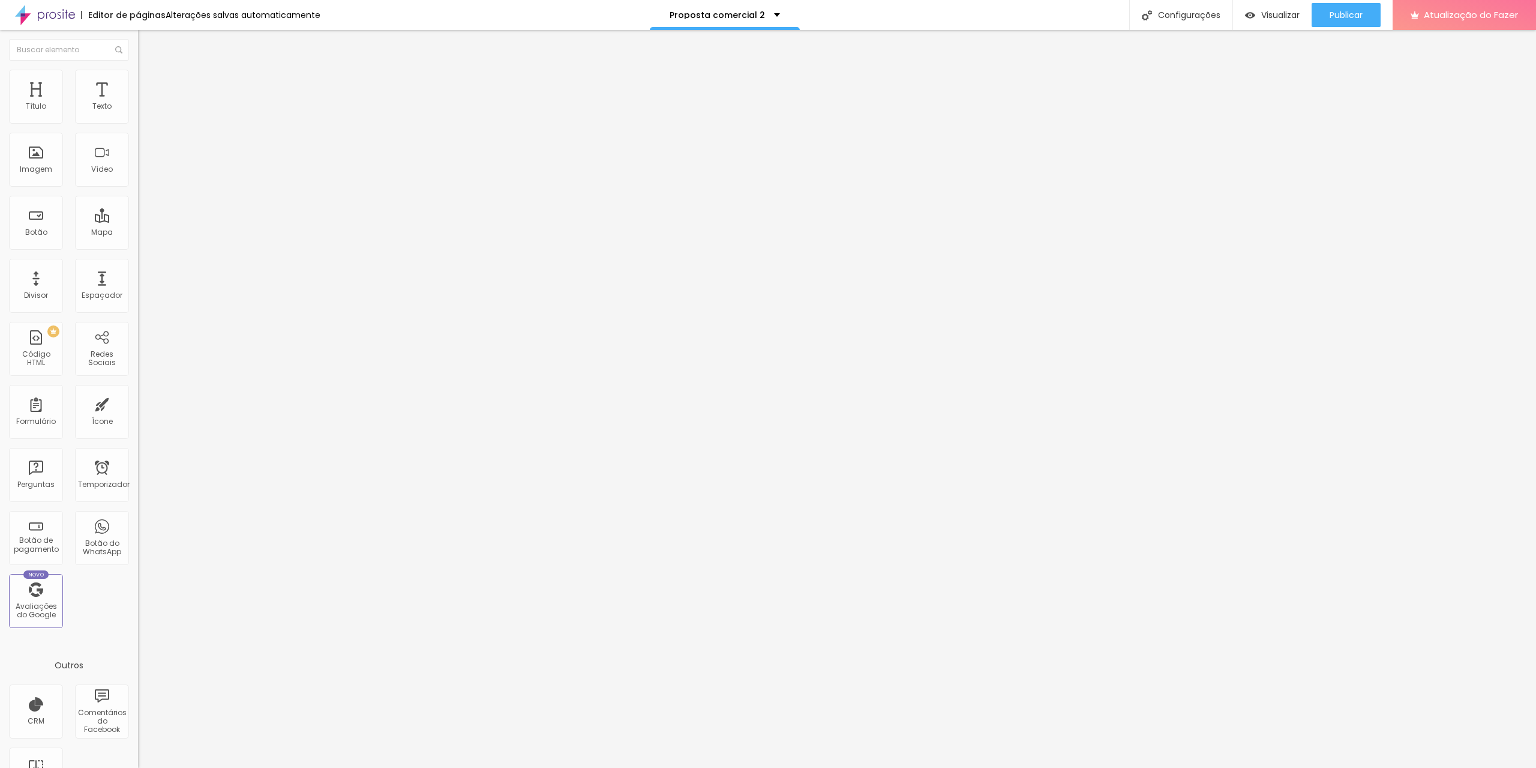
click at [149, 85] on font "Avançado" at bounding box center [169, 90] width 40 height 10
type input "85"
type input "113"
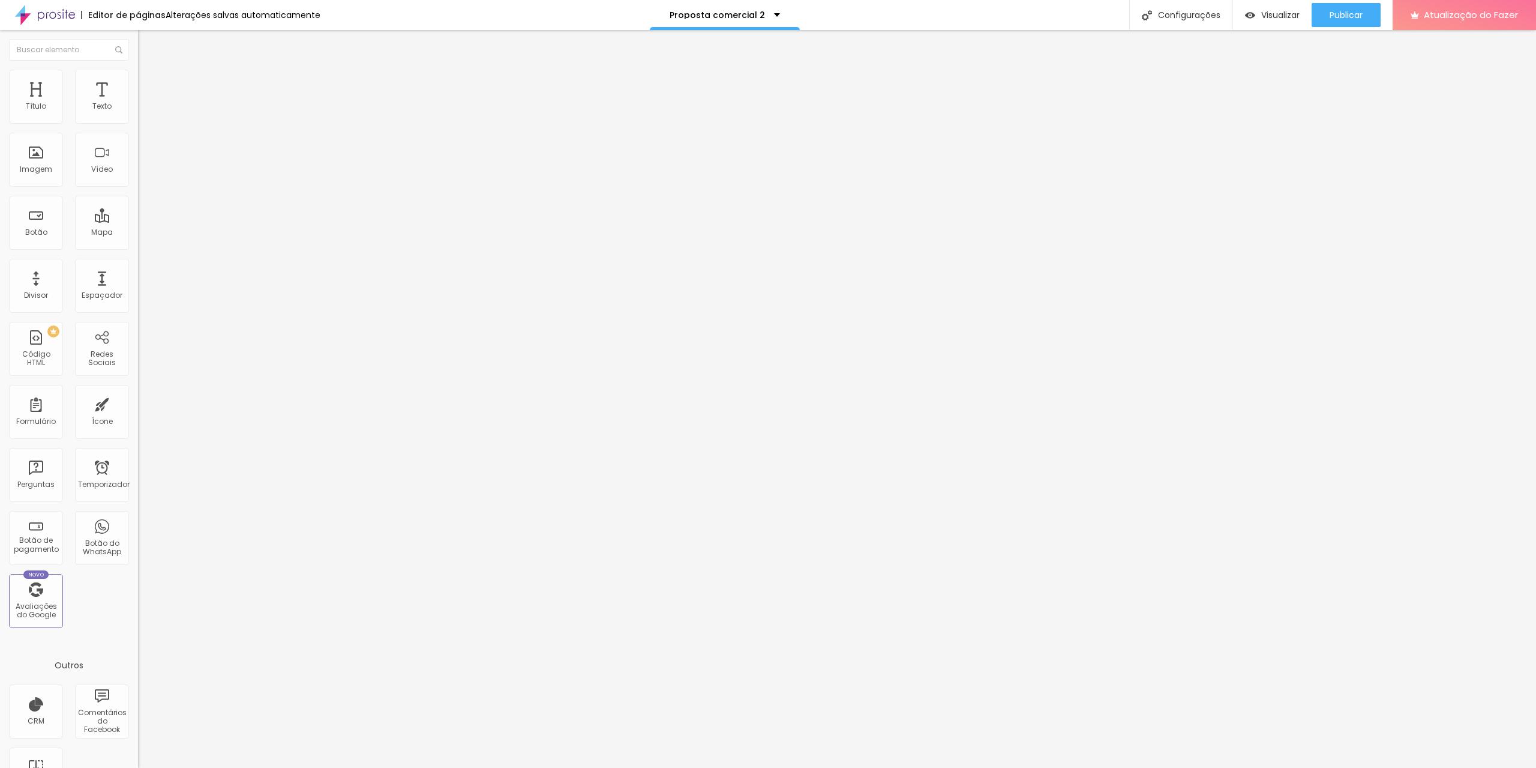
type input "113"
type input "123"
type input "113"
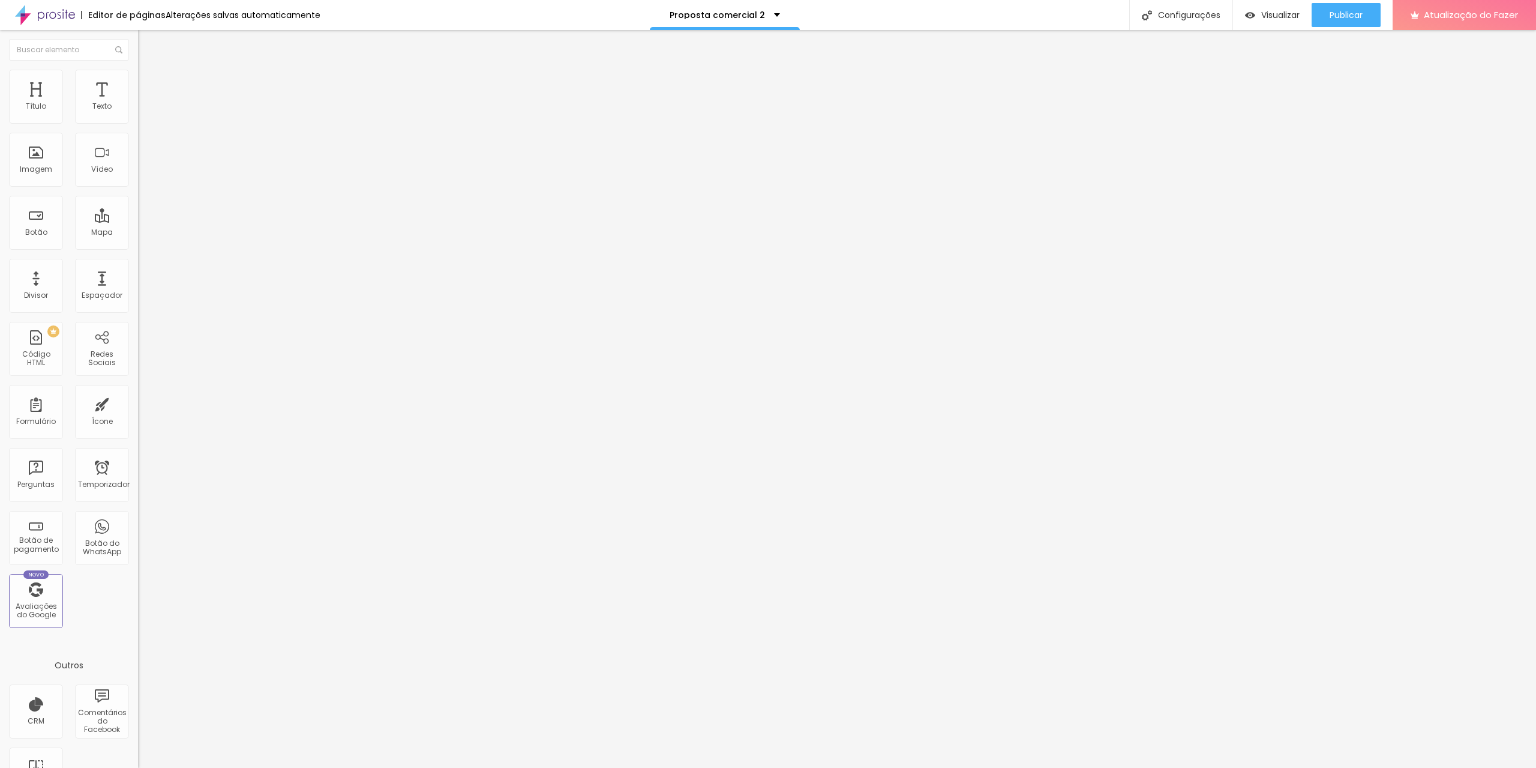
type input "120"
type input "127"
type input "130"
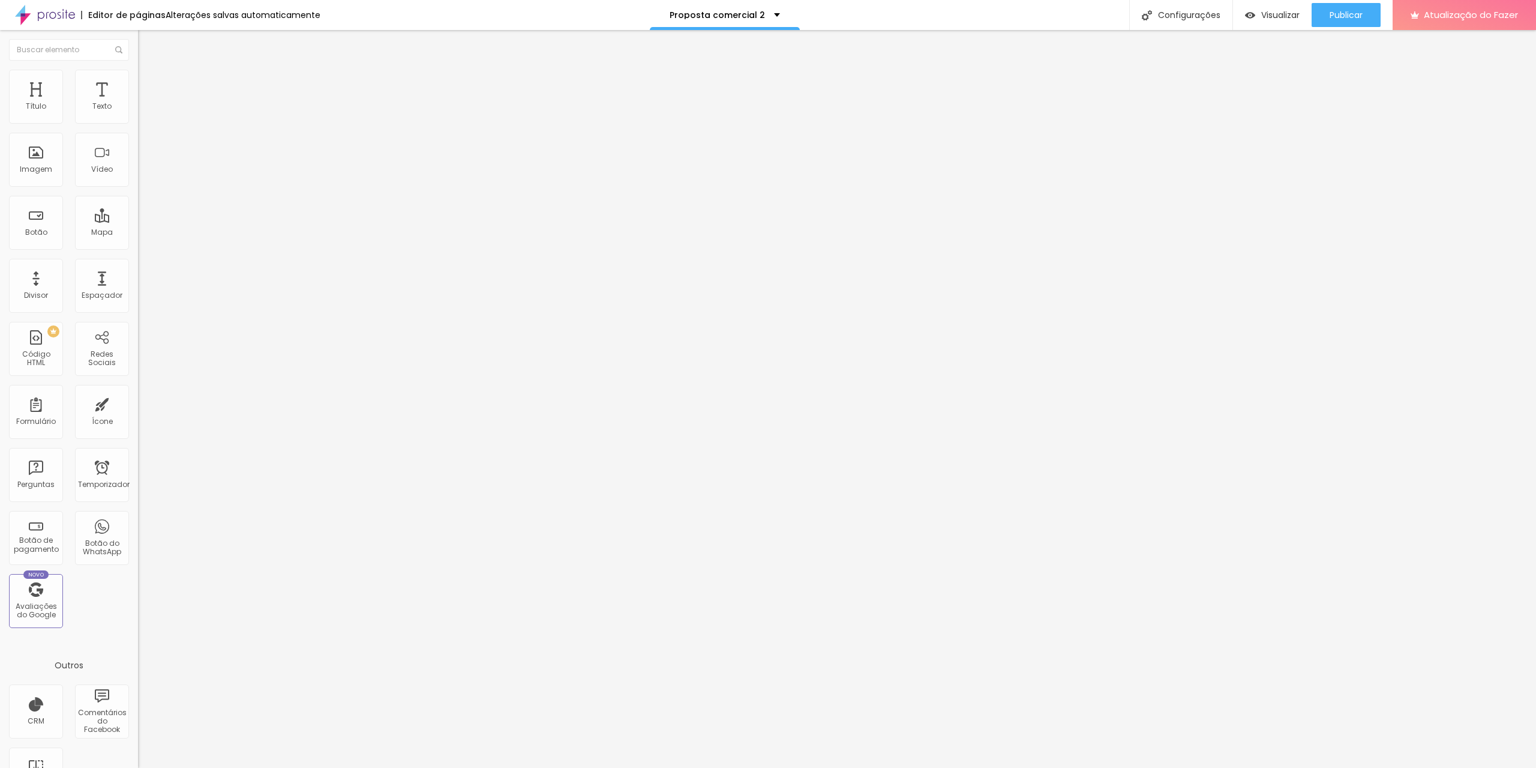
type input "130"
type input "134"
type input "137"
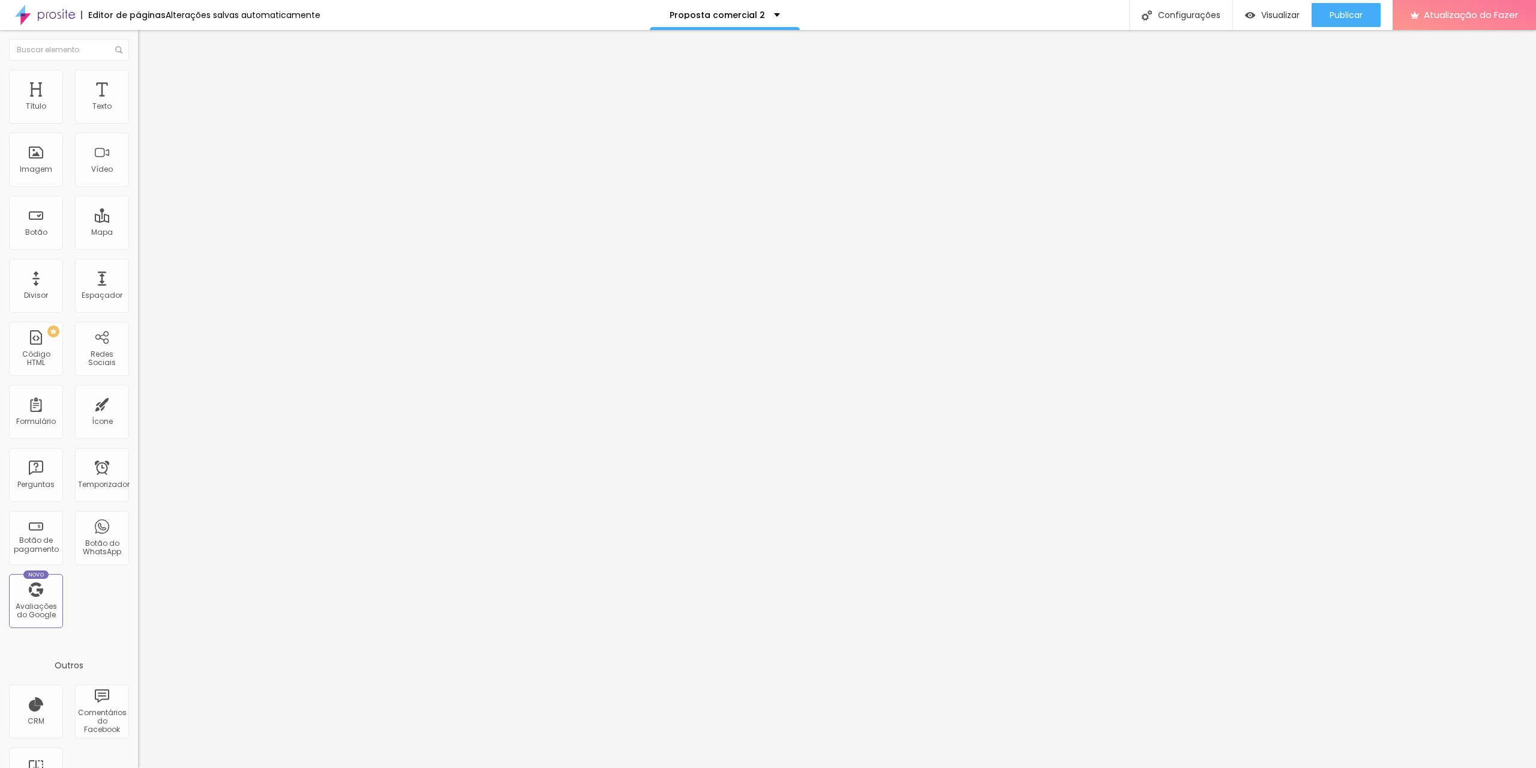
type input "141"
type input "144"
drag, startPoint x: 35, startPoint y: 140, endPoint x: 43, endPoint y: 141, distance: 8.5
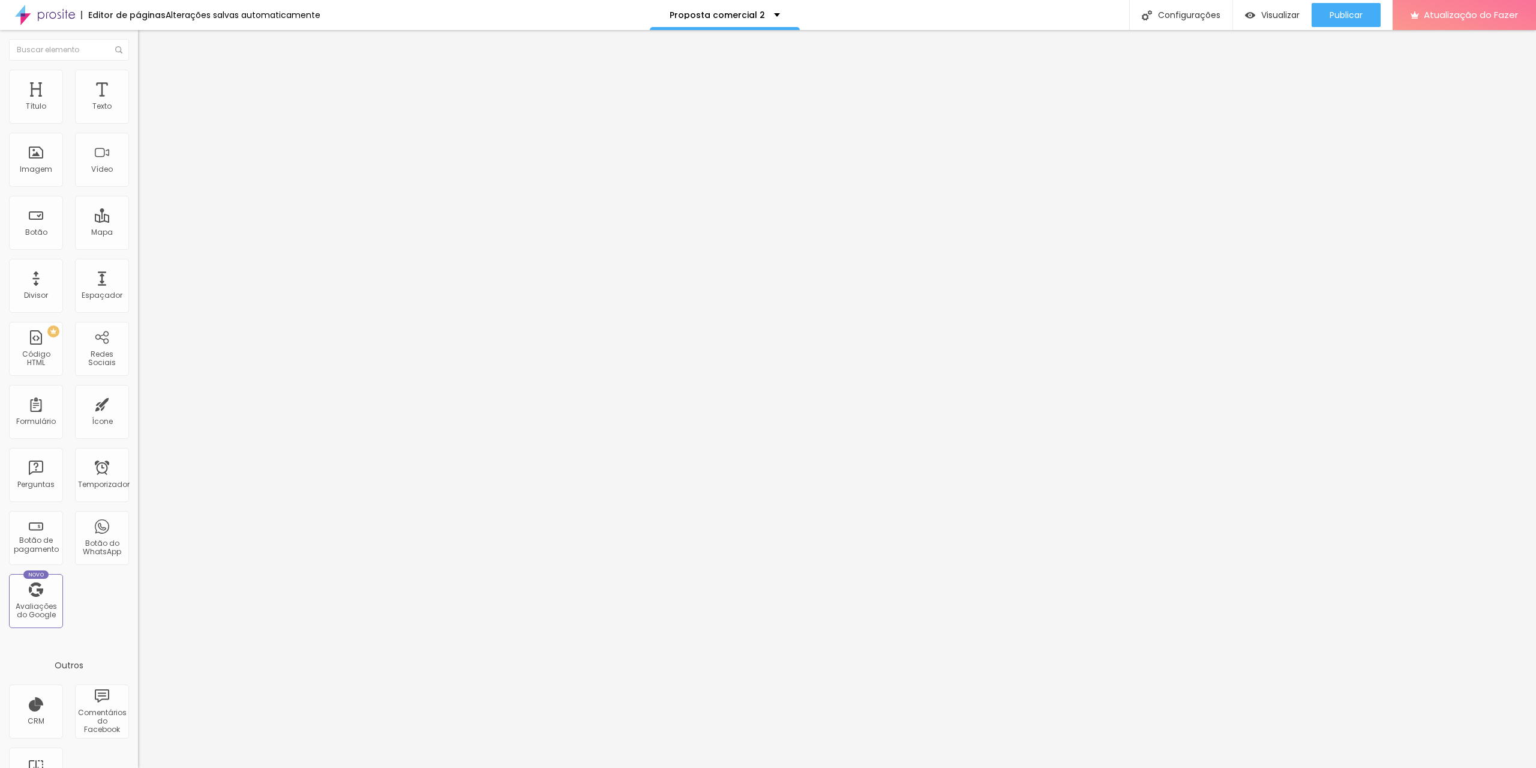
type input "144"
click at [138, 403] on input "range" at bounding box center [176, 408] width 77 height 10
click at [149, 71] on font "Conteúdo" at bounding box center [167, 66] width 37 height 10
click at [138, 80] on li "Estilo" at bounding box center [207, 76] width 138 height 12
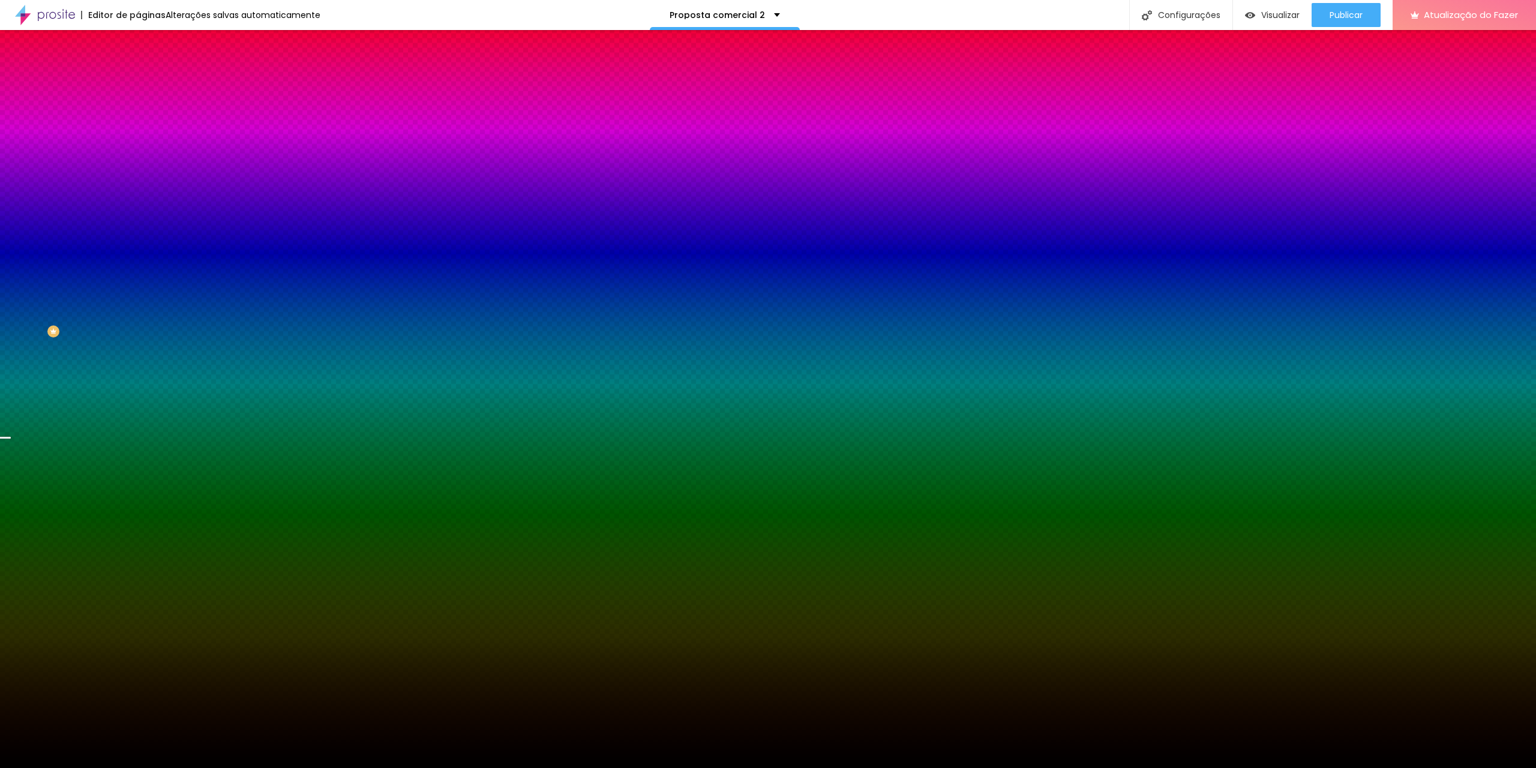
click at [145, 110] on font "Trocar imagem" at bounding box center [174, 105] width 58 height 10
click at [138, 82] on li "Avançado" at bounding box center [207, 88] width 138 height 12
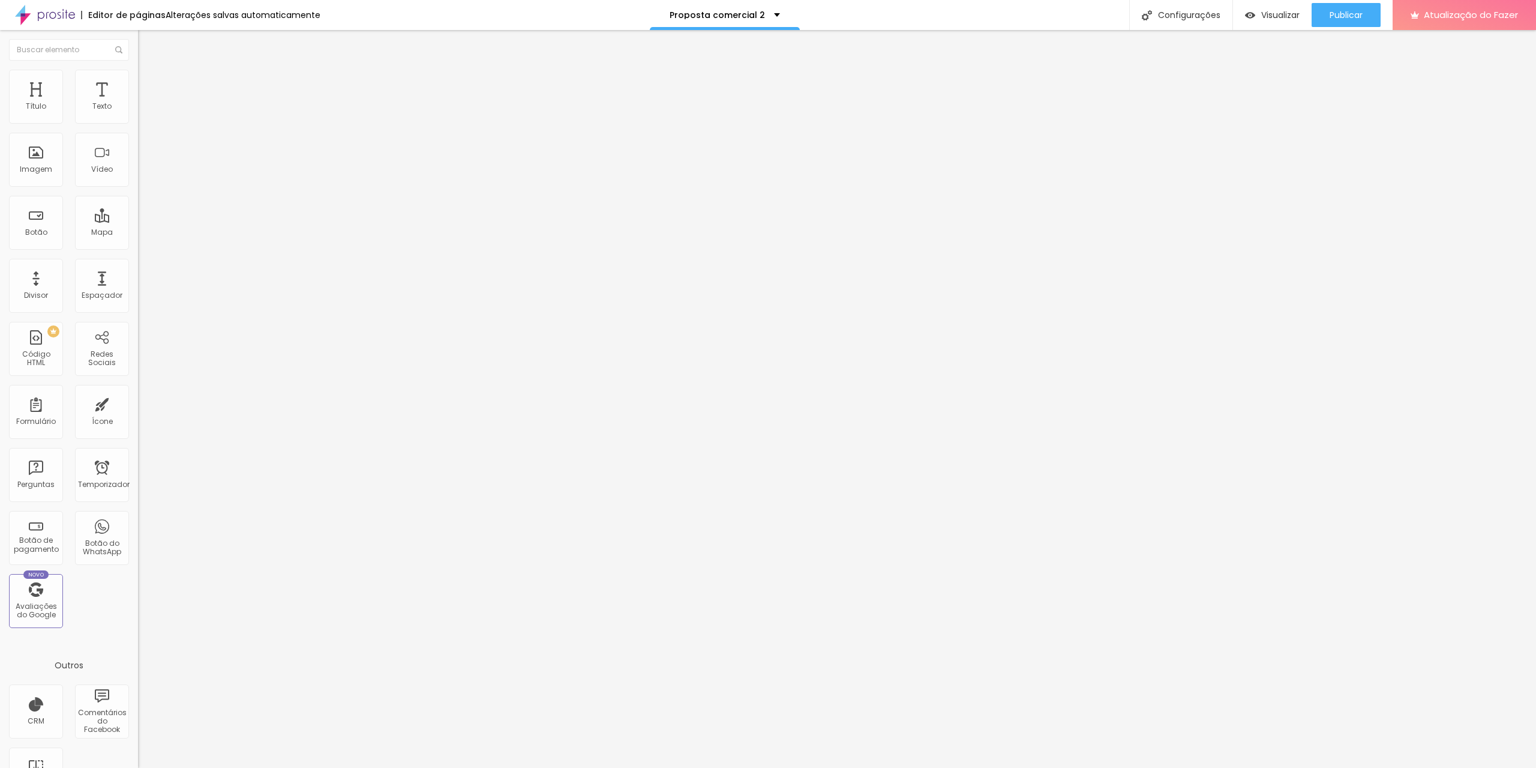
click at [138, 233] on input "range" at bounding box center [176, 238] width 77 height 10
type input "148"
type input "197"
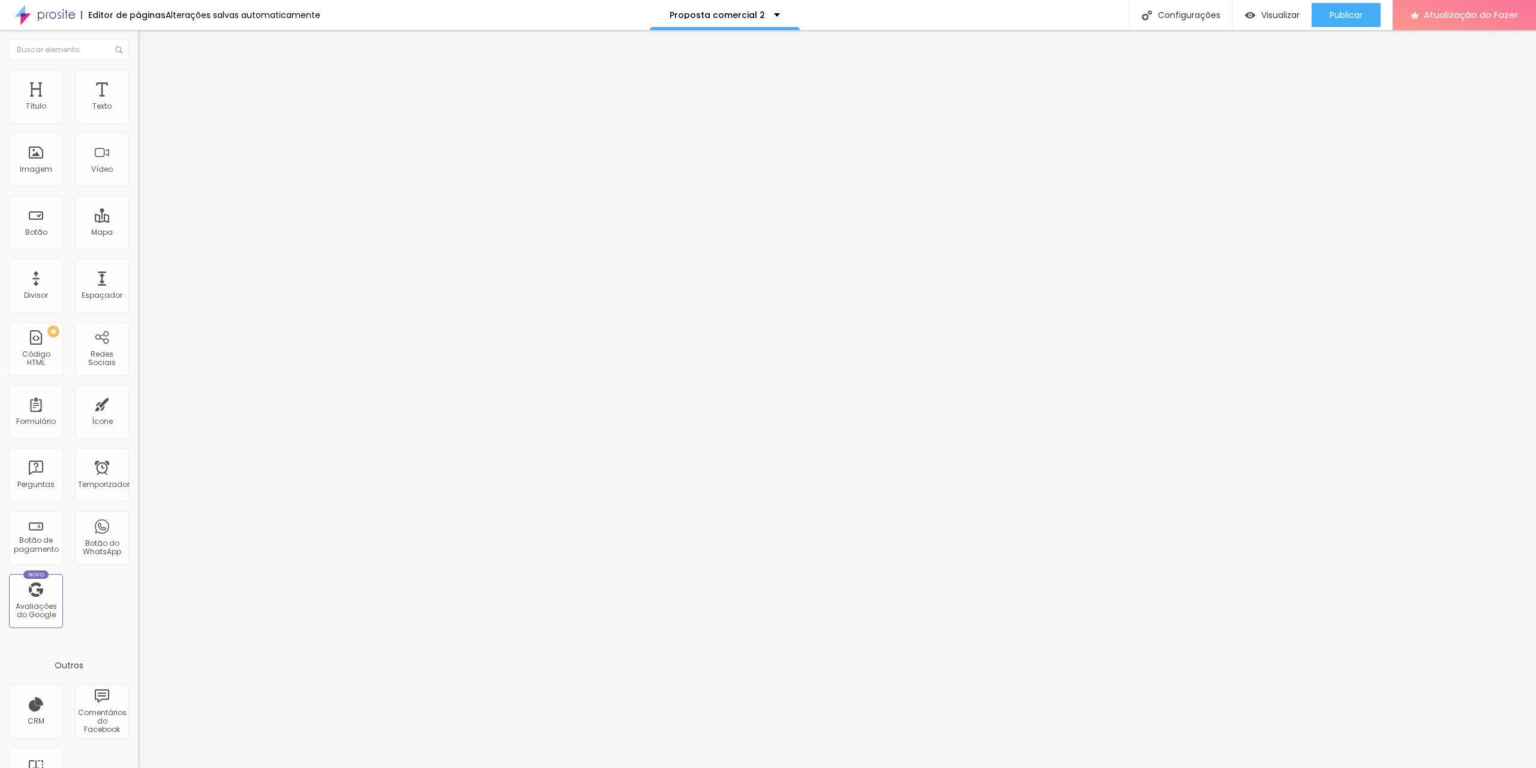
type input "201"
type input "204"
type input "208"
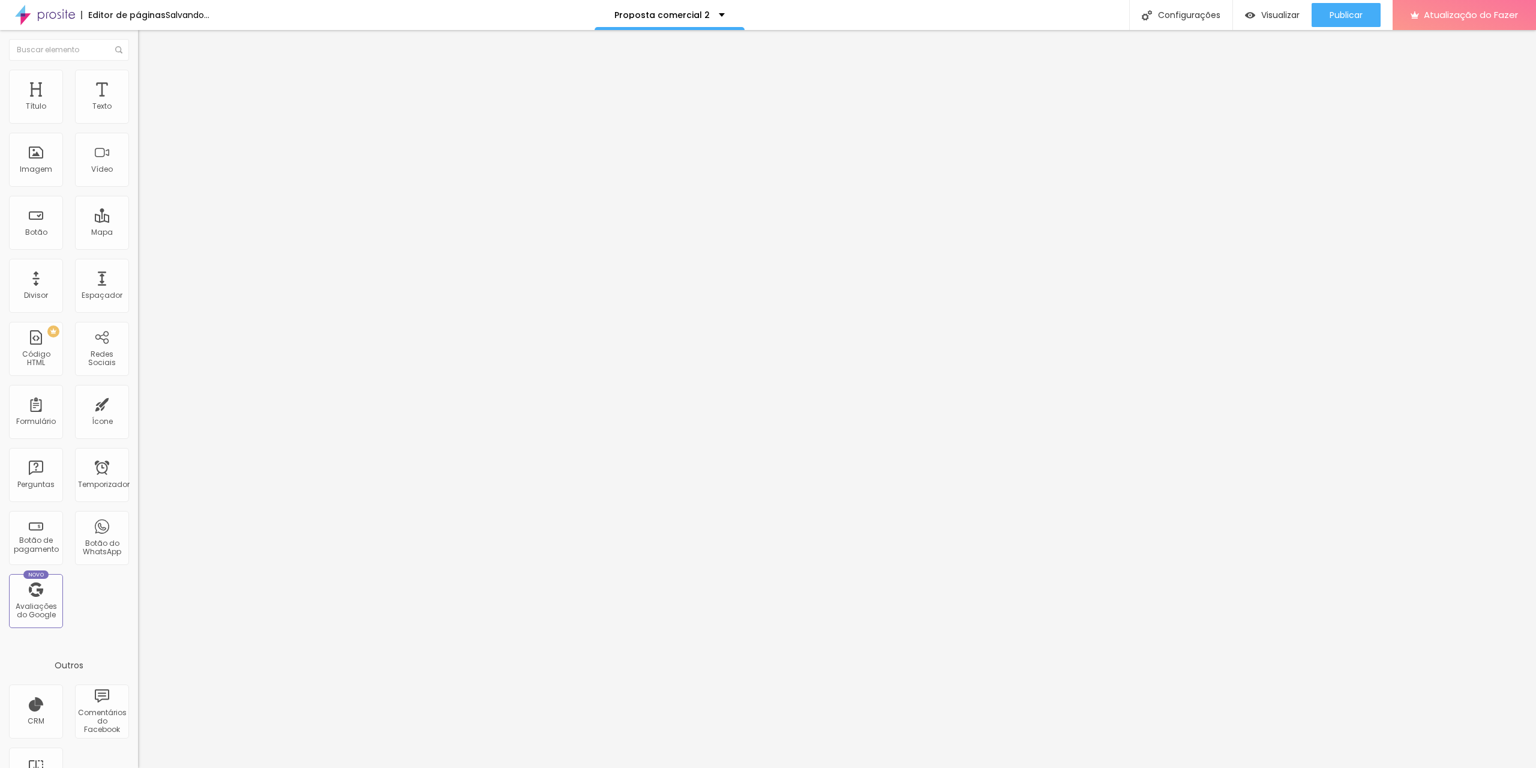
type input "208"
type input "211"
type input "218"
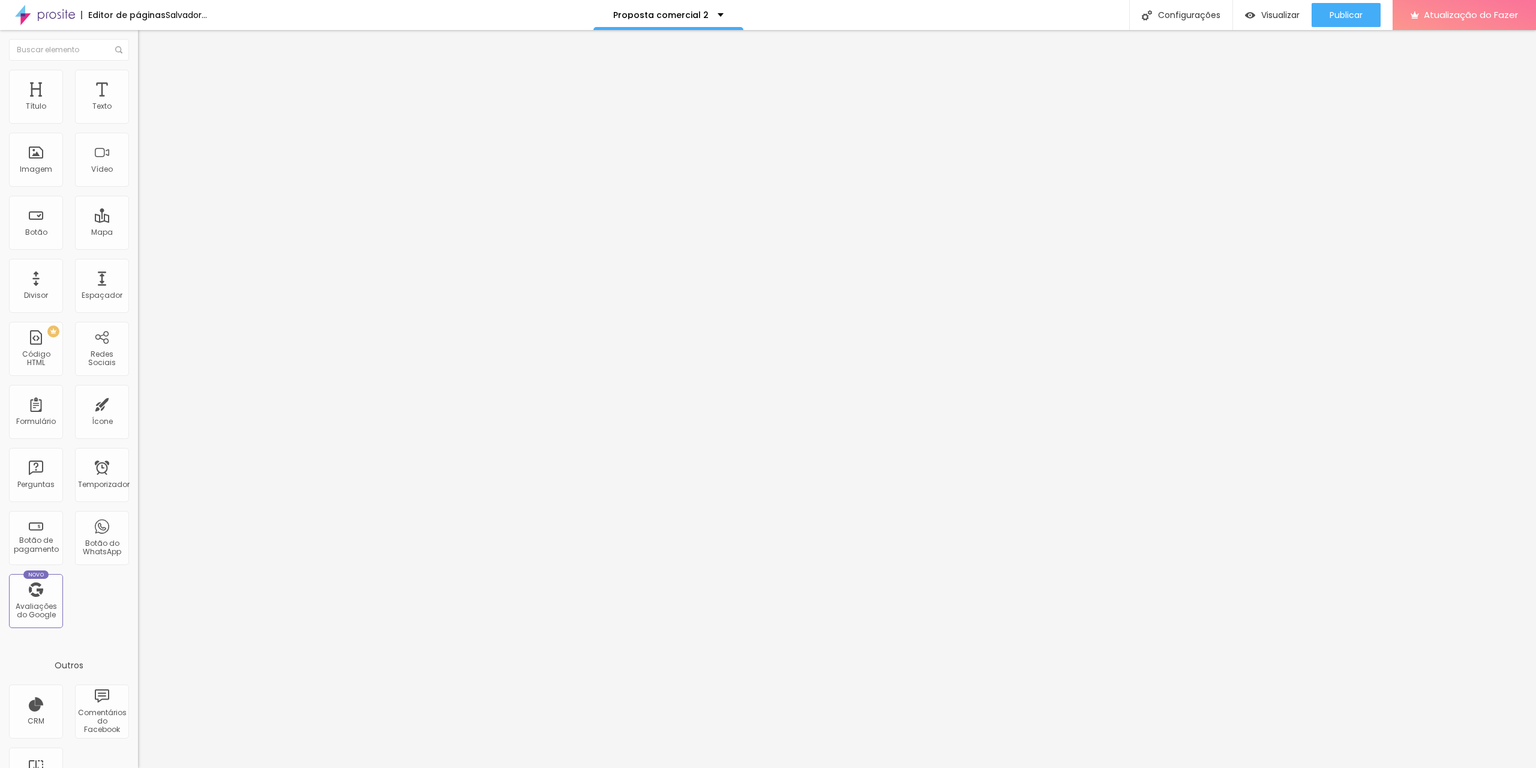
type input "225"
drag, startPoint x: 42, startPoint y: 137, endPoint x: 52, endPoint y: 140, distance: 10.6
type input "225"
click at [138, 403] on input "range" at bounding box center [176, 408] width 77 height 10
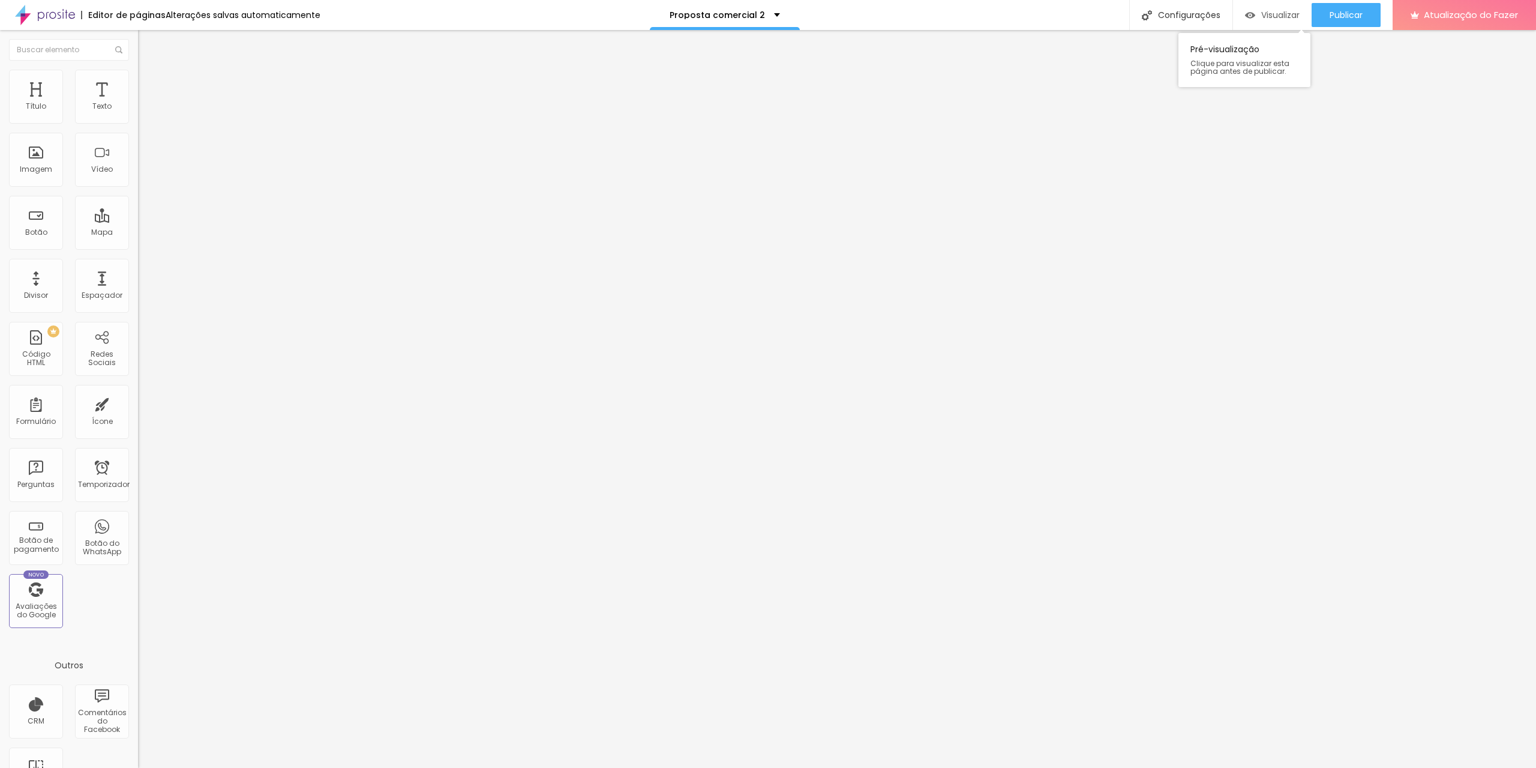
click at [1275, 13] on font "Visualizar" at bounding box center [1280, 15] width 38 height 12
click at [138, 80] on li "Estilo" at bounding box center [207, 76] width 138 height 12
type input "95"
type input "90"
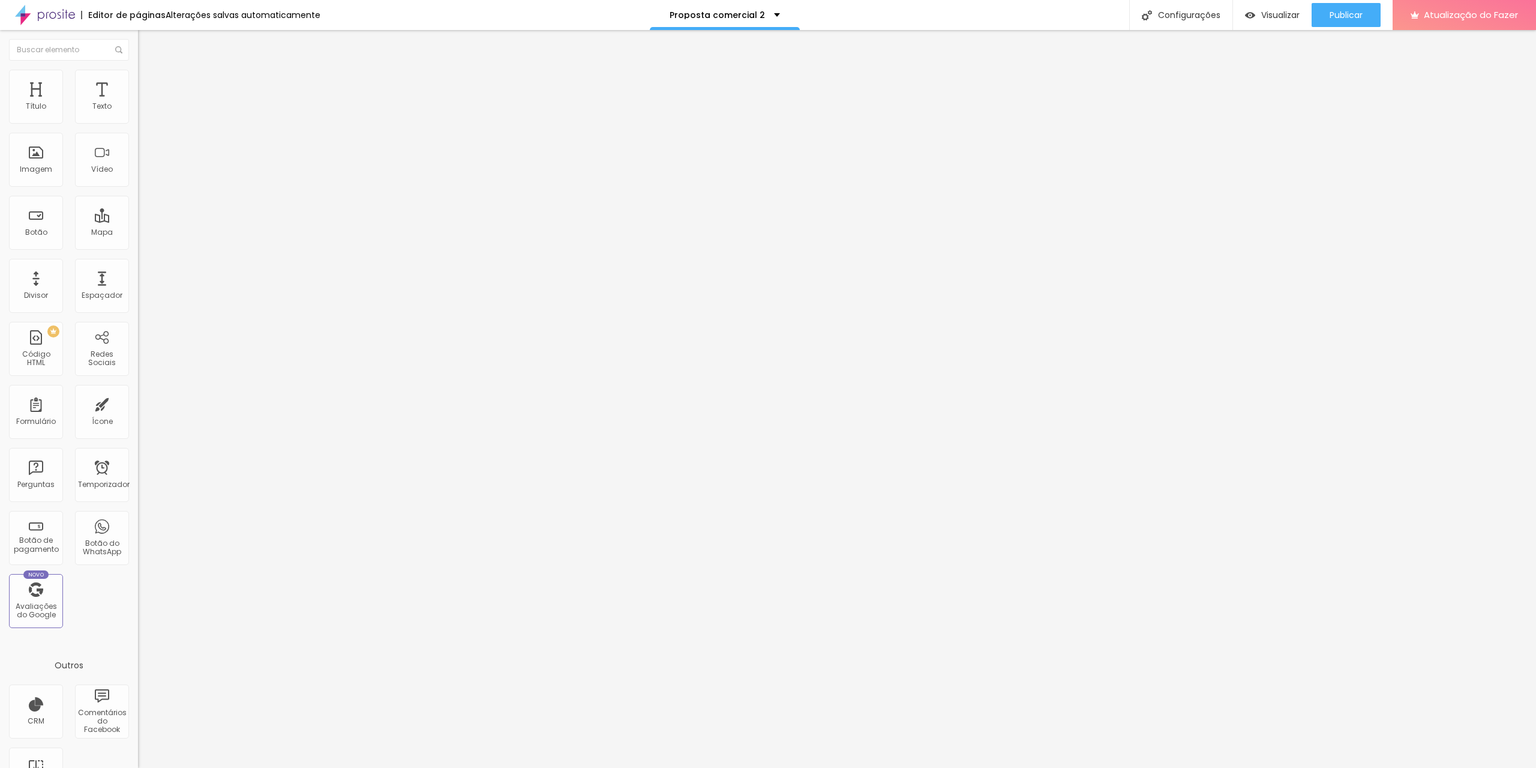
type input "90"
type input "85"
type input "80"
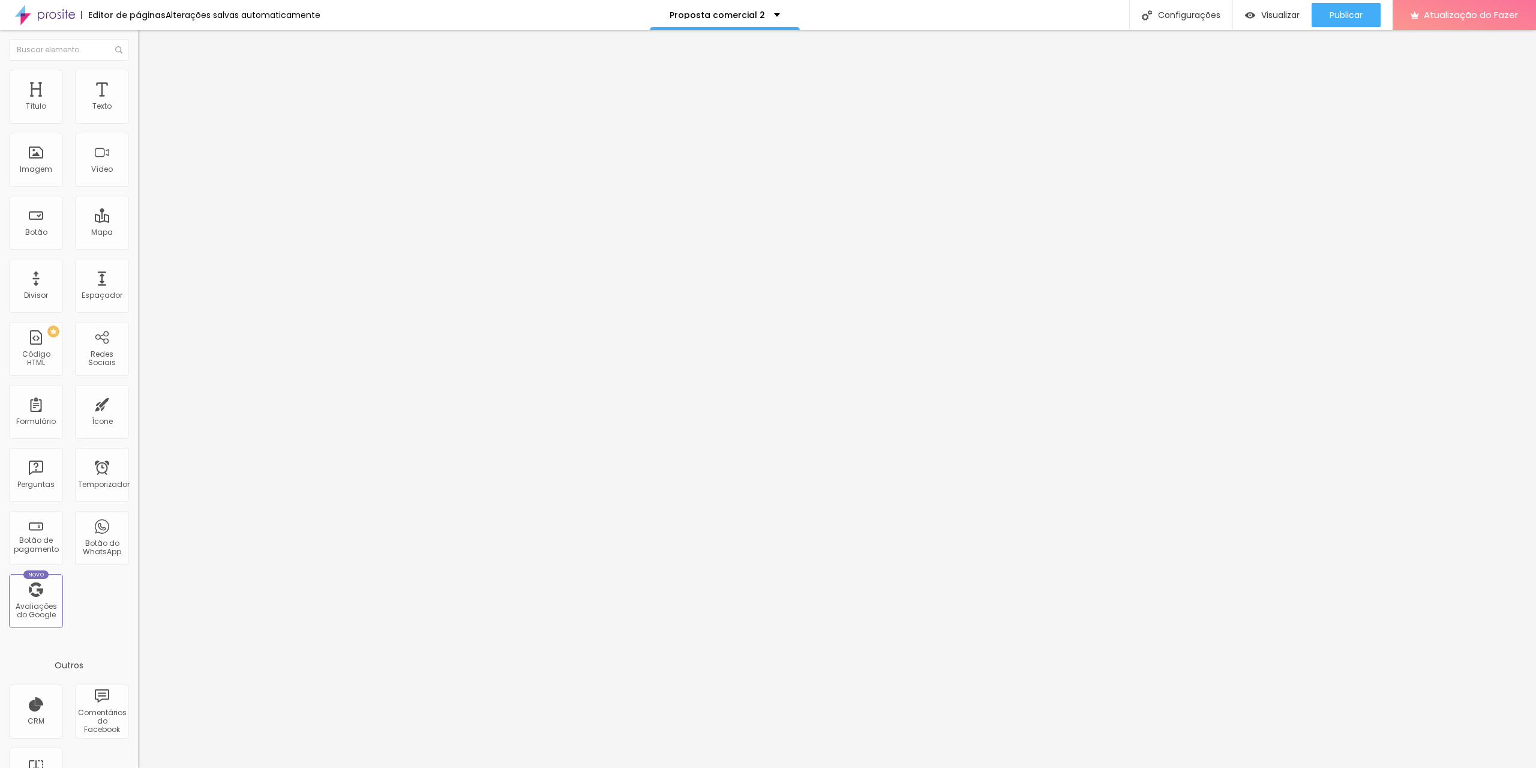
type input "75"
type input "70"
type input "65"
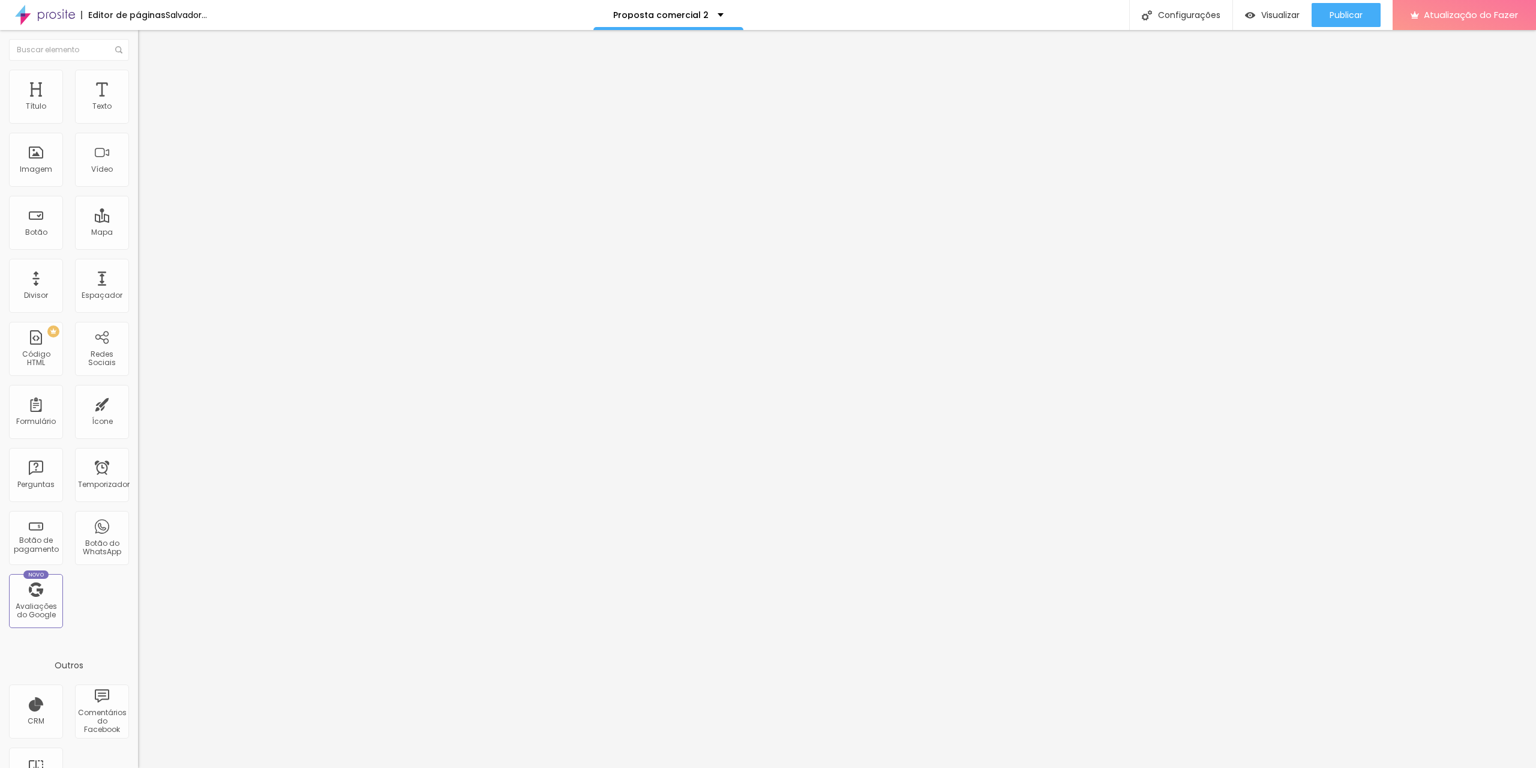
type input "65"
type input "60"
type input "55"
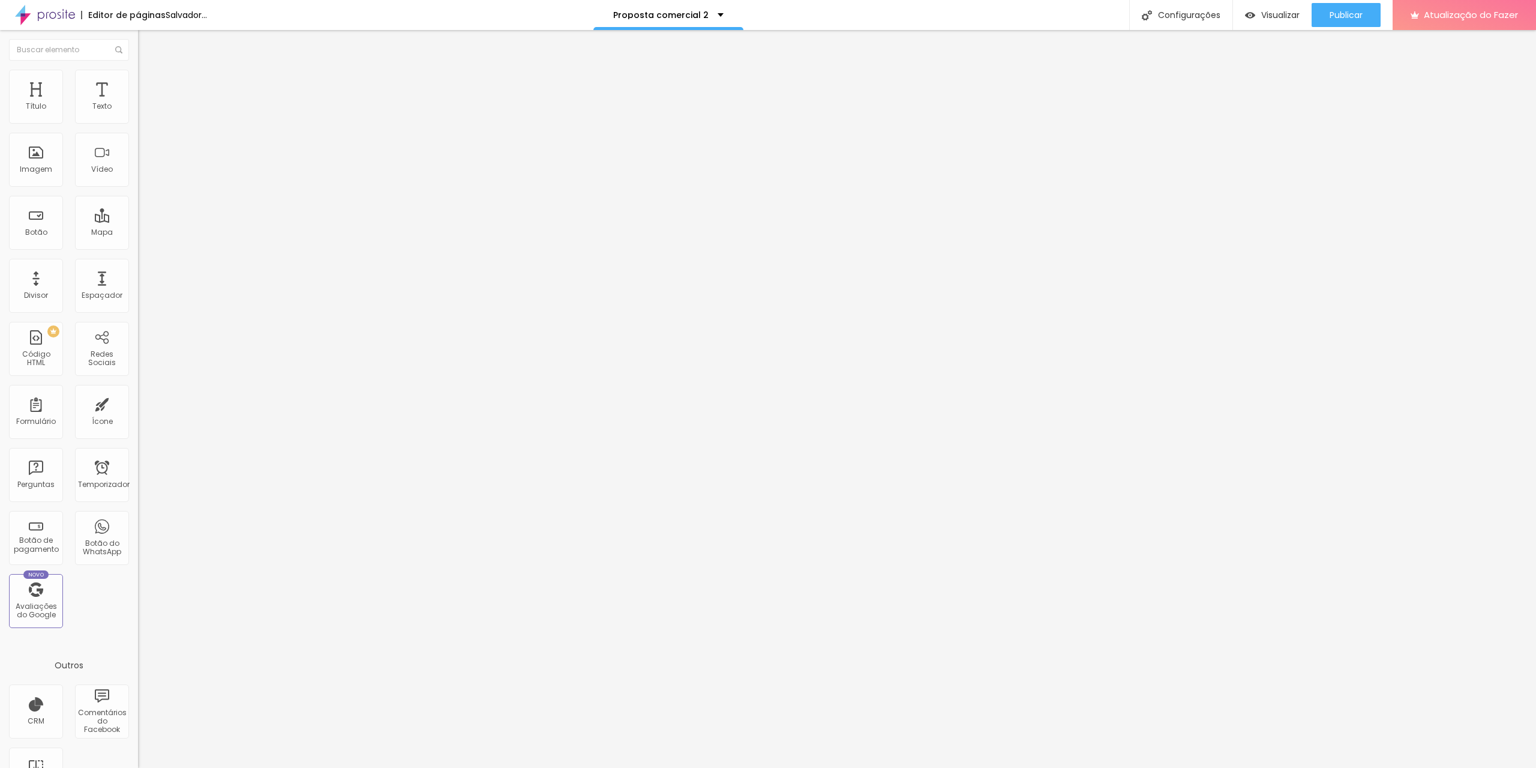
type input "50"
type input "45"
type input "50"
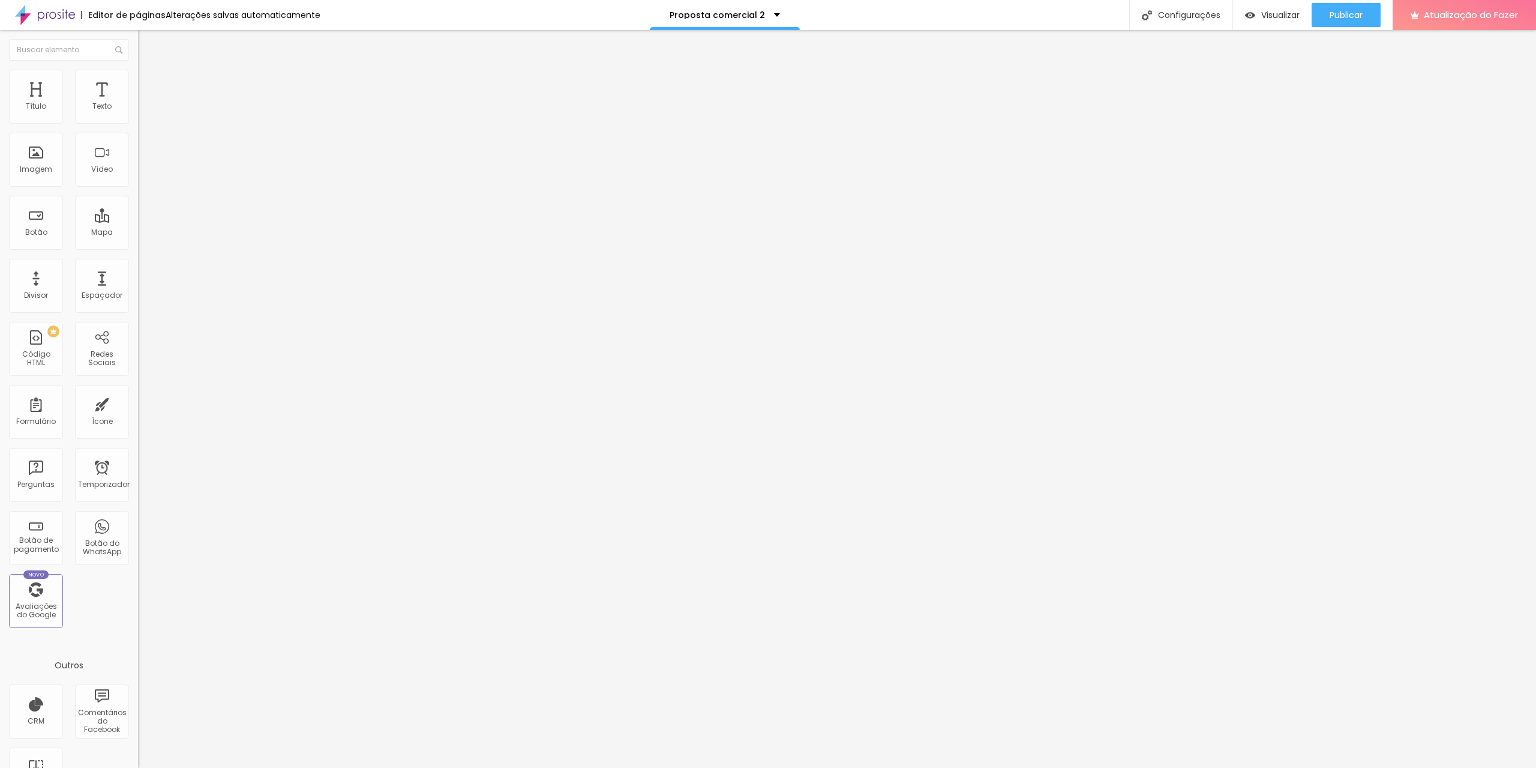
drag, startPoint x: 122, startPoint y: 128, endPoint x: 65, endPoint y: 129, distance: 57.6
type input "50"
click at [138, 123] on input "range" at bounding box center [176, 118] width 77 height 10
type input "55"
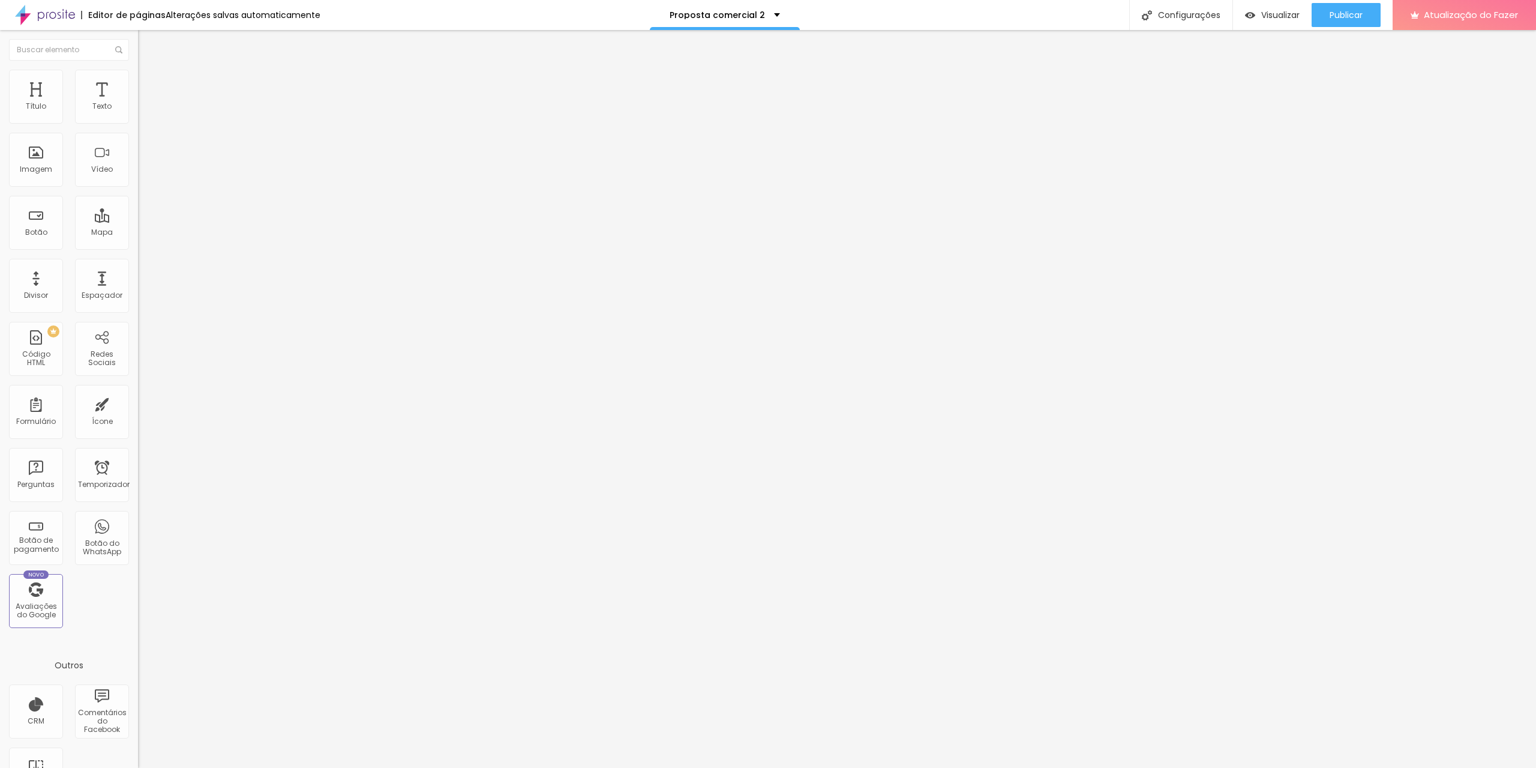
type input "60"
type input "65"
type input "75"
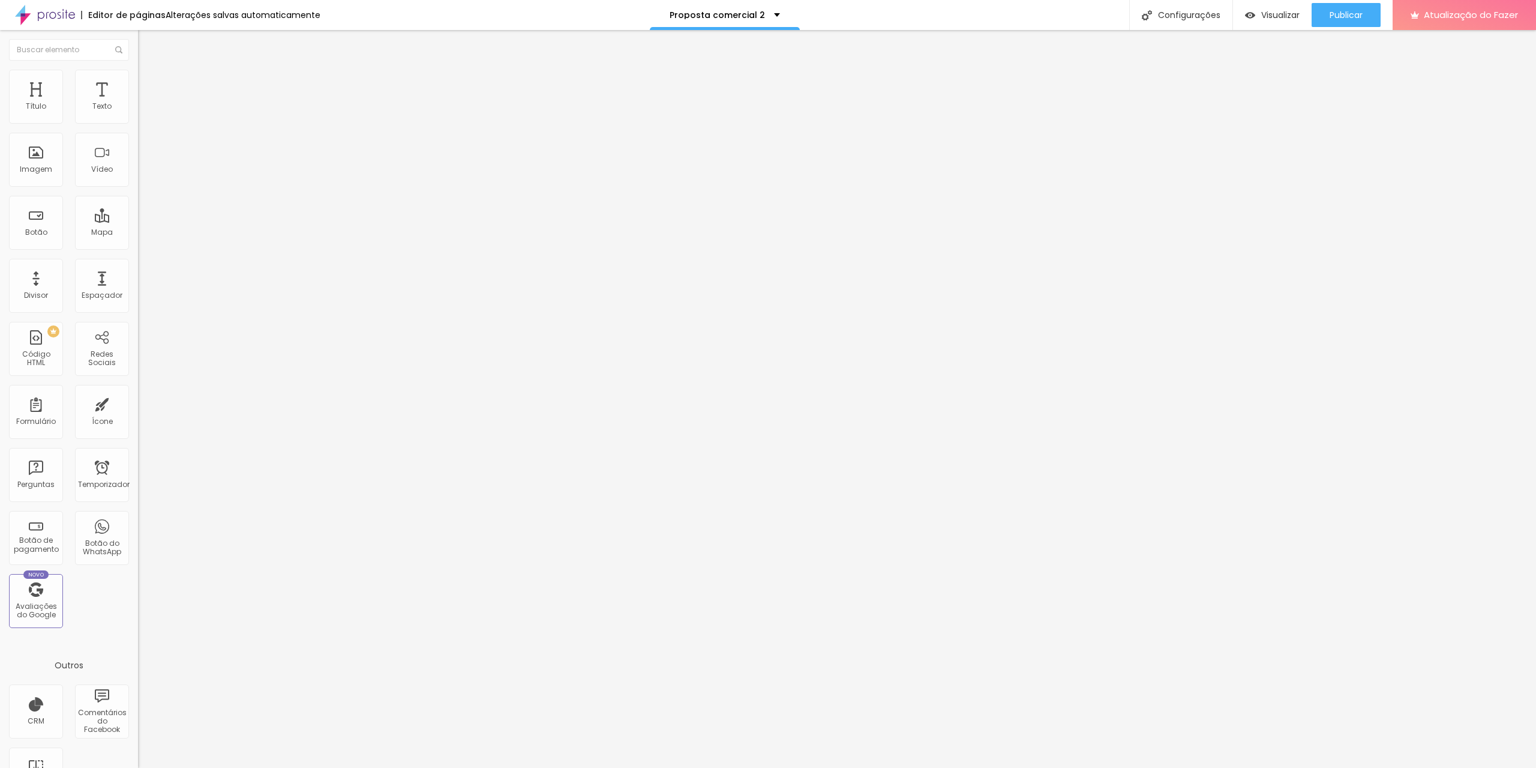
type input "75"
type input "80"
type input "85"
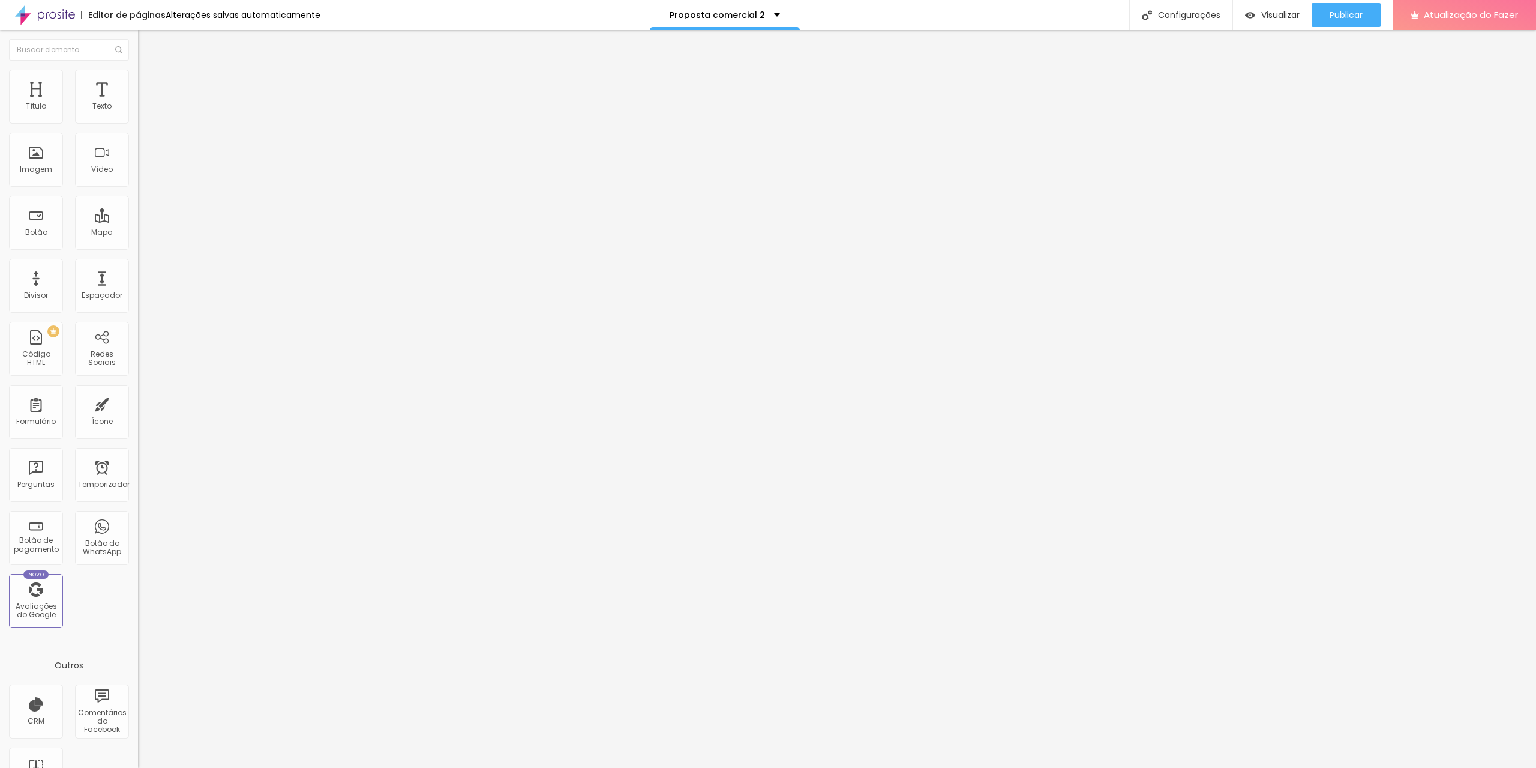
type input "90"
type input "95"
type input "100"
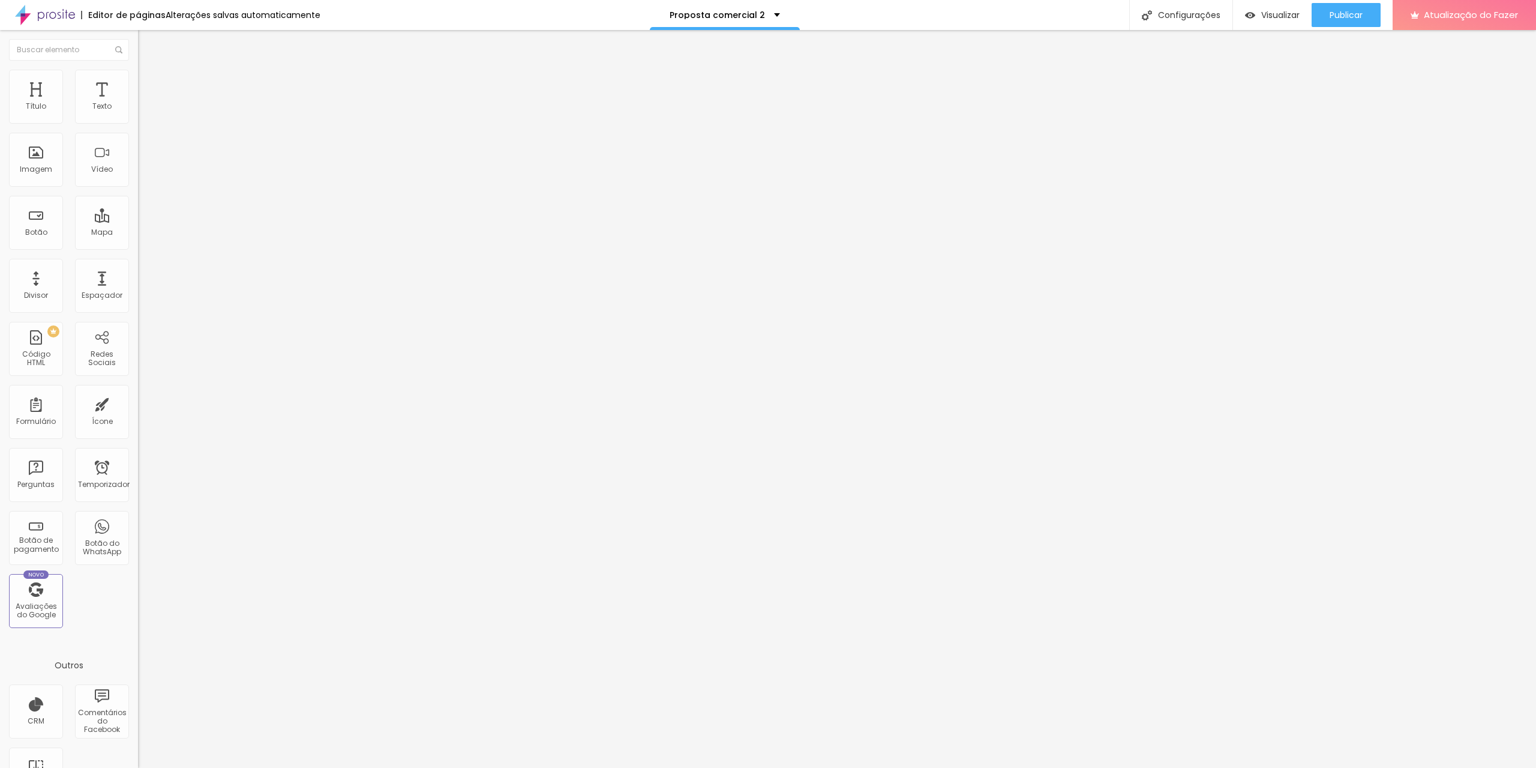
drag, startPoint x: 60, startPoint y: 129, endPoint x: 137, endPoint y: 136, distance: 77.7
type input "100"
click at [138, 123] on input "range" at bounding box center [176, 118] width 77 height 10
click at [138, 82] on img at bounding box center [143, 87] width 11 height 11
type input "5"
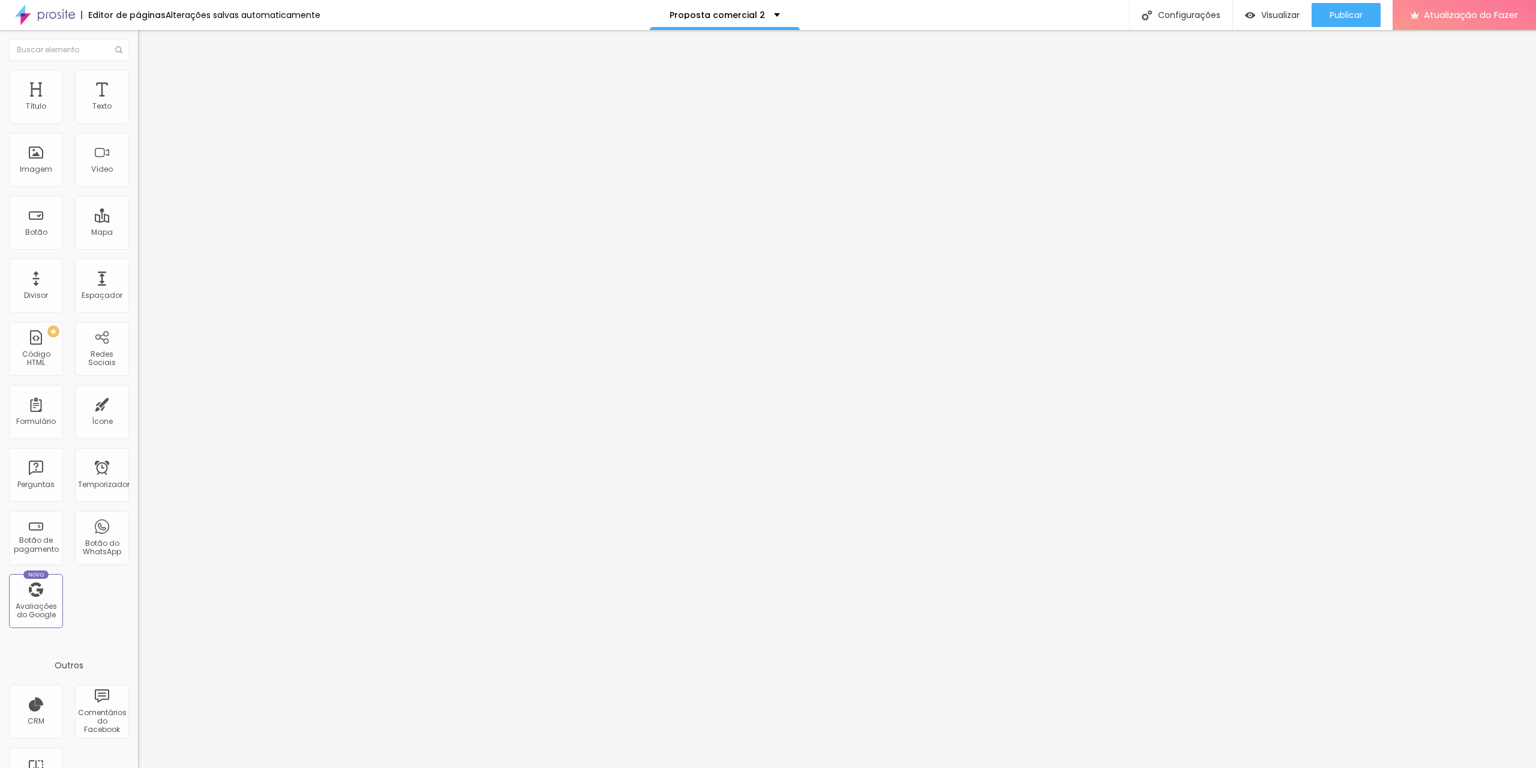
type input "5"
type input "4"
type input "2"
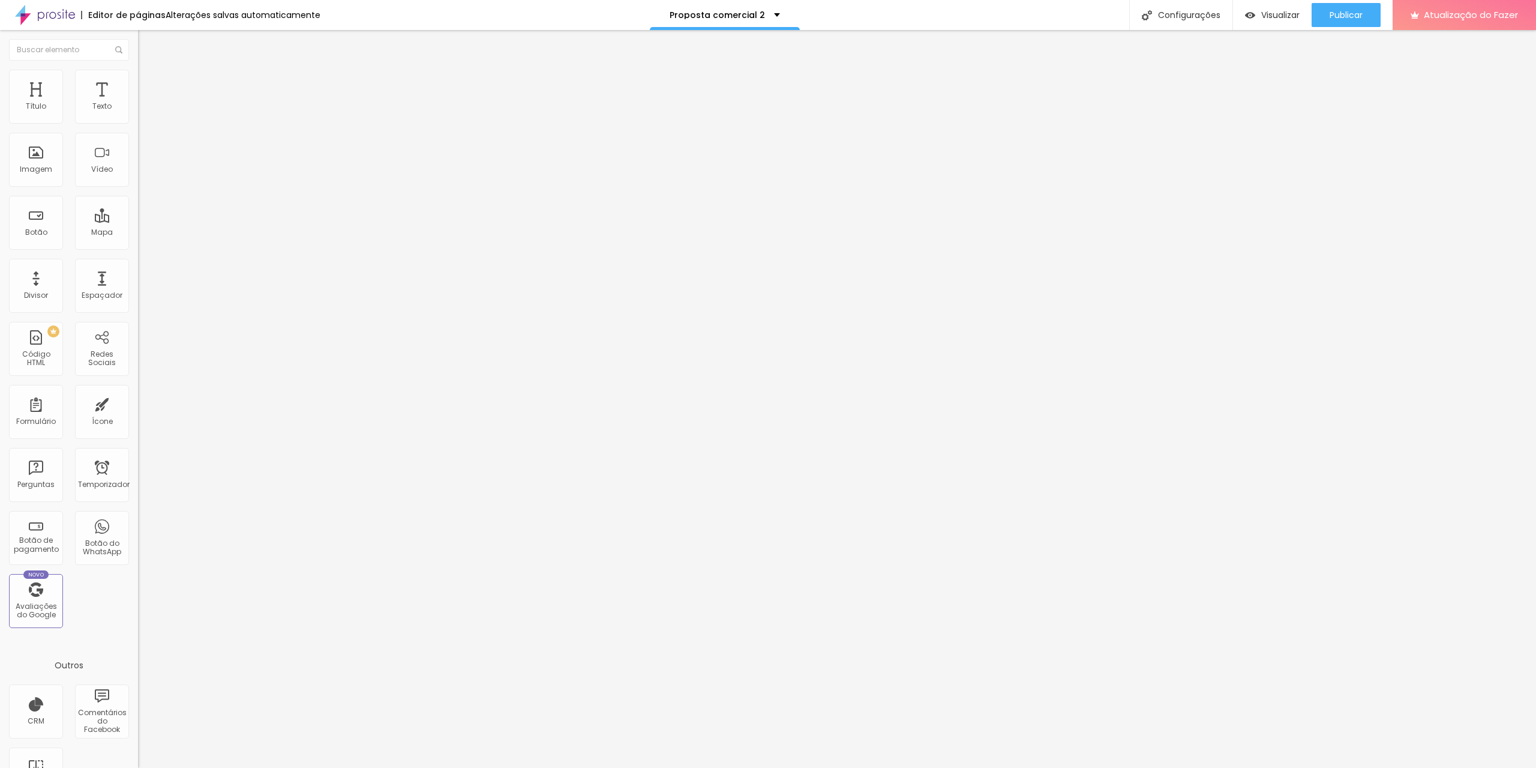
type input "1"
type input "0"
type input "1"
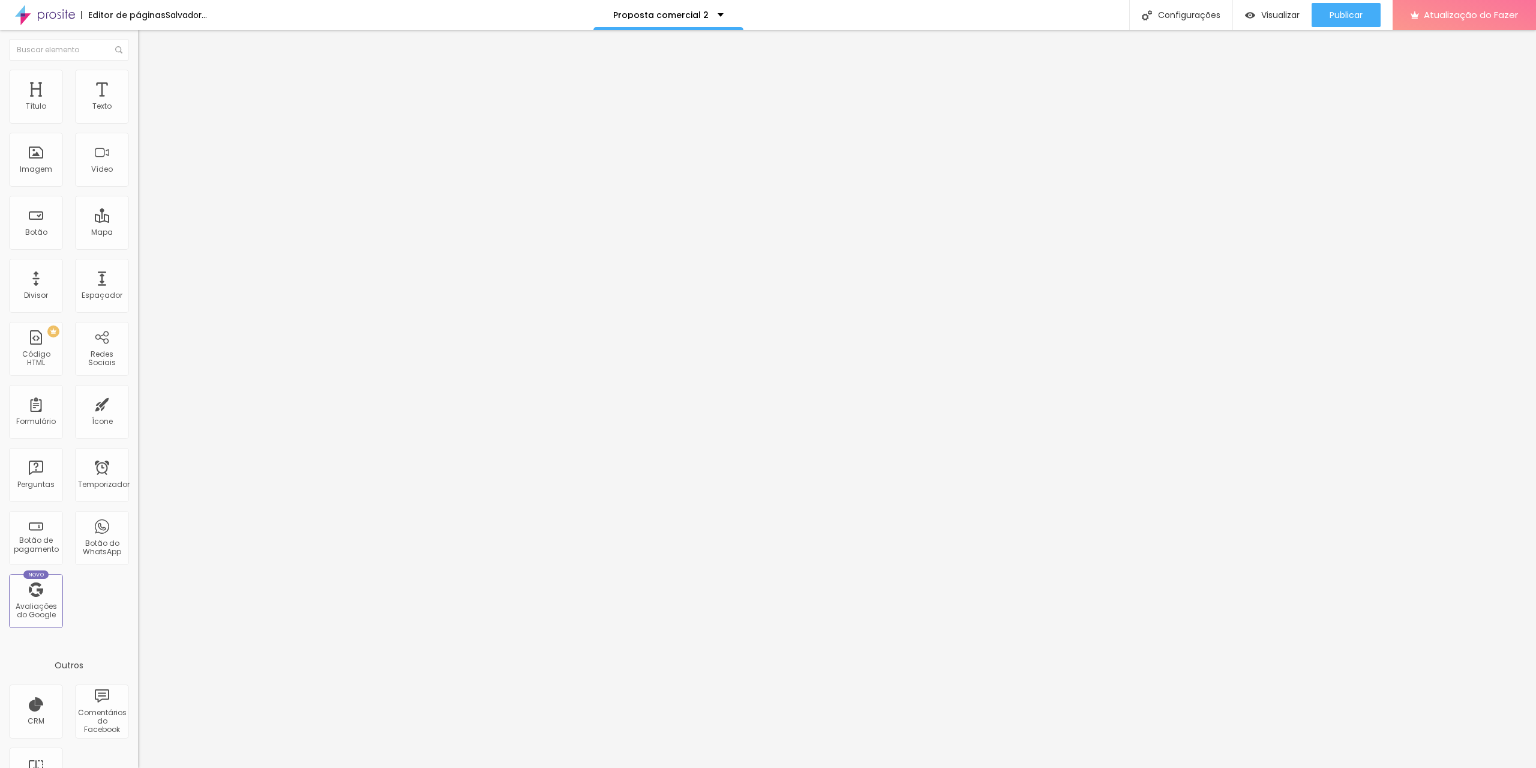
type input "1"
type input "25"
type input "33"
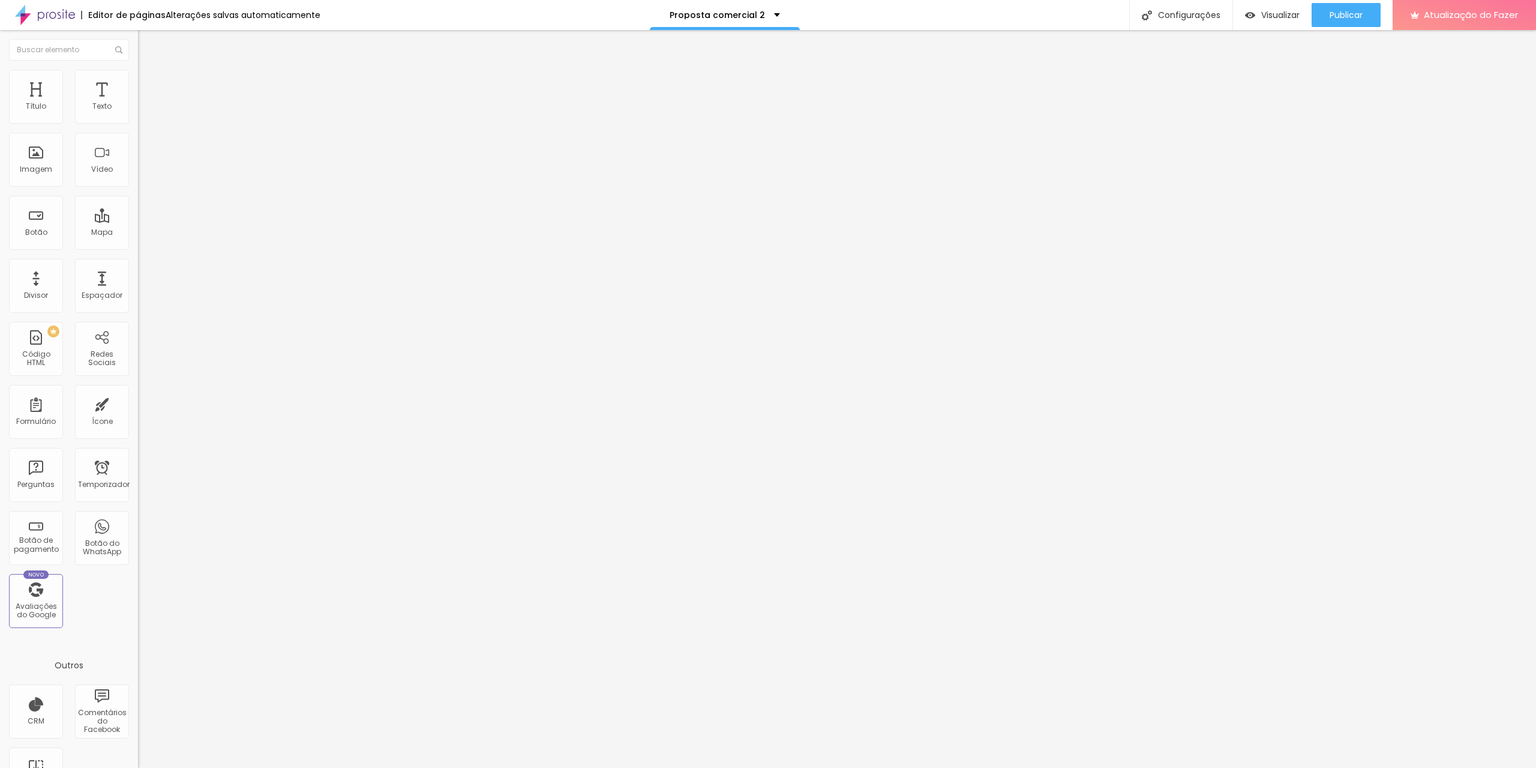
type input "50"
type input "54"
type input "58"
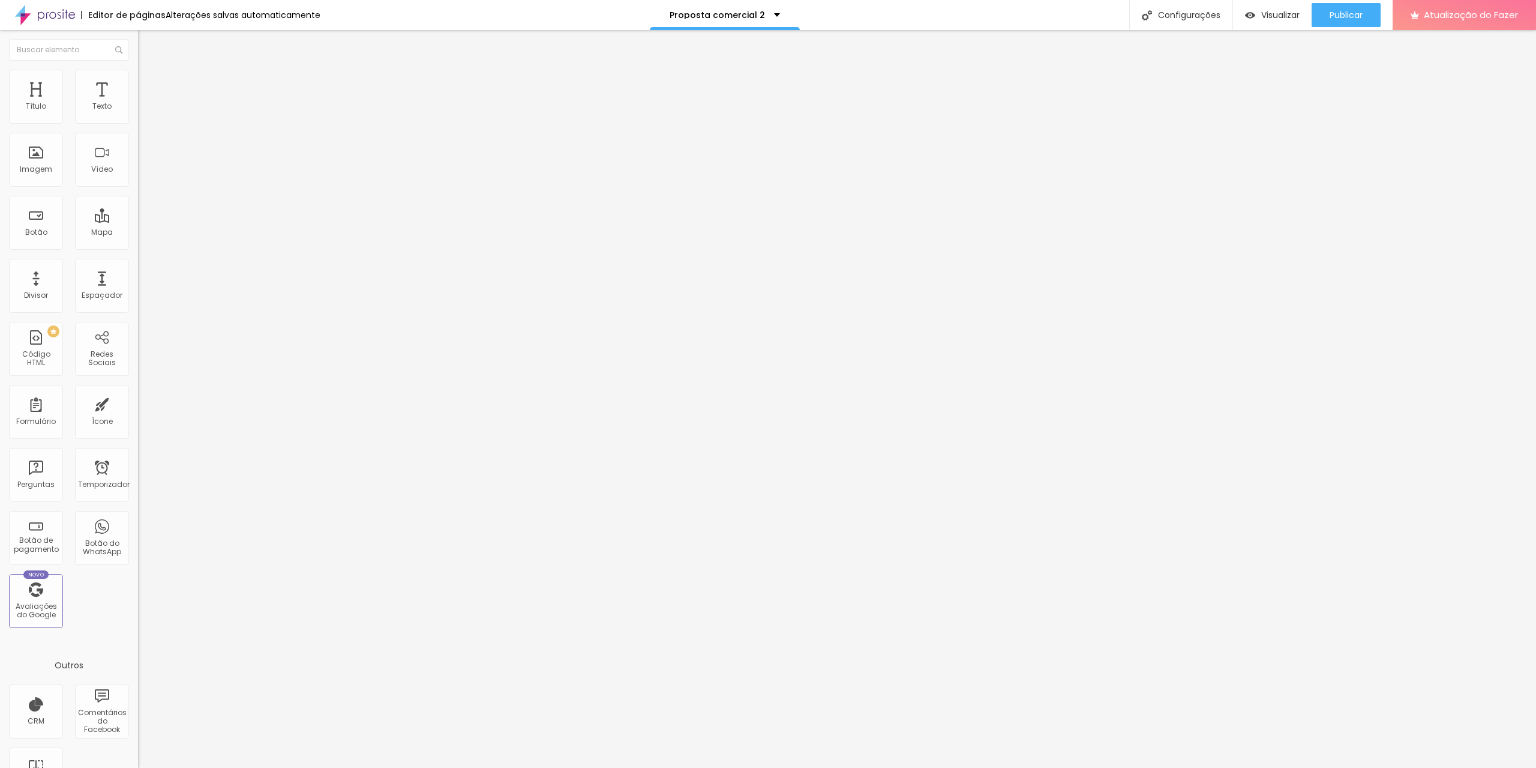
type input "58"
type input "60"
type input "68"
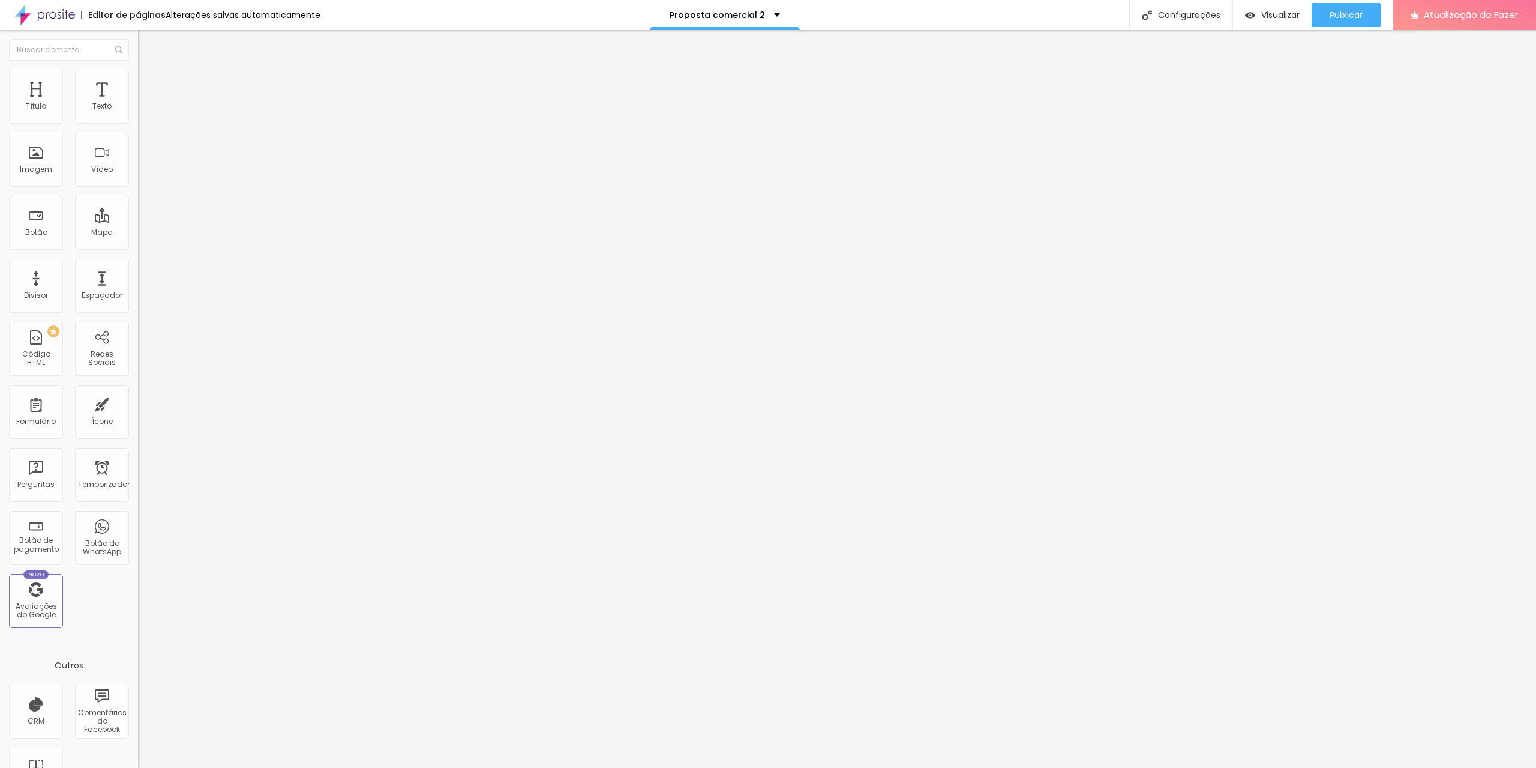
type input "77"
type input "85"
type input "90"
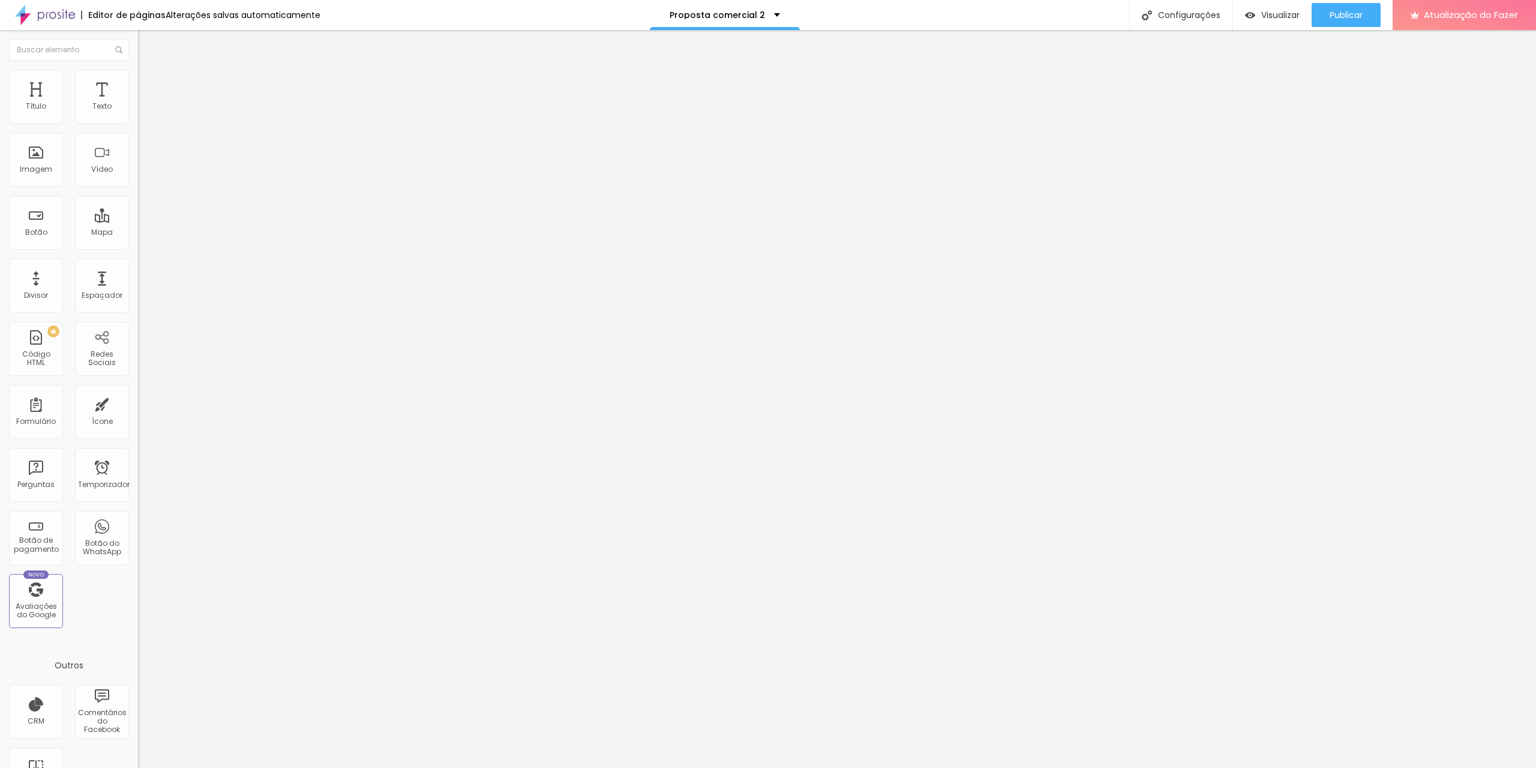
type input "90"
type input "95"
type input "97"
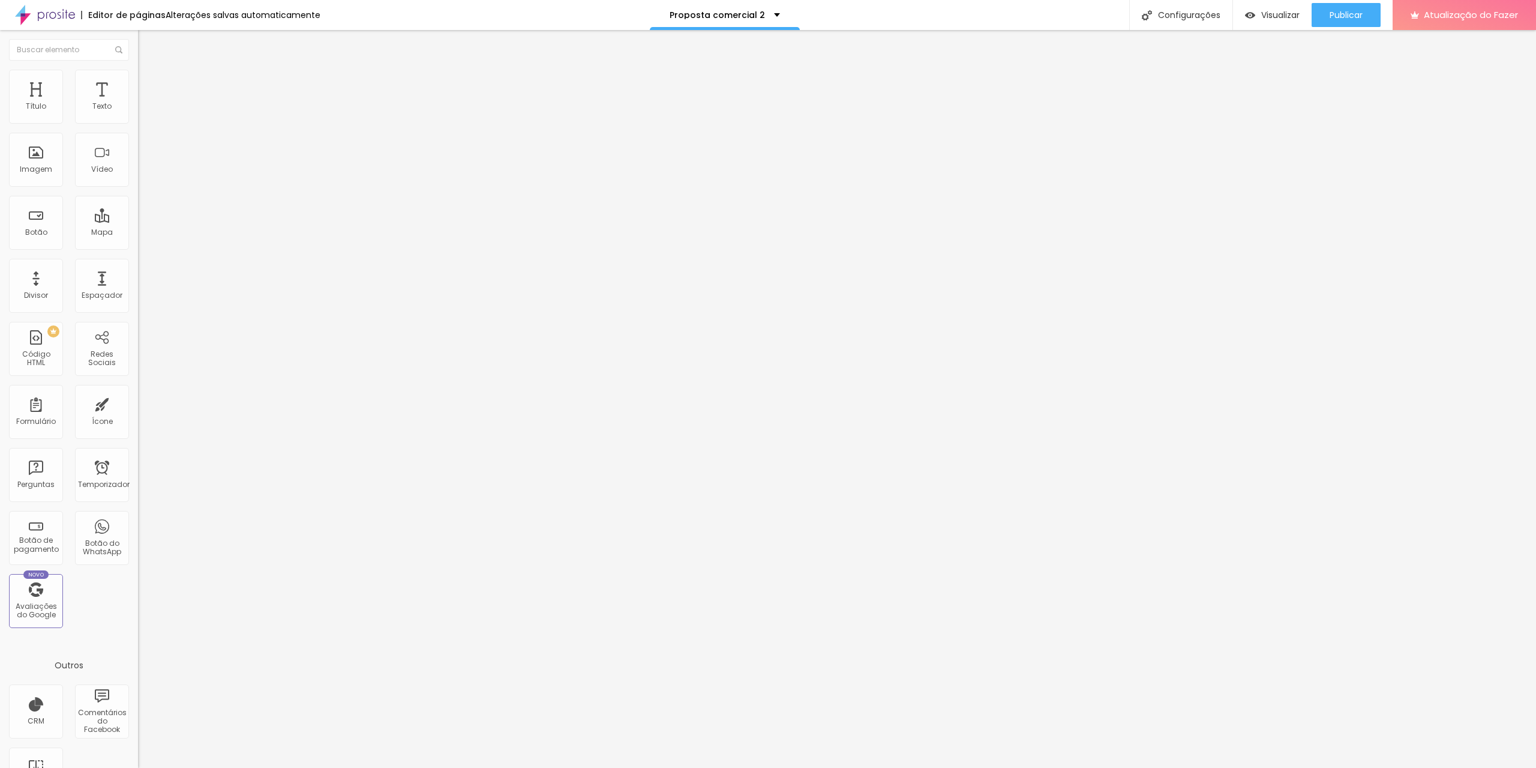
type input "100"
type input "97"
type input "56"
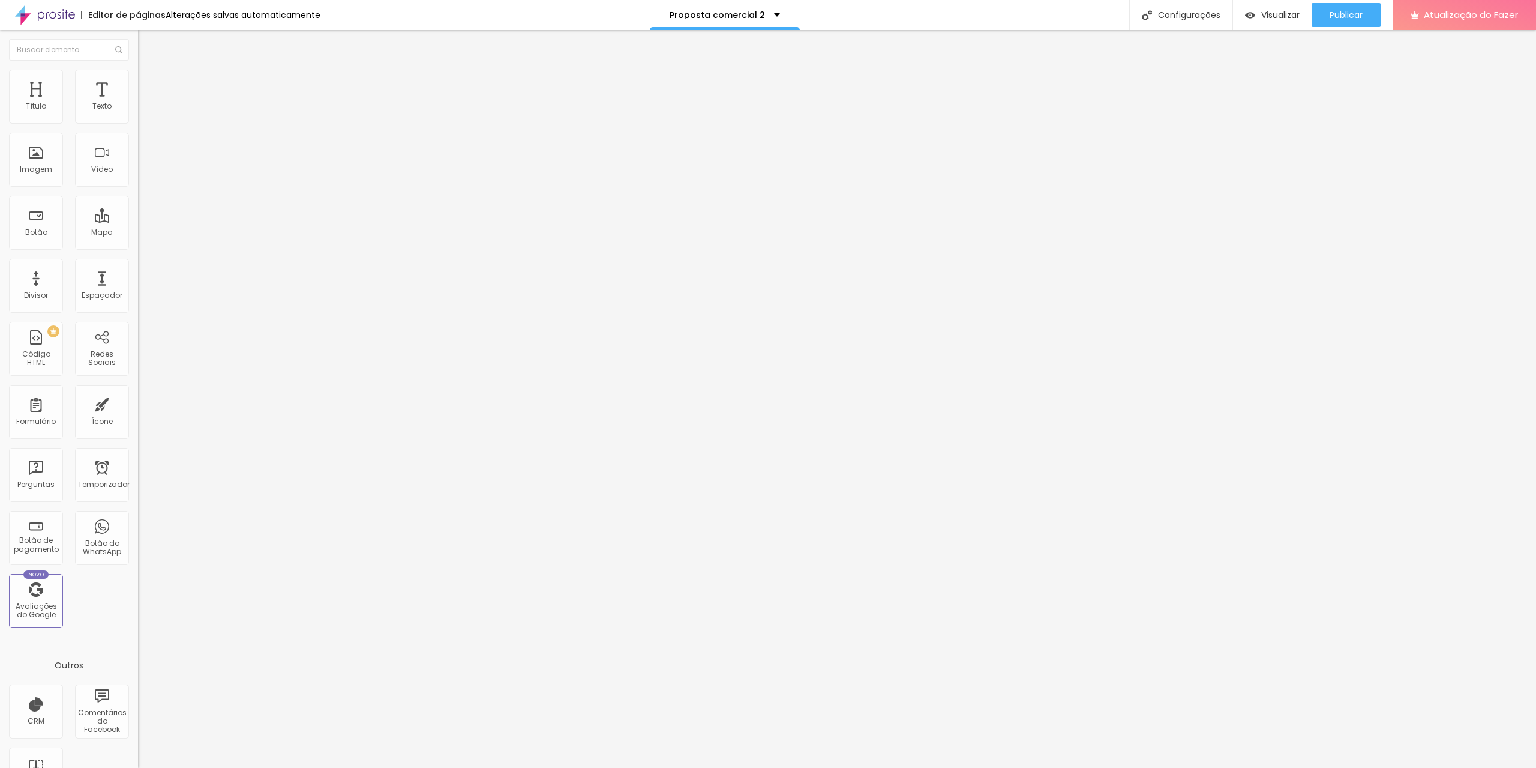
type input "56"
type input "41"
type input "31"
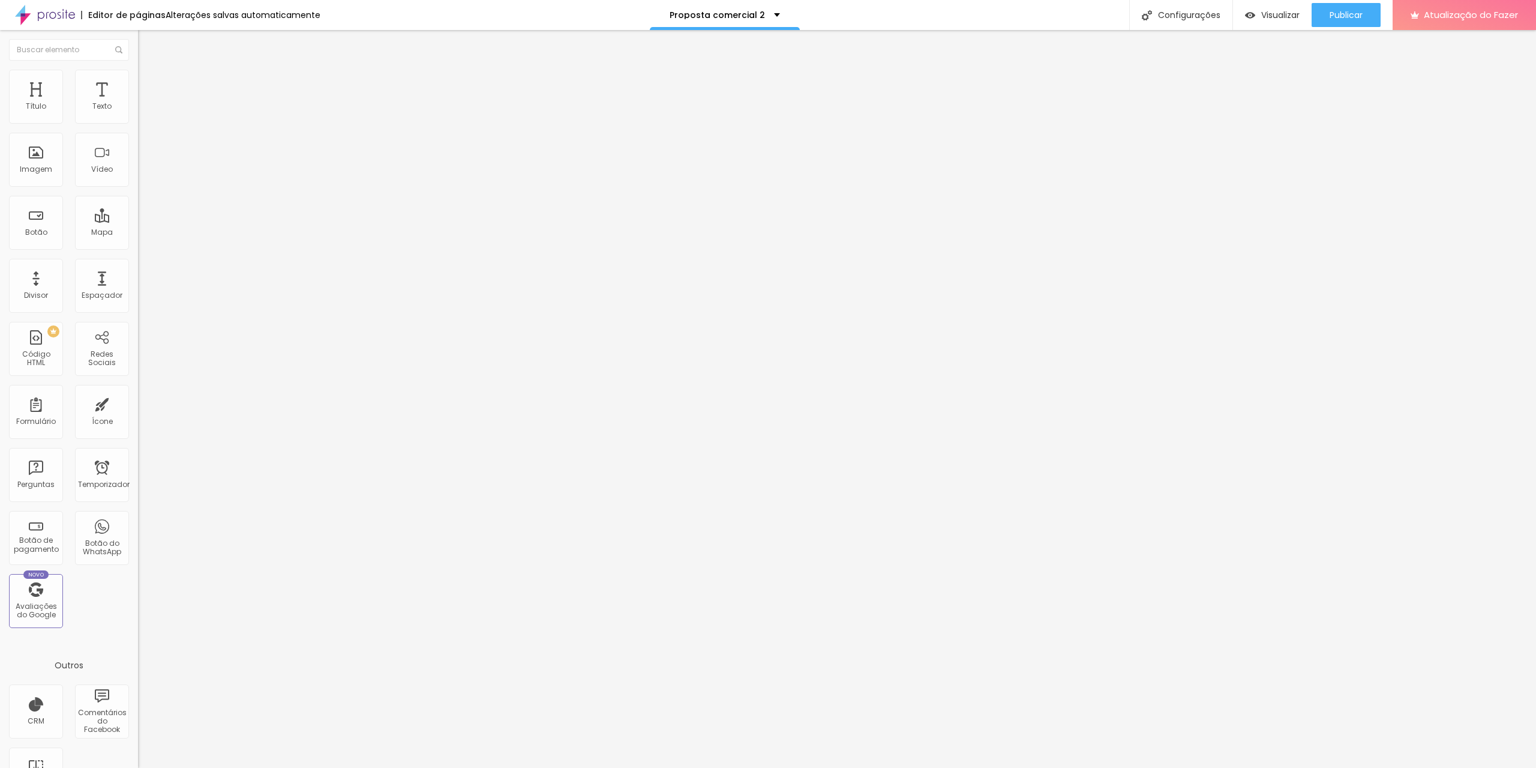
type input "28"
type input "25"
type input "21"
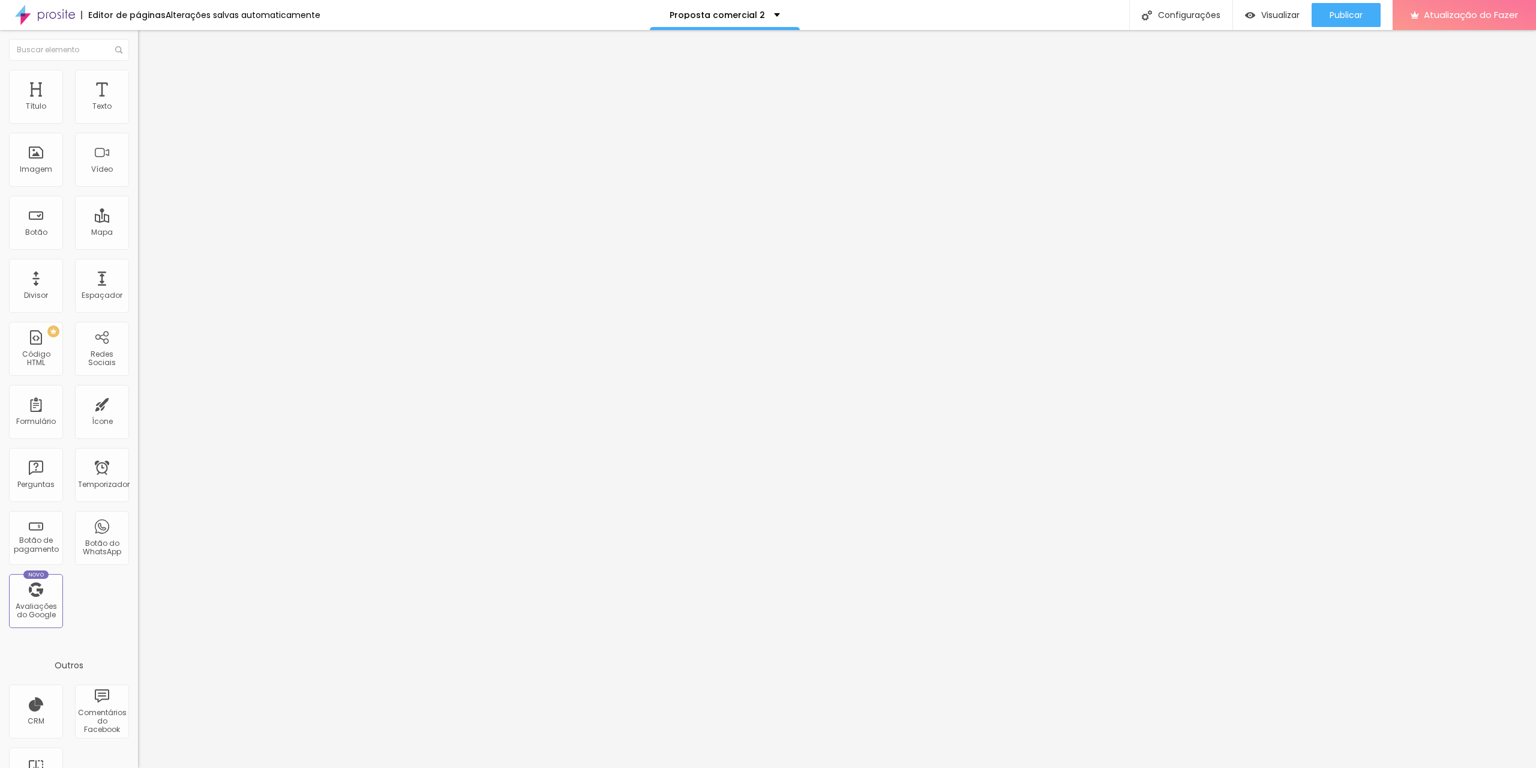
type input "21"
type input "17"
type input "12"
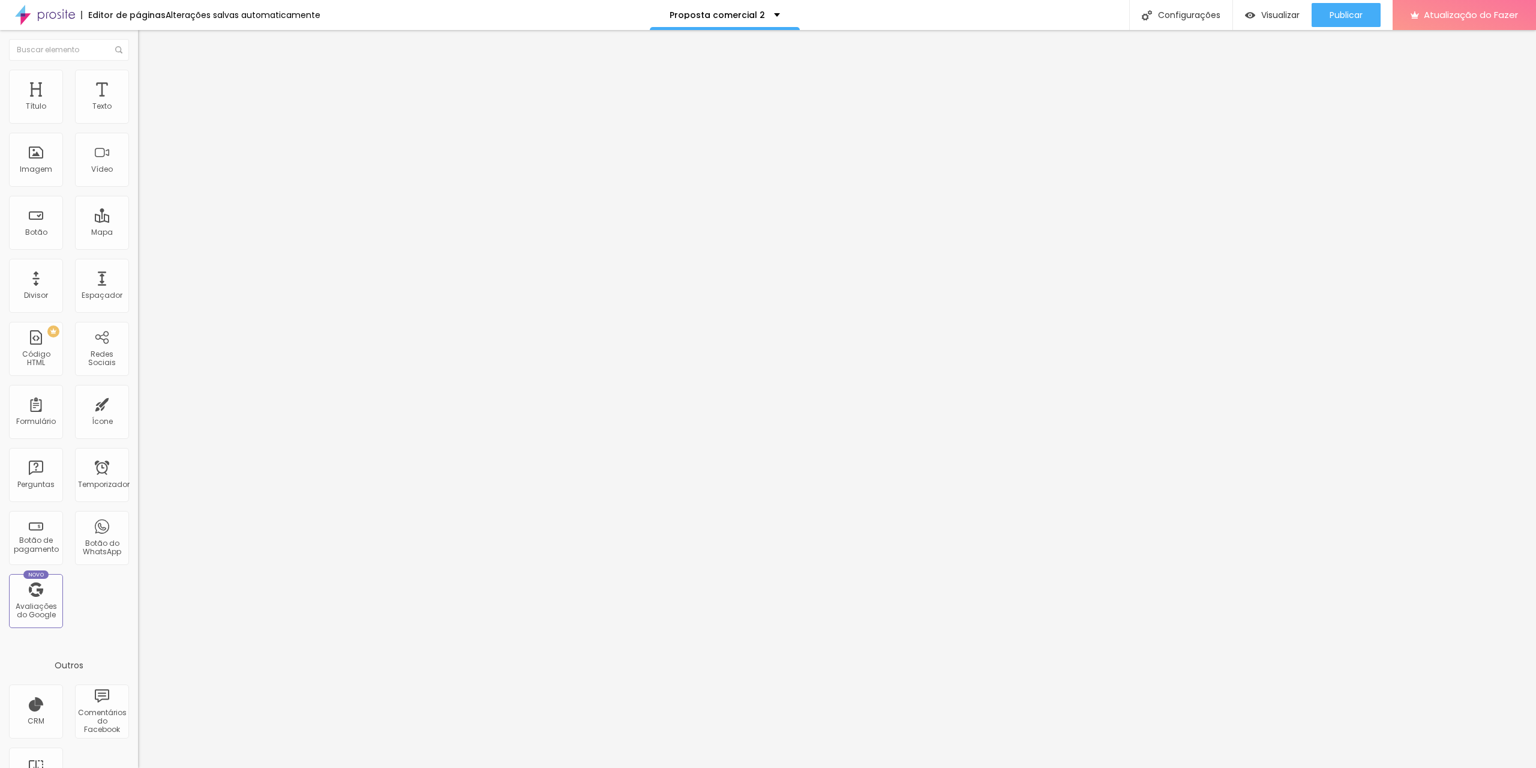
type input "4"
type input "5"
type input "6"
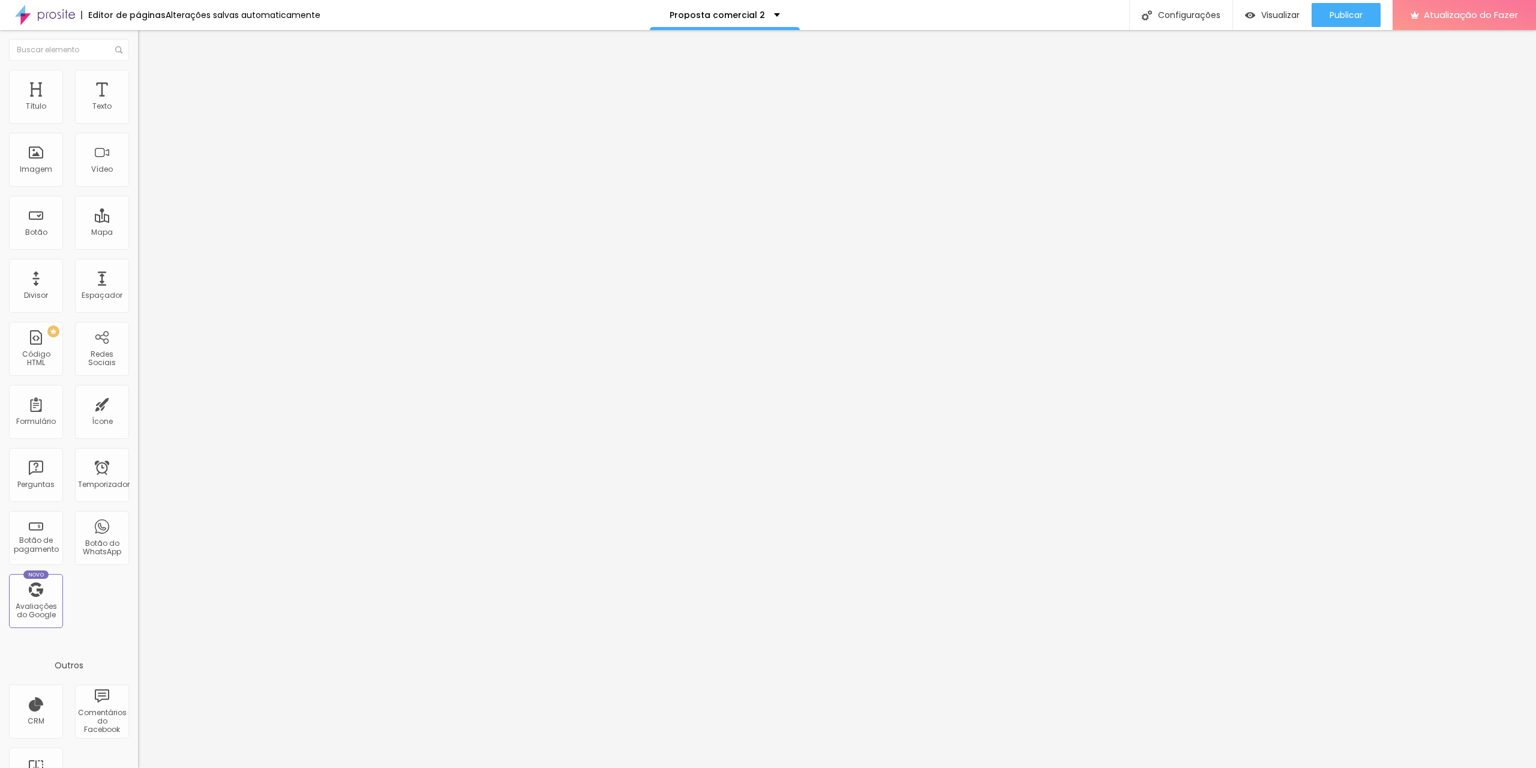
type input "6"
type input "7"
type input "8"
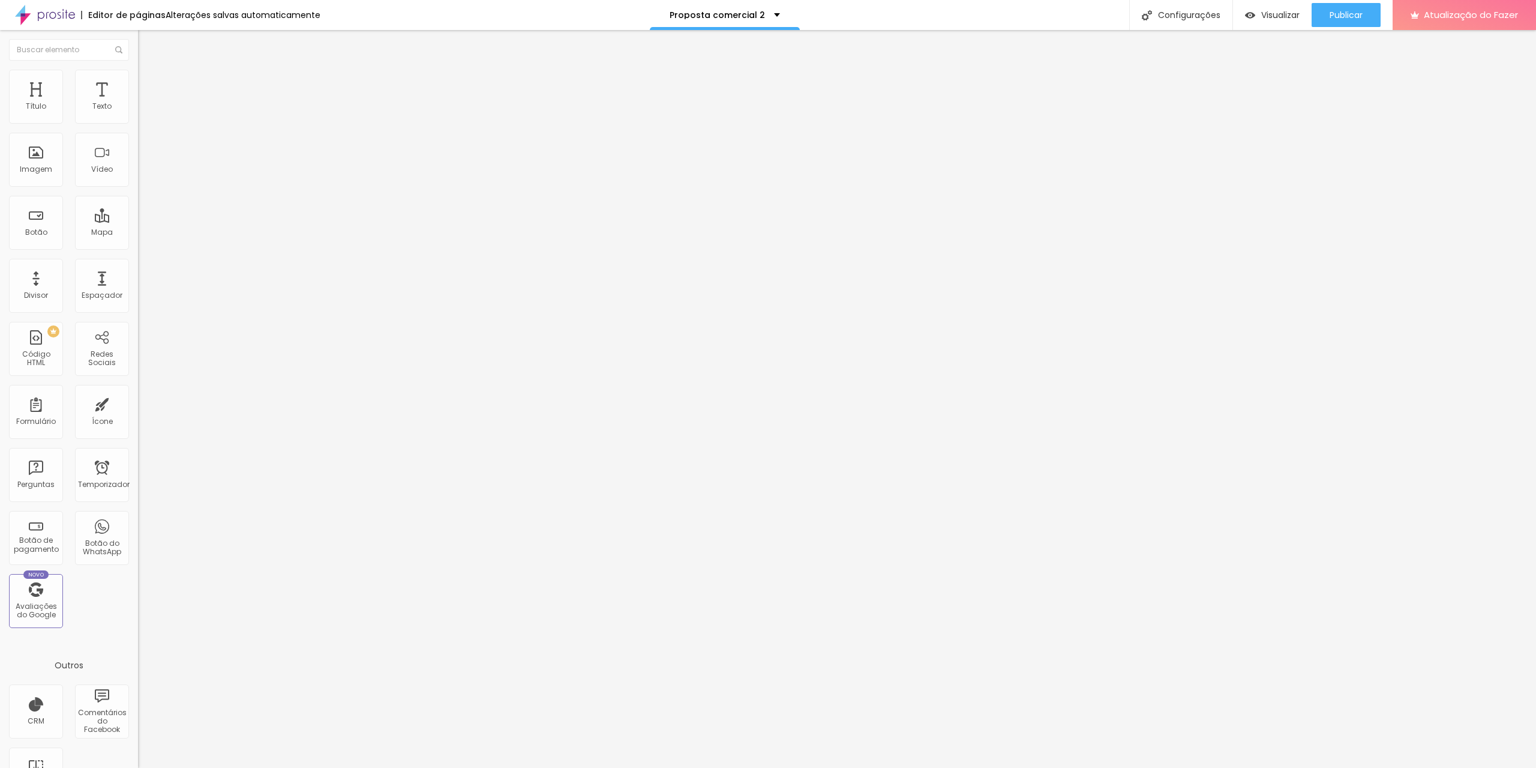
type input "9"
type input "10"
click at [138, 403] on input "range" at bounding box center [176, 408] width 77 height 10
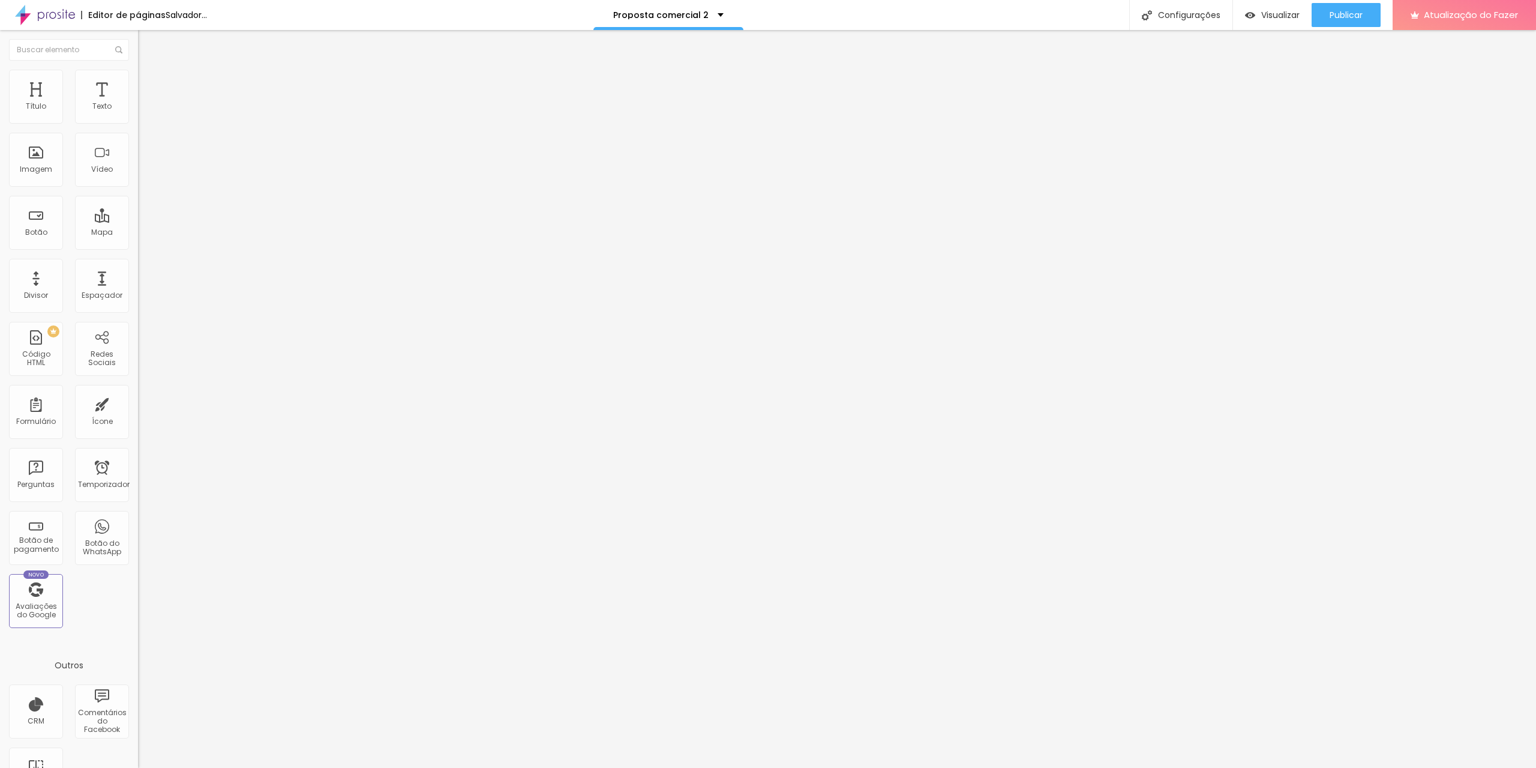
type input "21"
type input "69"
type input "88"
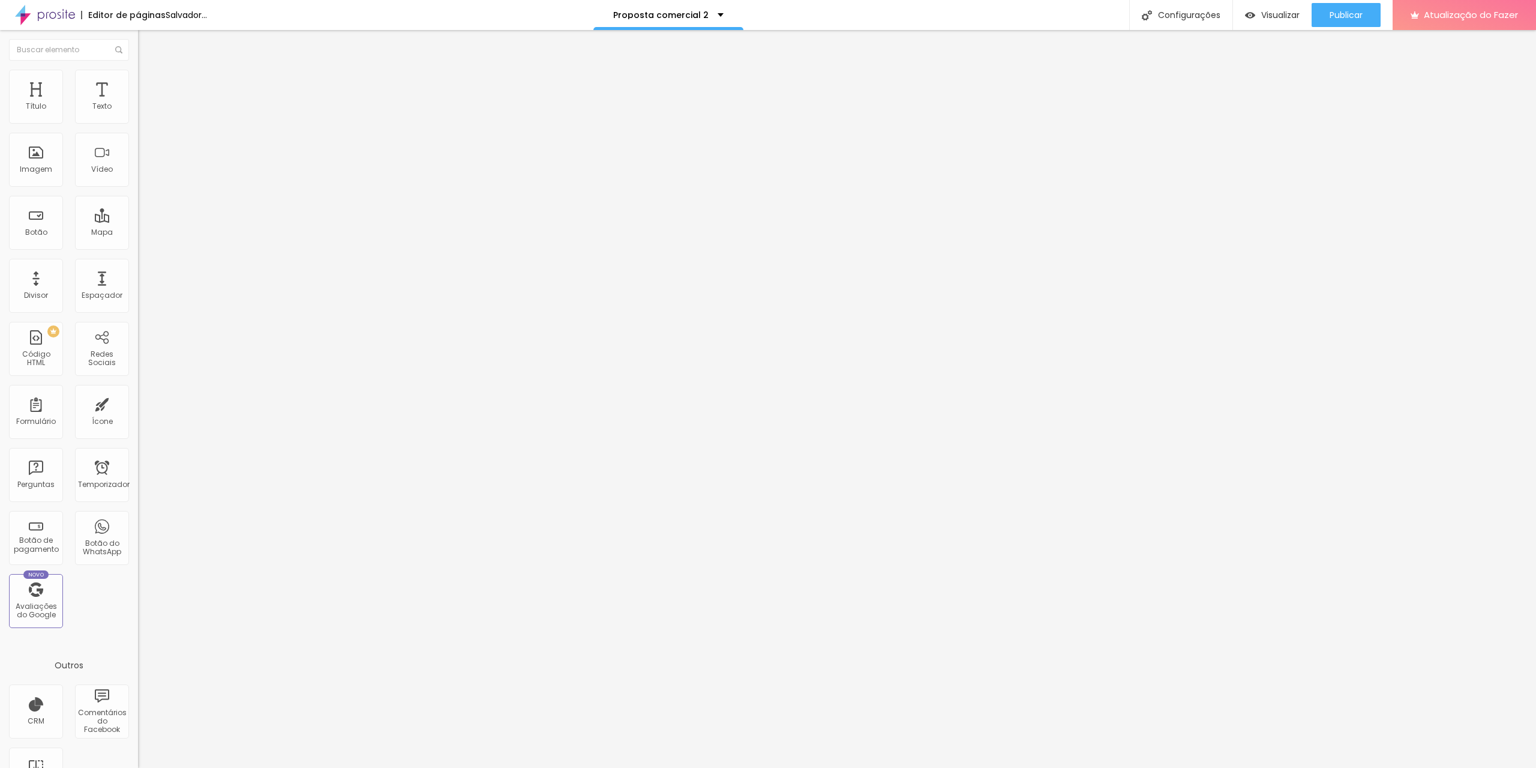
type input "88"
type input "100"
type input "43"
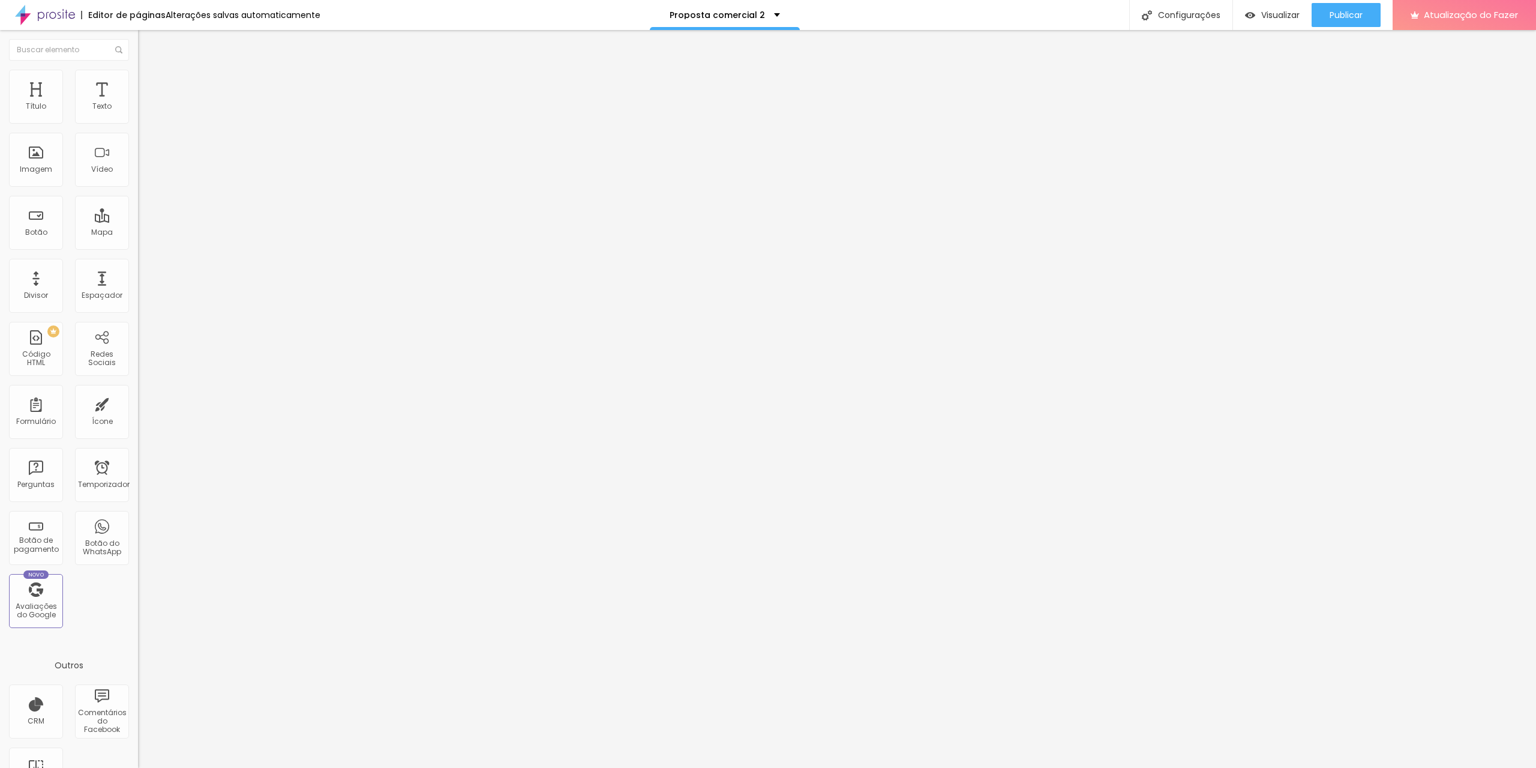
type input "34"
type input "28"
type input "27"
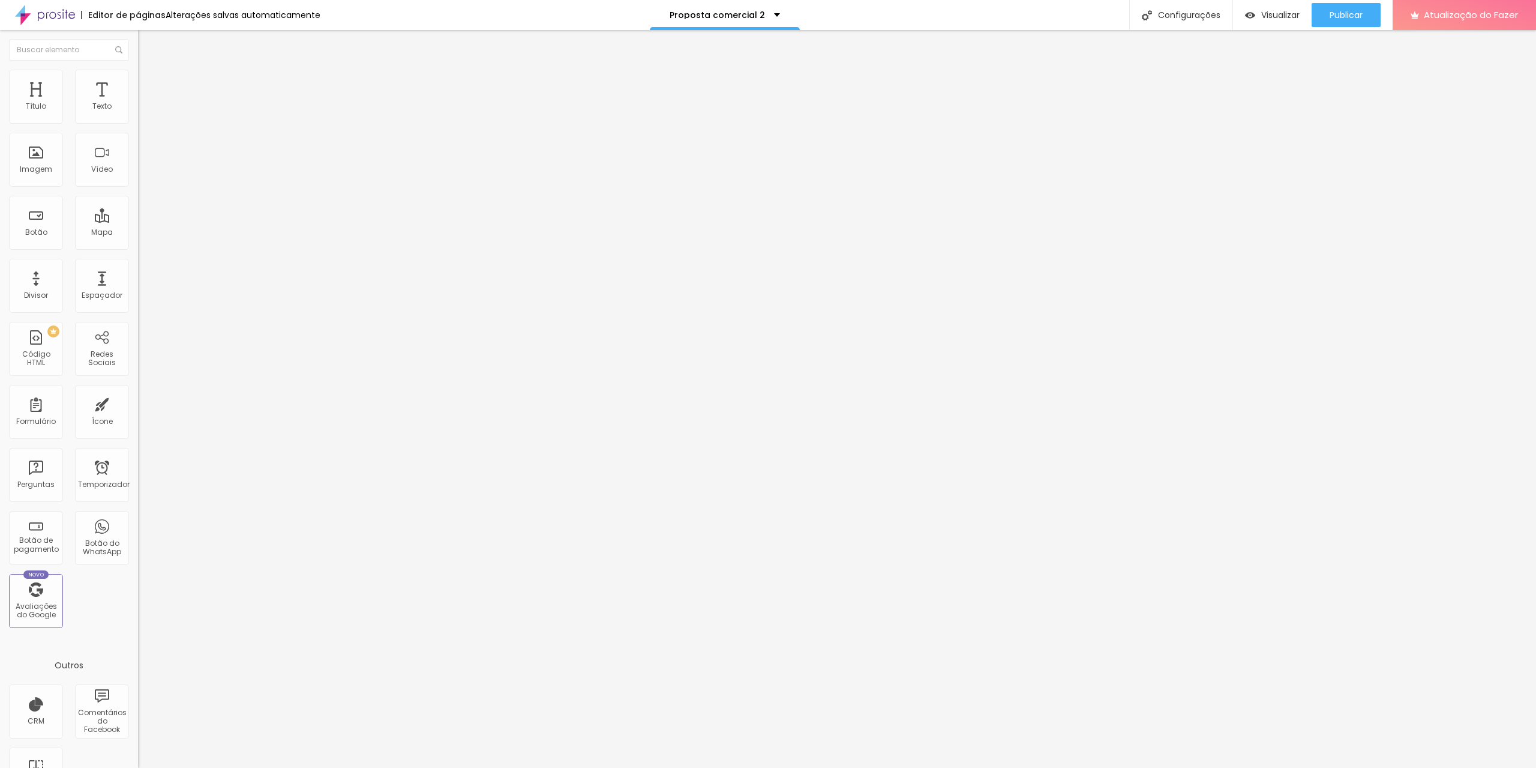
type input "27"
type input "24"
type input "20"
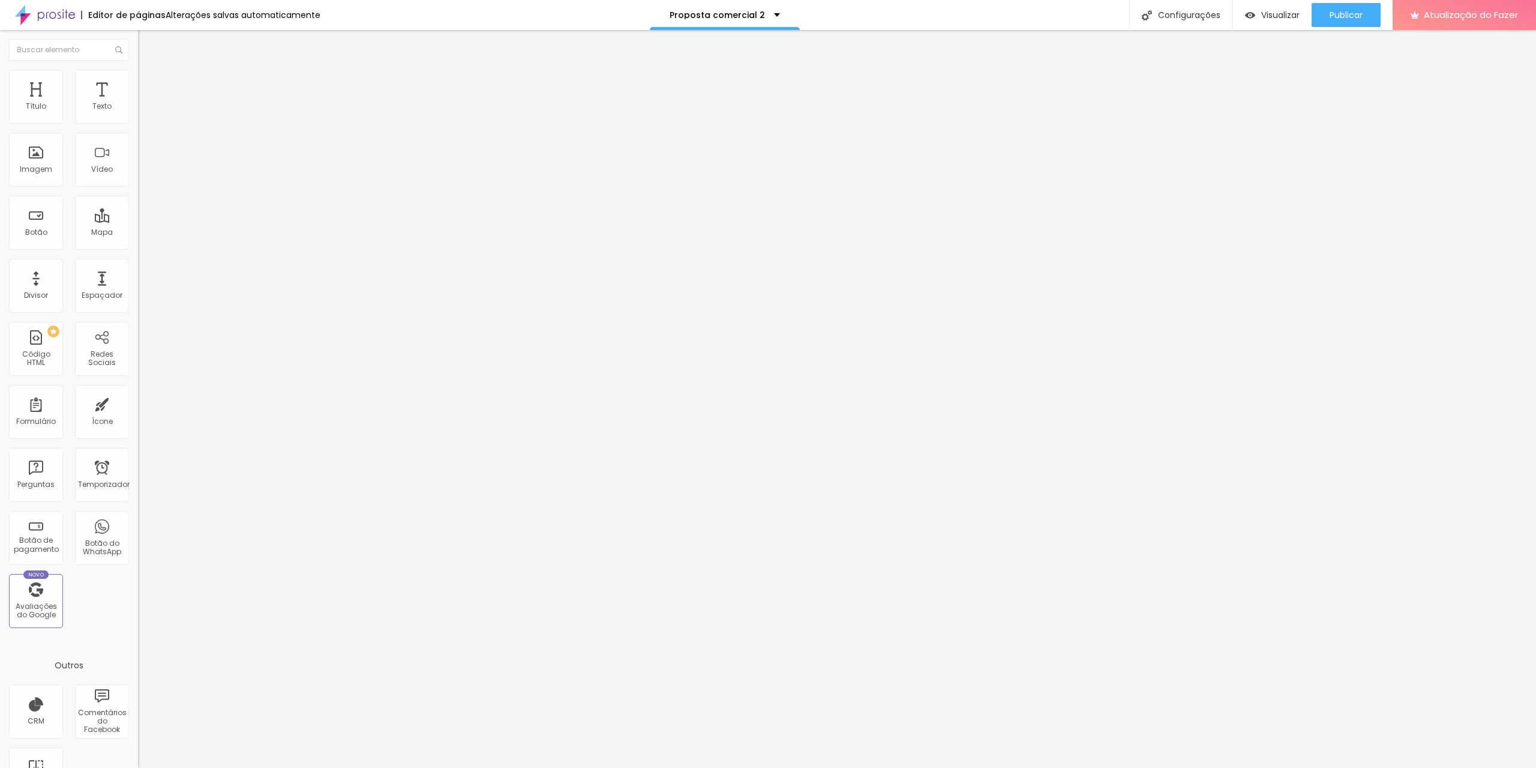
type input "15"
type input "13"
type input "11"
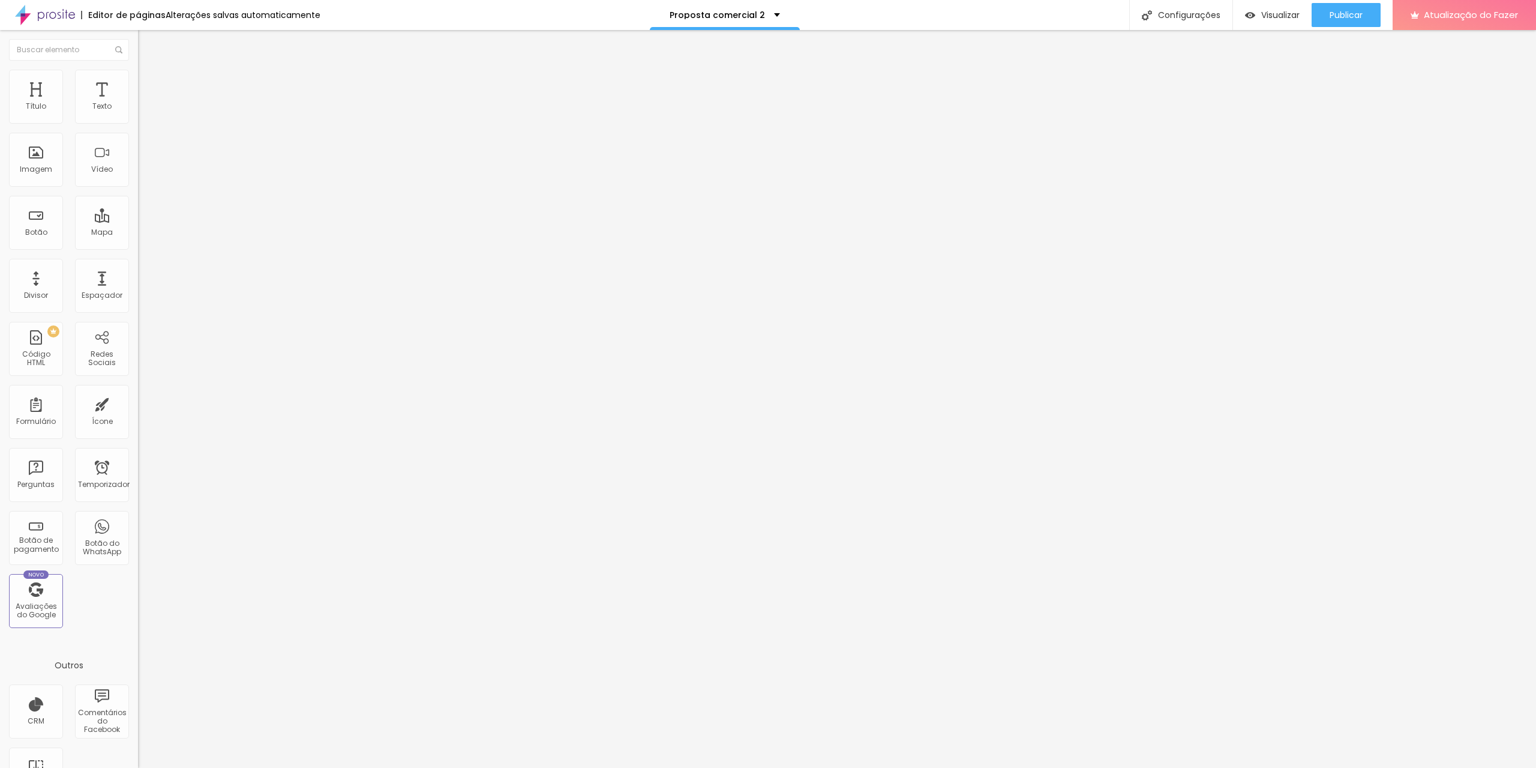
type input "11"
type input "10"
click at [138, 233] on input "range" at bounding box center [176, 238] width 77 height 10
click at [145, 103] on font "Adicionar imagem" at bounding box center [180, 98] width 70 height 10
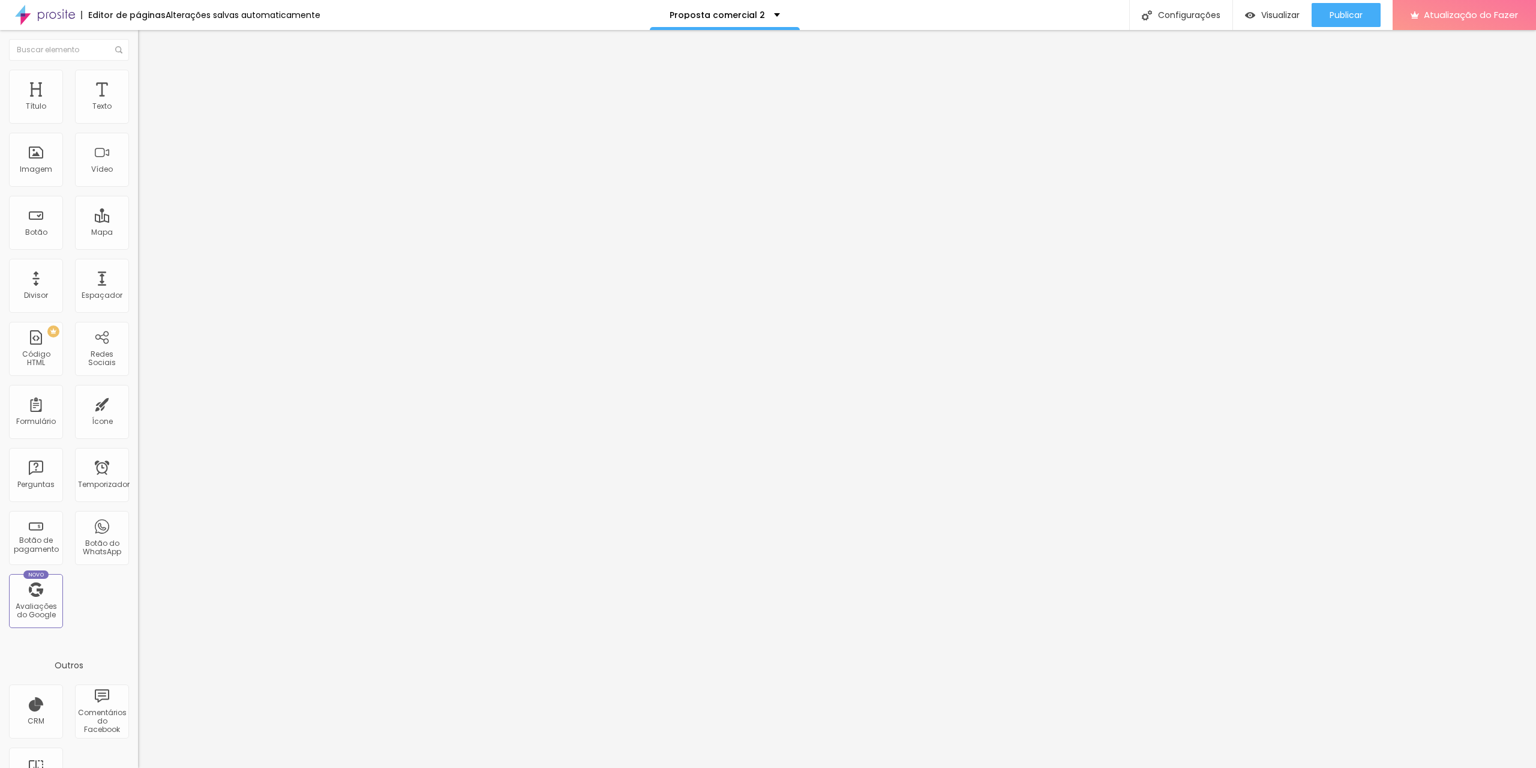
click at [38, 294] on font "Divisor" at bounding box center [36, 295] width 24 height 10
click at [138, 188] on span "Original" at bounding box center [152, 183] width 29 height 10
click at [138, 209] on font "Quadrado" at bounding box center [157, 204] width 39 height 10
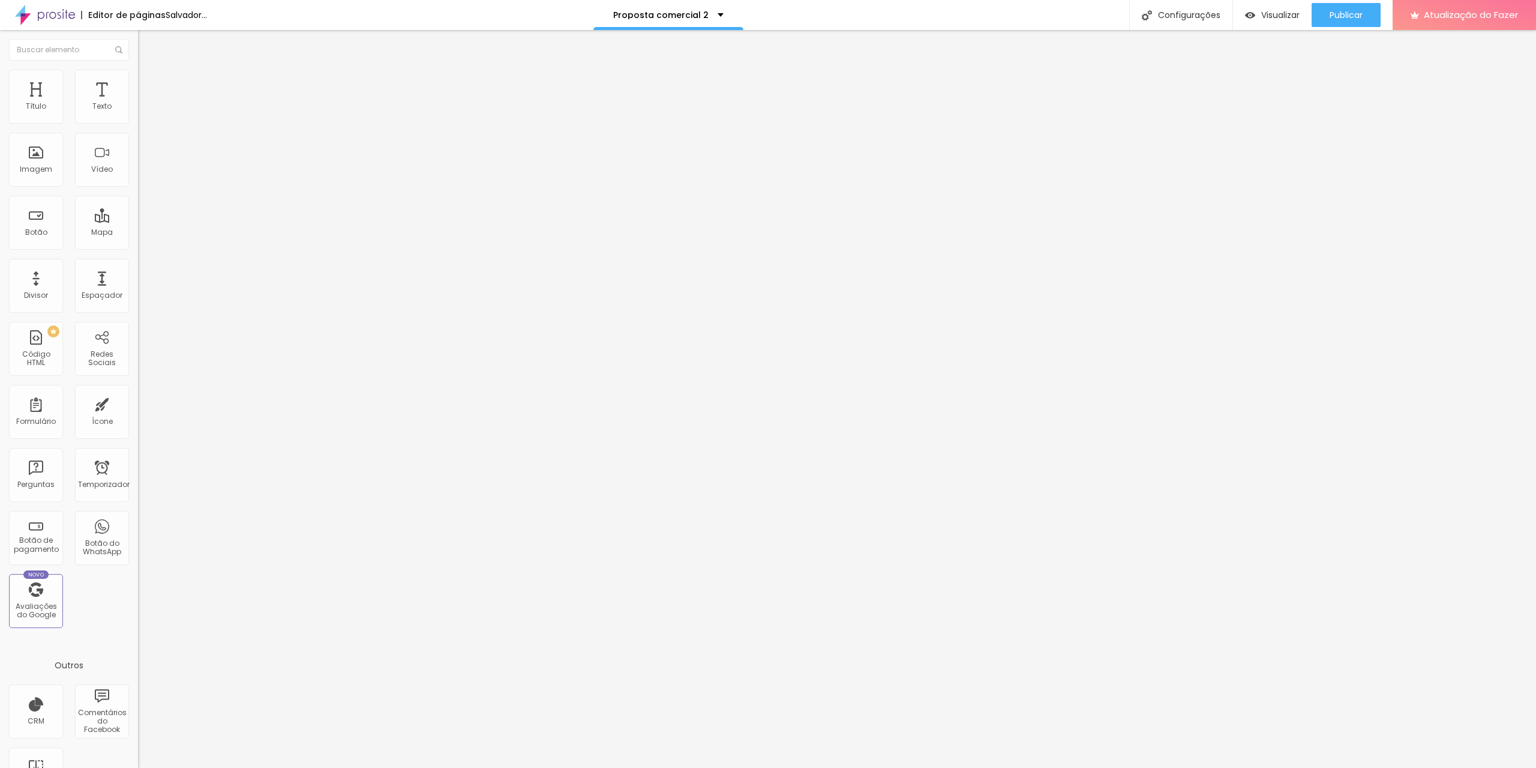
click at [138, 202] on font "Padrão" at bounding box center [151, 197] width 27 height 10
click at [138, 195] on font "Cinema" at bounding box center [153, 190] width 30 height 10
click at [149, 85] on font "Avançado" at bounding box center [169, 90] width 40 height 10
click at [138, 79] on li "Estilo" at bounding box center [207, 76] width 138 height 12
type input "95"
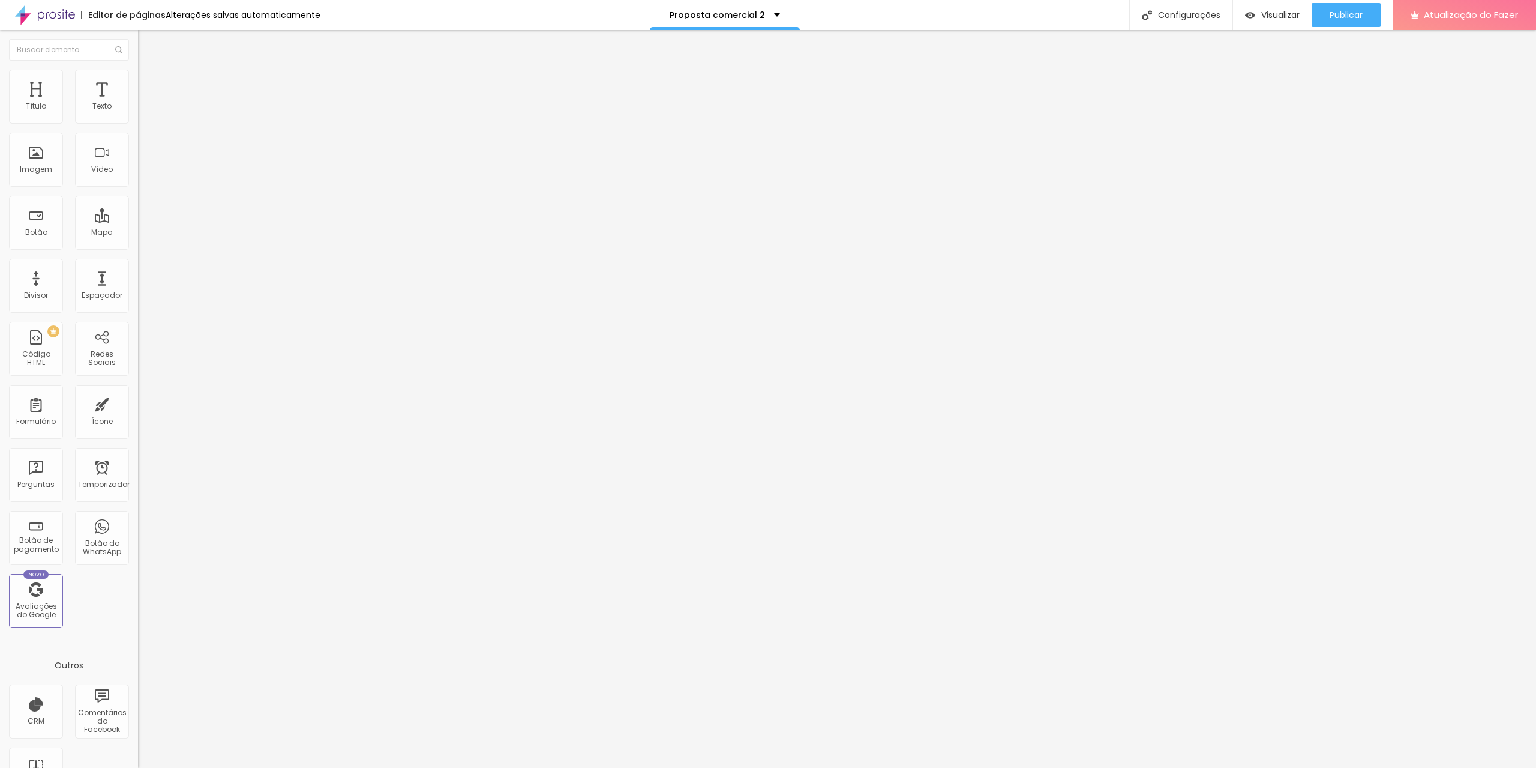
type input "95"
type input "90"
type input "85"
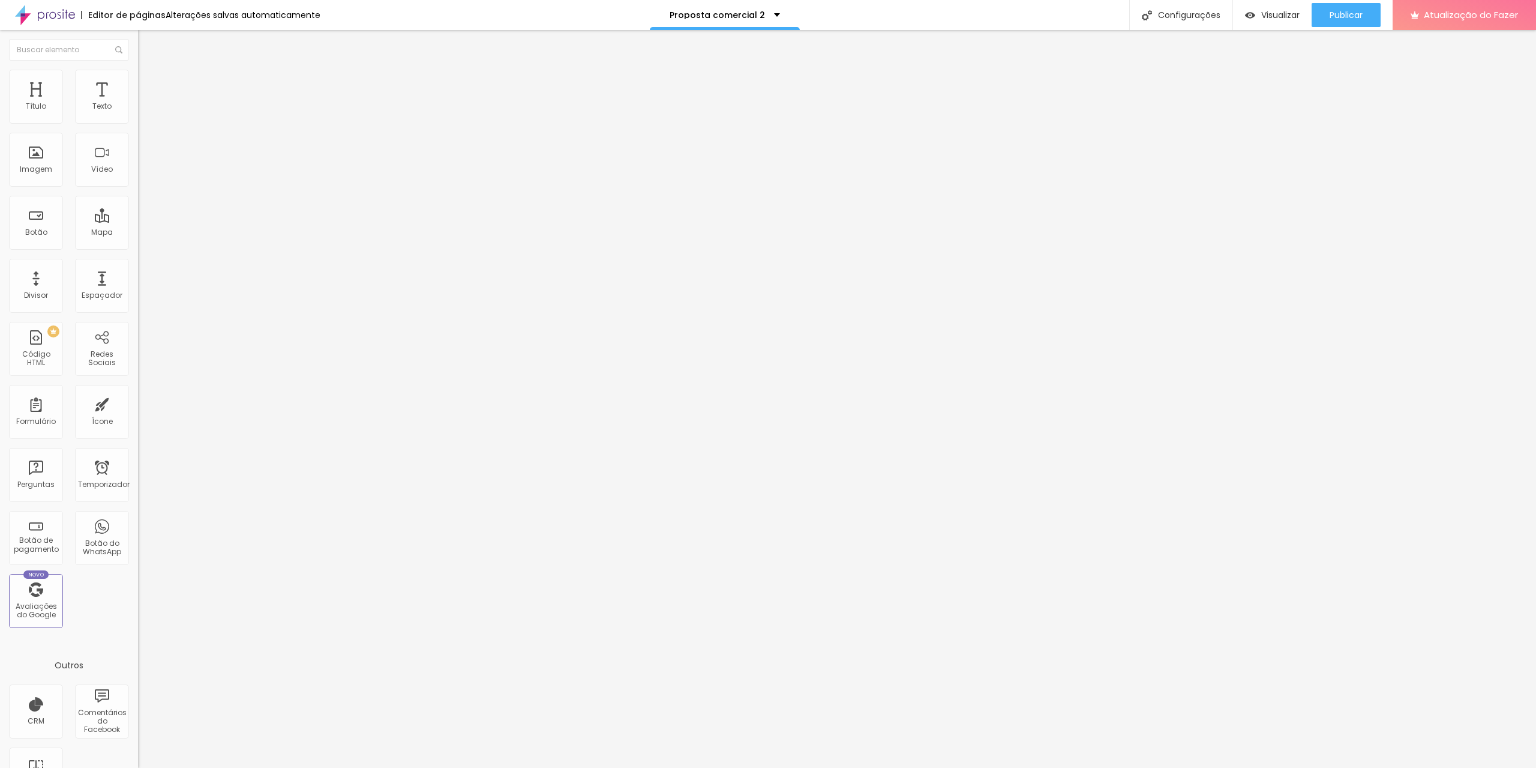
type input "80"
type input "75"
type input "70"
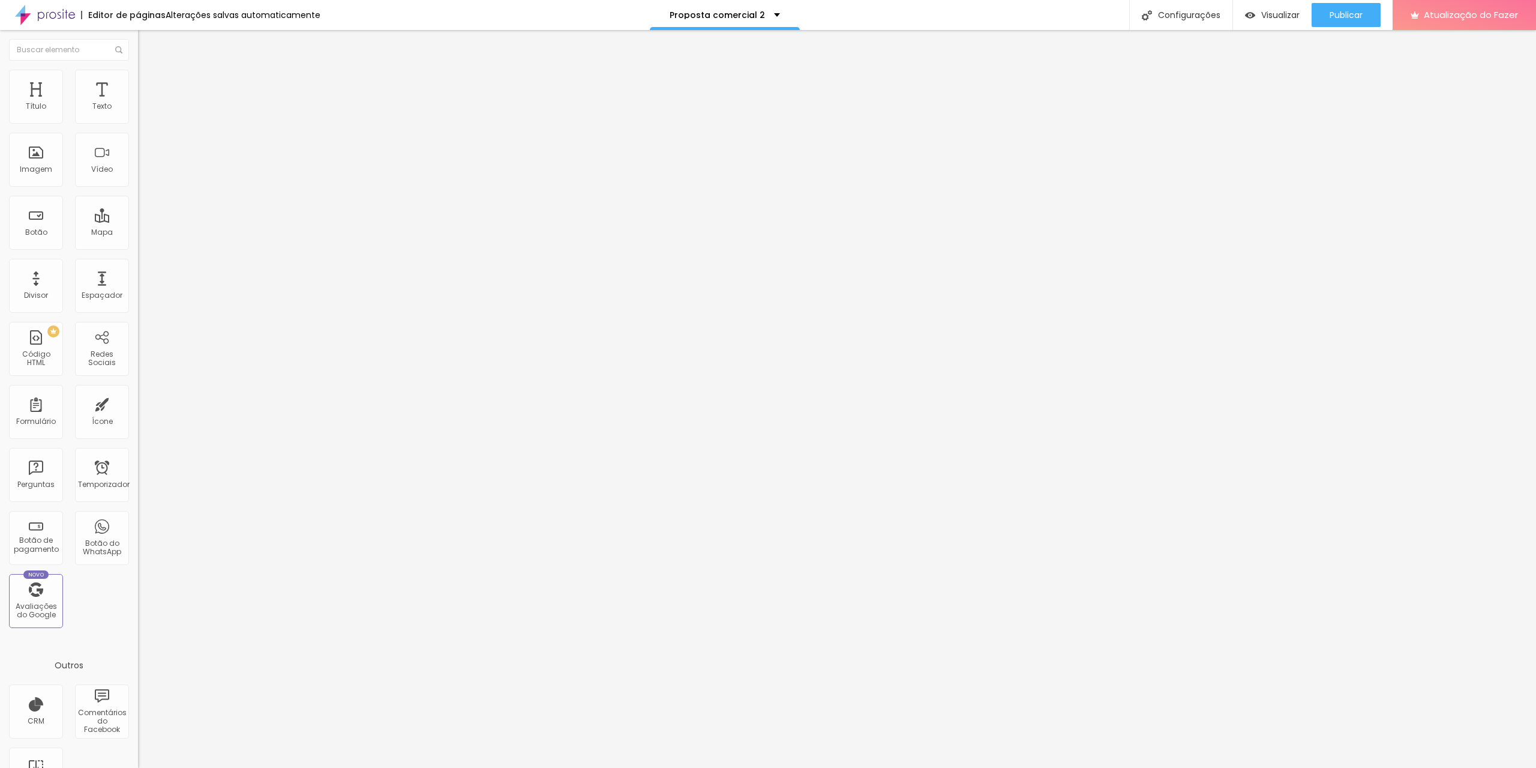
type input "70"
type input "65"
drag, startPoint x: 125, startPoint y: 127, endPoint x: 67, endPoint y: 133, distance: 58.5
click at [138, 123] on input "range" at bounding box center [176, 118] width 77 height 10
click at [138, 70] on li "Conteúdo" at bounding box center [207, 64] width 138 height 12
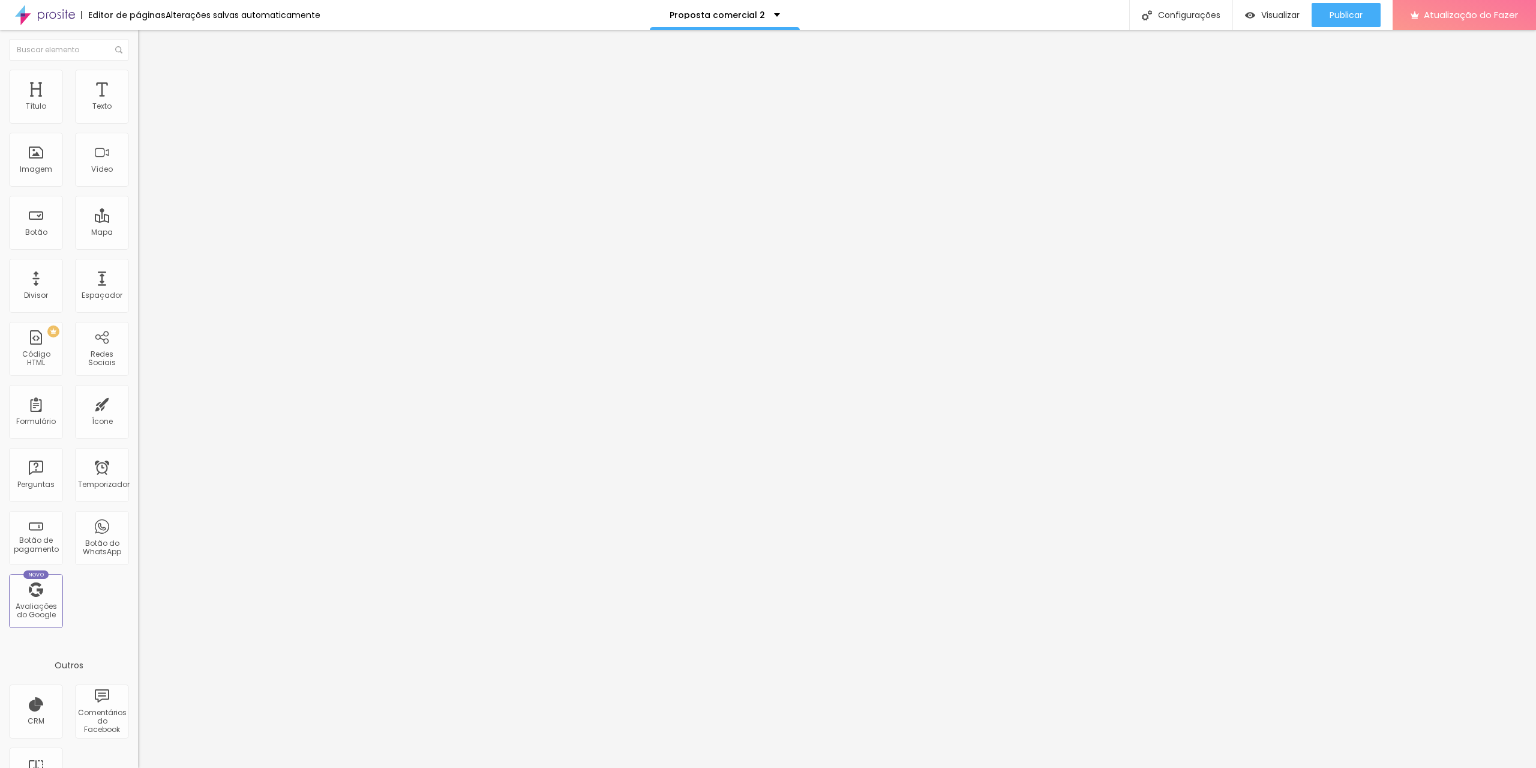
click at [138, 188] on span "Cinema 16:9" at bounding box center [161, 183] width 46 height 10
click at [138, 214] on font "Quadrado" at bounding box center [157, 208] width 39 height 10
click at [165, 202] on font "4:3" at bounding box center [170, 197] width 11 height 10
click at [168, 195] on font "16:9" at bounding box center [175, 190] width 14 height 10
click at [138, 102] on div "Adicionar imagem" at bounding box center [207, 98] width 138 height 8
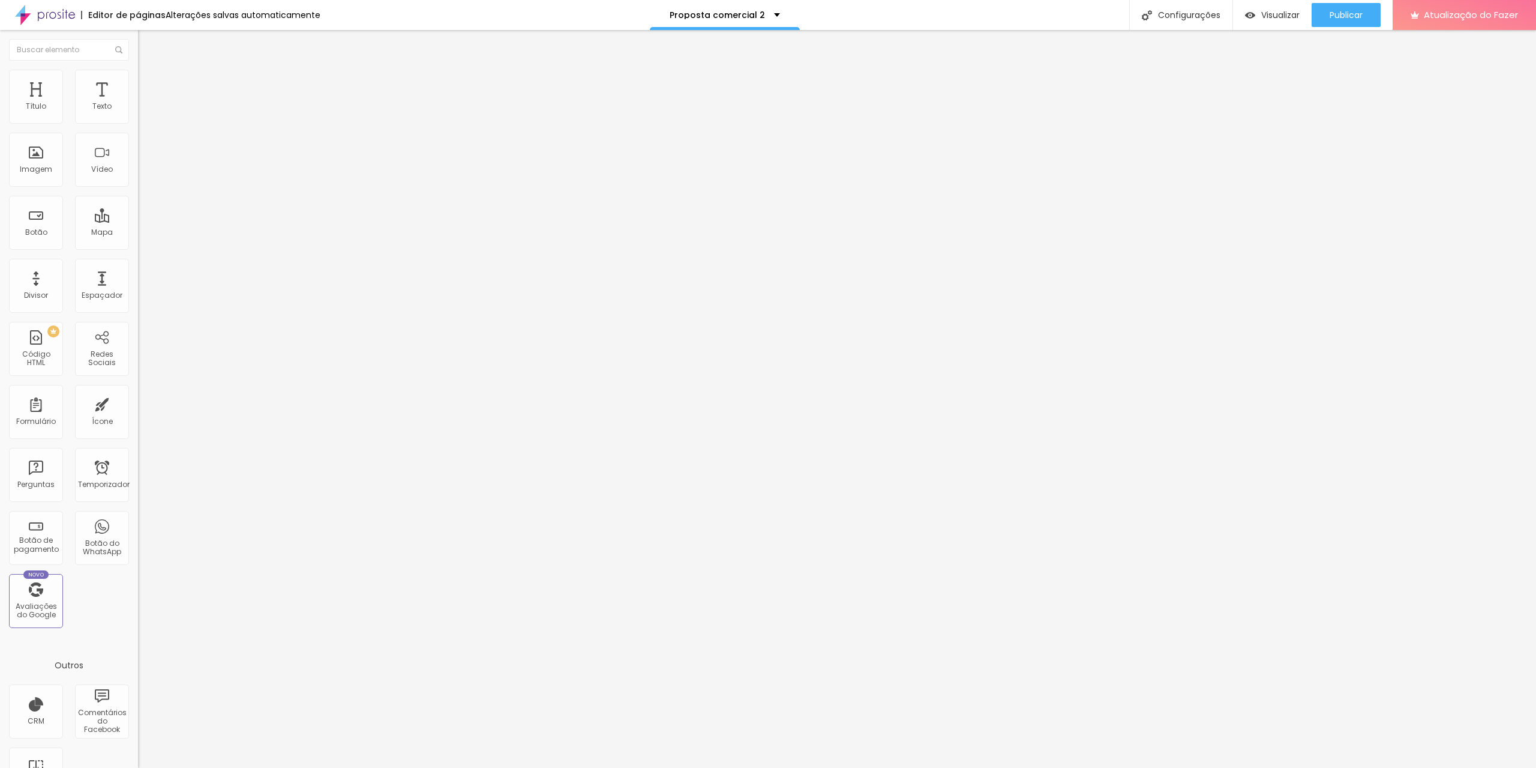
click at [145, 103] on font "Adicionar imagem" at bounding box center [180, 98] width 70 height 10
click at [138, 188] on span "Original" at bounding box center [152, 183] width 29 height 10
click at [138, 202] on span "Padrão" at bounding box center [151, 197] width 27 height 10
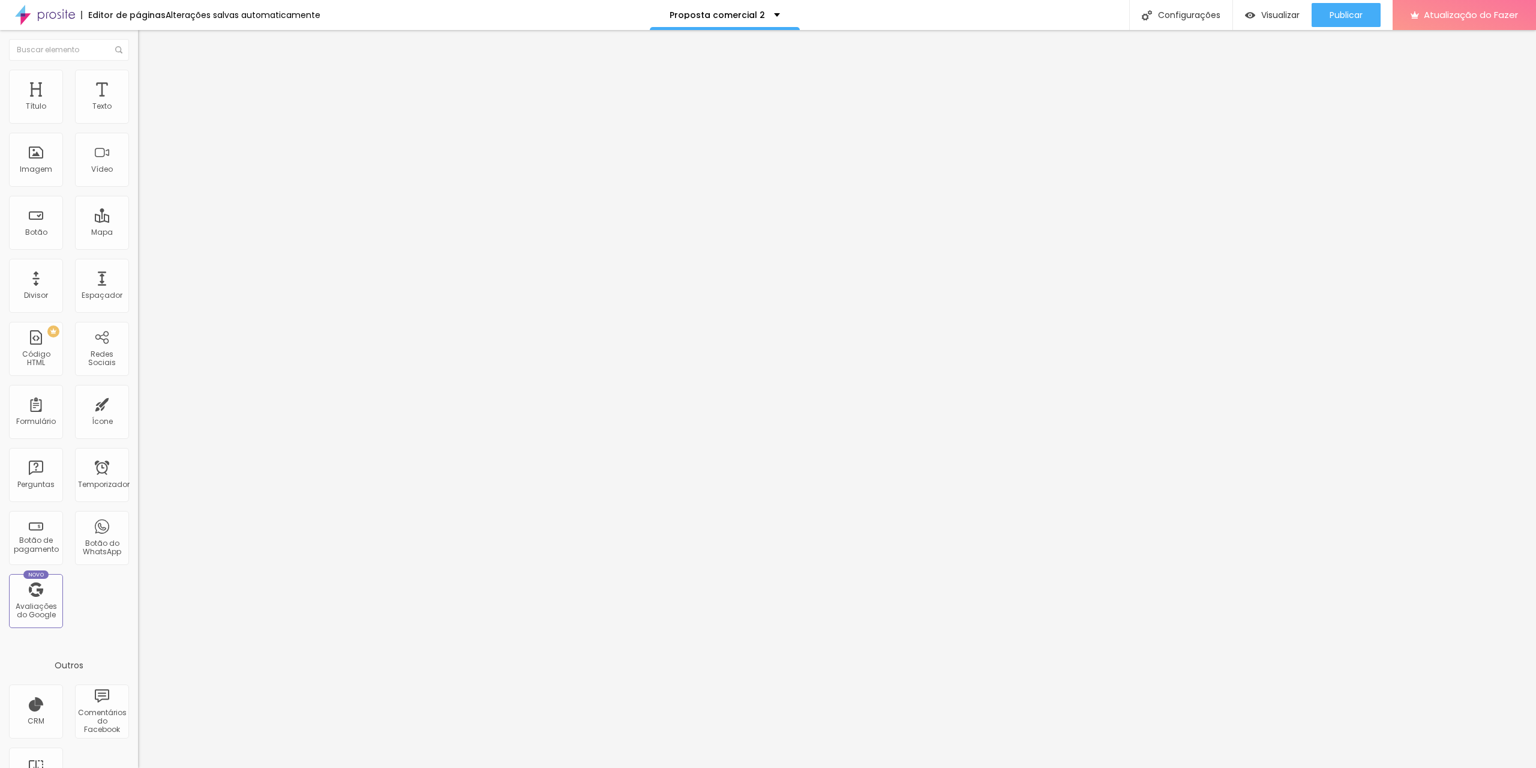
click at [138, 221] on span "Original" at bounding box center [152, 216] width 29 height 10
click at [138, 75] on img at bounding box center [143, 75] width 11 height 11
drag, startPoint x: 121, startPoint y: 128, endPoint x: 35, endPoint y: 140, distance: 86.7
click at [138, 123] on input "range" at bounding box center [176, 118] width 77 height 10
click at [149, 82] on font "Estilo" at bounding box center [158, 78] width 19 height 10
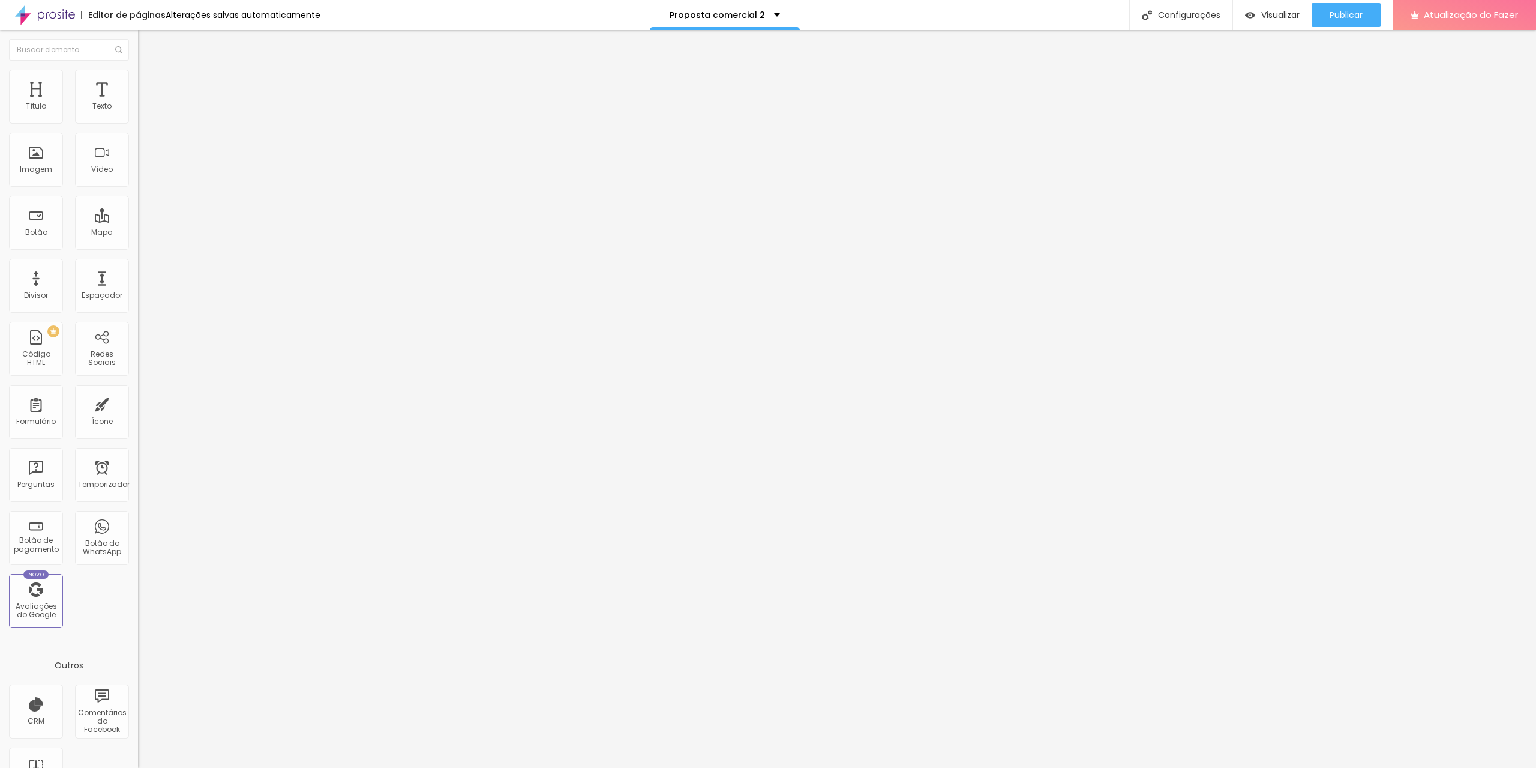
drag, startPoint x: 25, startPoint y: 152, endPoint x: 0, endPoint y: 155, distance: 25.5
click at [138, 263] on input "range" at bounding box center [176, 268] width 77 height 10
click at [138, 82] on img at bounding box center [143, 87] width 11 height 11
drag, startPoint x: 35, startPoint y: 118, endPoint x: 8, endPoint y: 124, distance: 27.8
click at [138, 233] on input "range" at bounding box center [176, 238] width 77 height 10
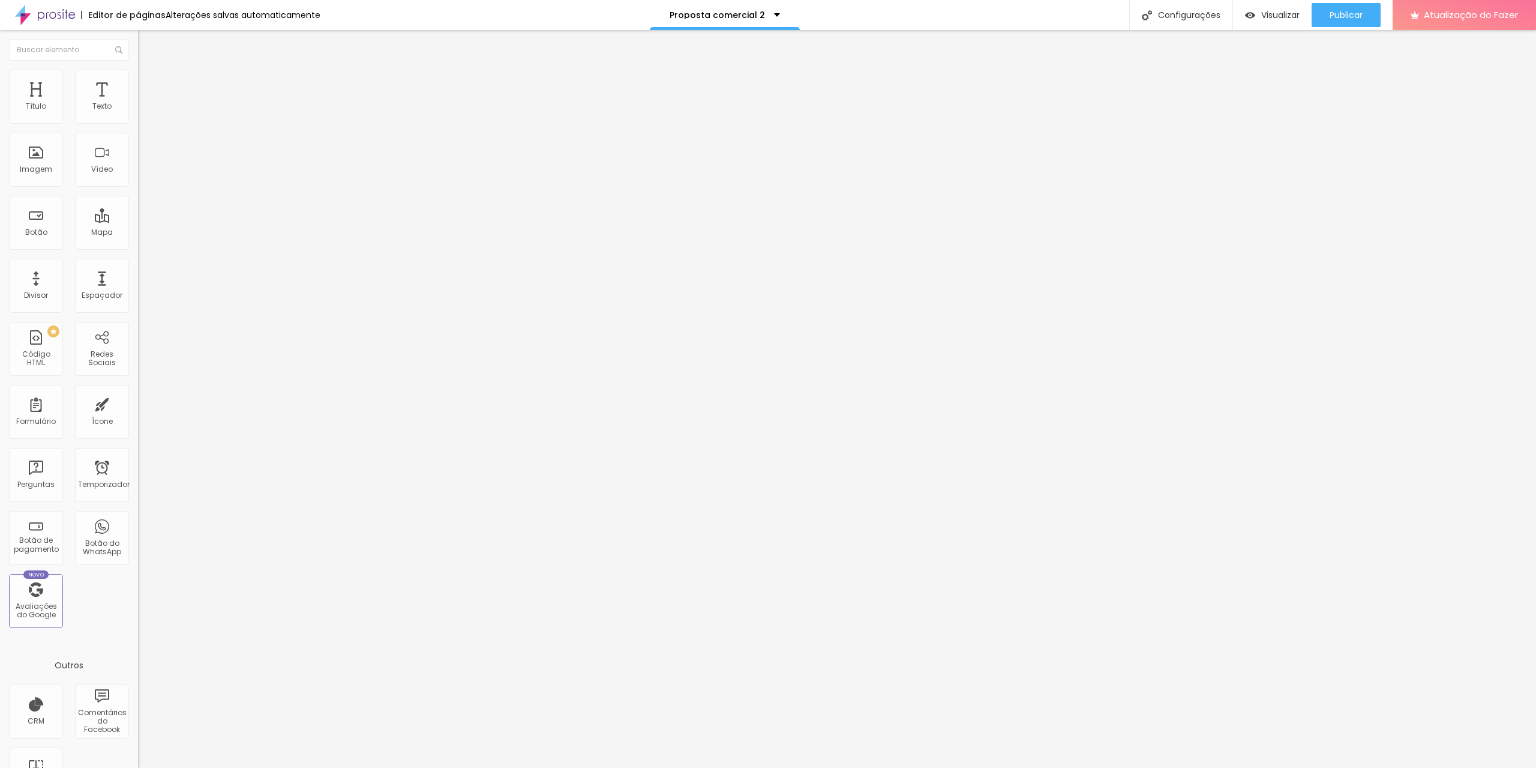
drag, startPoint x: 35, startPoint y: 142, endPoint x: 12, endPoint y: 145, distance: 23.5
click at [138, 403] on input "range" at bounding box center [176, 408] width 77 height 10
click at [138, 78] on li "Estilo" at bounding box center [207, 76] width 138 height 12
click at [138, 70] on li "Conteúdo" at bounding box center [207, 64] width 138 height 12
click at [138, 152] on img at bounding box center [142, 147] width 8 height 8
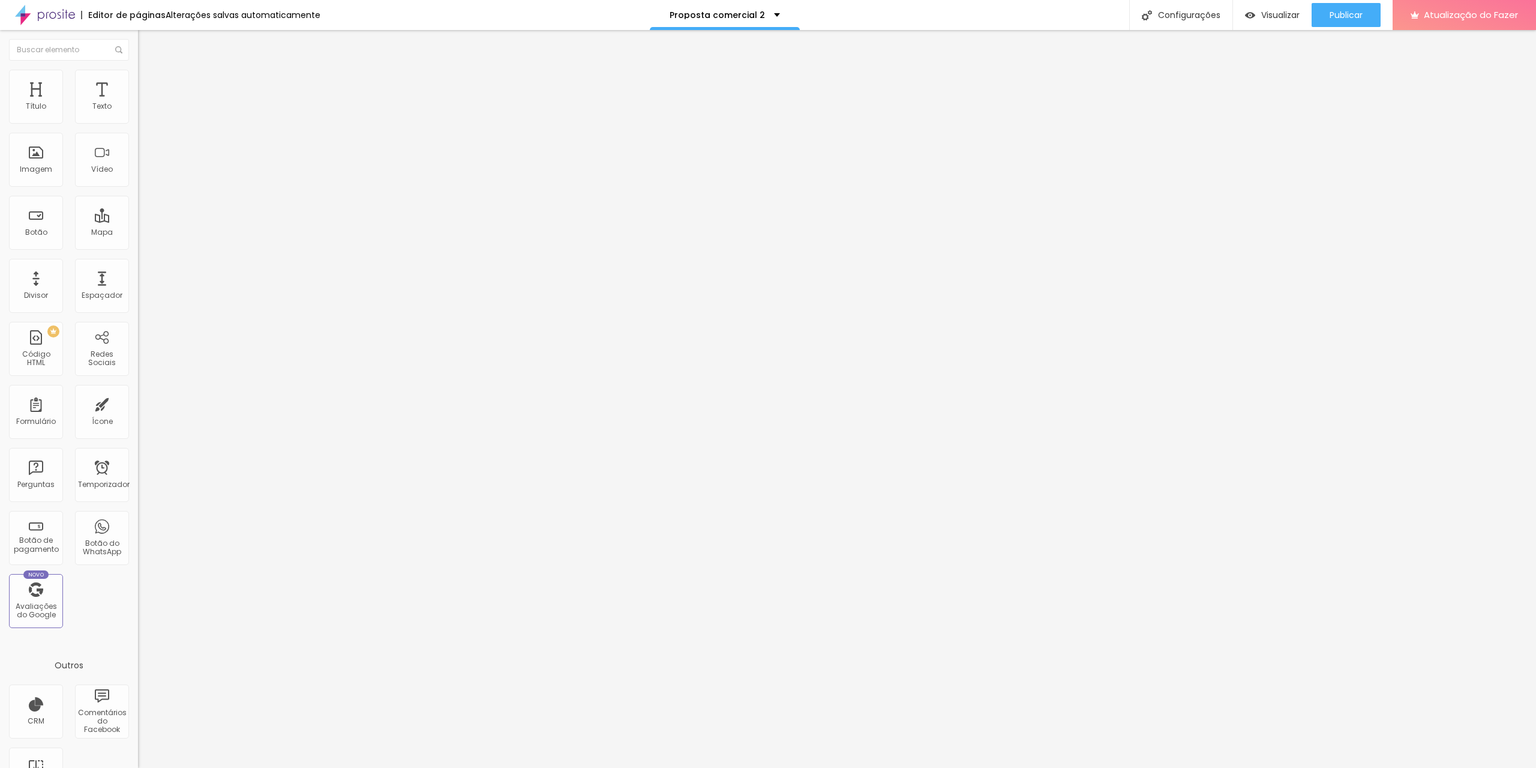
click at [138, 152] on img at bounding box center [142, 147] width 8 height 8
click at [138, 80] on li "Estilo" at bounding box center [207, 76] width 138 height 12
click at [138, 82] on li "Avançado" at bounding box center [207, 88] width 138 height 12
drag, startPoint x: 27, startPoint y: 140, endPoint x: 19, endPoint y: 143, distance: 8.4
click at [138, 403] on input "range" at bounding box center [176, 408] width 77 height 10
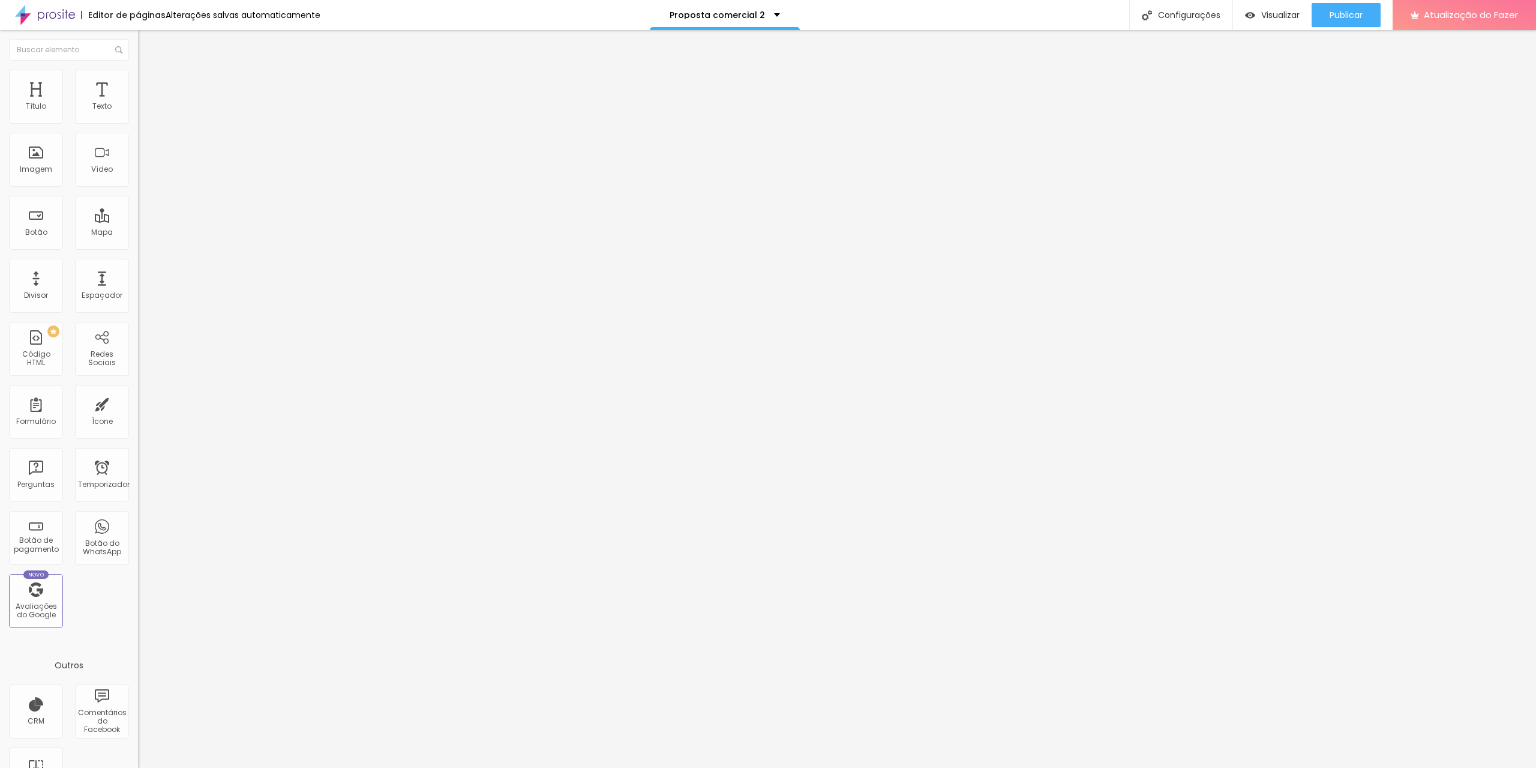
drag, startPoint x: 29, startPoint y: 116, endPoint x: 0, endPoint y: 120, distance: 29.1
click at [138, 233] on input "range" at bounding box center [176, 238] width 77 height 10
click at [145, 103] on font "Adicionar imagem" at bounding box center [180, 98] width 70 height 10
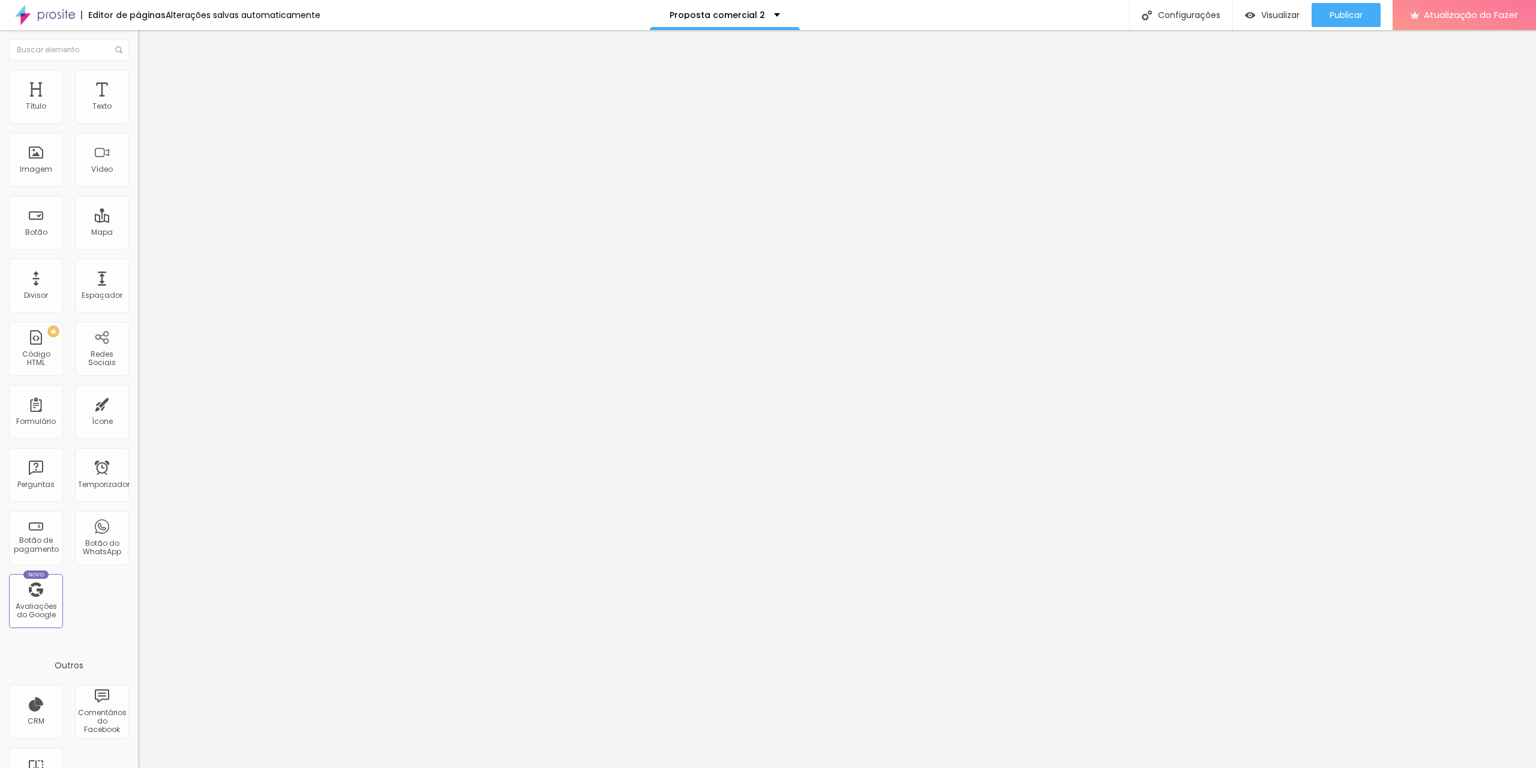
click at [138, 172] on div at bounding box center [207, 168] width 138 height 10
click at [203, 101] on img at bounding box center [206, 97] width 7 height 7
click at [145, 103] on font "Adicionar imagem" at bounding box center [180, 98] width 70 height 10
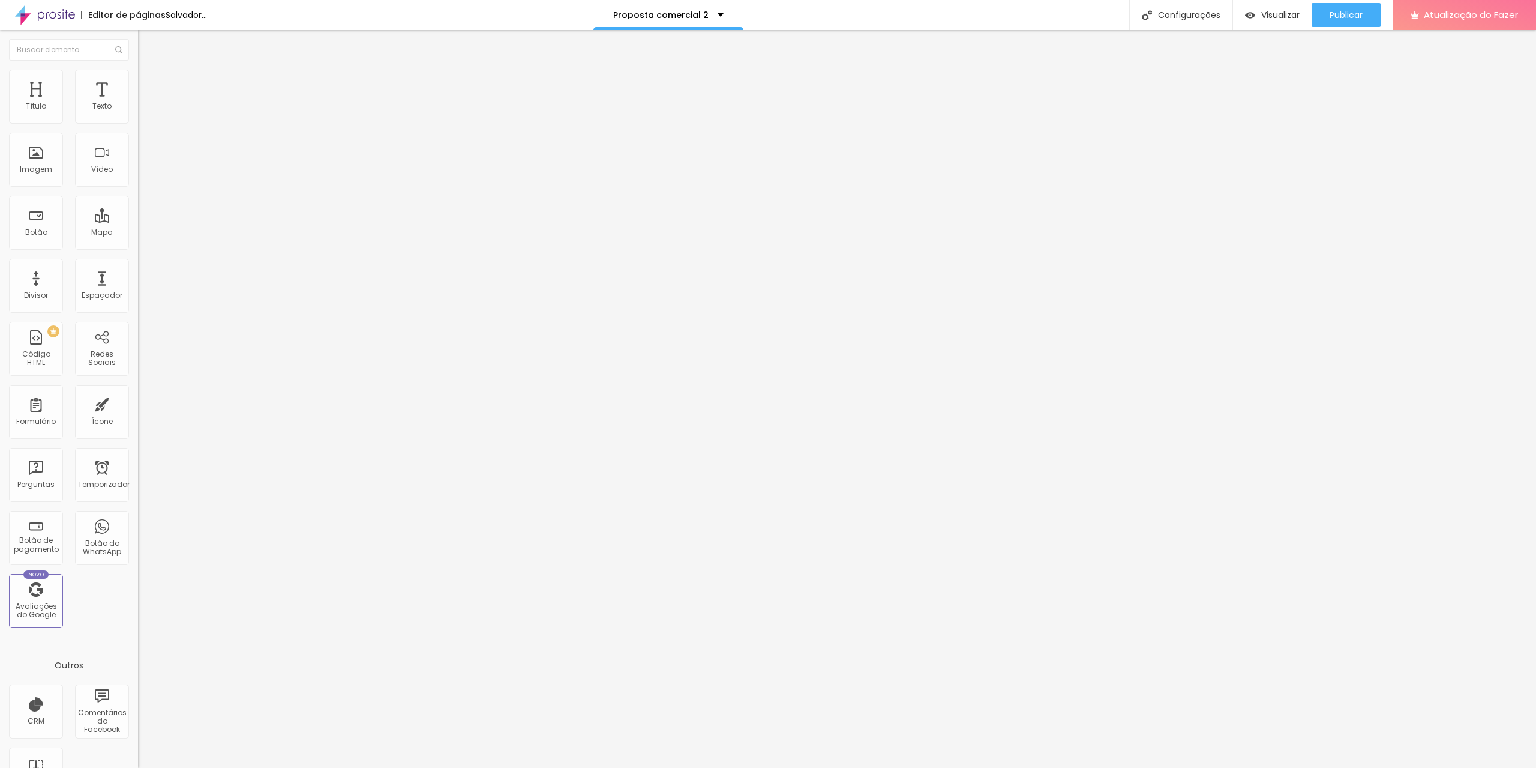
click at [145, 103] on font "Adicionar imagem" at bounding box center [180, 98] width 70 height 10
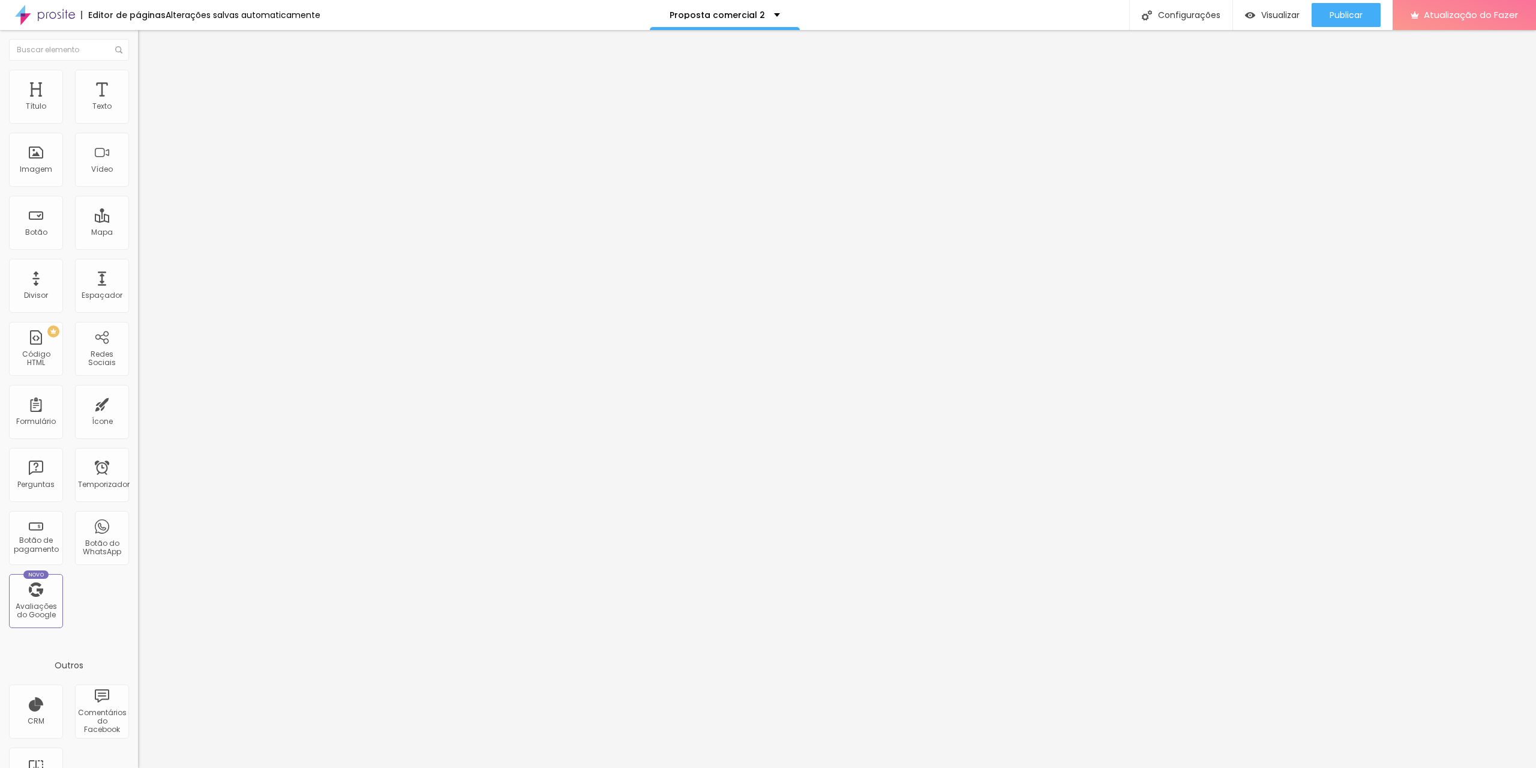
click at [145, 103] on font "Adicionar imagem" at bounding box center [180, 98] width 70 height 10
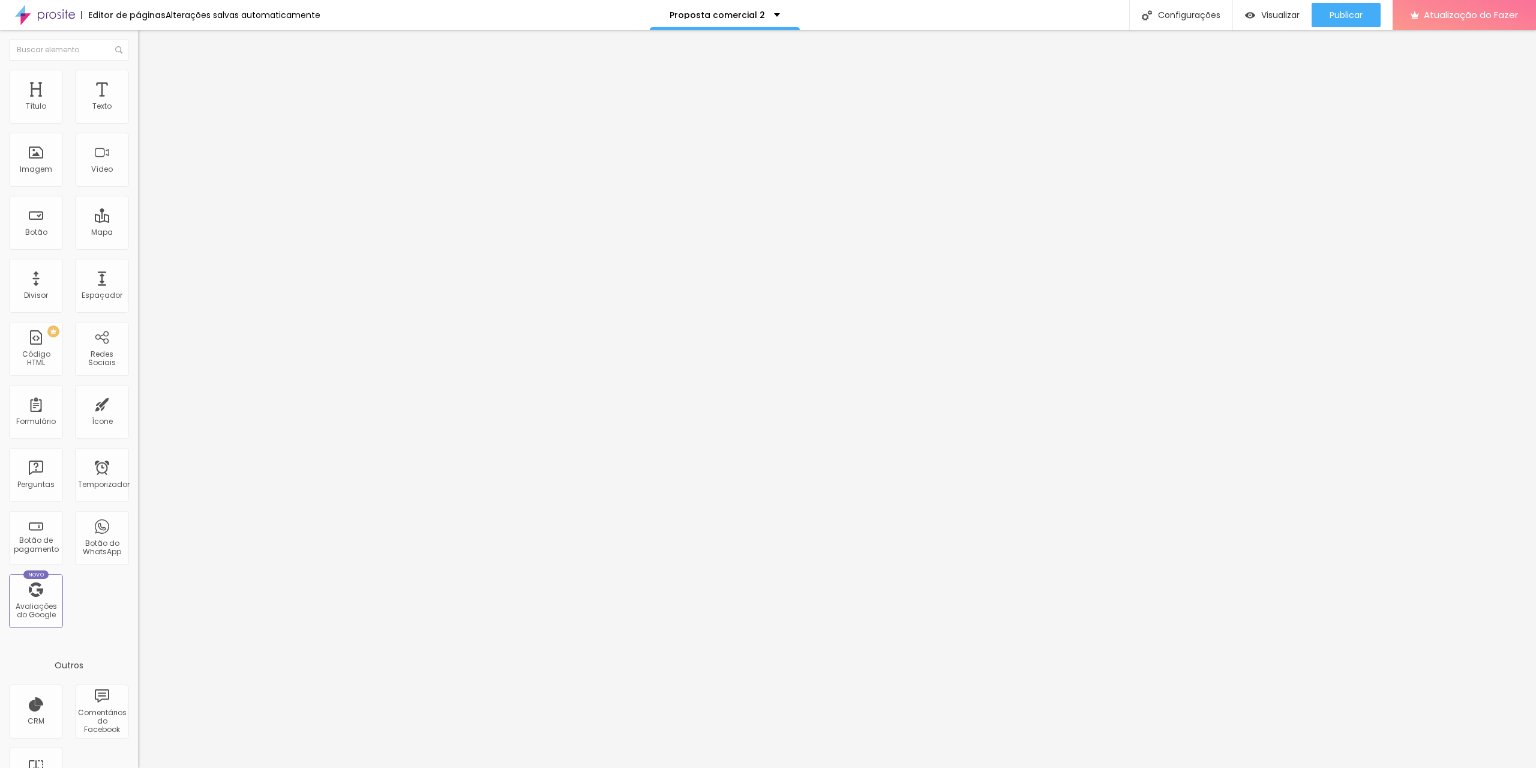
click at [145, 103] on font "Adicionar imagem" at bounding box center [180, 98] width 70 height 10
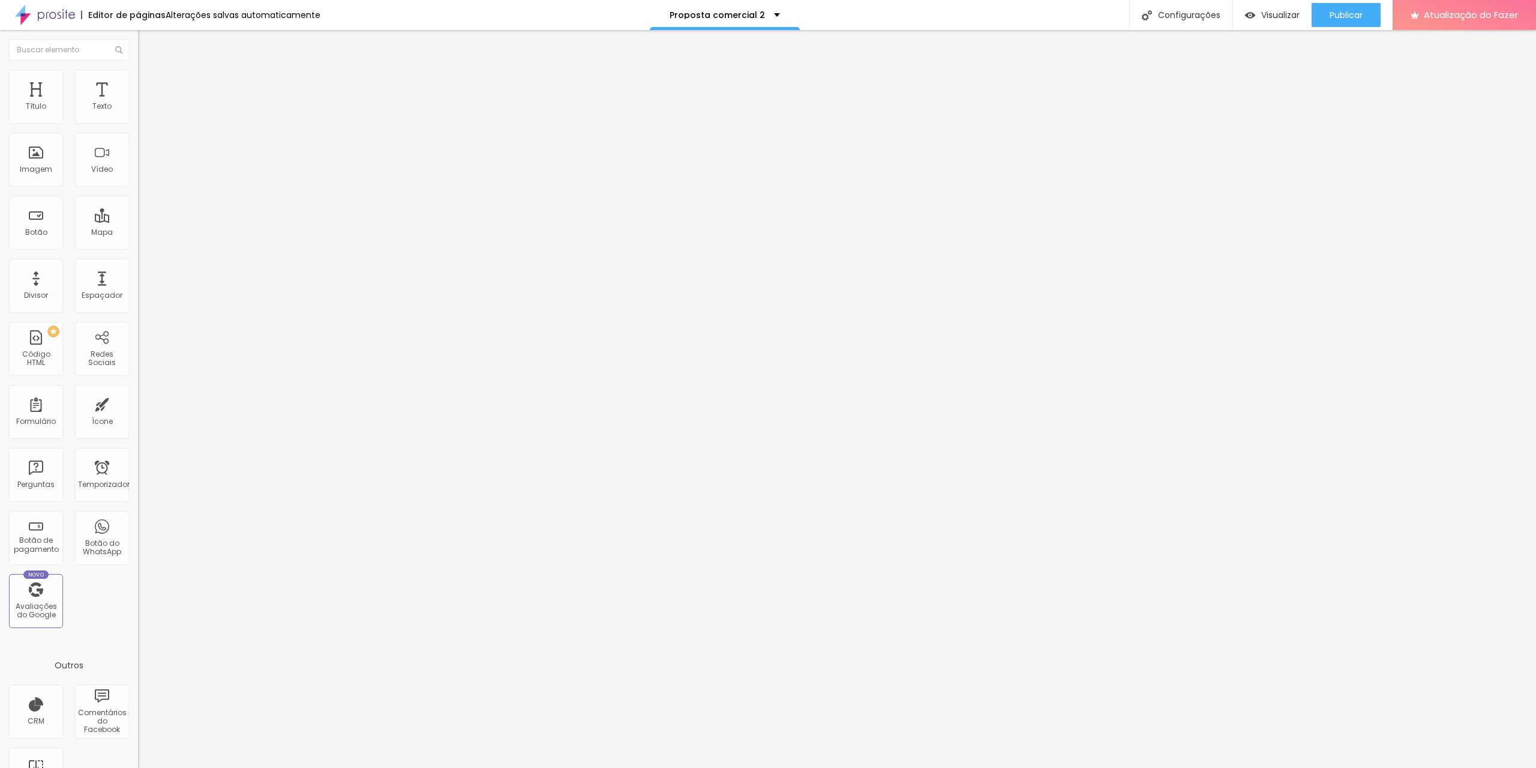
click at [145, 103] on font "Adicionar imagem" at bounding box center [180, 98] width 70 height 10
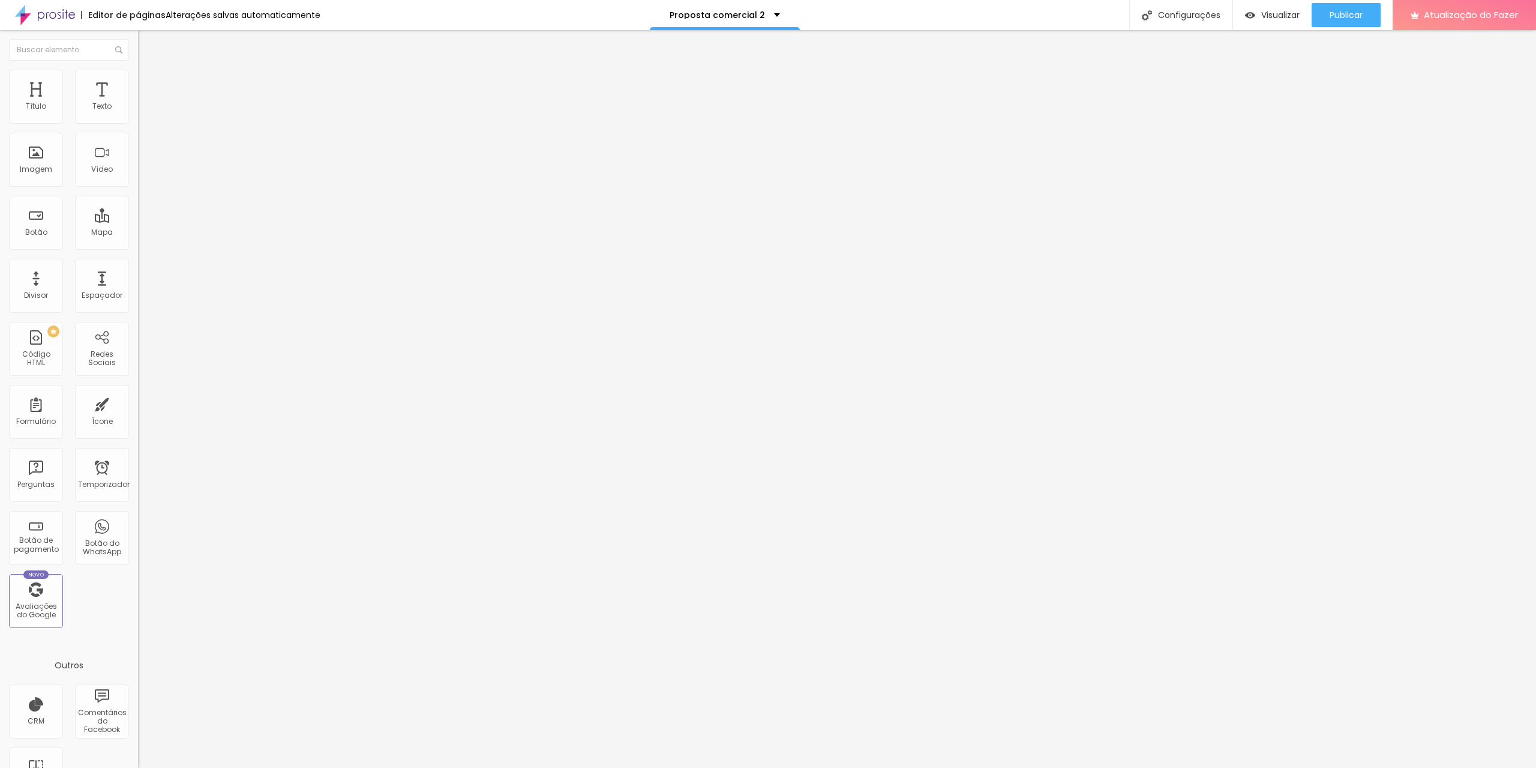
click at [145, 103] on font "Adicionar imagem" at bounding box center [180, 98] width 70 height 10
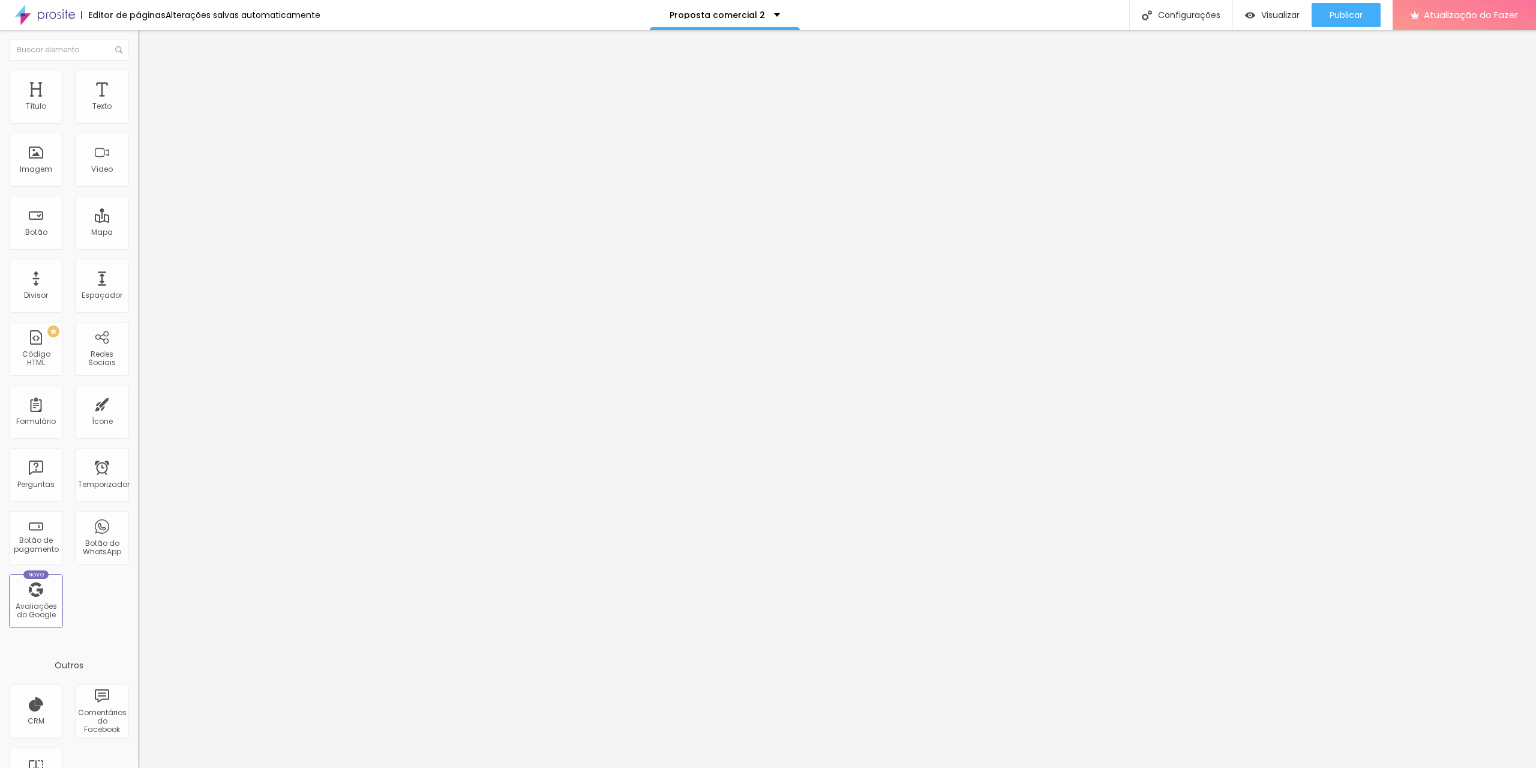
scroll to position [70, 0]
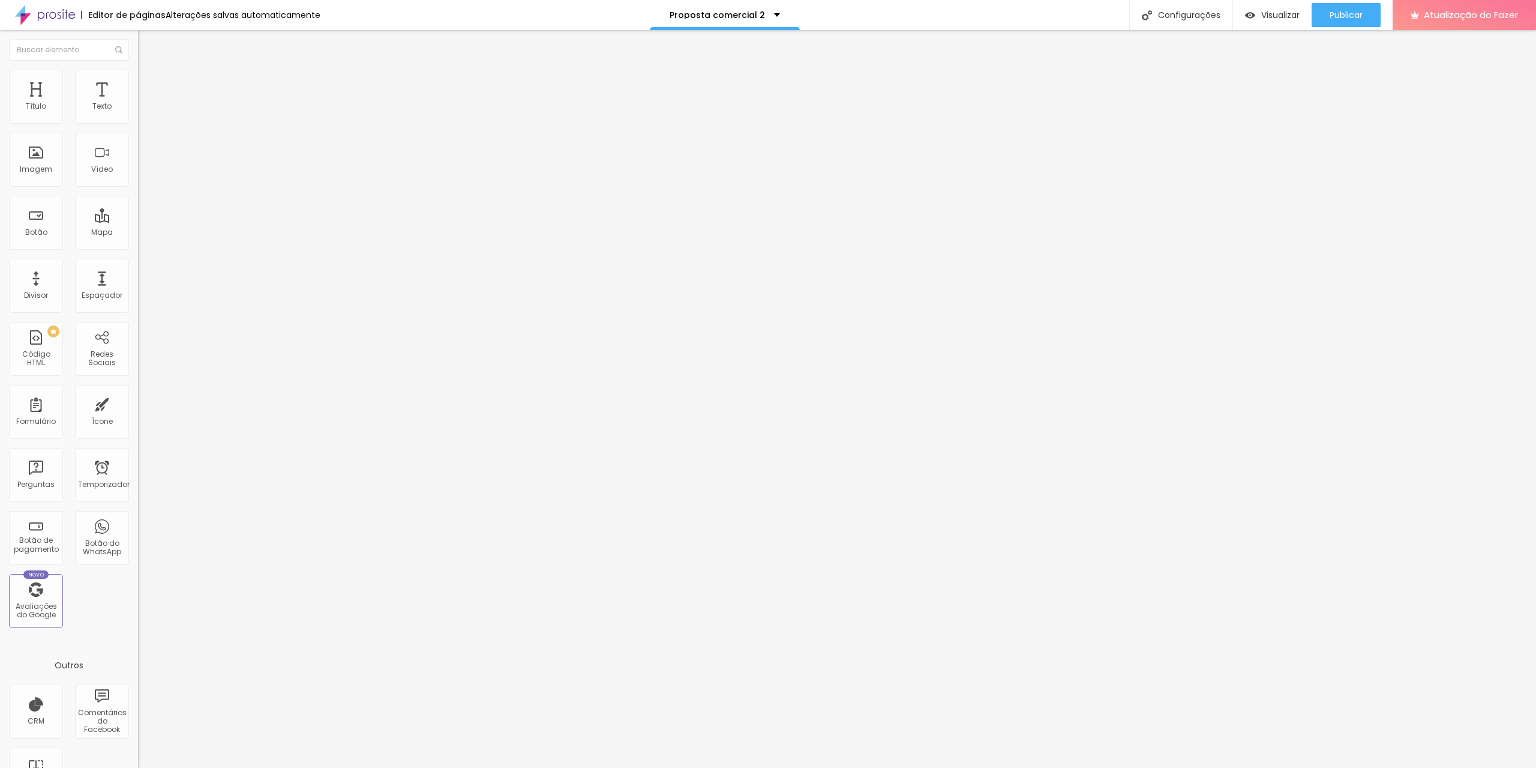
click at [145, 103] on font "Adicionar imagem" at bounding box center [180, 98] width 70 height 10
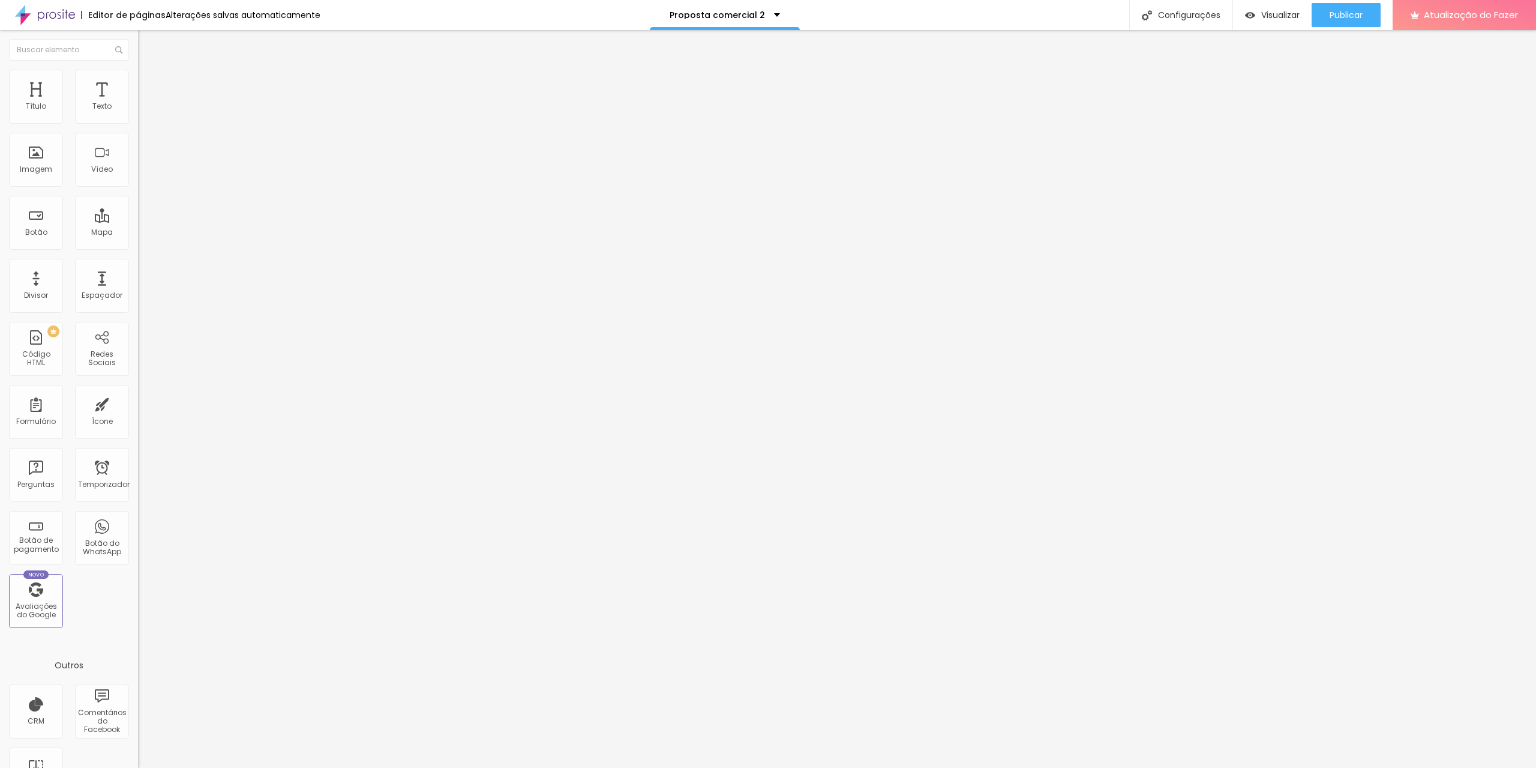
click at [145, 103] on font "Adicionar imagem" at bounding box center [180, 98] width 70 height 10
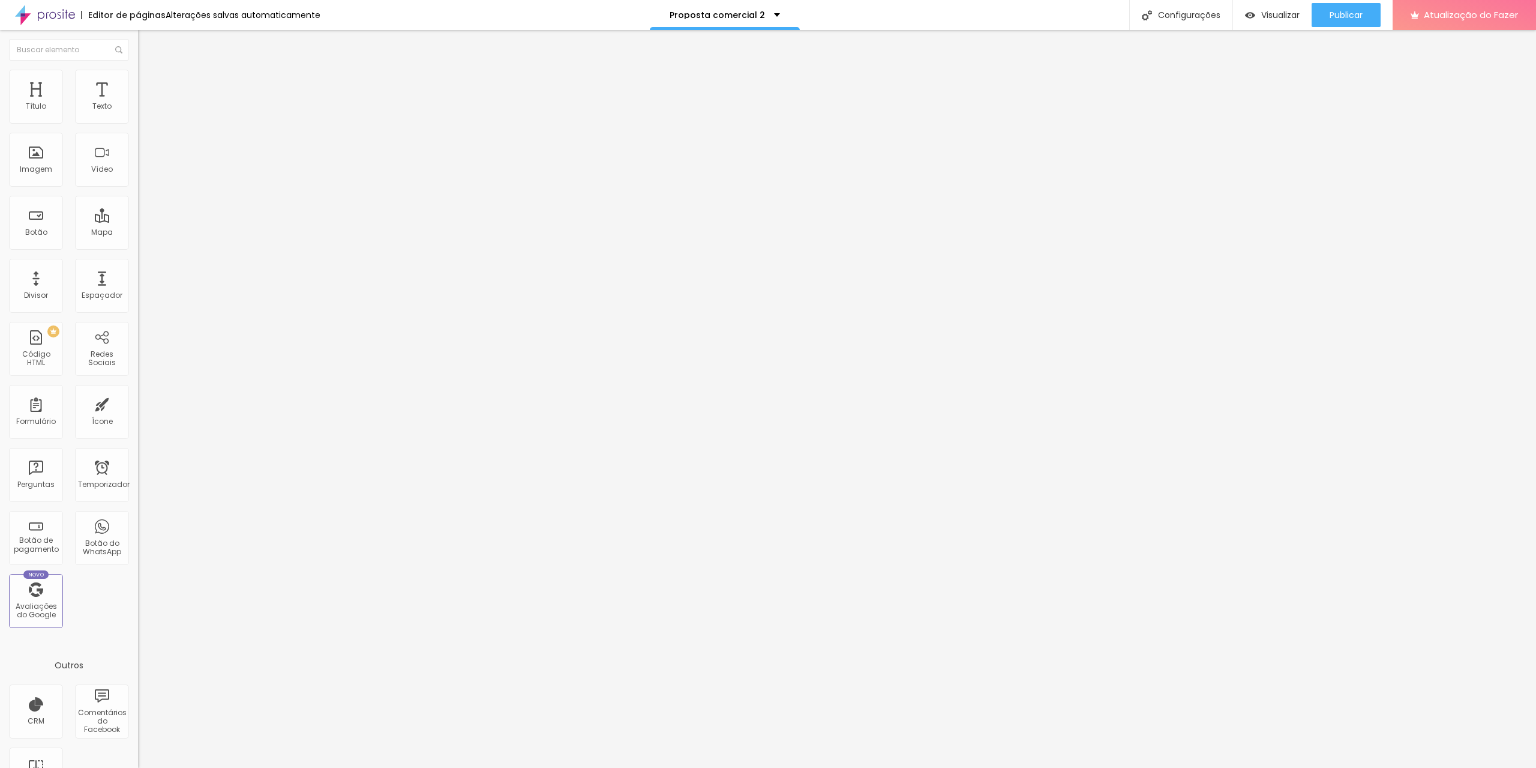
click at [145, 103] on font "Adicionar imagem" at bounding box center [180, 98] width 70 height 10
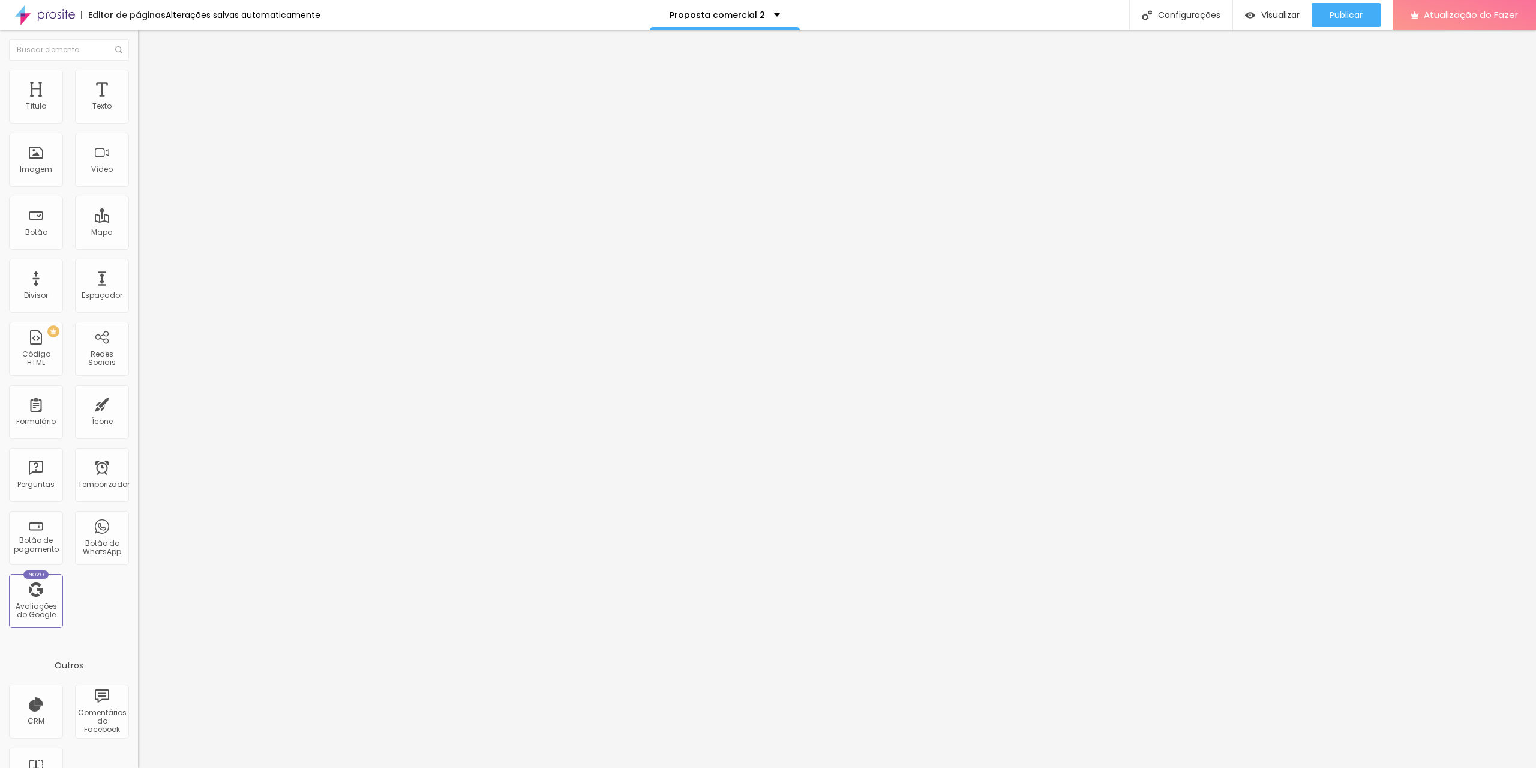
scroll to position [0, 0]
click at [145, 103] on font "Adicionar imagem" at bounding box center [180, 98] width 70 height 10
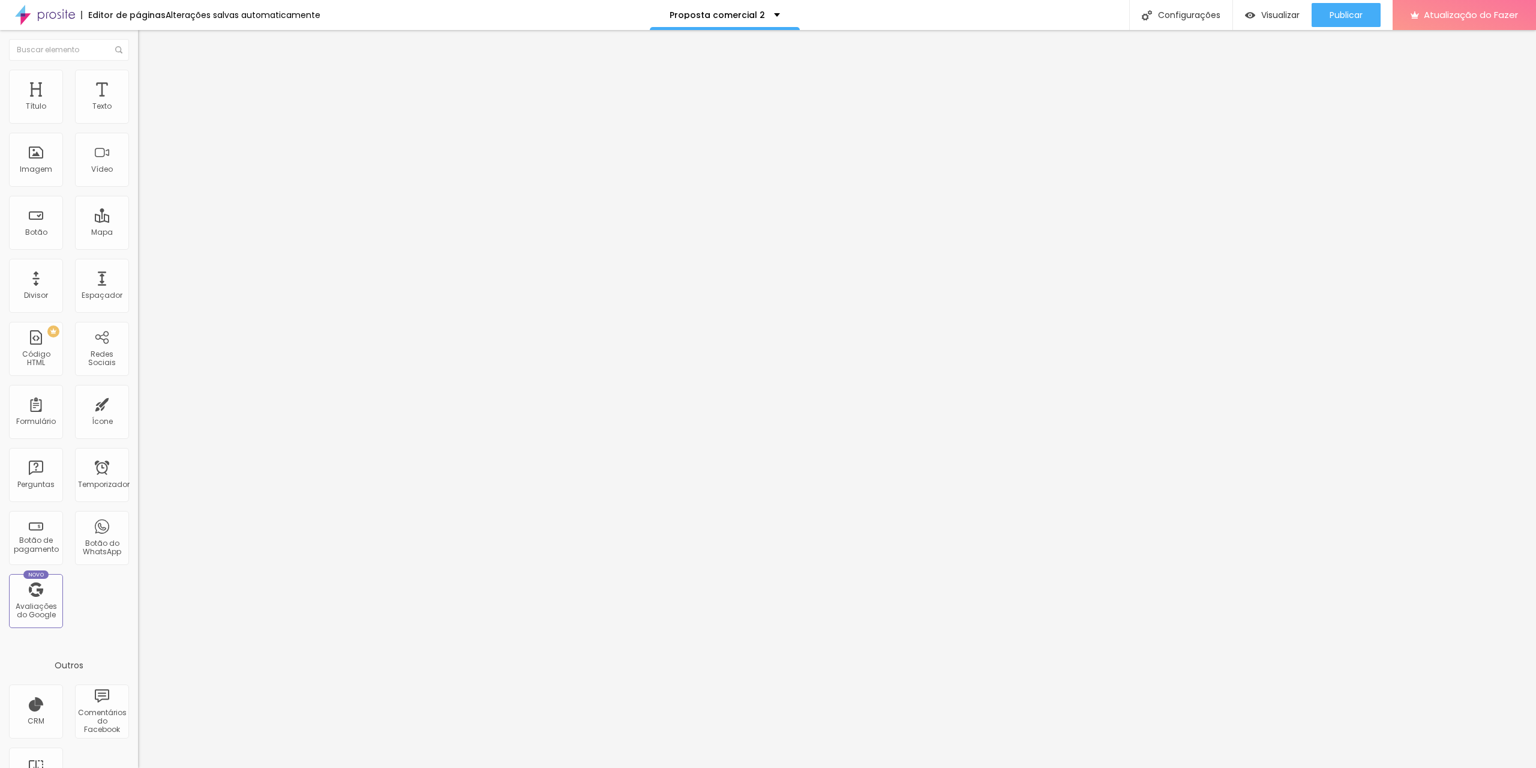
click at [1273, 16] on font "Visualizar" at bounding box center [1280, 15] width 38 height 12
click at [149, 81] on font "Estilo" at bounding box center [158, 78] width 19 height 10
drag, startPoint x: 126, startPoint y: 128, endPoint x: 110, endPoint y: 129, distance: 16.2
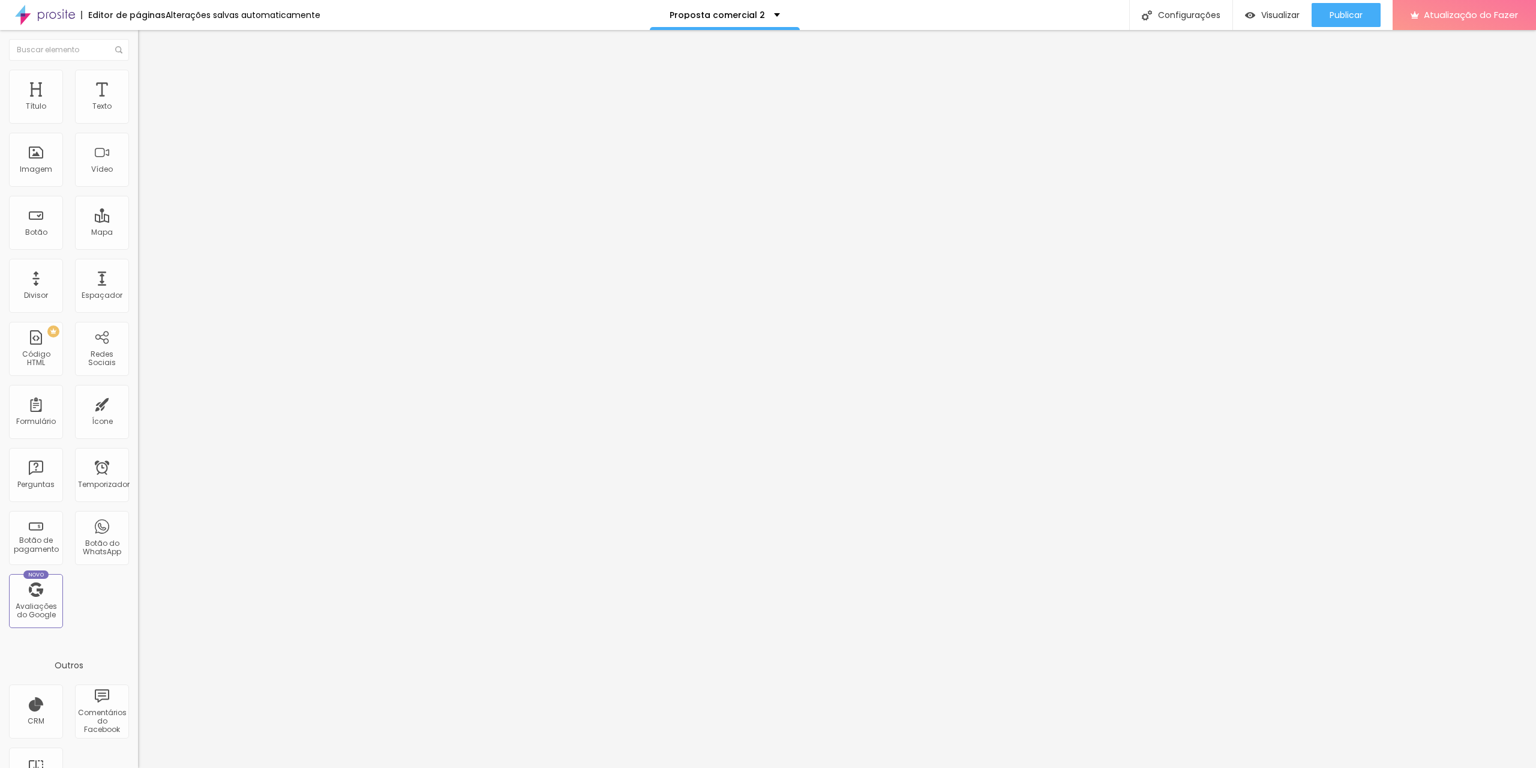
click at [138, 123] on input "range" at bounding box center [176, 118] width 77 height 10
click at [149, 81] on font "Estilo" at bounding box center [158, 78] width 19 height 10
drag, startPoint x: 125, startPoint y: 125, endPoint x: 100, endPoint y: 128, distance: 24.7
click at [138, 123] on input "range" at bounding box center [176, 118] width 77 height 10
click at [149, 82] on font "Estilo" at bounding box center [158, 78] width 19 height 10
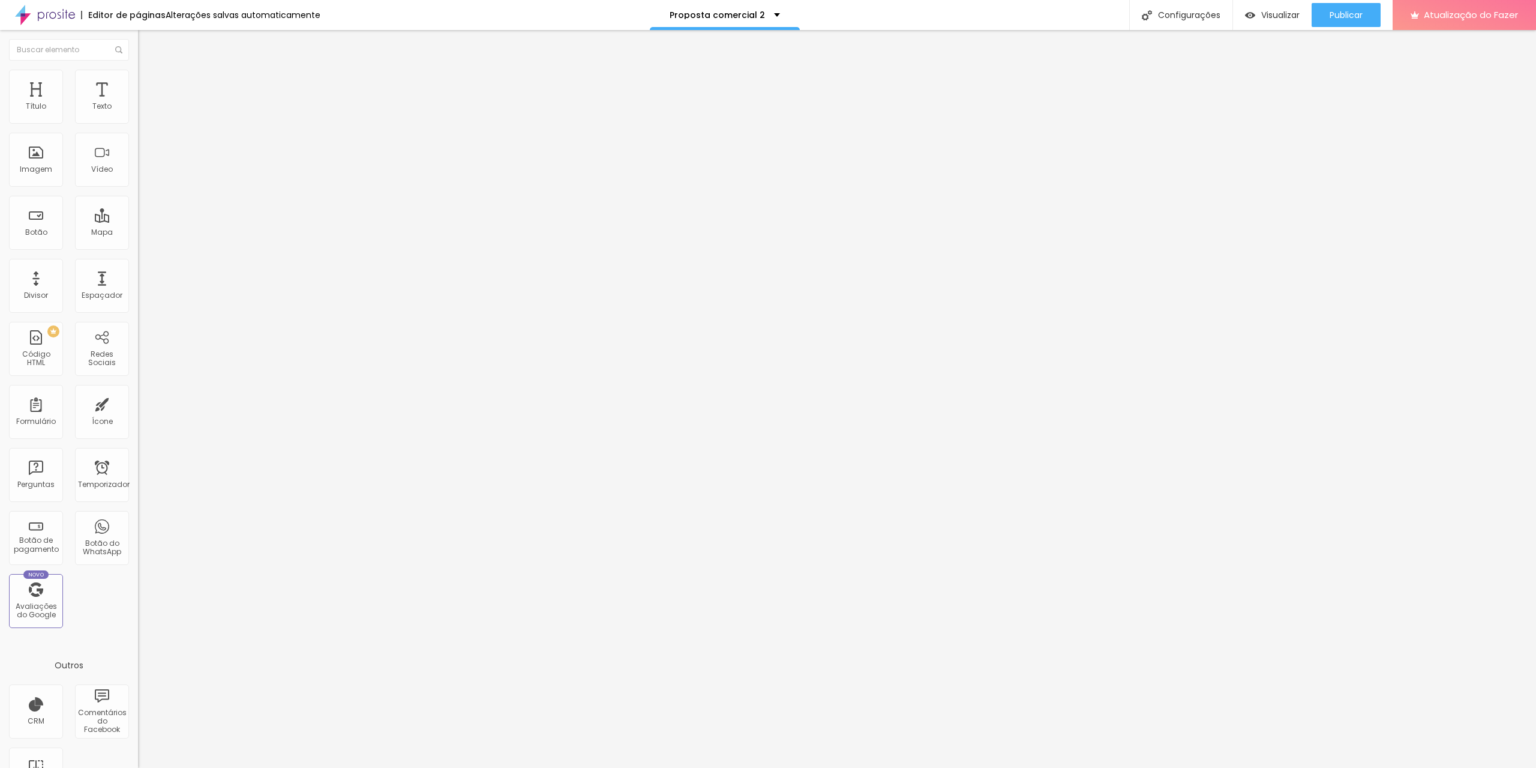
click at [149, 85] on font "Avançado" at bounding box center [169, 90] width 40 height 10
drag, startPoint x: 35, startPoint y: 140, endPoint x: 13, endPoint y: 139, distance: 22.2
click at [138, 403] on input "range" at bounding box center [176, 408] width 77 height 10
drag, startPoint x: 36, startPoint y: 116, endPoint x: 0, endPoint y: 116, distance: 36.0
click at [138, 233] on input "range" at bounding box center [176, 238] width 77 height 10
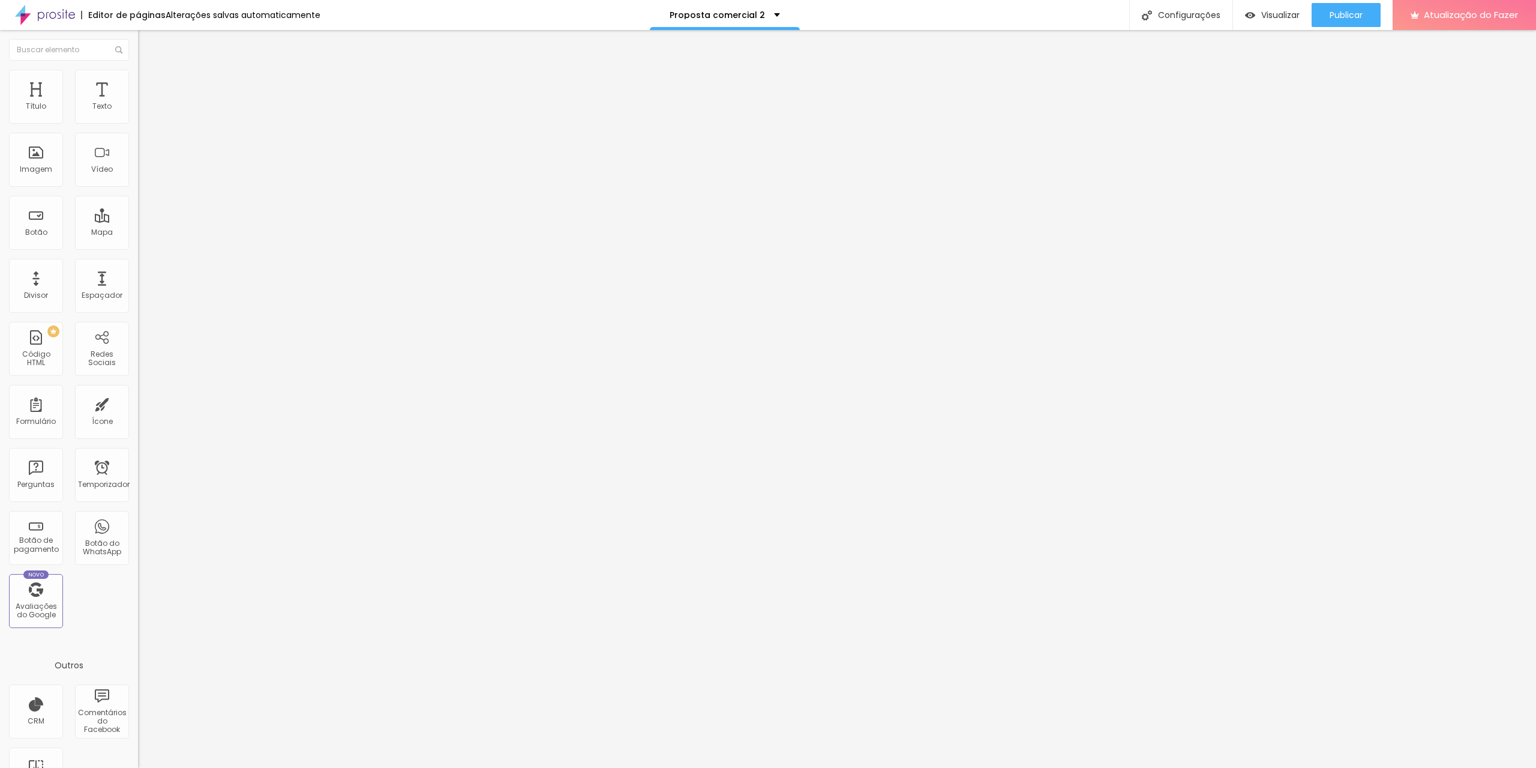
click at [138, 76] on img at bounding box center [143, 75] width 11 height 11
click at [138, 123] on input "range" at bounding box center [176, 118] width 77 height 10
click at [138, 82] on img at bounding box center [143, 87] width 11 height 11
drag, startPoint x: 33, startPoint y: 115, endPoint x: 3, endPoint y: 115, distance: 30.0
click at [138, 233] on input "range" at bounding box center [176, 238] width 77 height 10
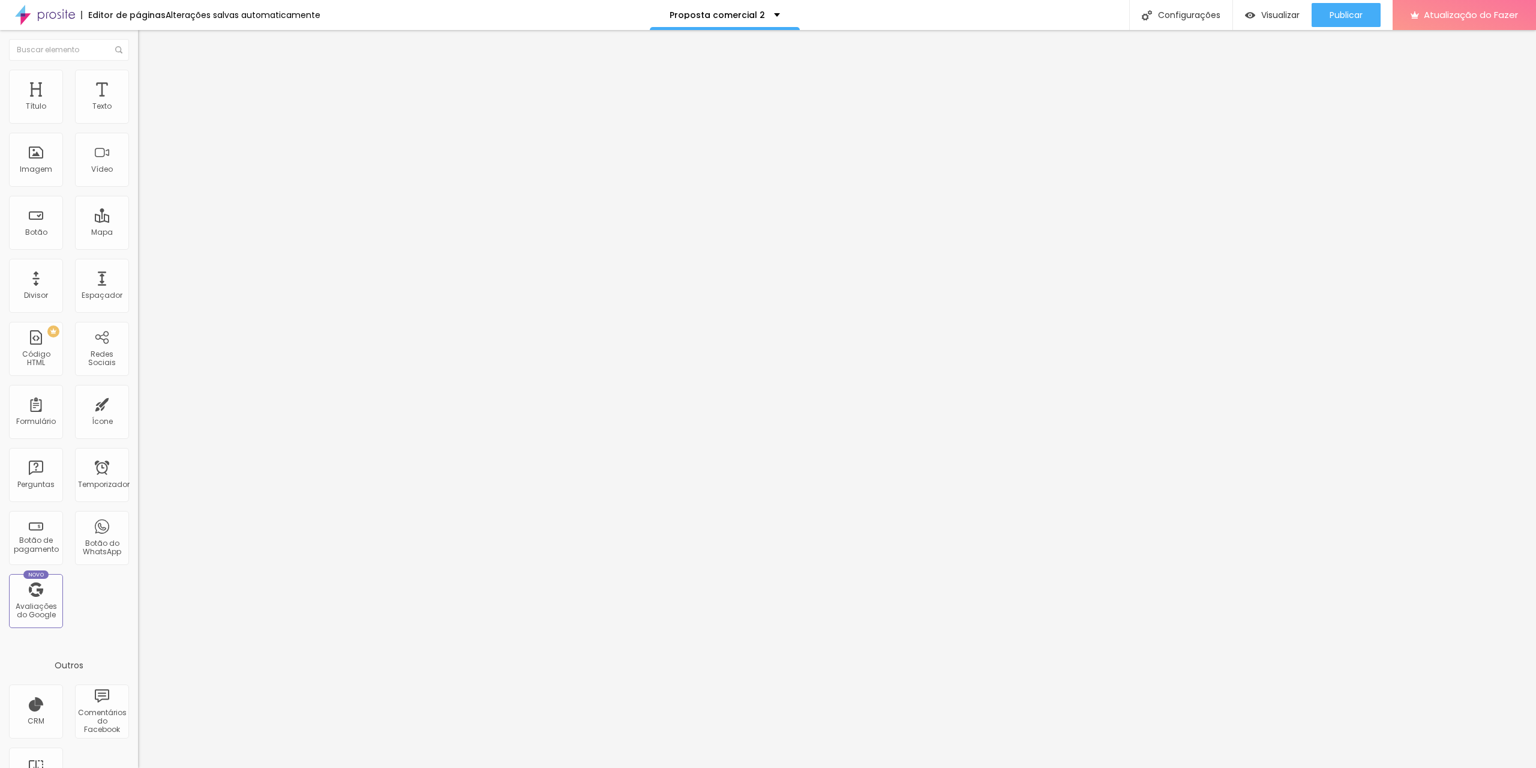
drag, startPoint x: 32, startPoint y: 140, endPoint x: 0, endPoint y: 140, distance: 31.8
click at [138, 403] on input "range" at bounding box center [176, 408] width 77 height 10
click at [138, 79] on li "Estilo" at bounding box center [207, 76] width 138 height 12
drag, startPoint x: 110, startPoint y: 127, endPoint x: 115, endPoint y: 133, distance: 8.2
click at [138, 123] on input "range" at bounding box center [176, 118] width 77 height 10
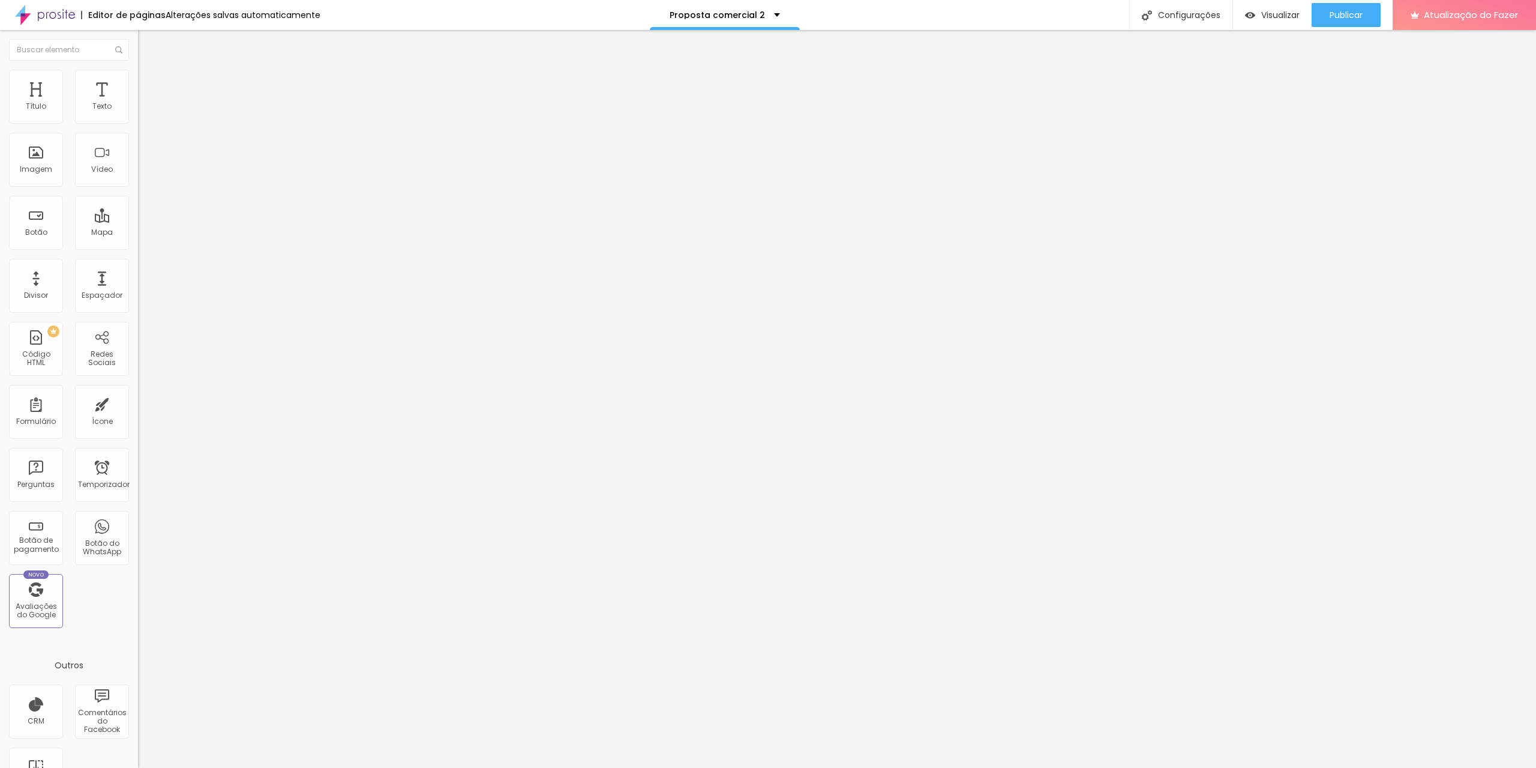
click at [138, 188] on font "Original" at bounding box center [152, 183] width 29 height 10
click at [138, 209] on font "Quadrado" at bounding box center [157, 204] width 39 height 10
click at [138, 188] on span "Original" at bounding box center [152, 183] width 29 height 10
click at [138, 209] on span "Quadrado" at bounding box center [157, 204] width 39 height 10
click at [149, 83] on font "Estilo" at bounding box center [158, 78] width 19 height 10
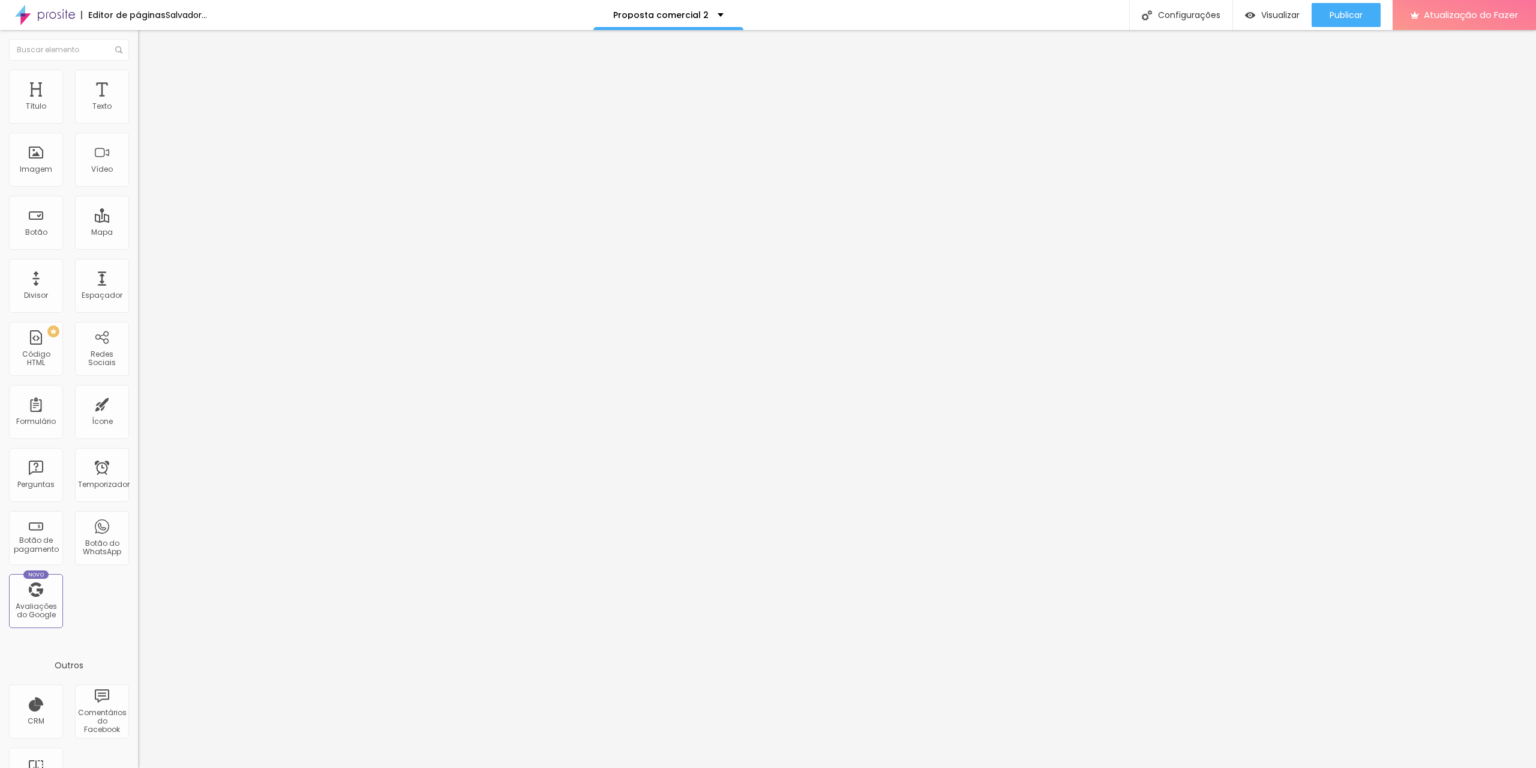
drag, startPoint x: 101, startPoint y: 128, endPoint x: 109, endPoint y: 129, distance: 7.8
click at [138, 123] on input "range" at bounding box center [176, 118] width 77 height 10
click at [138, 78] on li "Estilo" at bounding box center [207, 76] width 138 height 12
click at [138, 82] on img at bounding box center [143, 87] width 11 height 11
drag, startPoint x: 26, startPoint y: 139, endPoint x: 17, endPoint y: 140, distance: 9.0
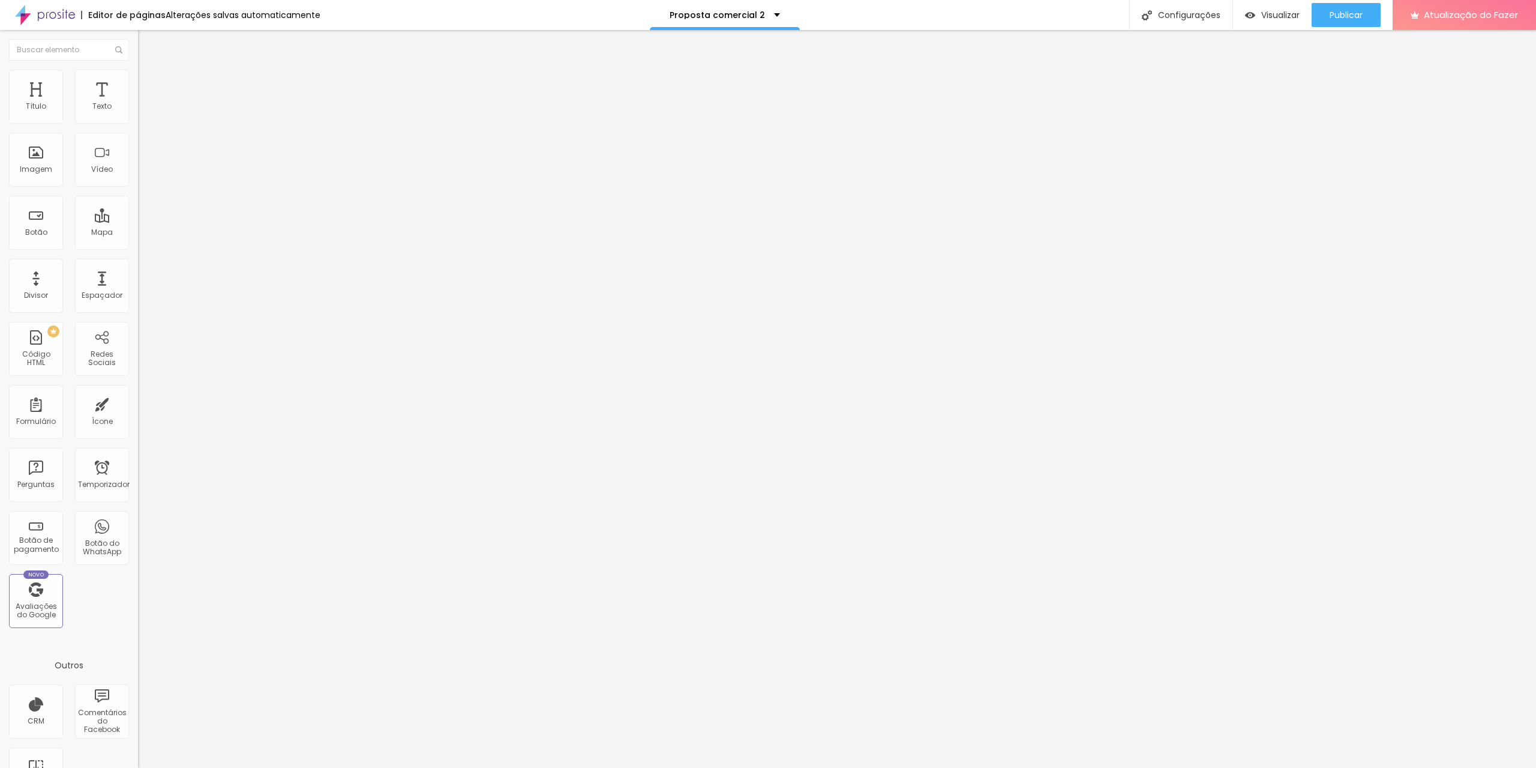
click at [138, 403] on input "range" at bounding box center [176, 408] width 77 height 10
click at [138, 233] on input "range" at bounding box center [176, 238] width 77 height 10
click at [149, 83] on font "Estilo" at bounding box center [158, 78] width 19 height 10
click at [138, 68] on img at bounding box center [143, 63] width 11 height 11
click at [145, 103] on font "Trocar imagem" at bounding box center [174, 98] width 58 height 10
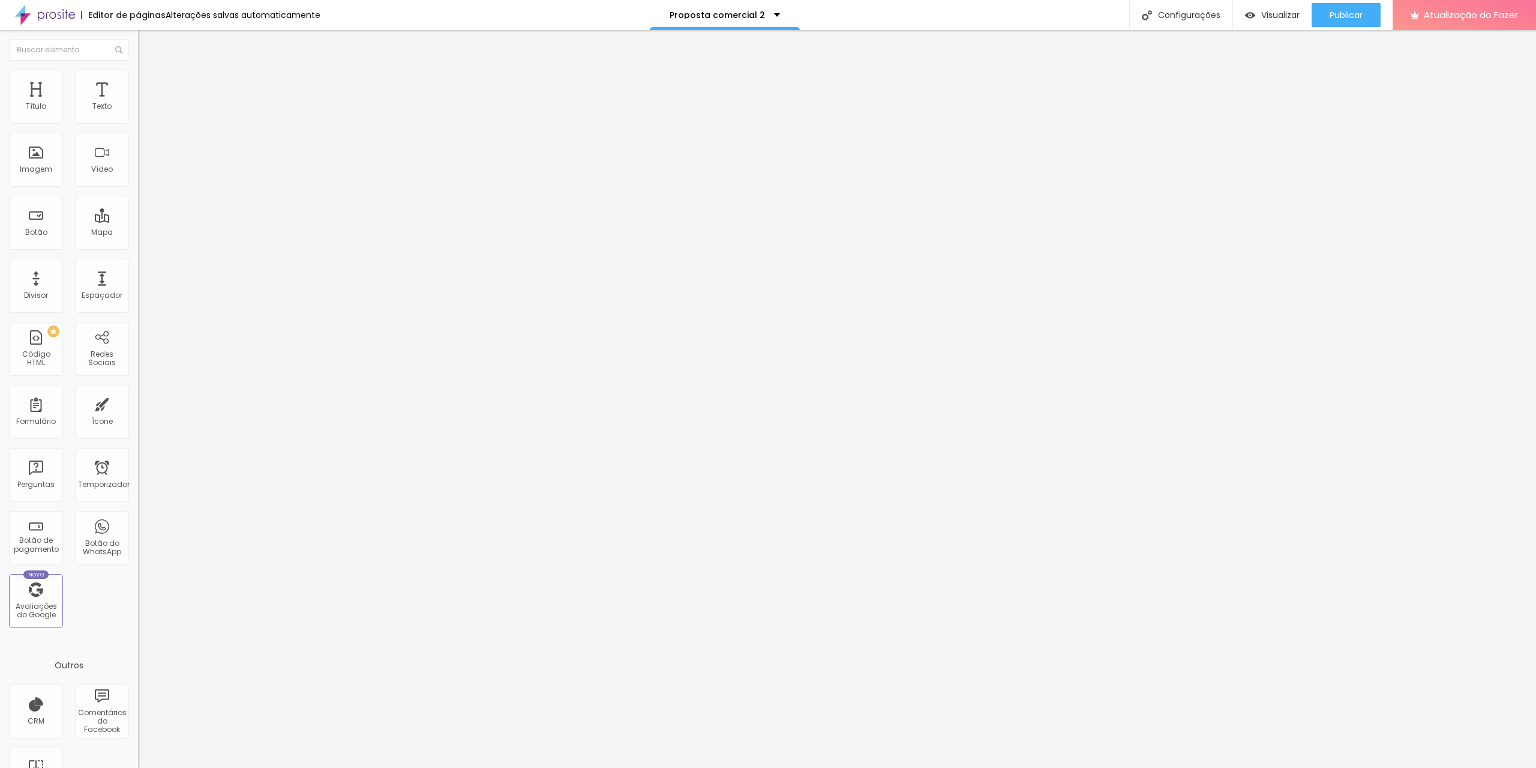
scroll to position [202, 0]
click at [1276, 11] on font "Visualizar" at bounding box center [1280, 15] width 38 height 12
